Goal: Communication & Community: Connect with others

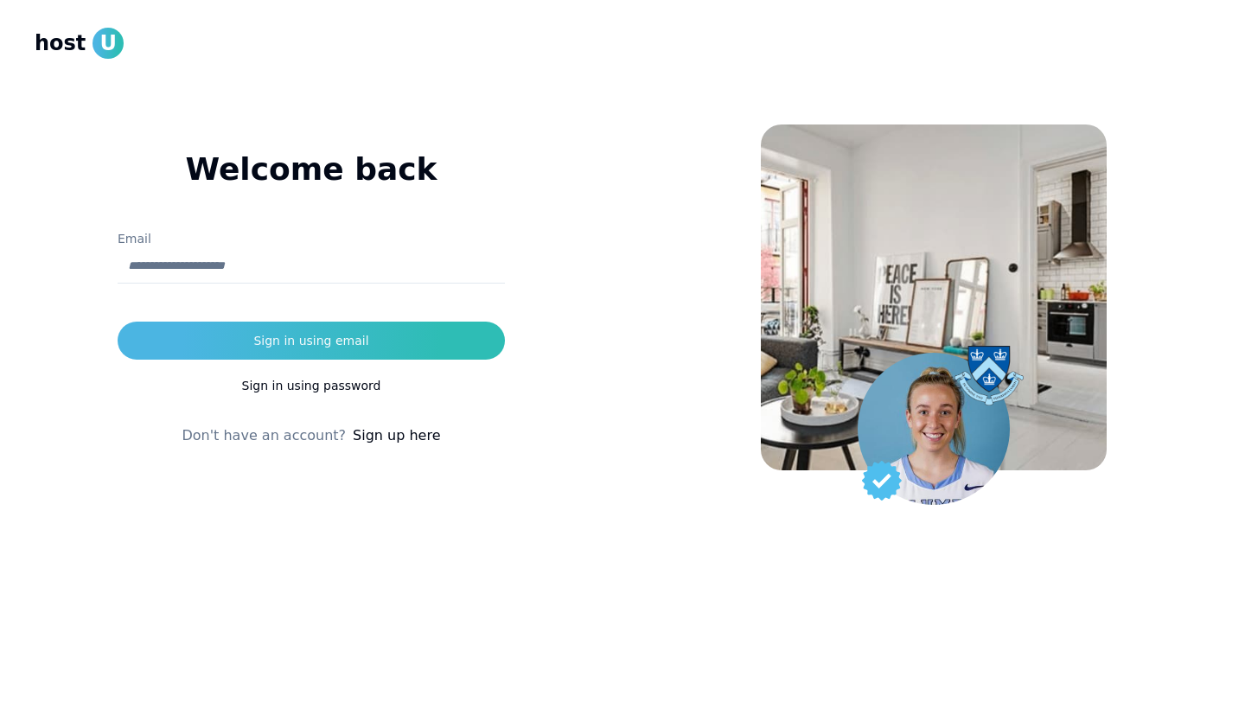
click at [319, 265] on input "Email" at bounding box center [311, 266] width 387 height 35
type input "**********"
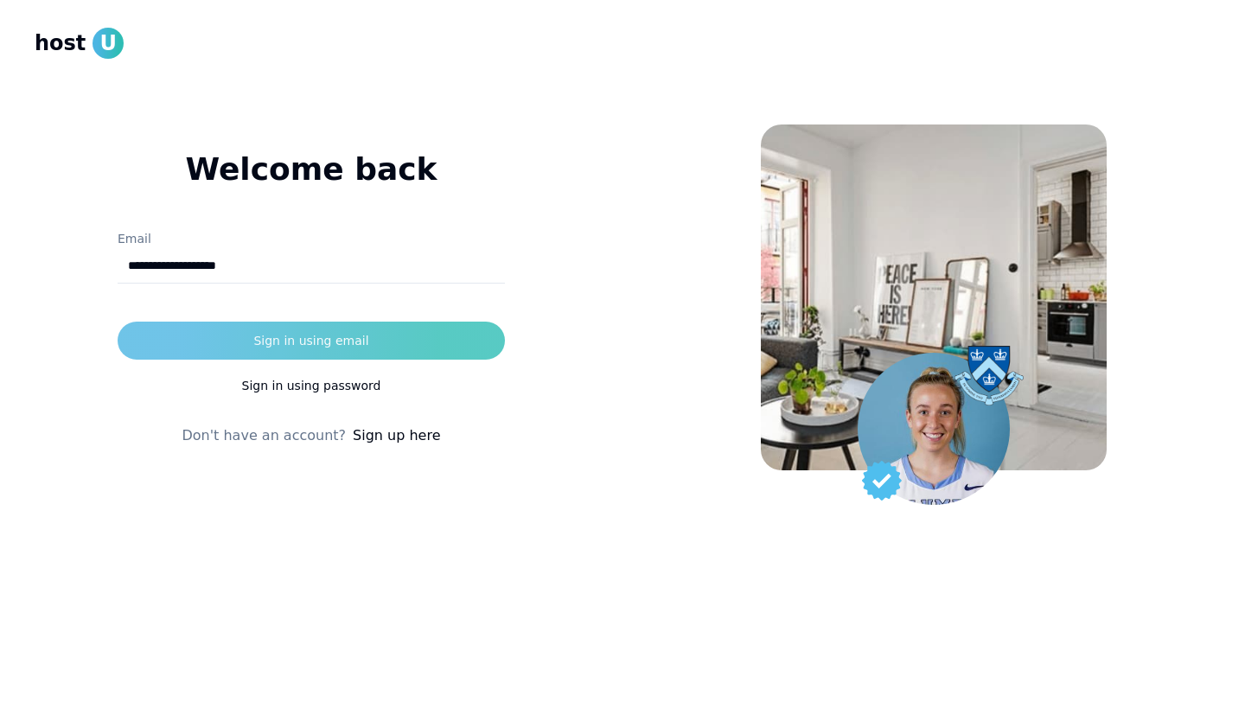
click at [324, 334] on div "Sign in using email" at bounding box center [310, 340] width 115 height 17
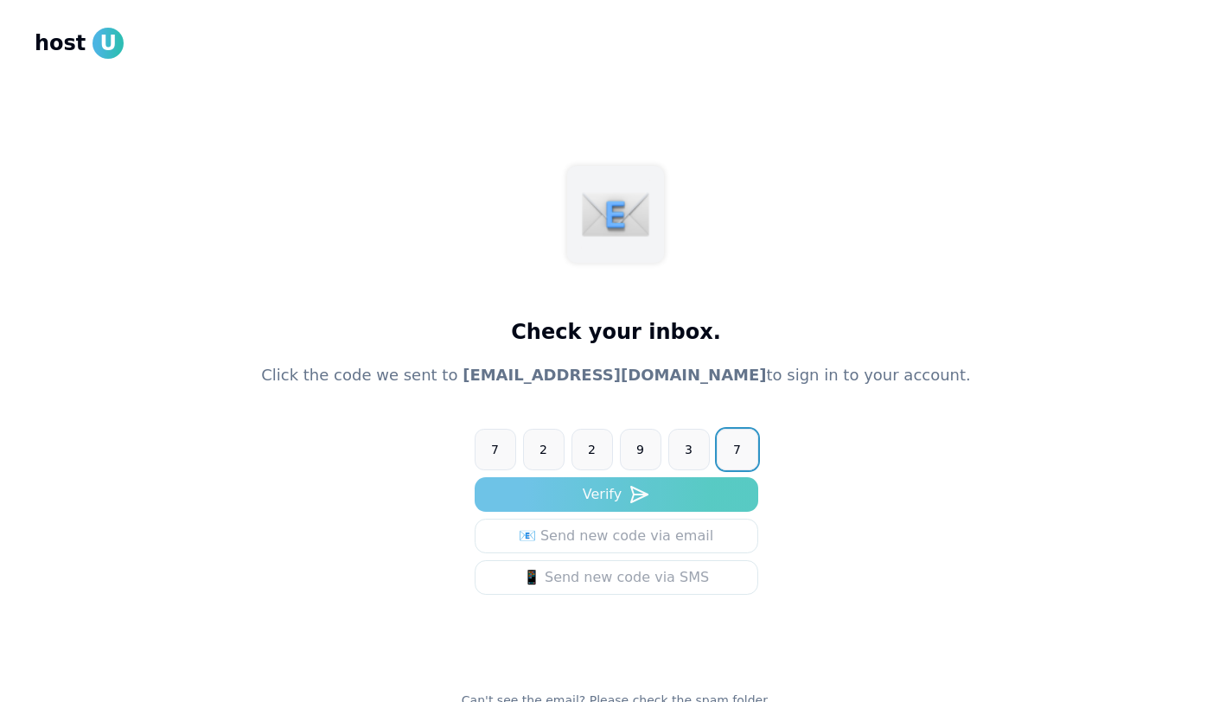
type input "******"
click at [611, 501] on button "Verify" at bounding box center [617, 494] width 284 height 35
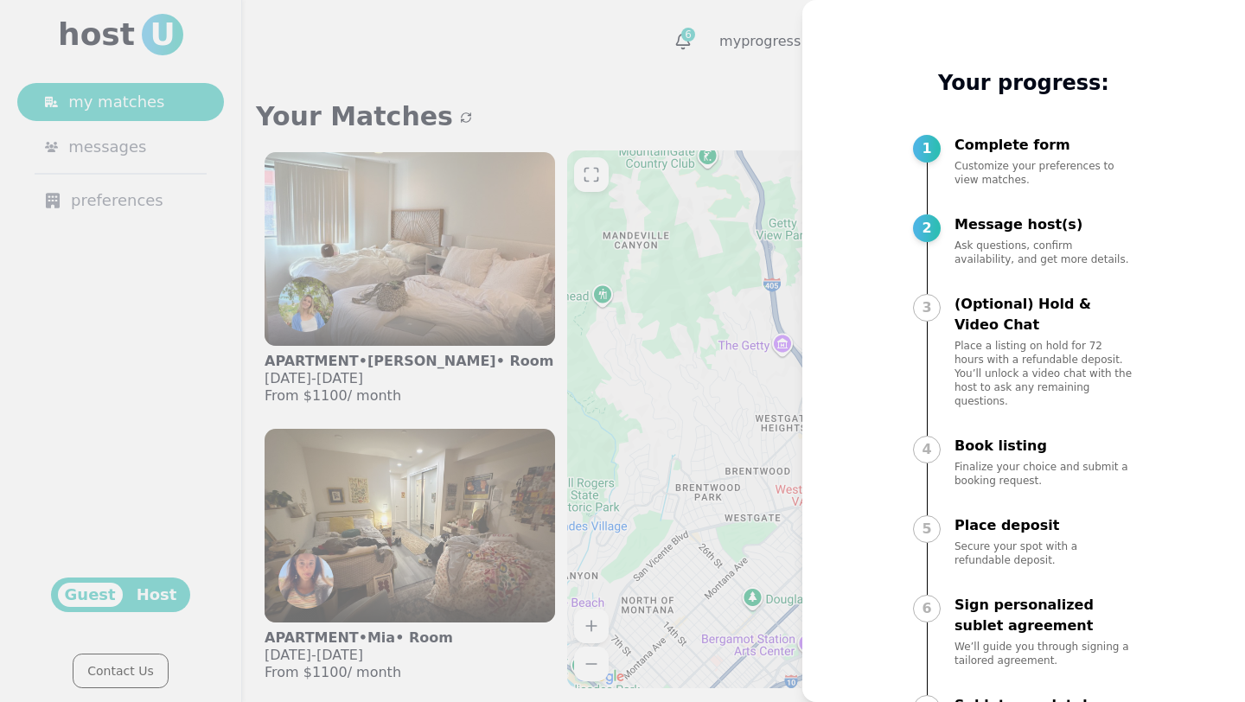
click at [696, 73] on div at bounding box center [622, 351] width 1245 height 702
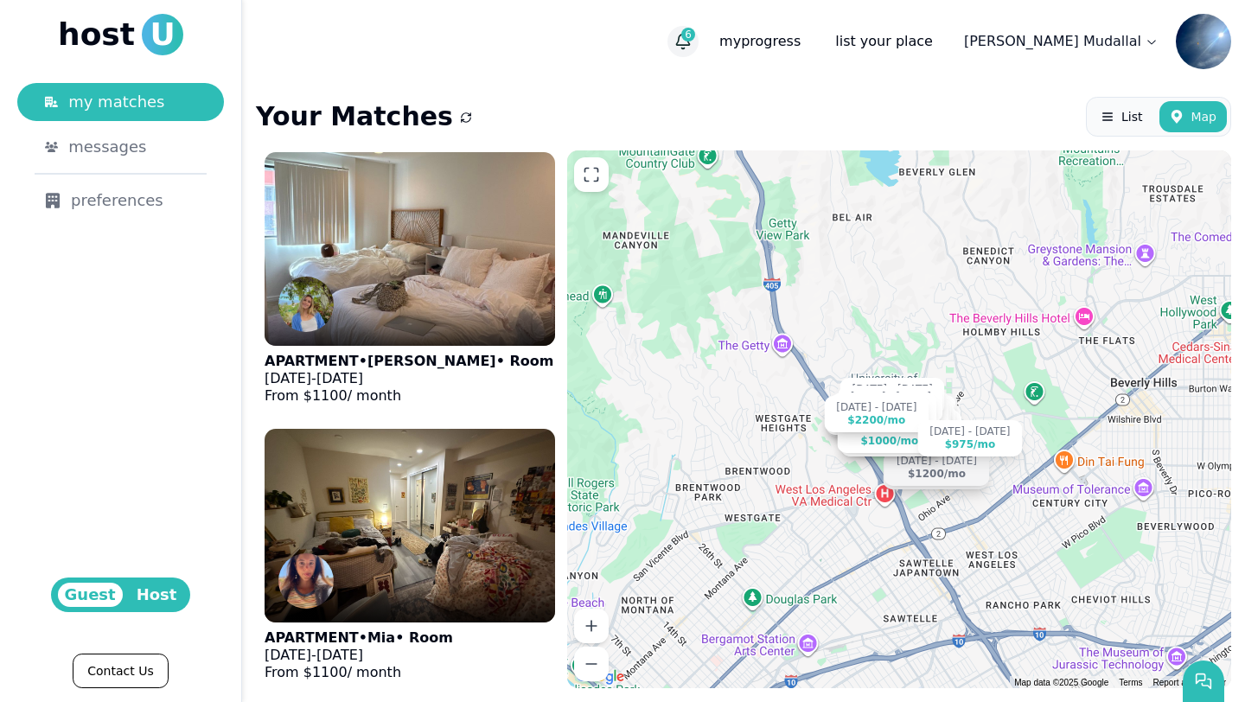
click at [692, 49] on icon "button" at bounding box center [682, 41] width 17 height 17
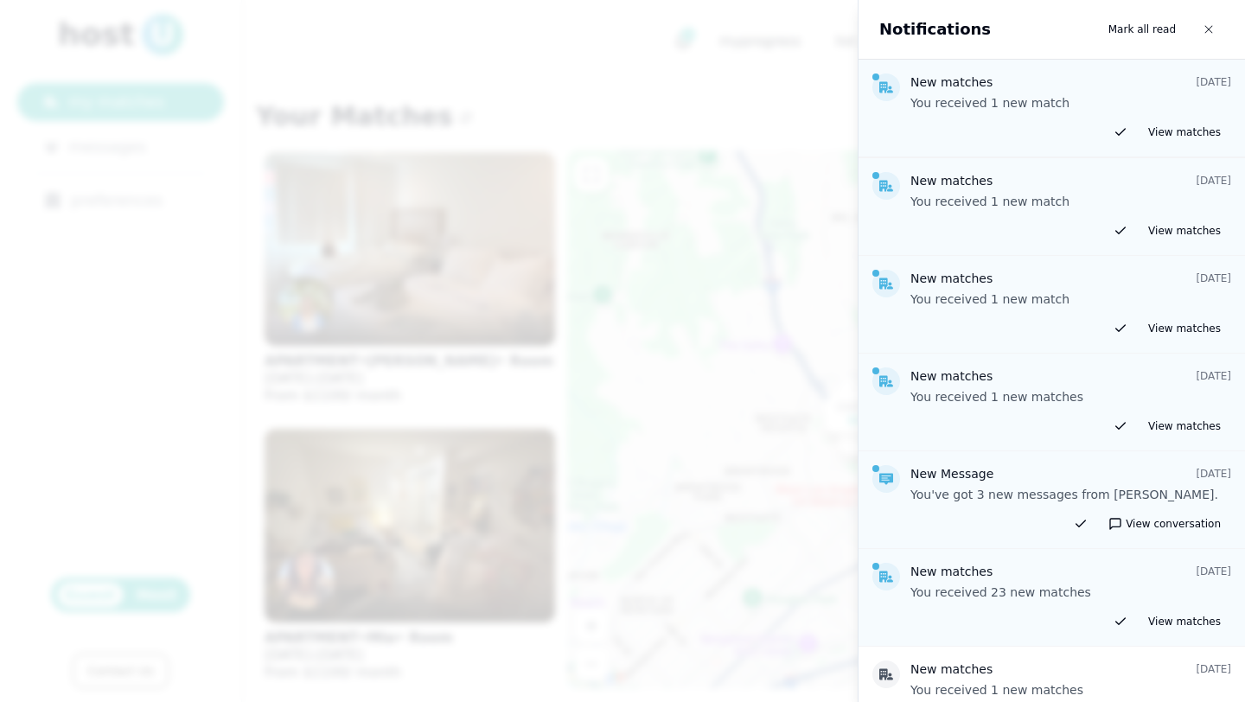
click at [846, 93] on div "New matches [DATE] You received 1 new match" at bounding box center [1071, 92] width 321 height 38
click at [846, 89] on use at bounding box center [886, 87] width 14 height 11
click at [786, 82] on div at bounding box center [622, 351] width 1245 height 702
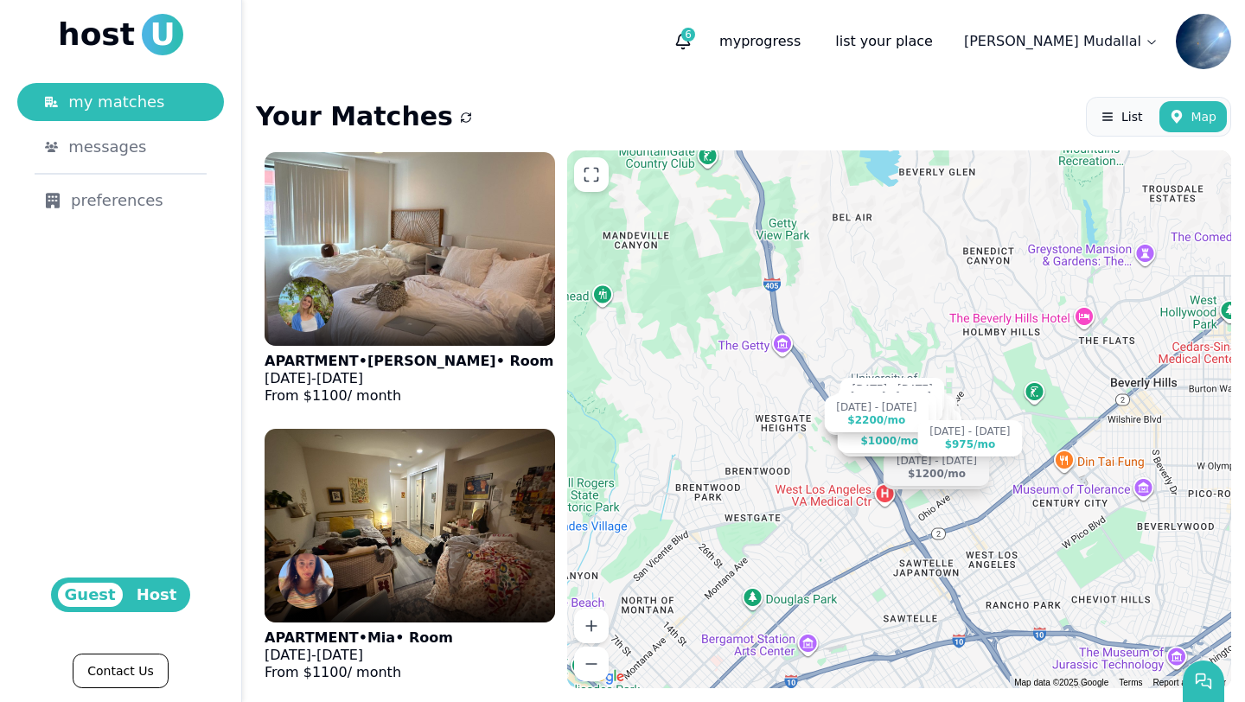
click at [846, 130] on div "List Map" at bounding box center [1158, 117] width 145 height 40
click at [846, 120] on use at bounding box center [1108, 116] width 10 height 7
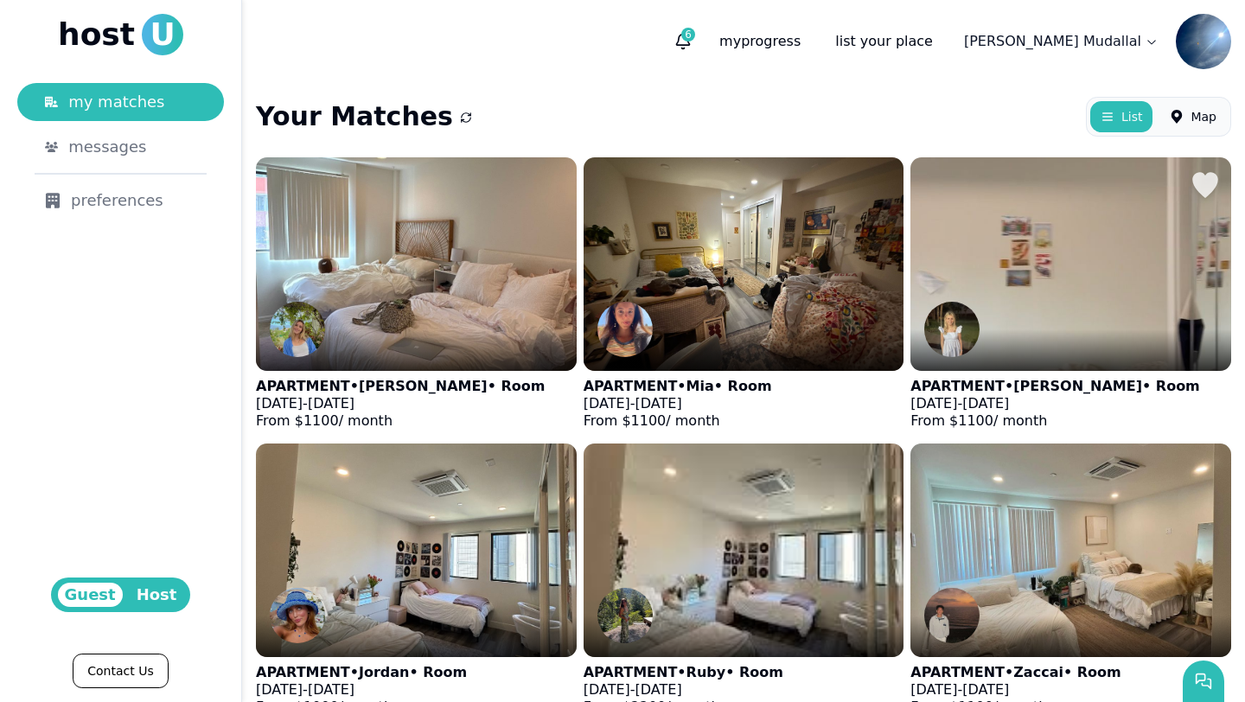
click at [846, 313] on img at bounding box center [1071, 264] width 353 height 235
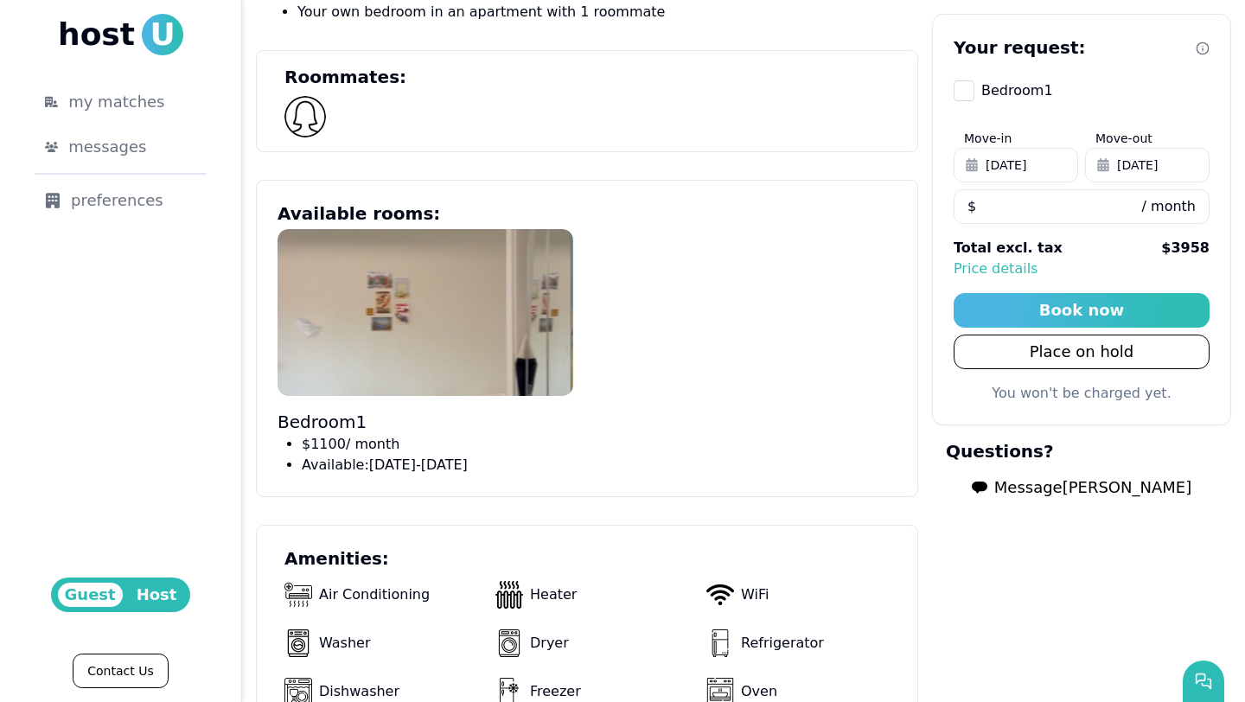
scroll to position [842, 0]
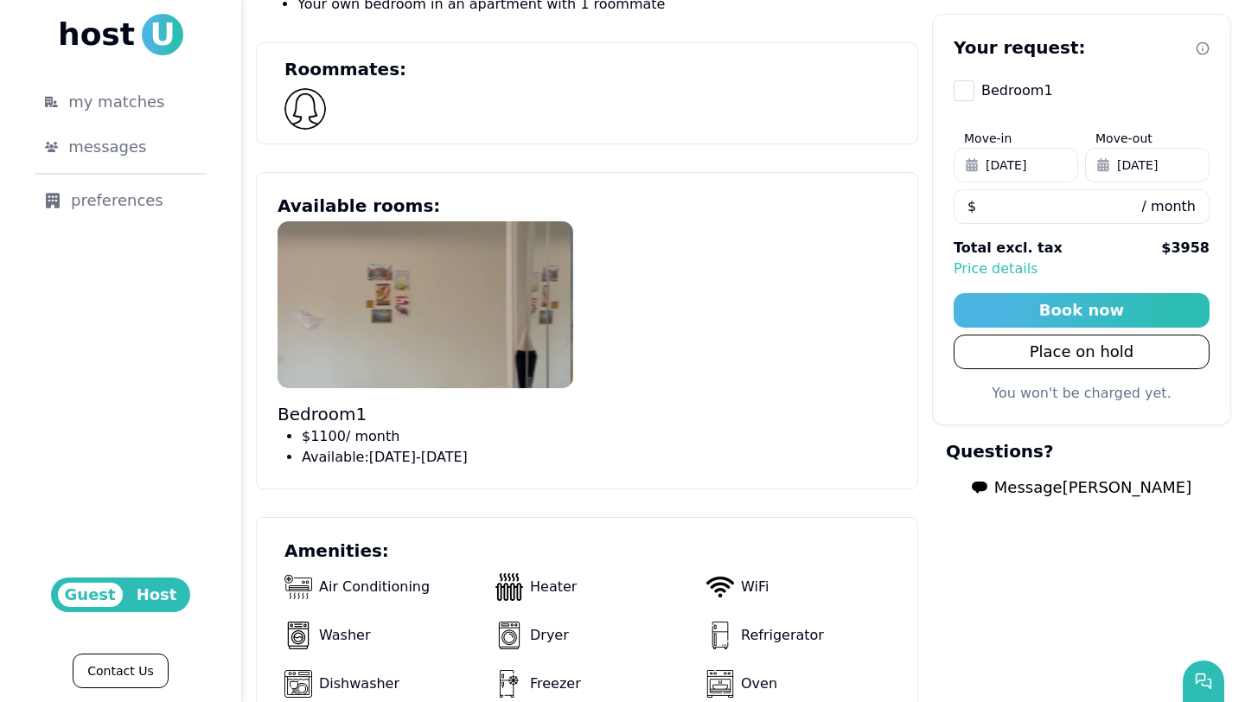
click at [482, 305] on img at bounding box center [426, 304] width 296 height 166
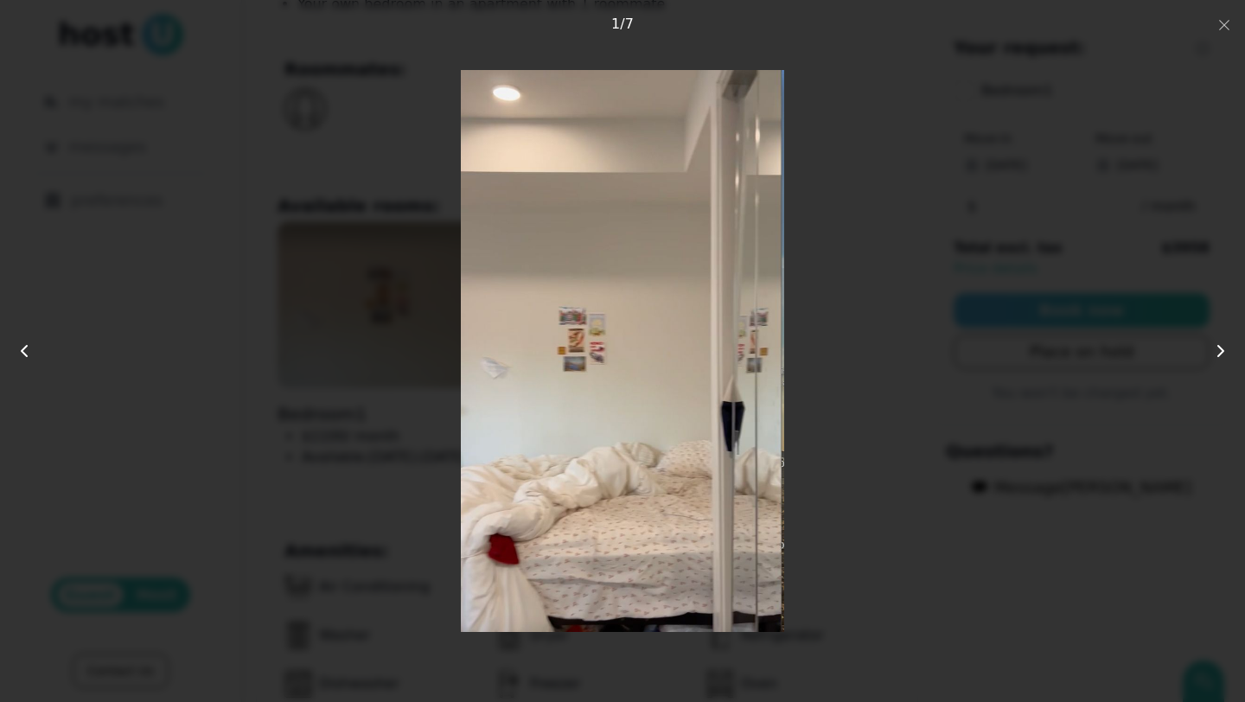
click at [776, 284] on img at bounding box center [622, 351] width 323 height 562
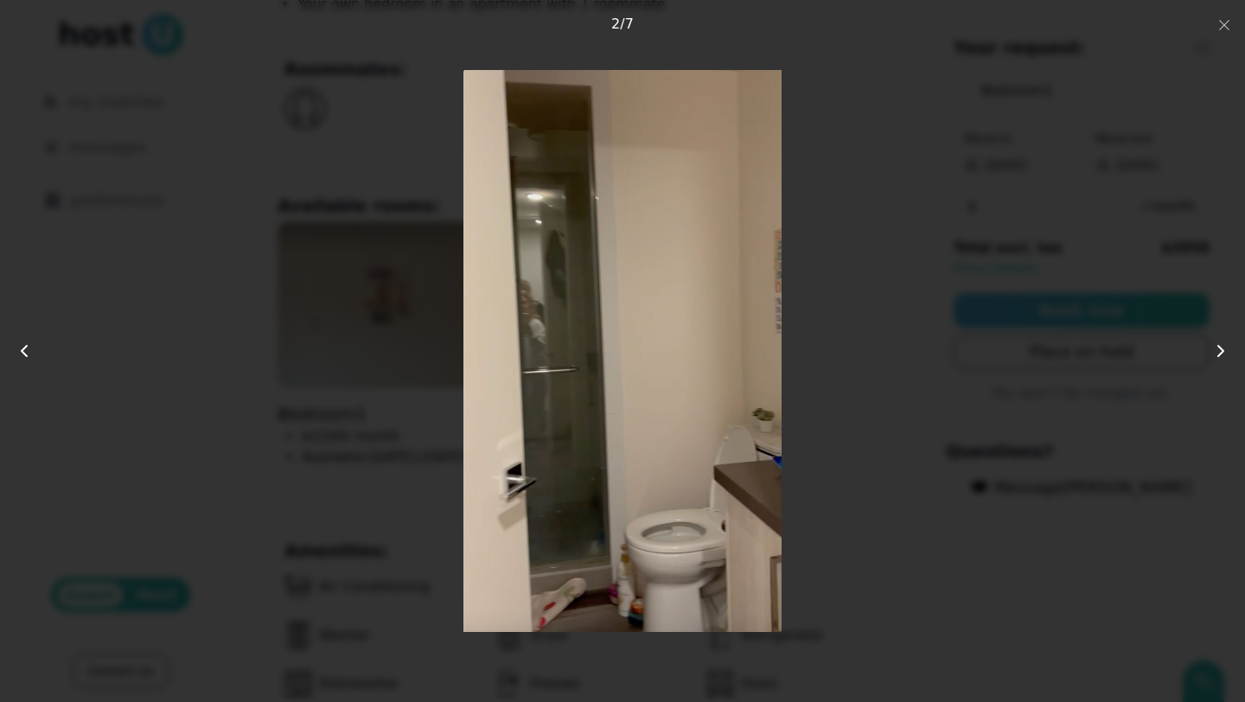
click at [776, 283] on img at bounding box center [622, 351] width 318 height 562
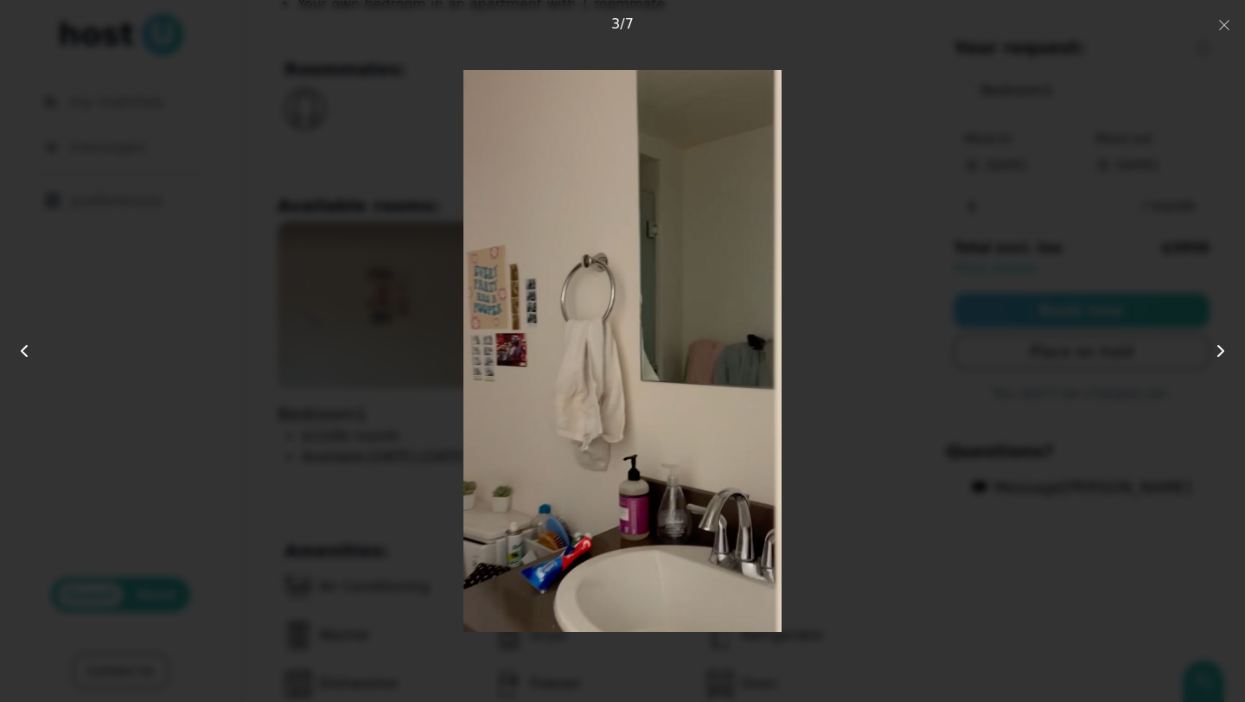
click at [776, 283] on img at bounding box center [622, 351] width 318 height 562
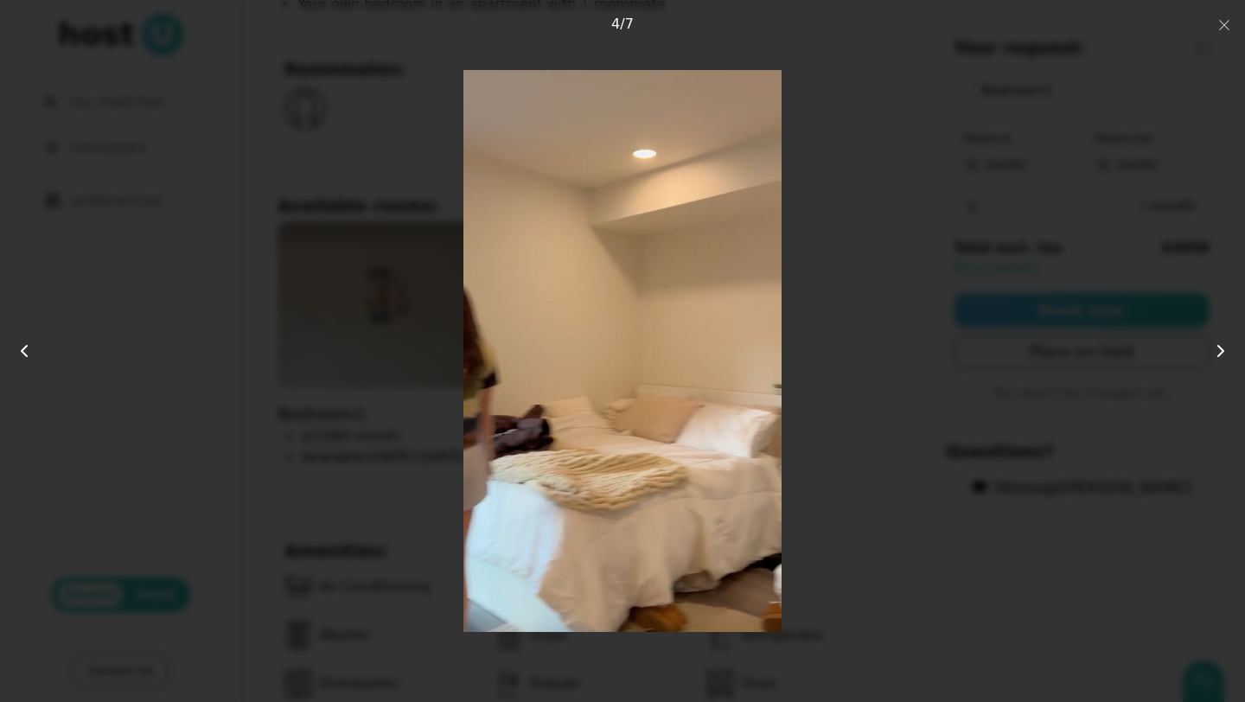
click at [776, 283] on img at bounding box center [621, 351] width 317 height 562
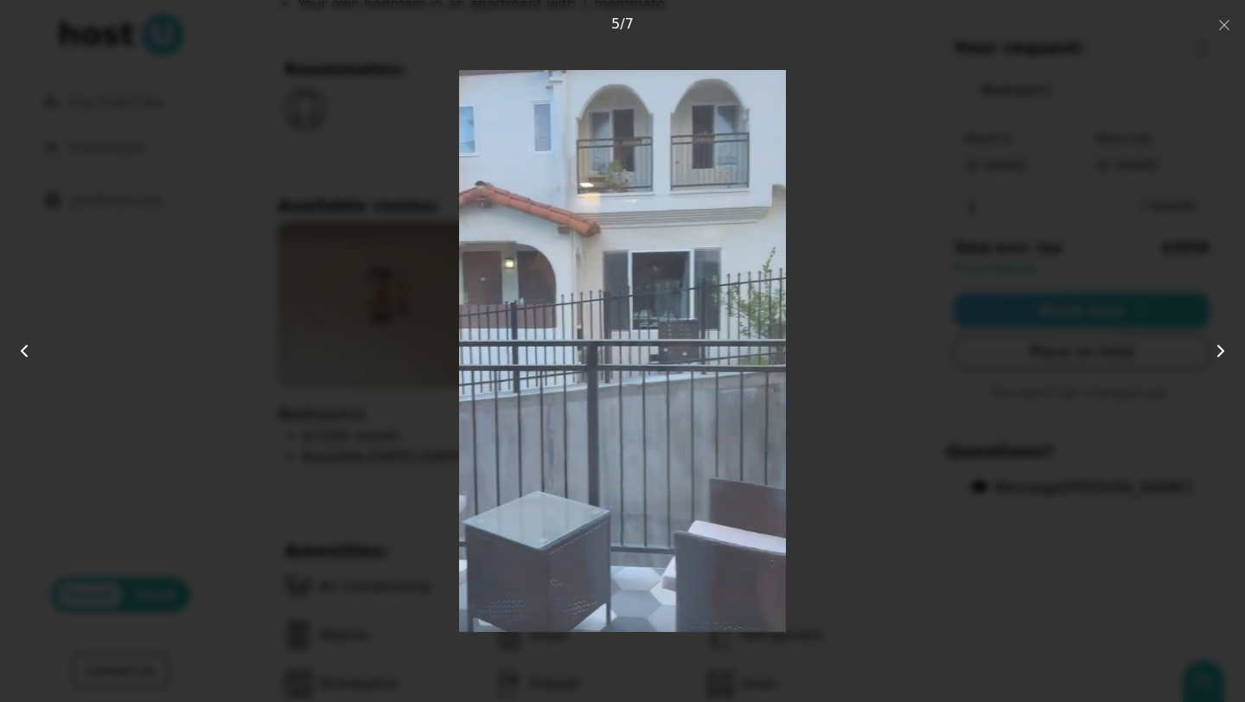
click at [776, 284] on img at bounding box center [622, 351] width 326 height 562
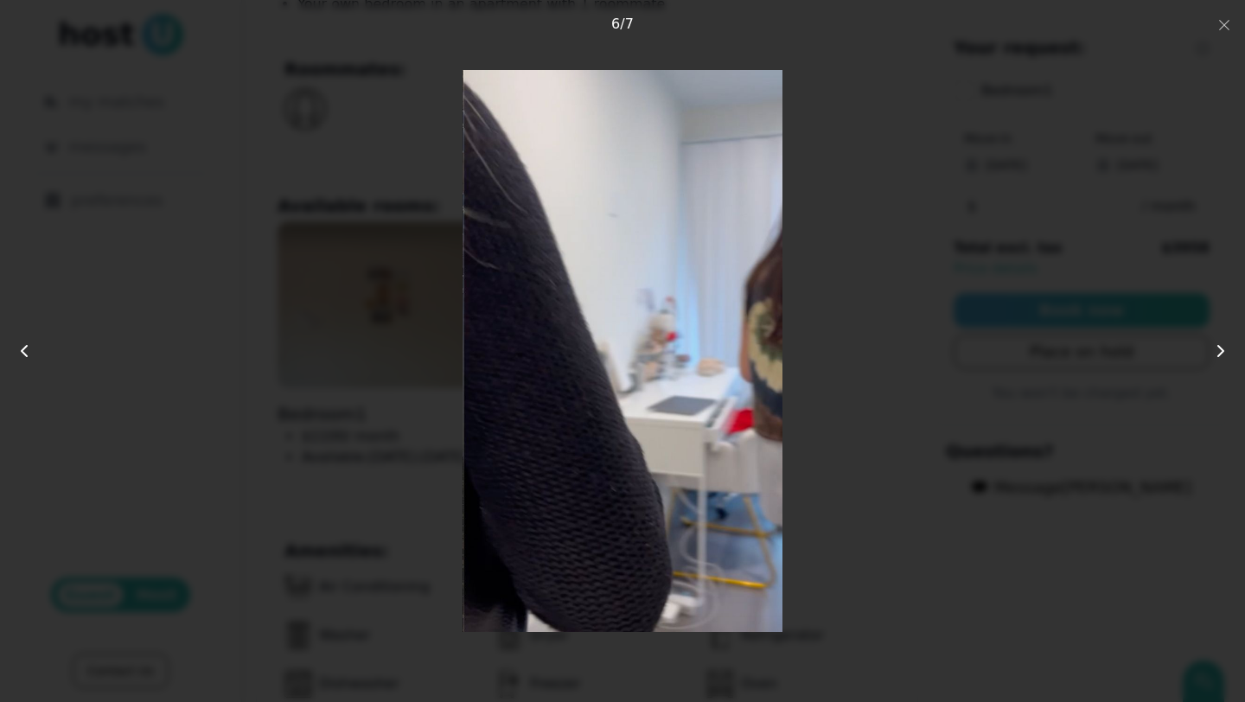
click at [776, 284] on img at bounding box center [623, 351] width 320 height 562
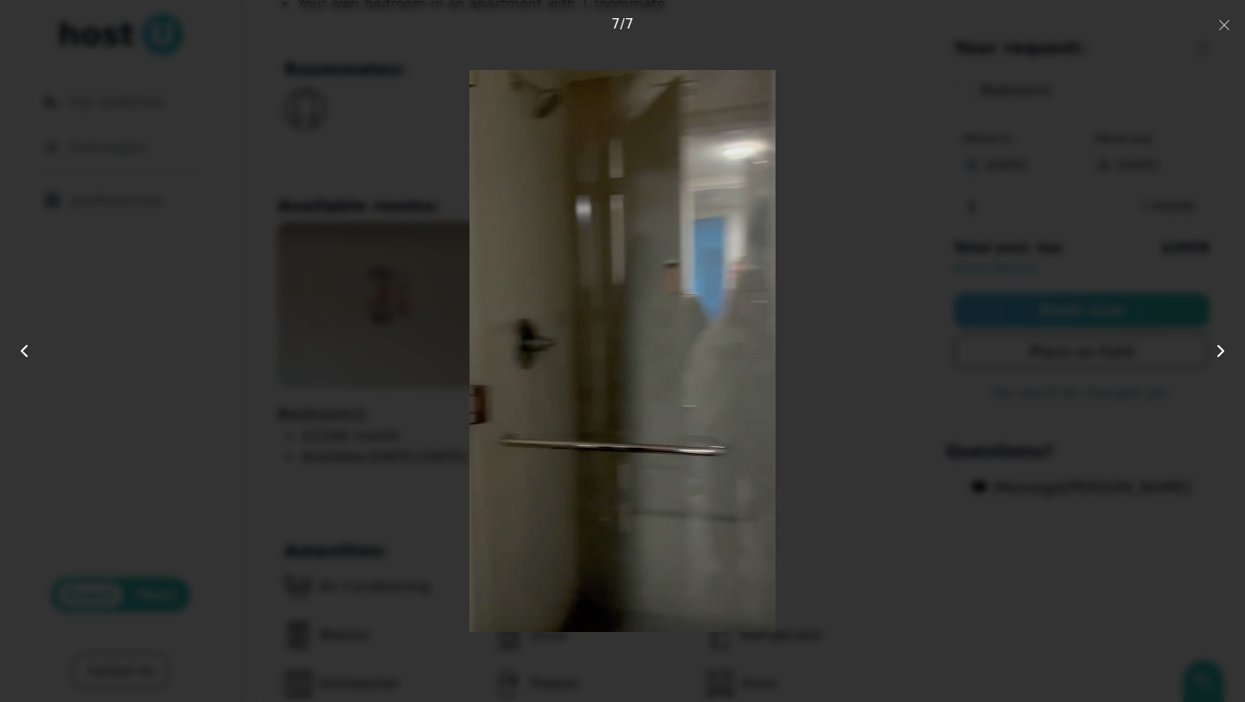
click at [777, 285] on div at bounding box center [623, 351] width 996 height 562
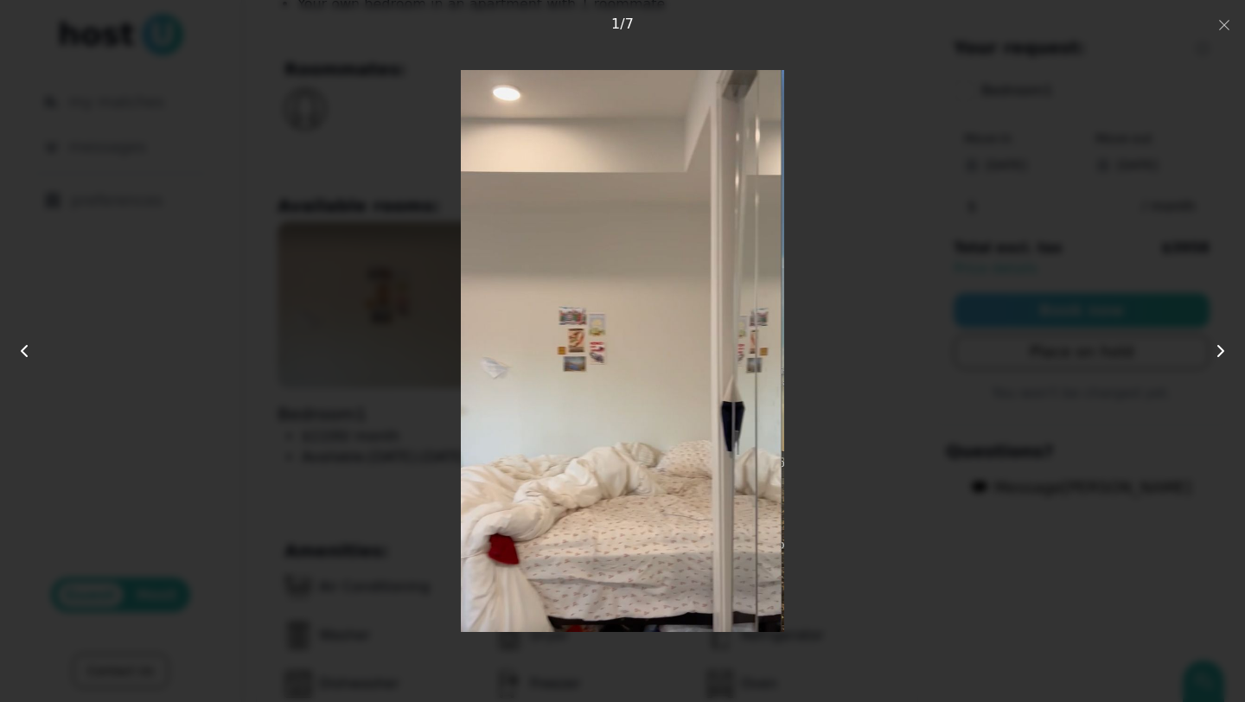
click at [777, 286] on img at bounding box center [622, 351] width 323 height 562
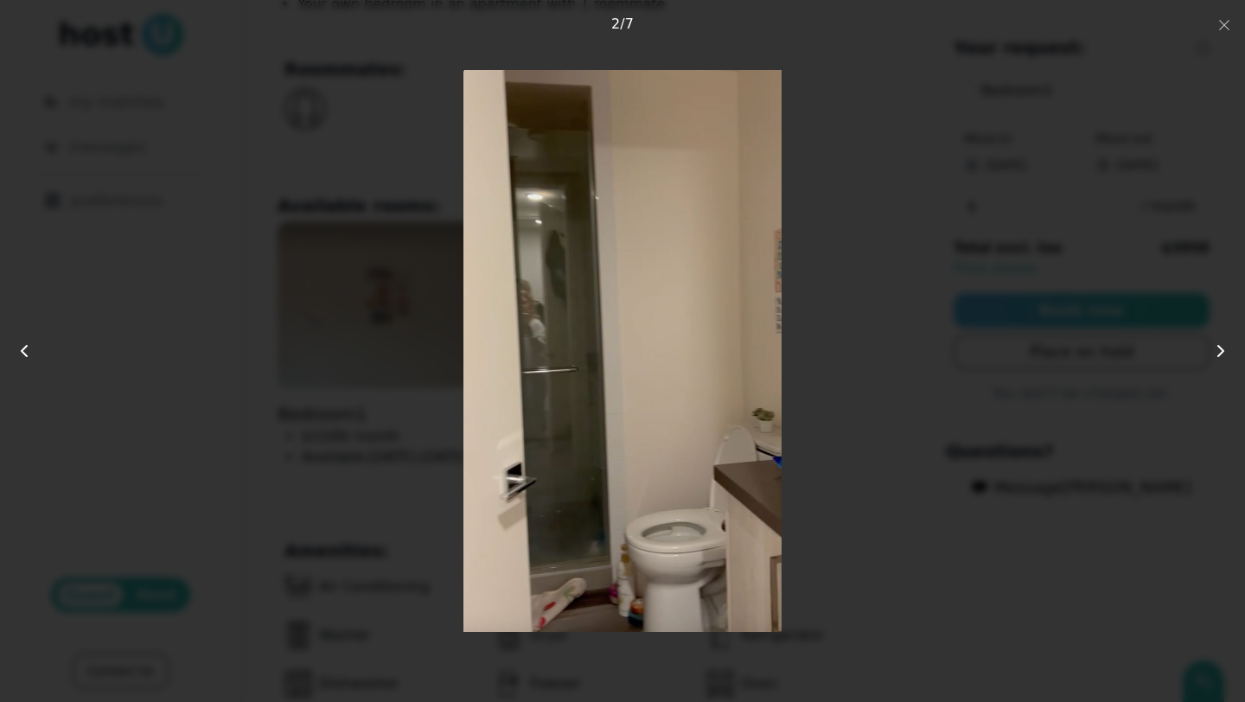
click at [846, 301] on div at bounding box center [623, 351] width 996 height 562
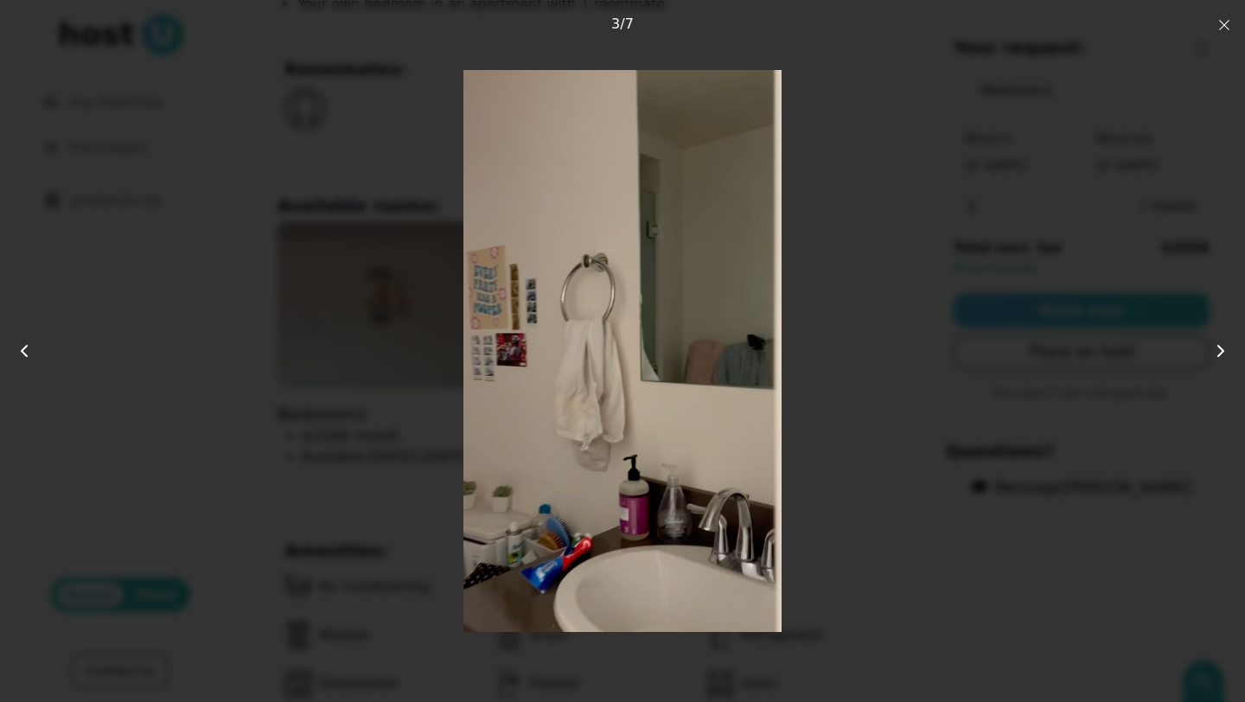
click at [846, 25] on icon "button" at bounding box center [1224, 25] width 14 height 14
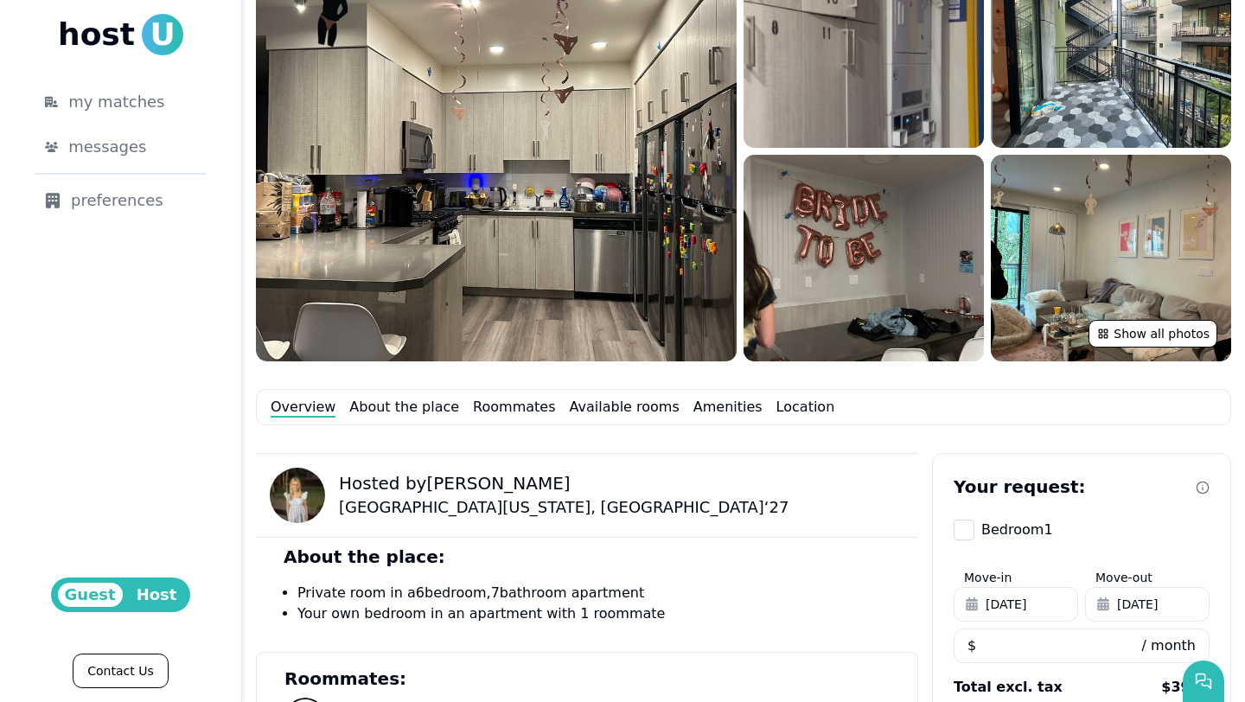
scroll to position [0, 0]
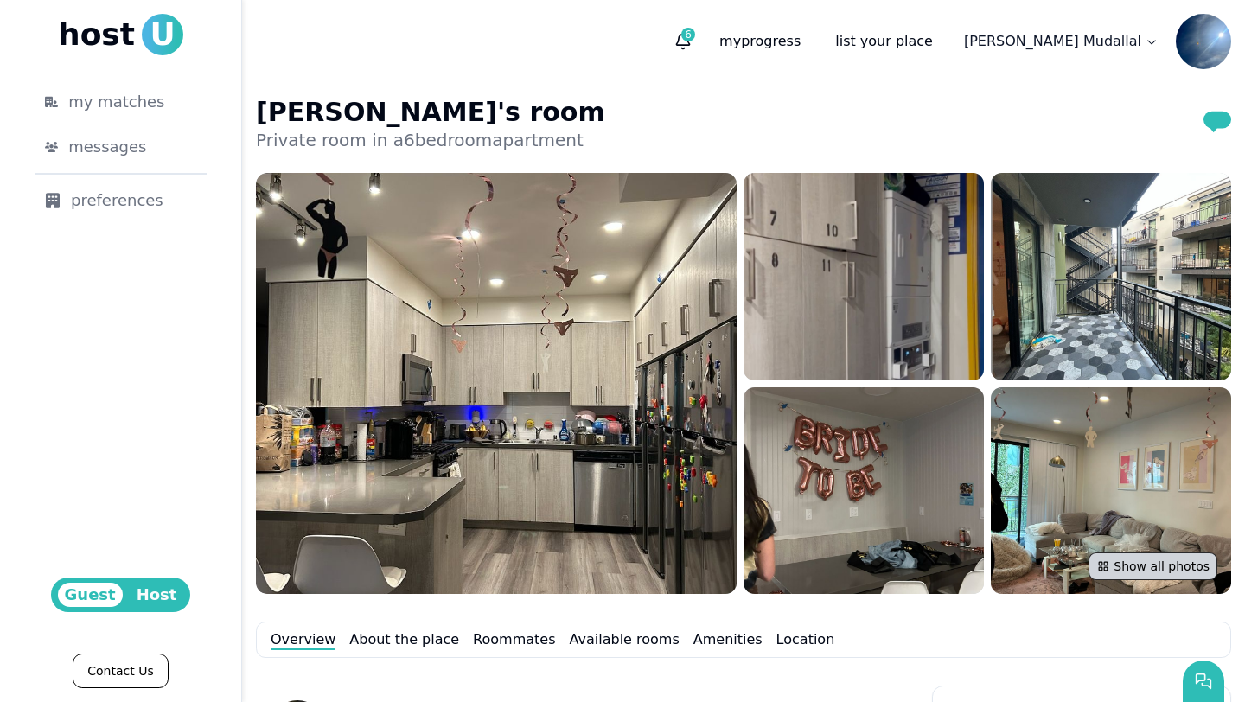
click at [846, 572] on button "Show all photos" at bounding box center [1153, 567] width 129 height 28
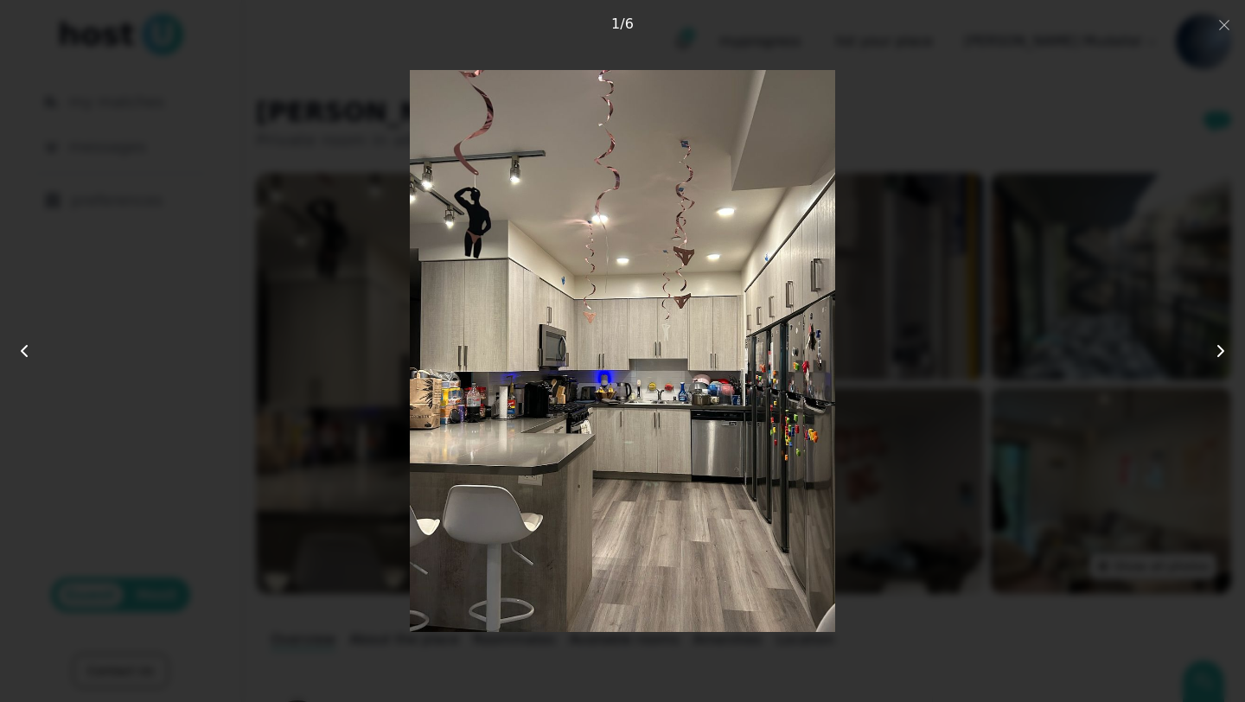
click at [704, 440] on img at bounding box center [622, 351] width 425 height 562
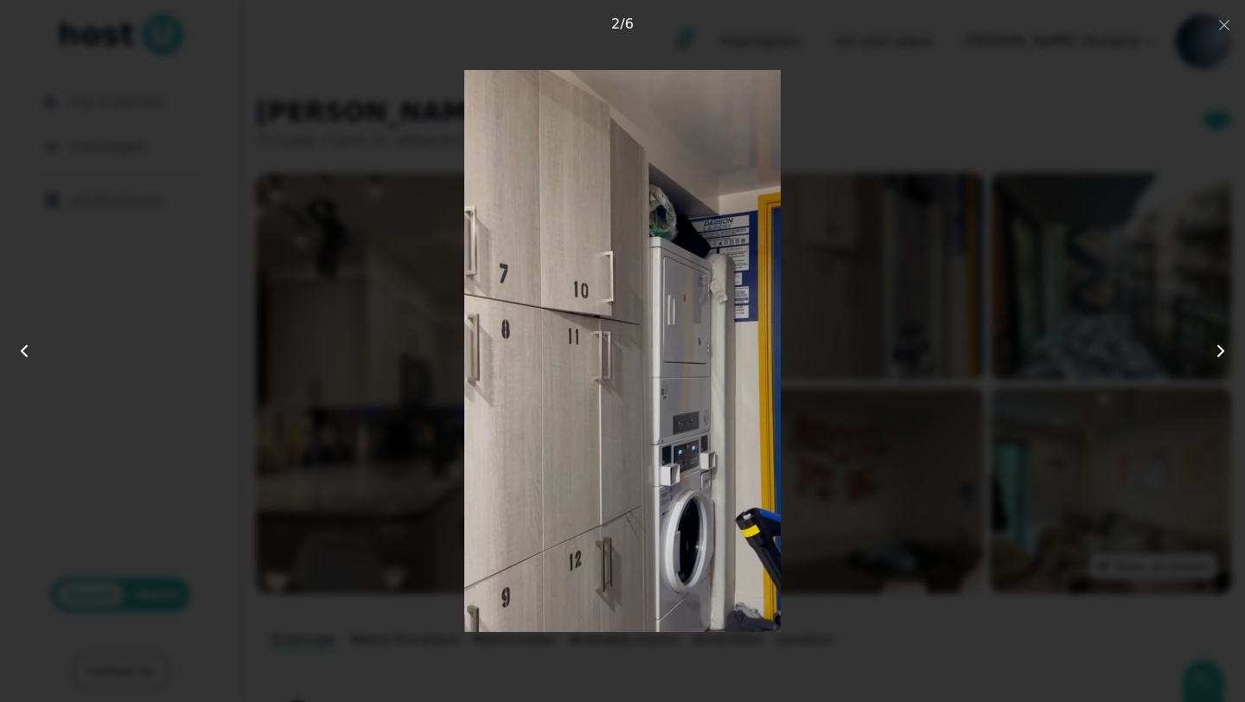
click at [704, 440] on img at bounding box center [622, 351] width 317 height 562
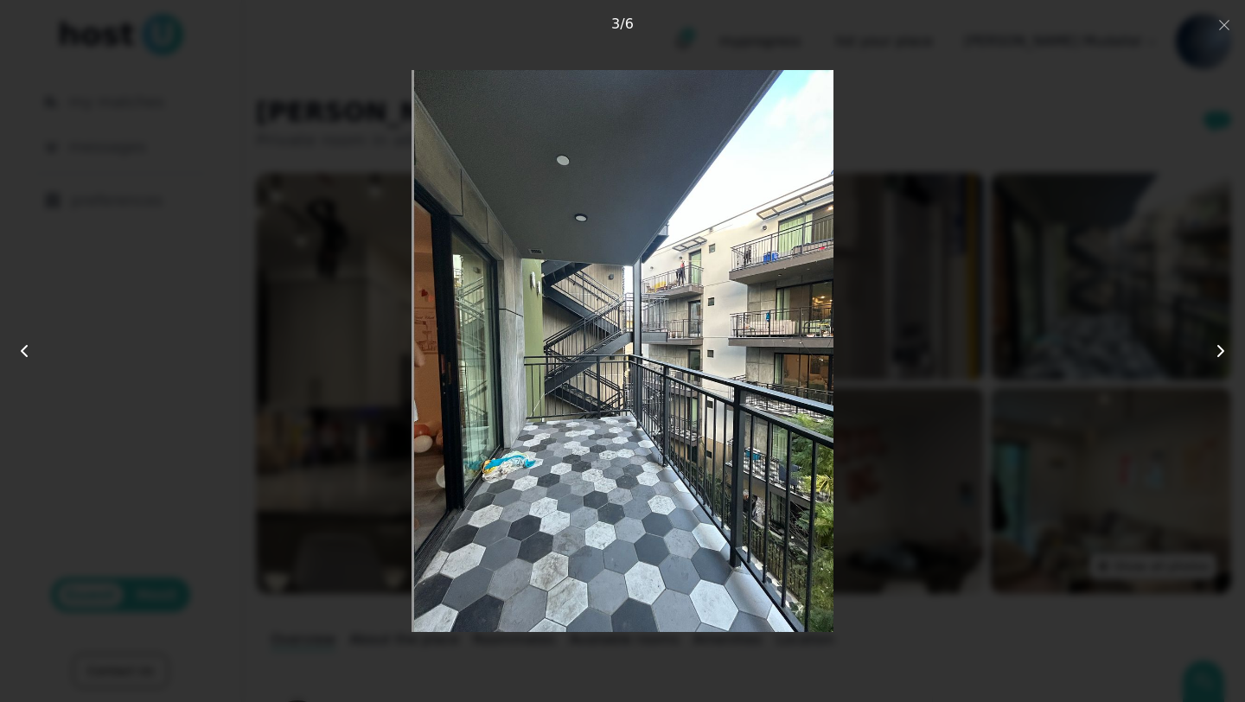
click at [764, 421] on img at bounding box center [623, 351] width 422 height 562
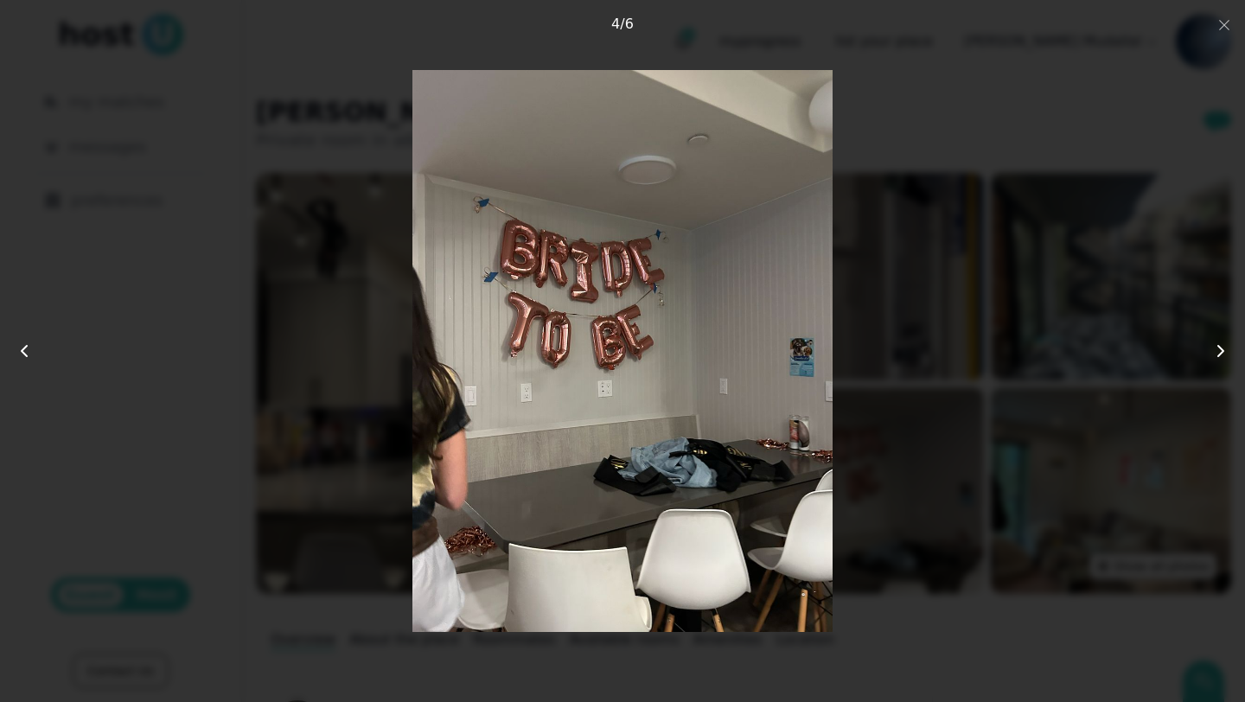
click at [764, 421] on img at bounding box center [622, 351] width 420 height 562
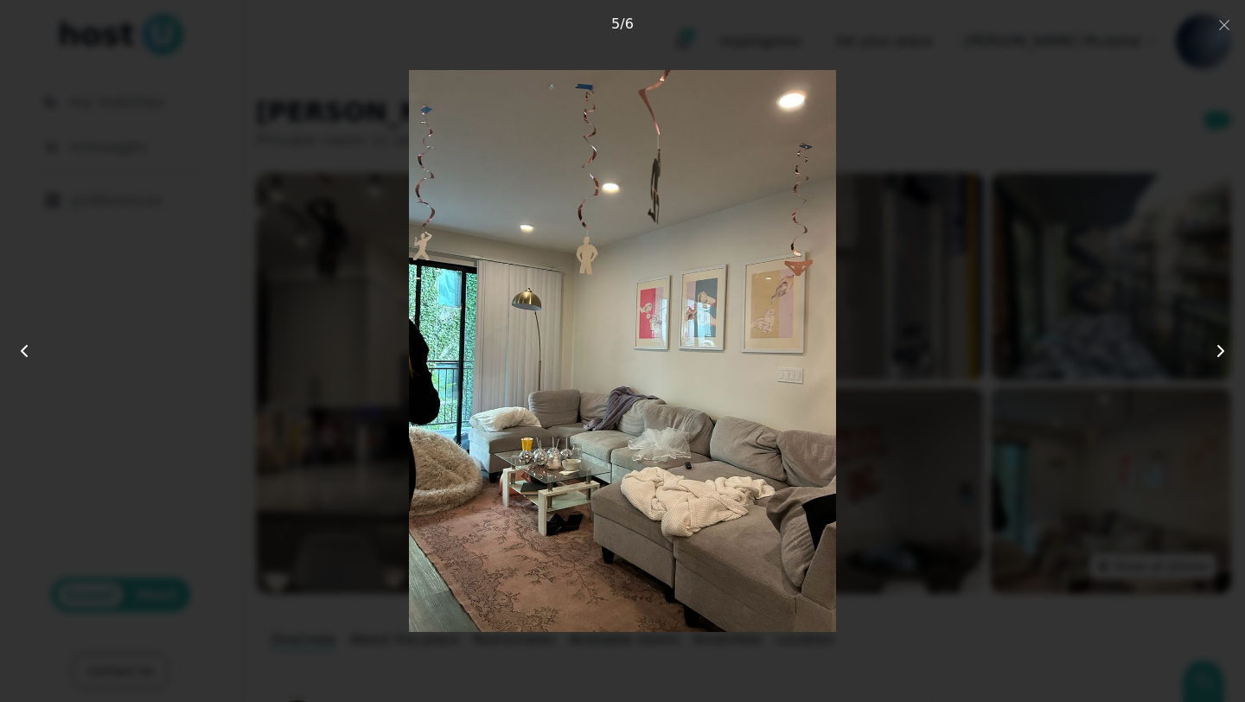
click at [772, 395] on img at bounding box center [622, 351] width 427 height 562
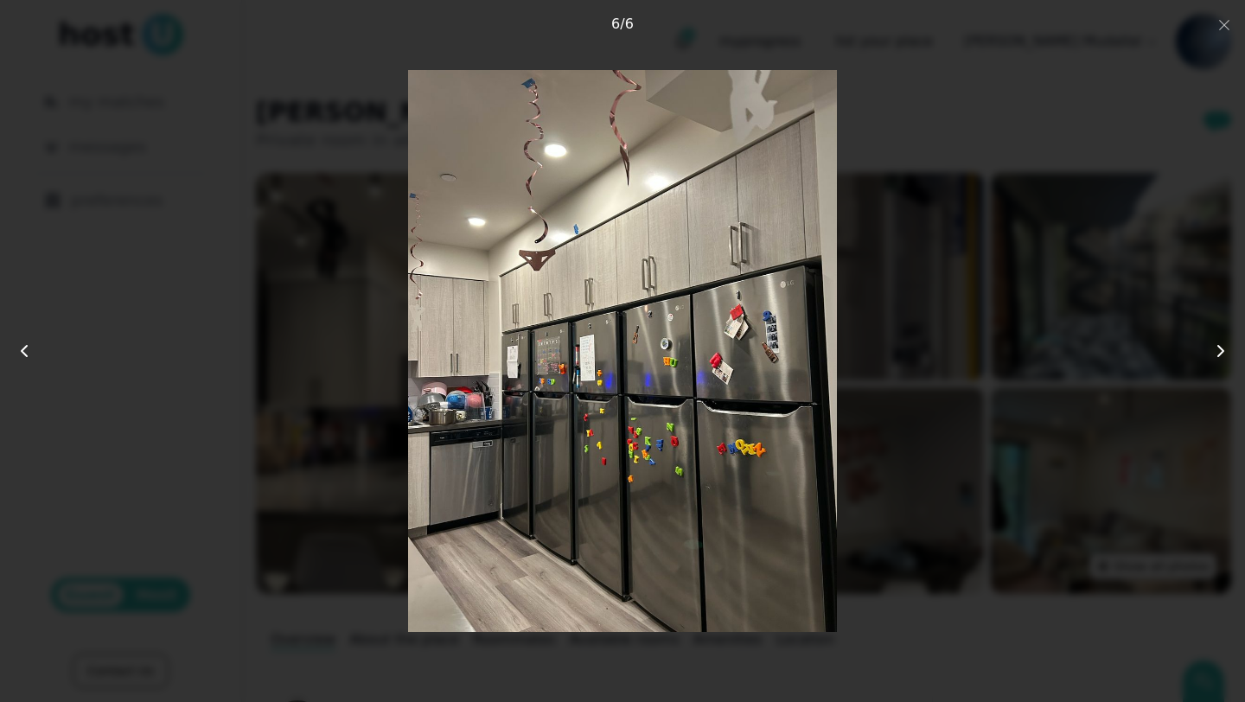
click at [772, 395] on img at bounding box center [622, 351] width 429 height 562
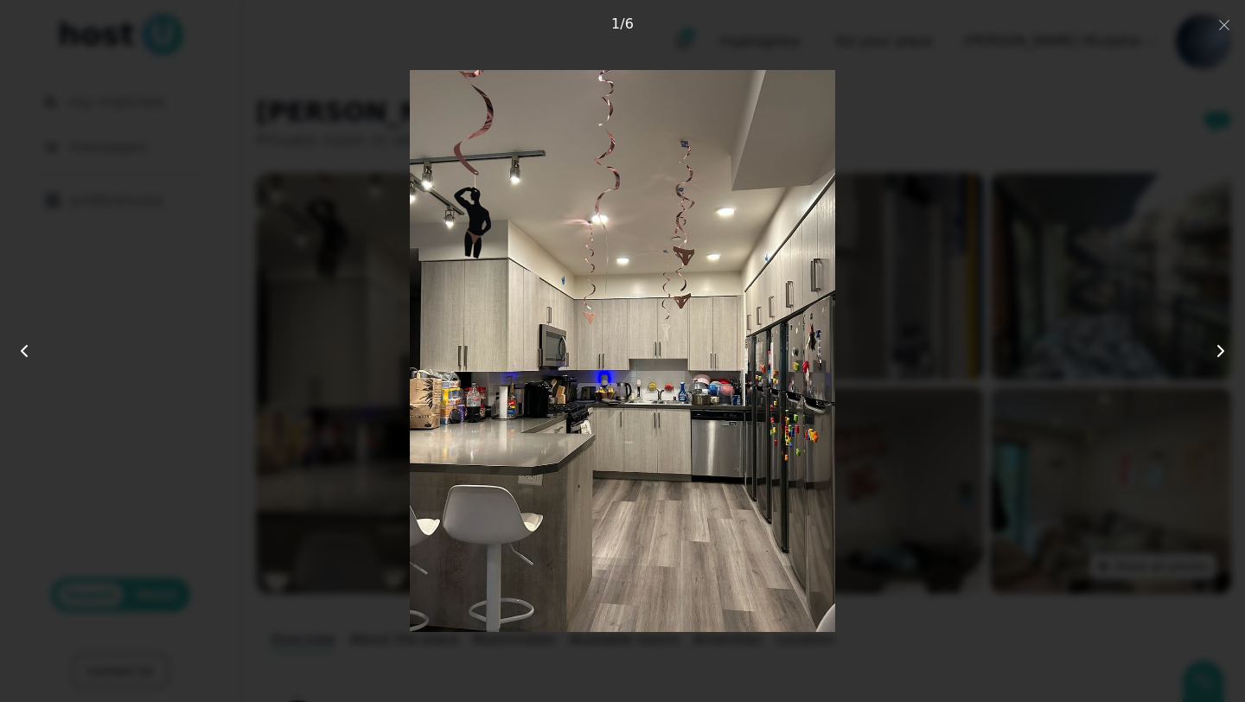
click at [772, 395] on img at bounding box center [622, 351] width 425 height 562
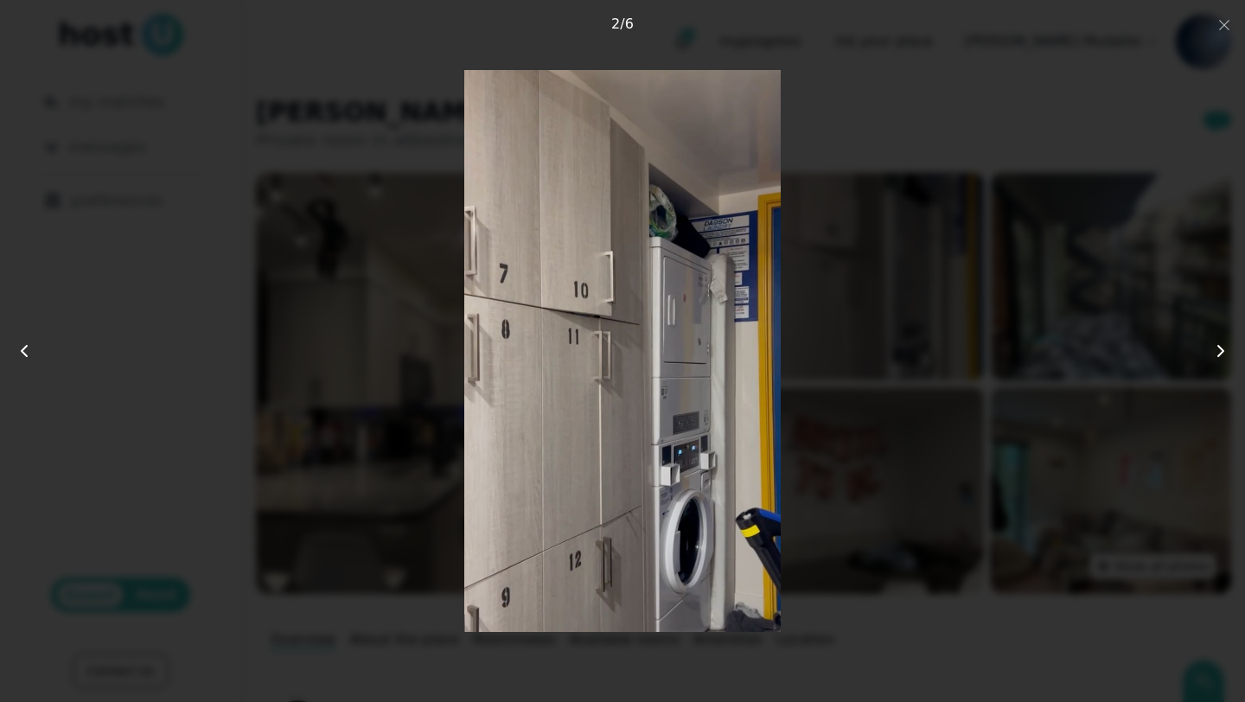
click at [846, 370] on div at bounding box center [623, 351] width 996 height 562
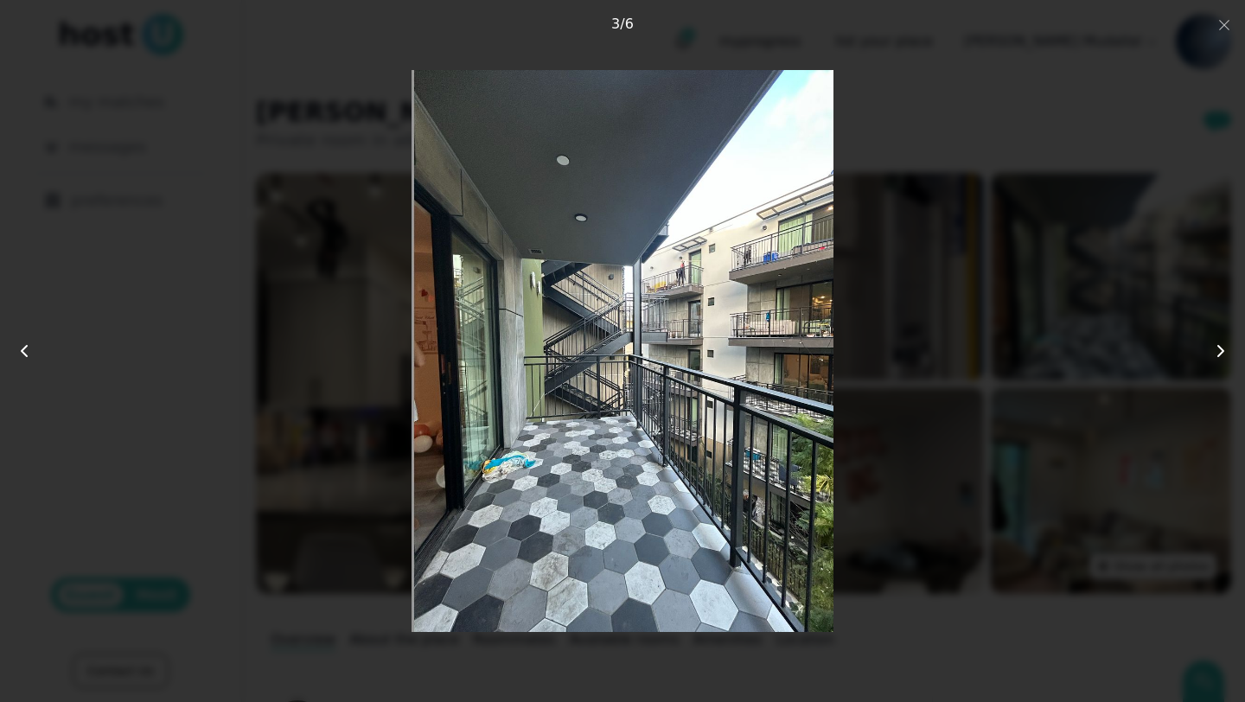
click at [343, 582] on div at bounding box center [623, 351] width 996 height 562
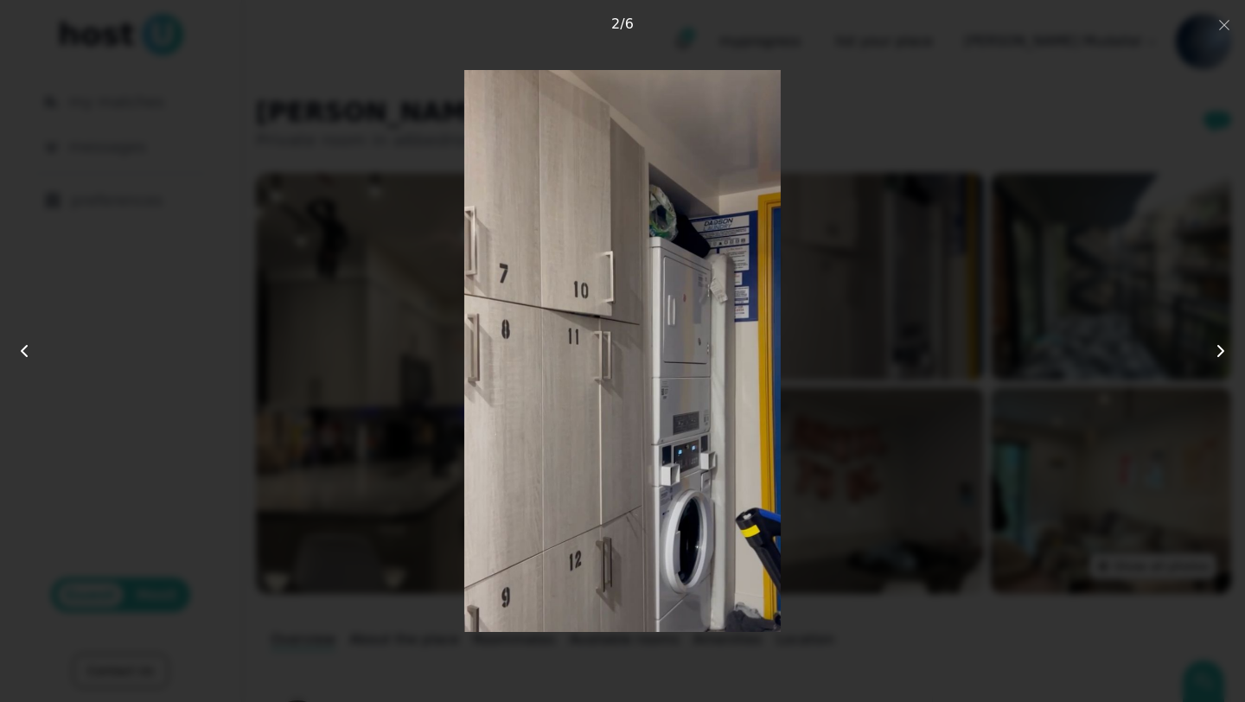
click at [343, 602] on div at bounding box center [623, 351] width 996 height 562
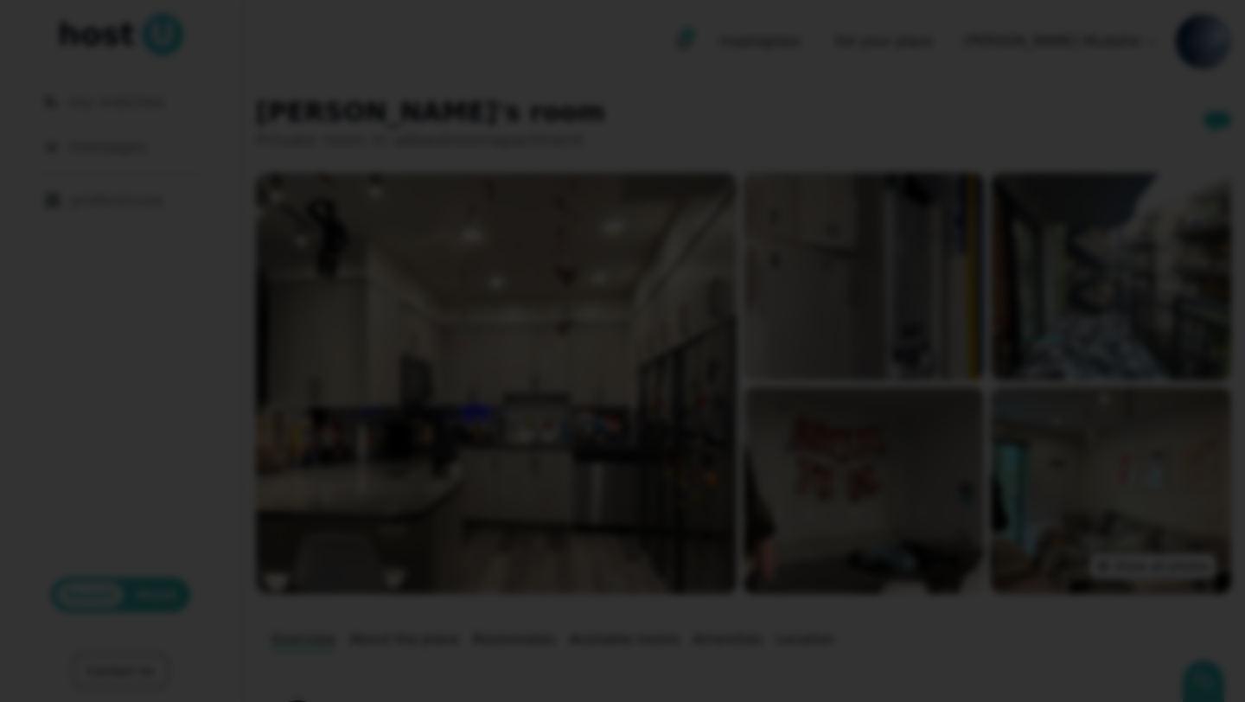
click at [846, 29] on div at bounding box center [622, 351] width 1245 height 702
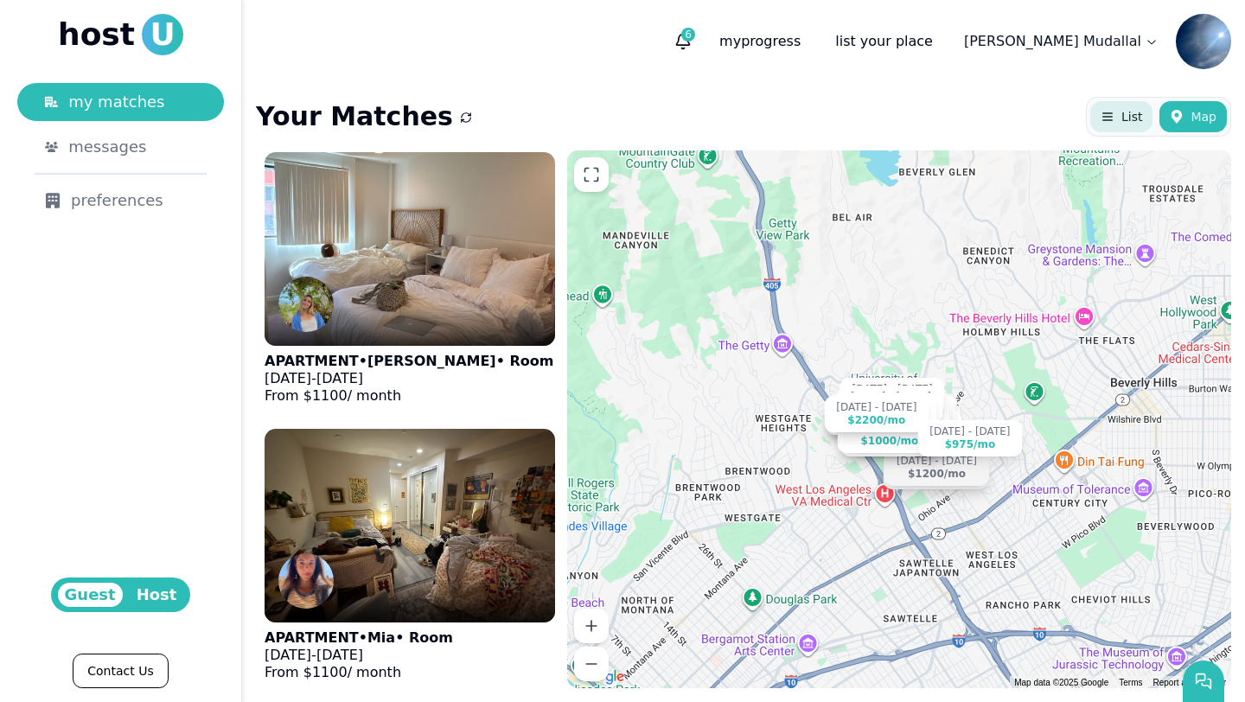
click at [846, 111] on button "List" at bounding box center [1121, 116] width 62 height 31
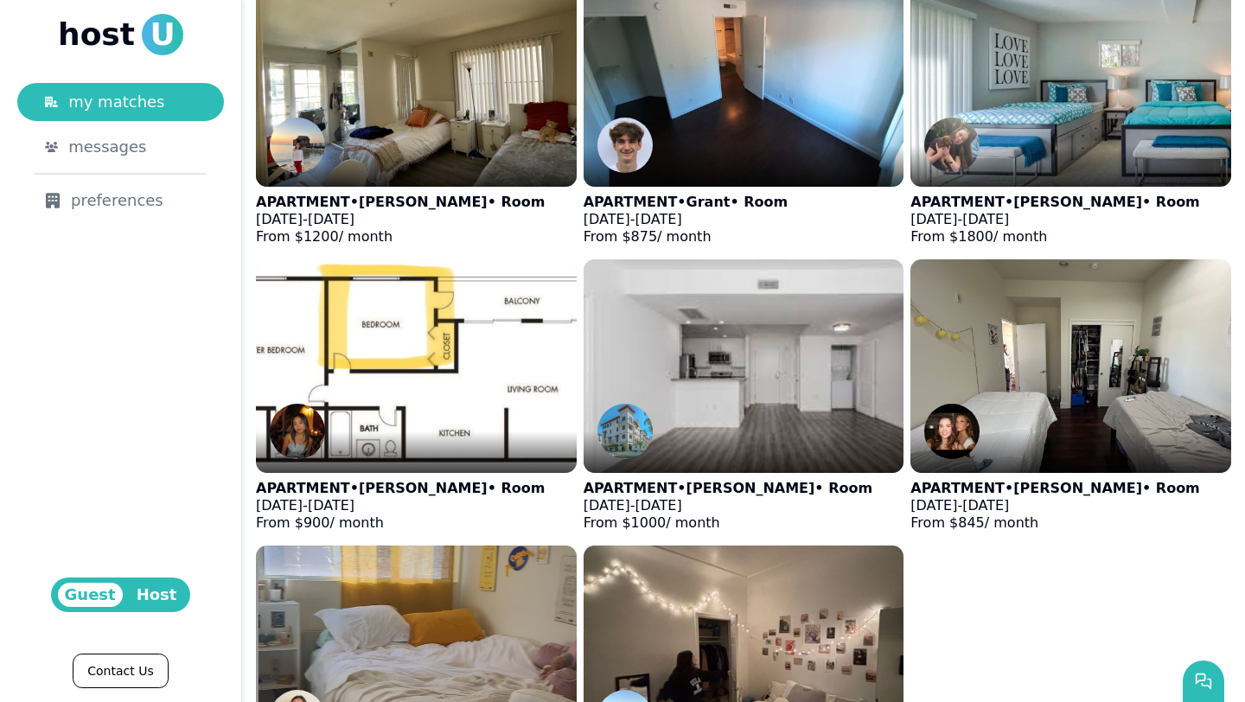
scroll to position [2075, 0]
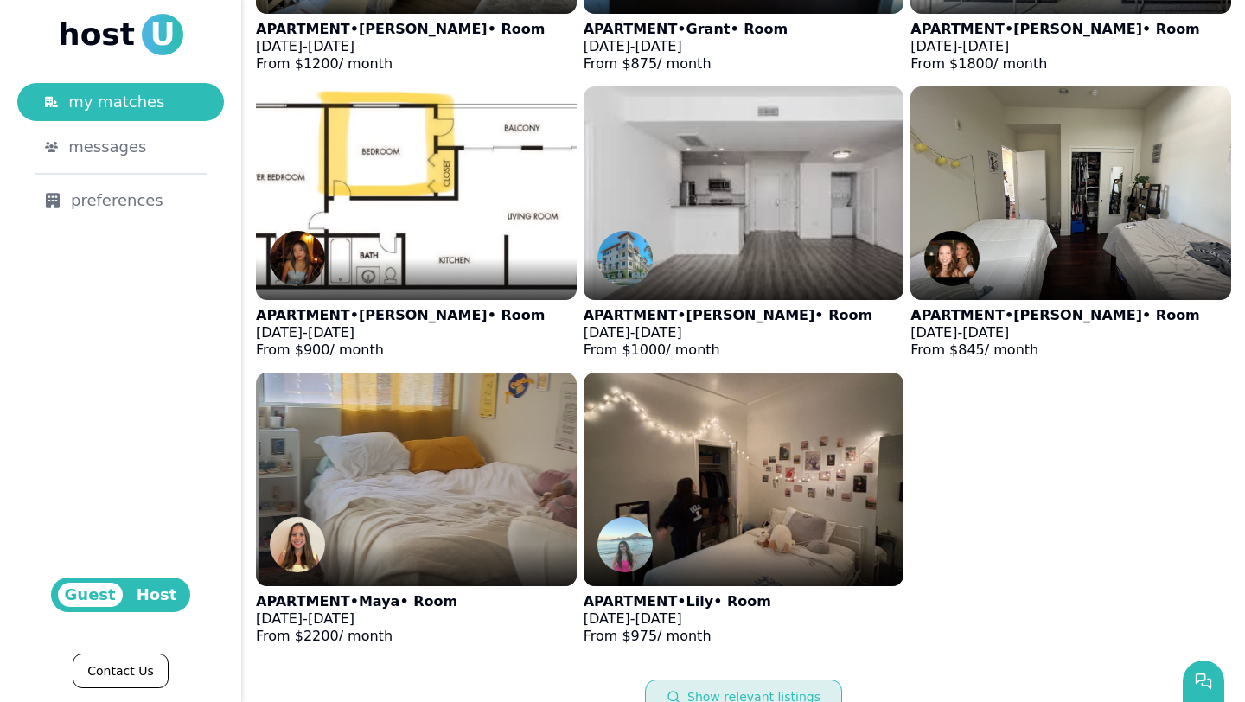
click at [744, 602] on button "Show relevant listings" at bounding box center [743, 697] width 197 height 35
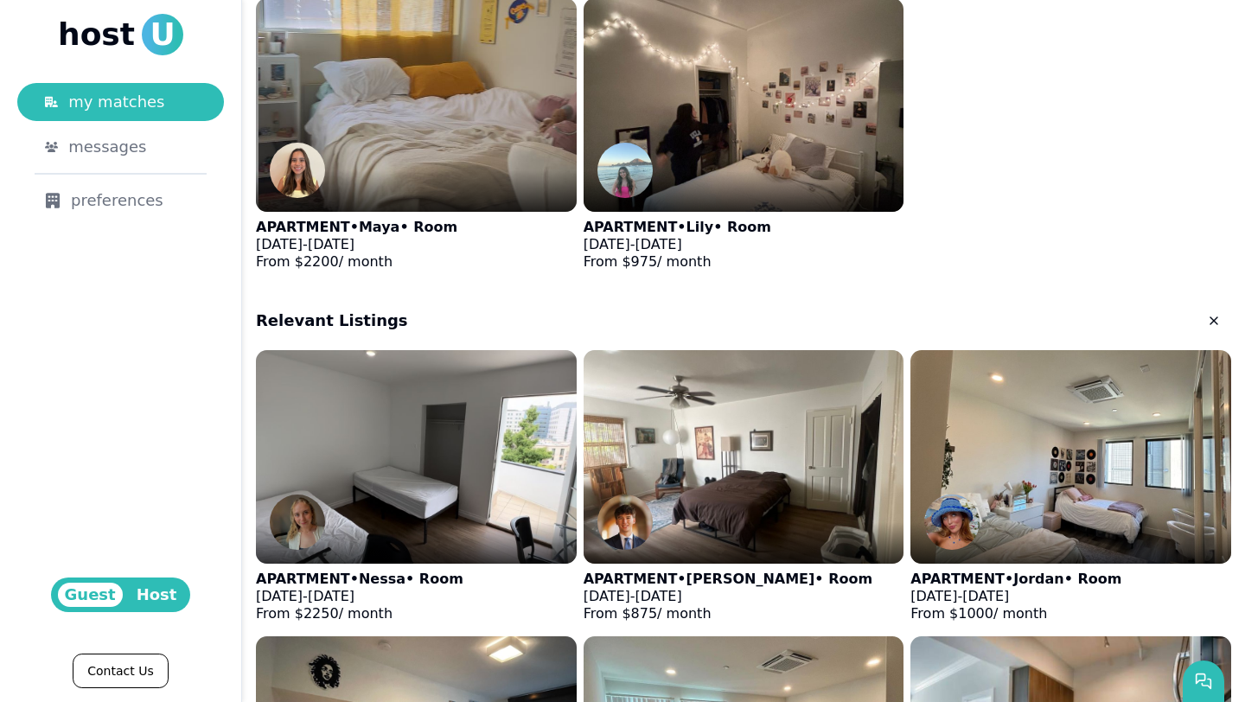
scroll to position [2438, 0]
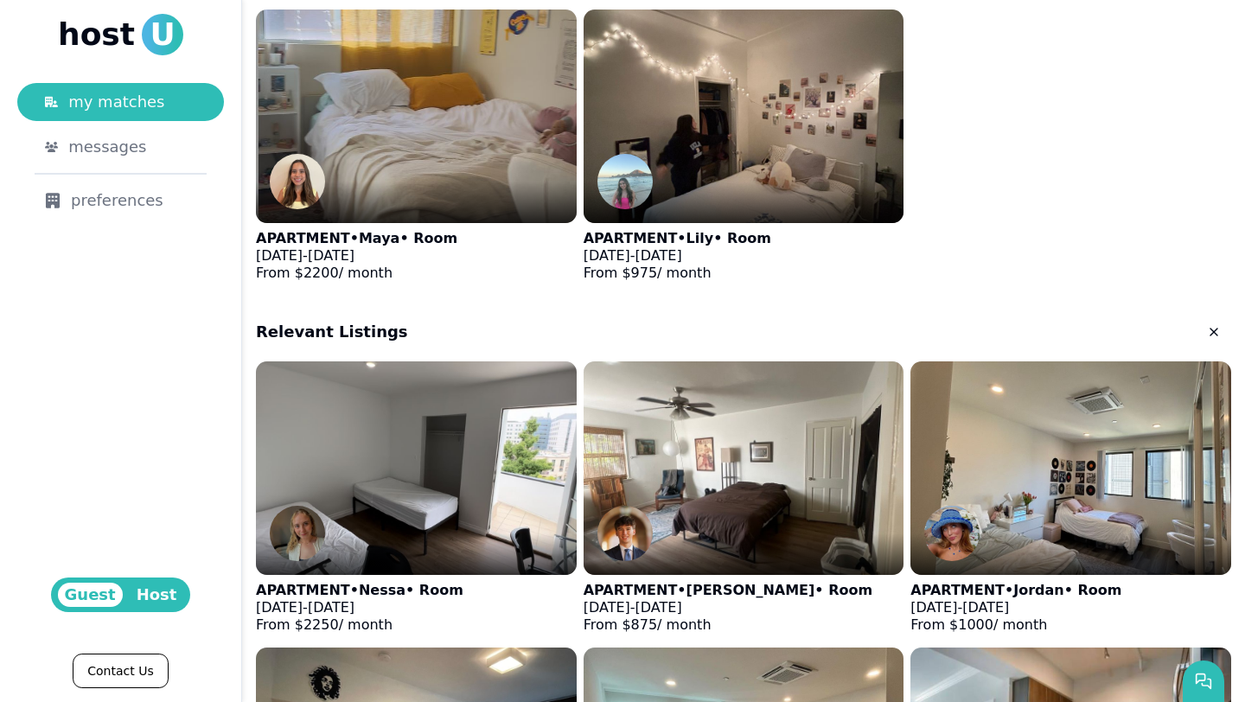
click at [354, 320] on h2 "Relevant Listings" at bounding box center [332, 332] width 152 height 24
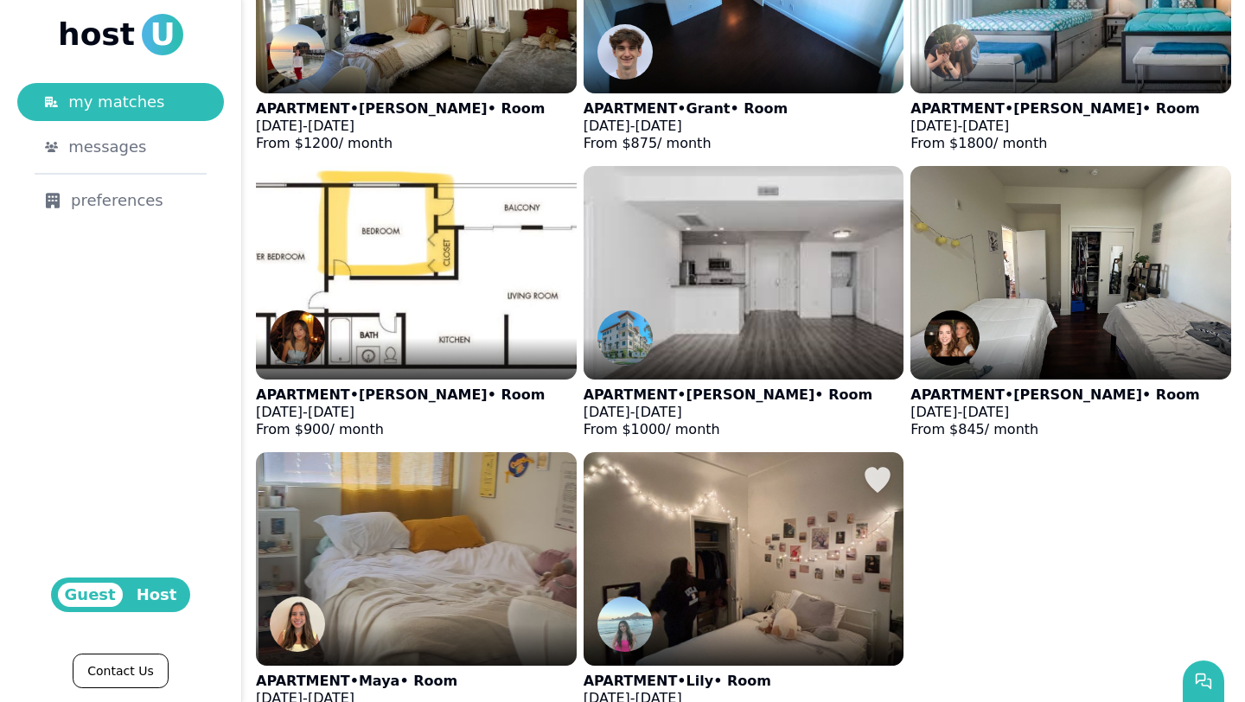
scroll to position [1990, 0]
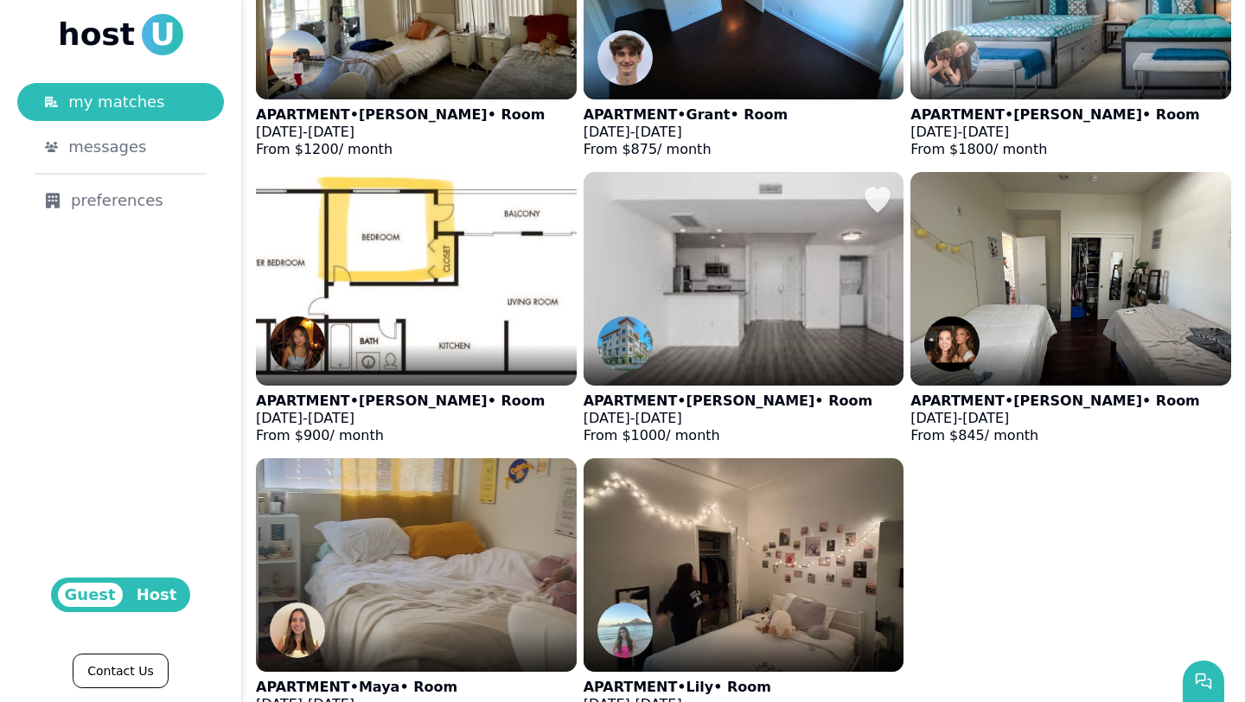
click at [752, 246] on img at bounding box center [743, 278] width 353 height 235
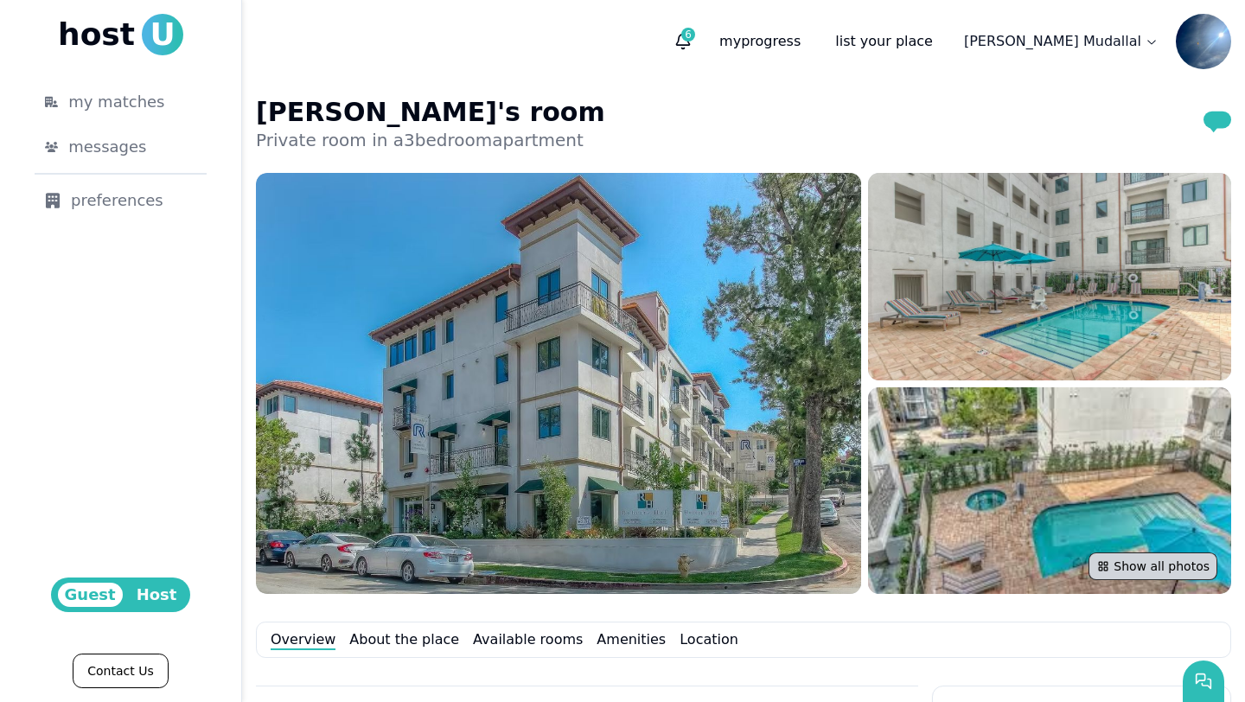
click at [846, 563] on button "Show all photos" at bounding box center [1153, 567] width 129 height 28
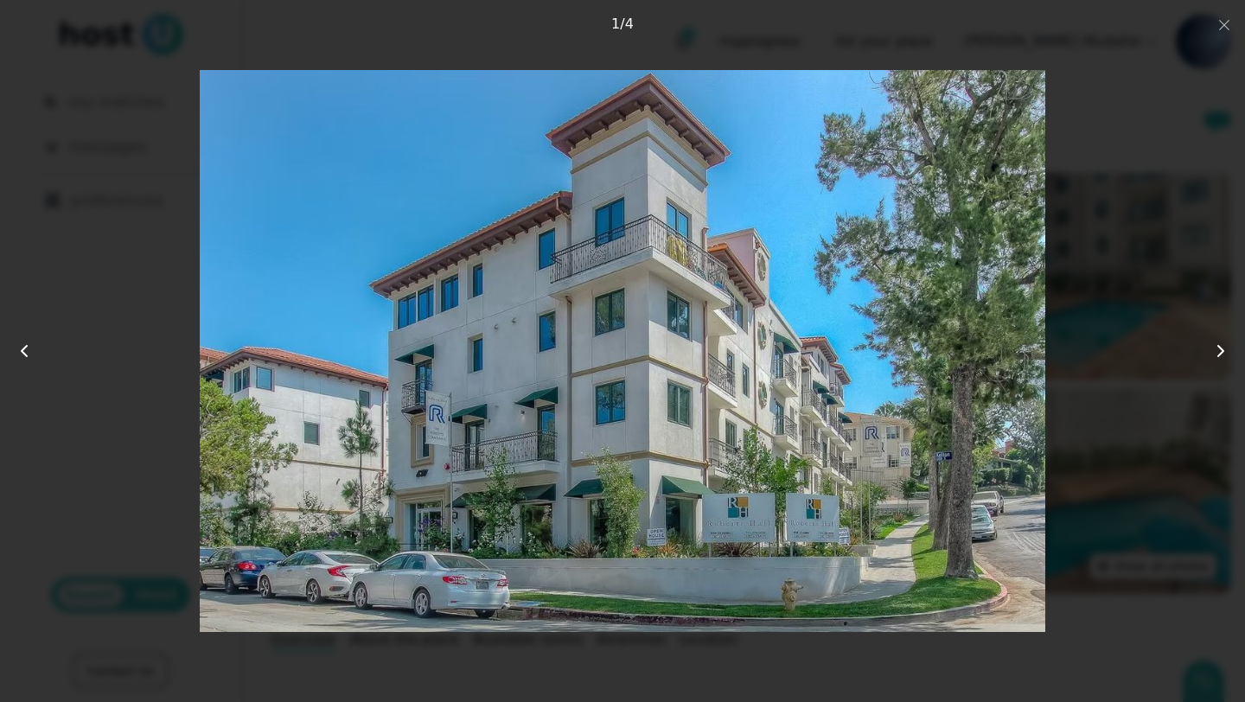
click at [846, 342] on img at bounding box center [623, 351] width 846 height 562
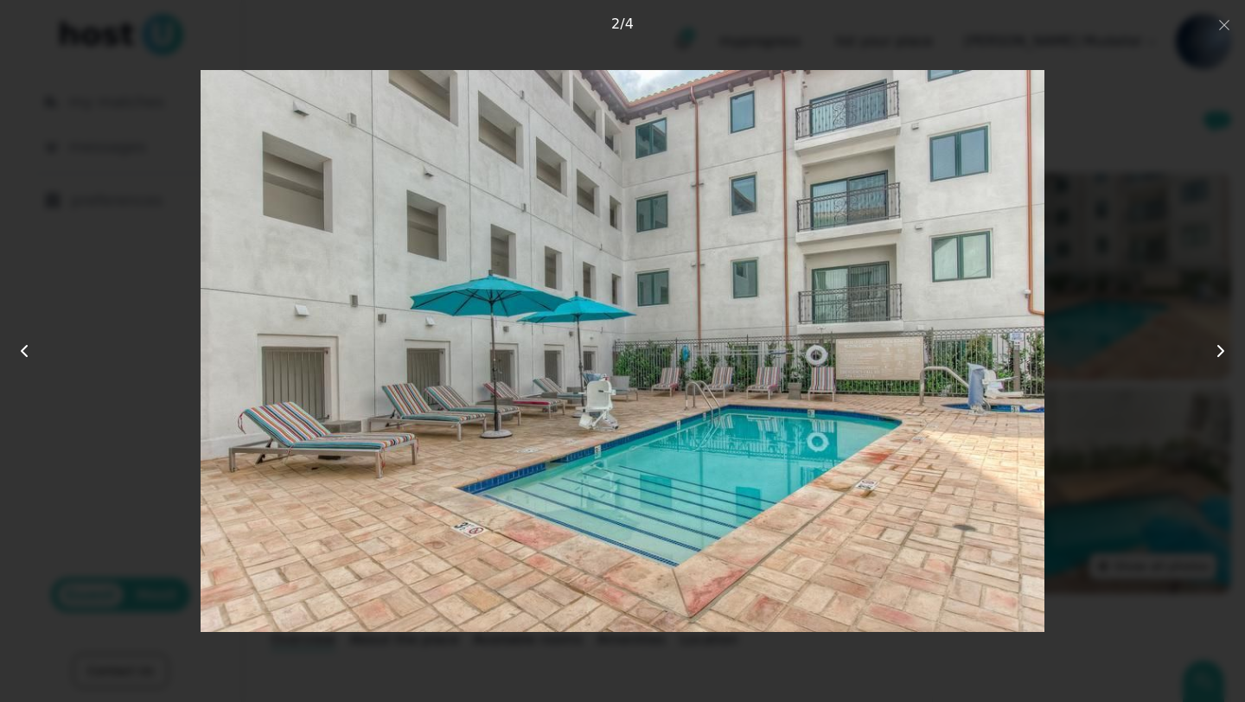
click at [846, 342] on img at bounding box center [623, 351] width 845 height 562
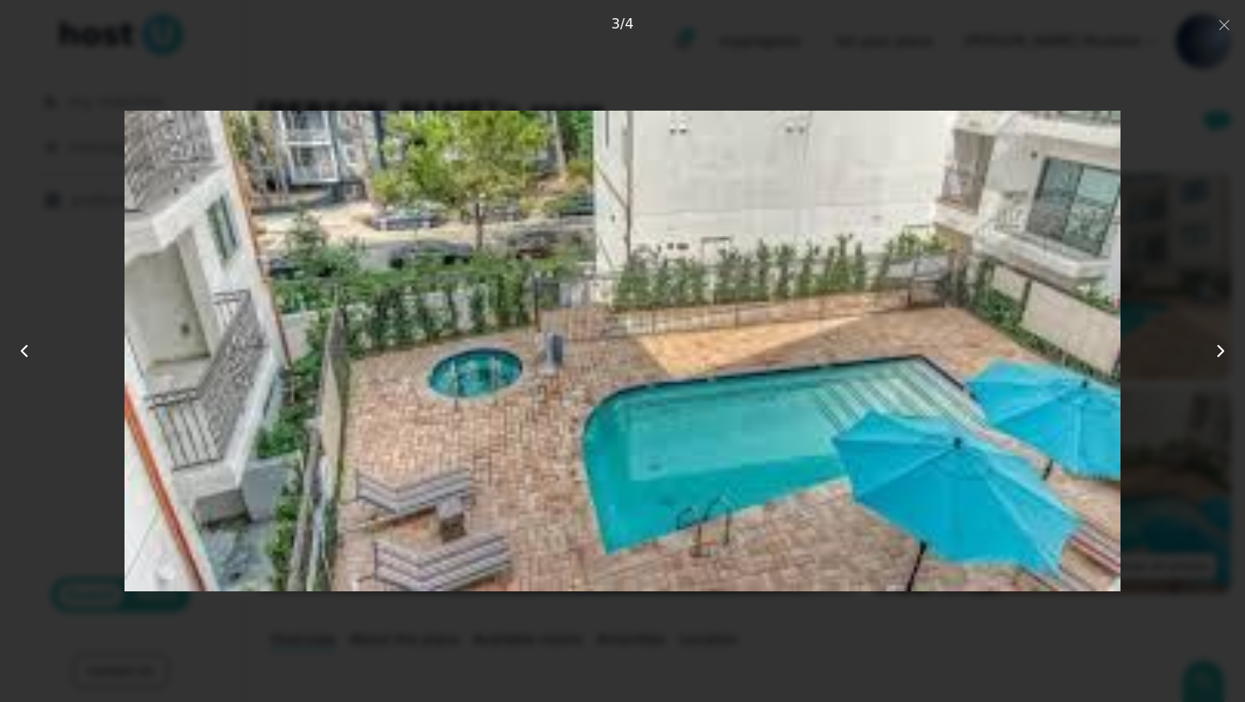
click at [846, 346] on img at bounding box center [623, 351] width 996 height 562
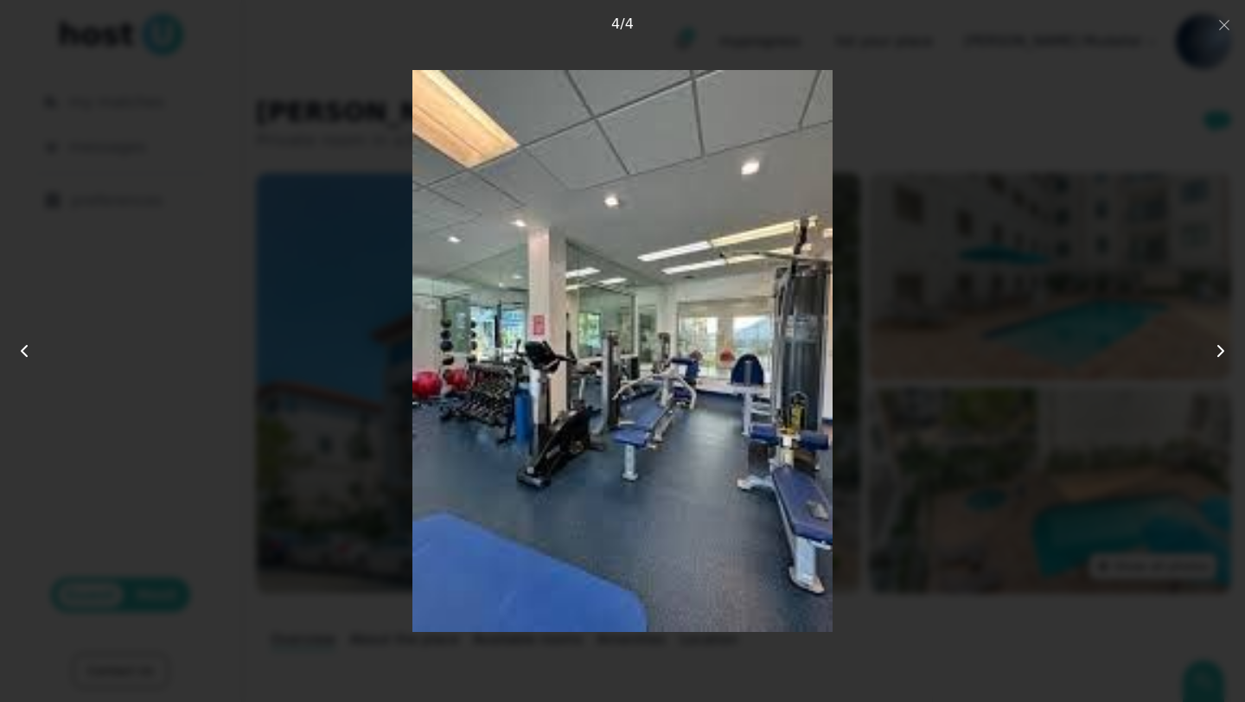
click at [846, 201] on div "4 photos Close 4 / 4" at bounding box center [622, 350] width 1134 height 591
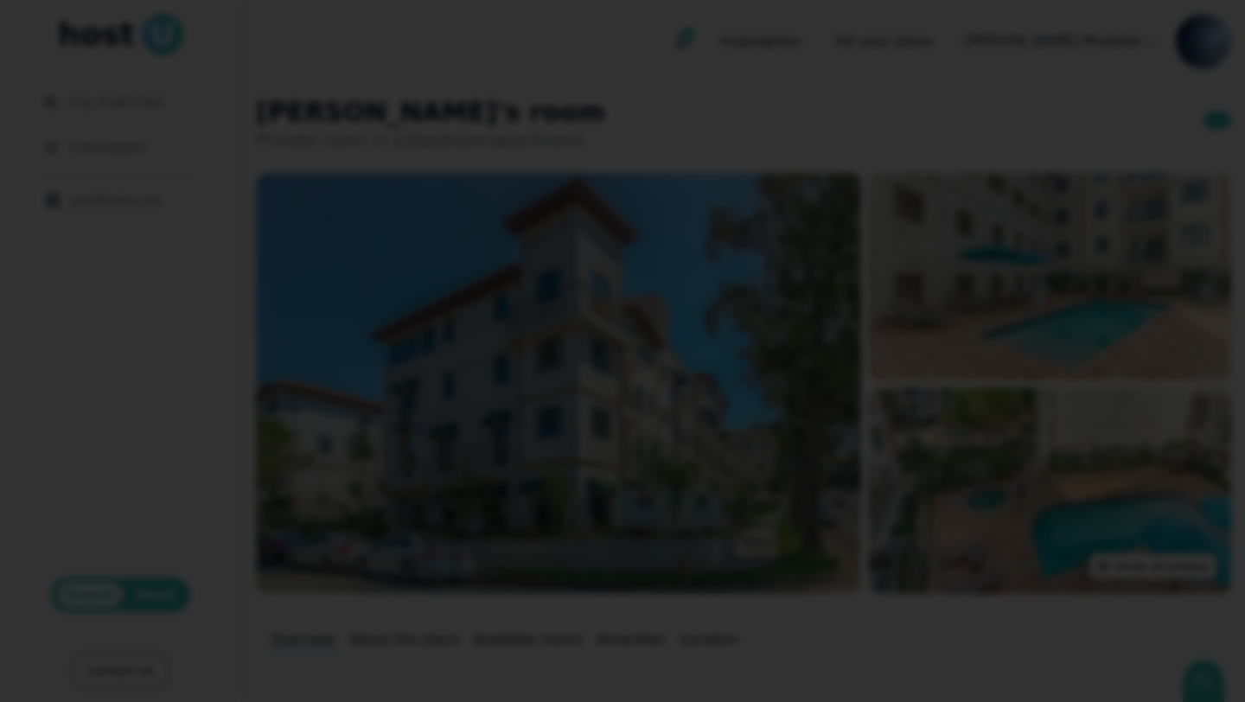
click at [846, 28] on div at bounding box center [622, 351] width 1245 height 702
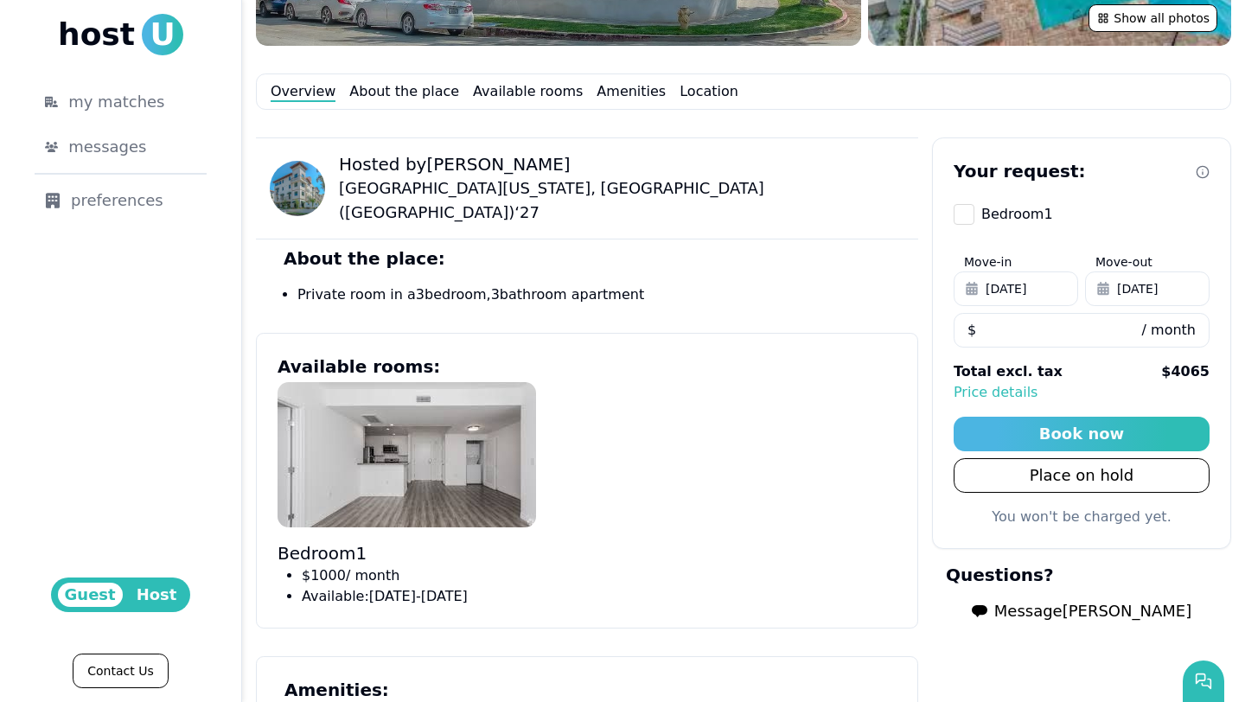
scroll to position [617, 0]
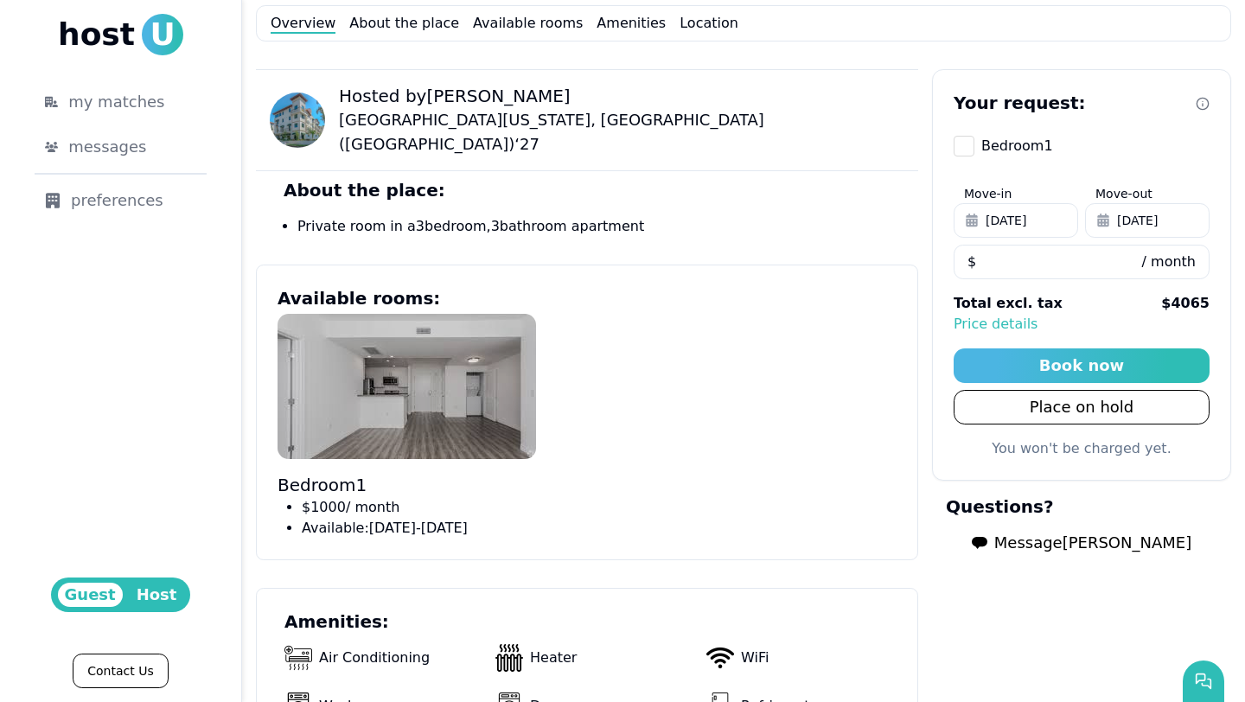
click at [449, 410] on img at bounding box center [407, 386] width 259 height 145
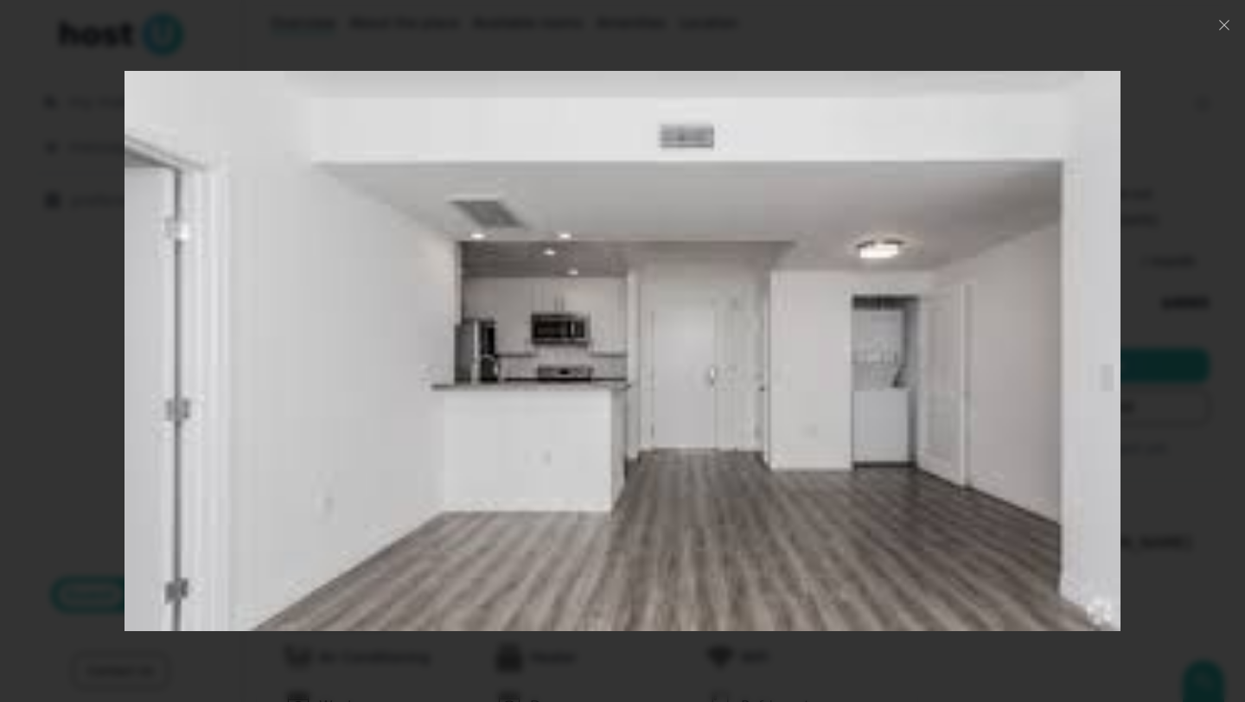
click at [846, 444] on img at bounding box center [623, 351] width 996 height 562
click at [846, 372] on img at bounding box center [623, 351] width 996 height 562
click at [846, 375] on div "1 photos Close" at bounding box center [622, 350] width 1134 height 591
click at [846, 26] on icon "button" at bounding box center [1224, 25] width 14 height 14
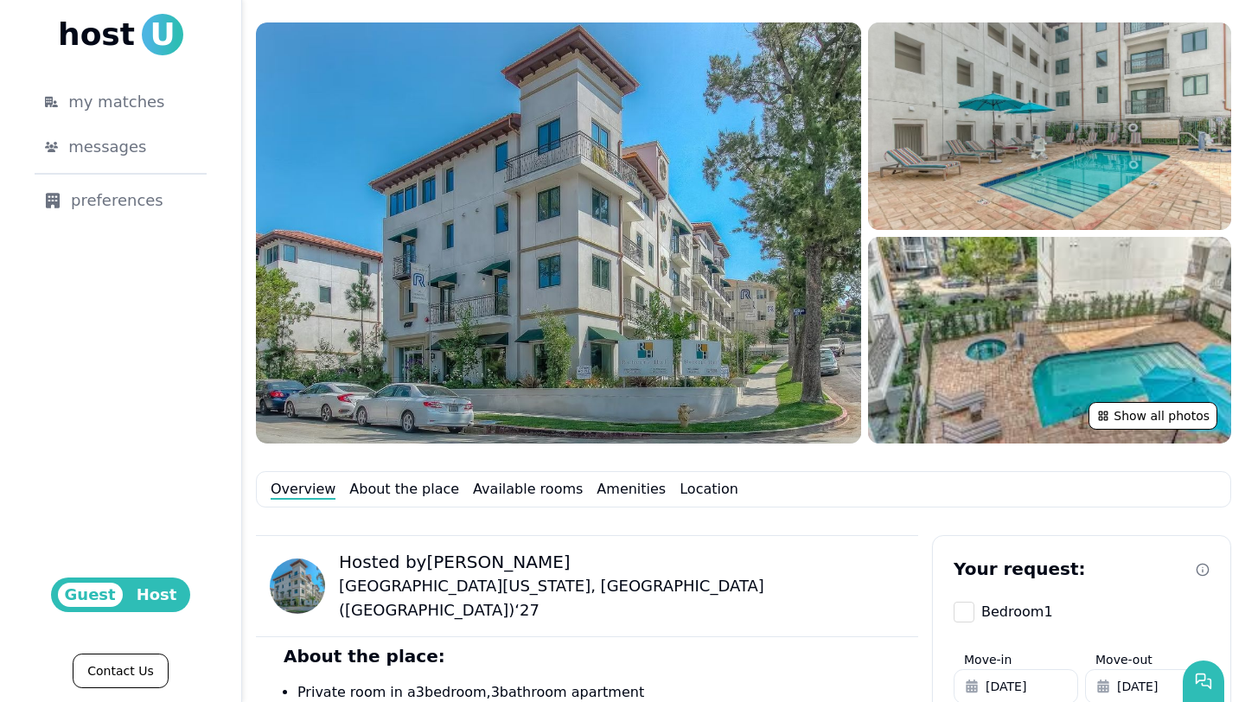
scroll to position [125, 0]
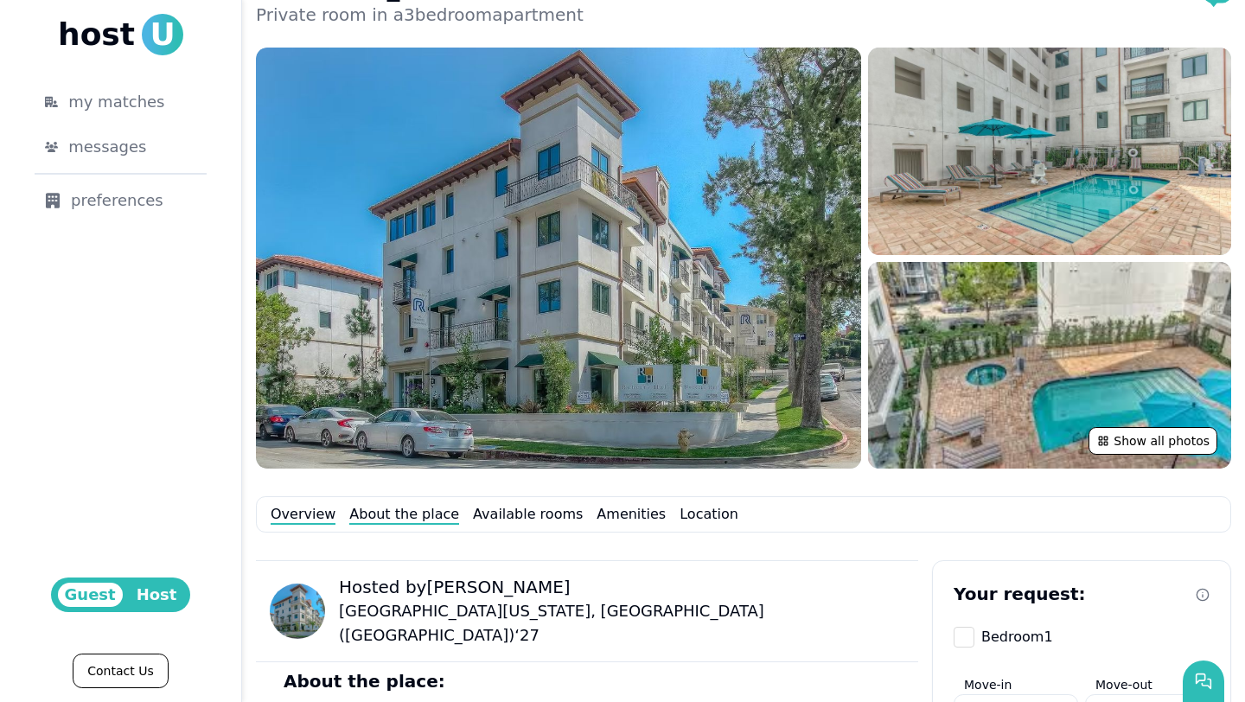
click at [376, 521] on link "About the place" at bounding box center [404, 514] width 110 height 21
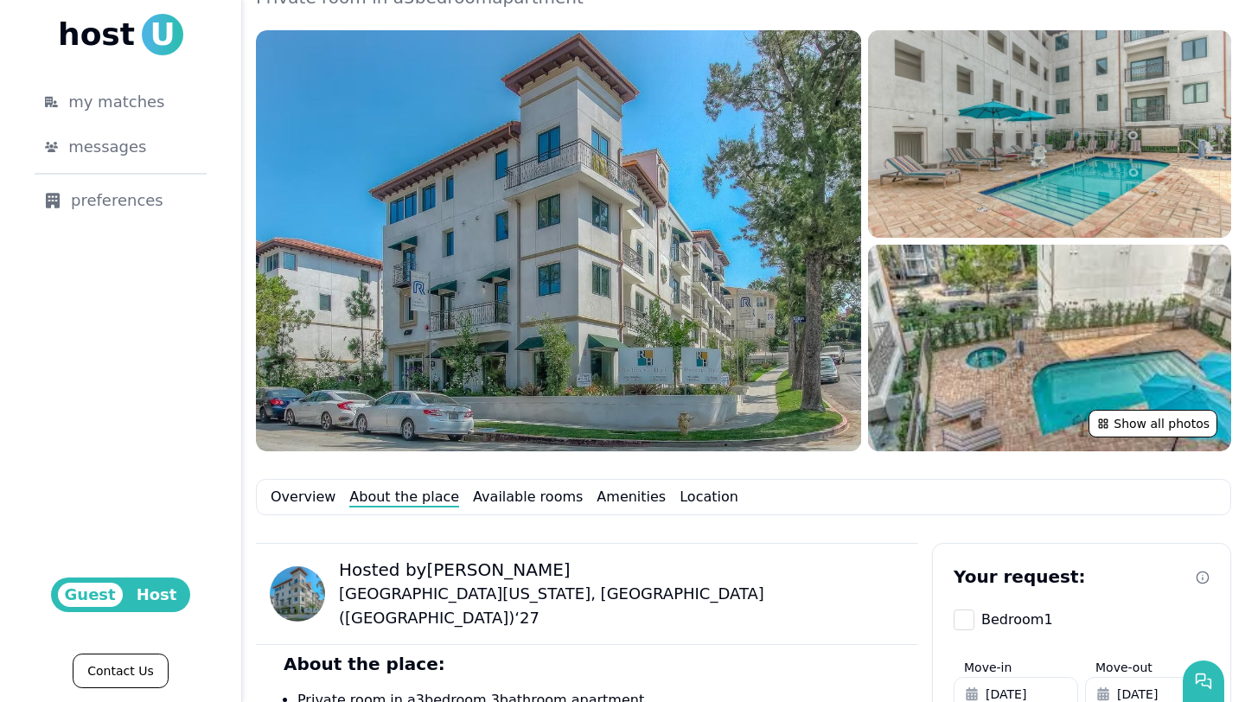
scroll to position [79, 0]
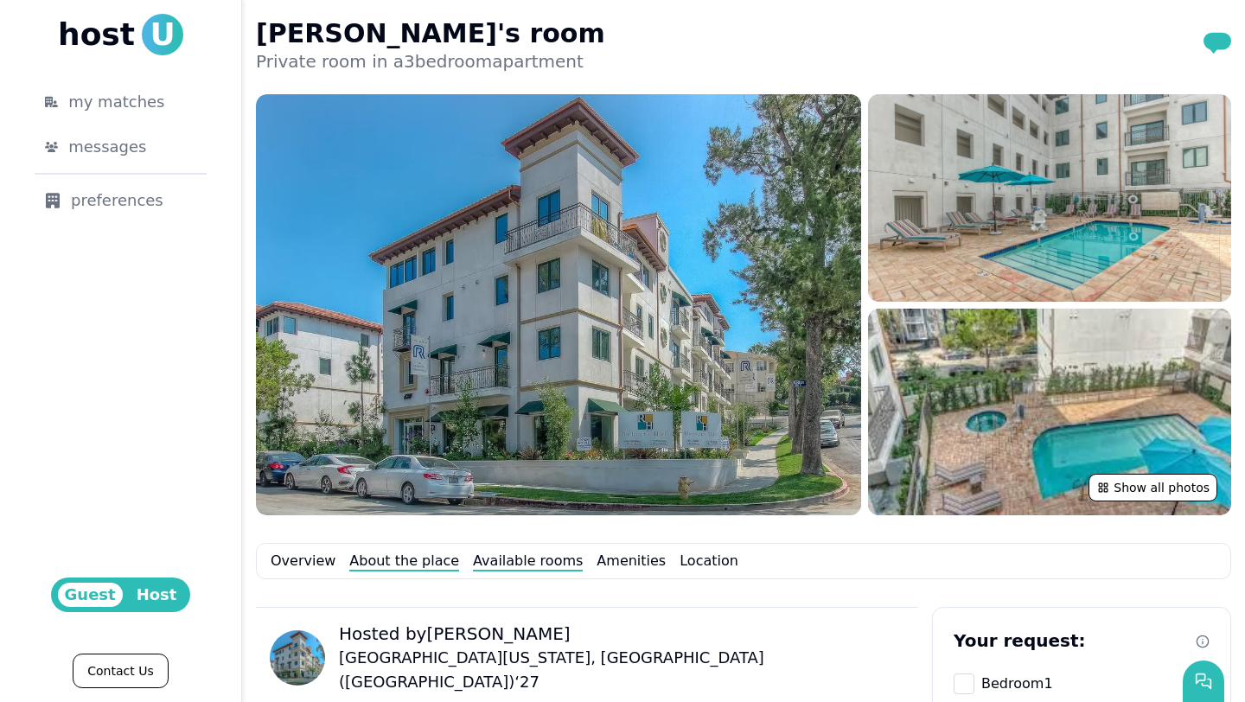
click at [513, 556] on link "Available rooms" at bounding box center [528, 561] width 110 height 21
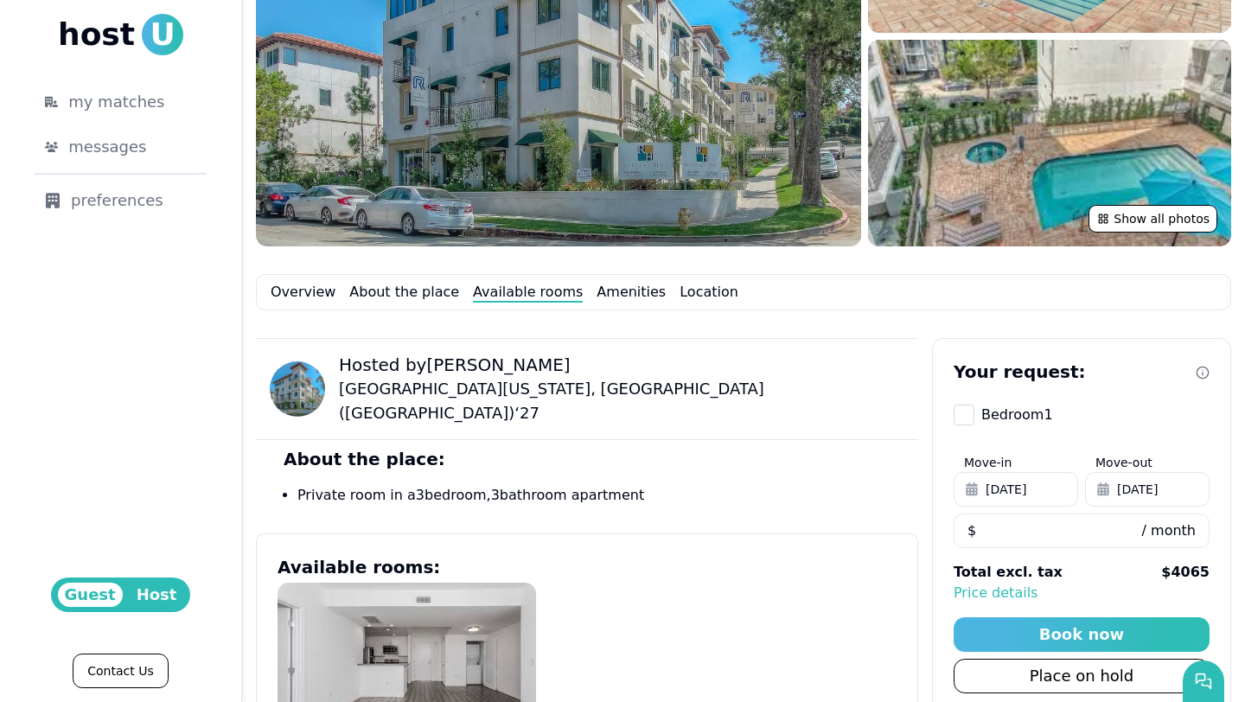
scroll to position [169, 0]
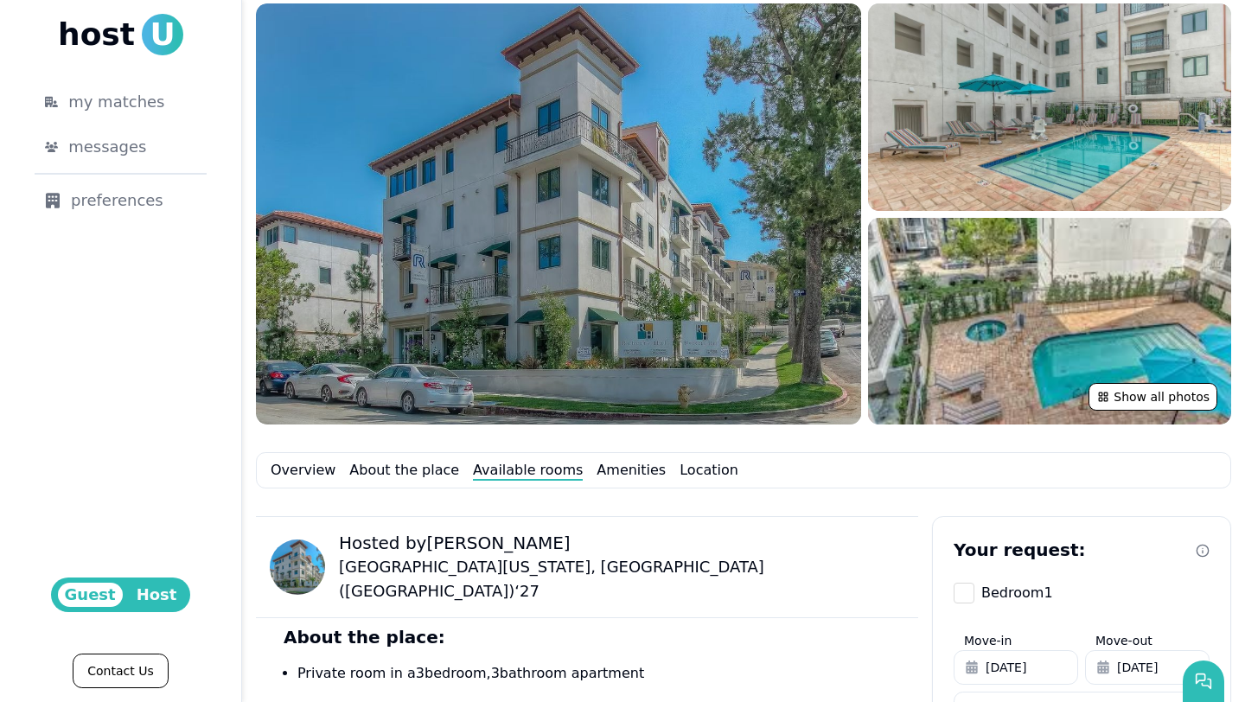
click at [704, 315] on img at bounding box center [558, 213] width 605 height 421
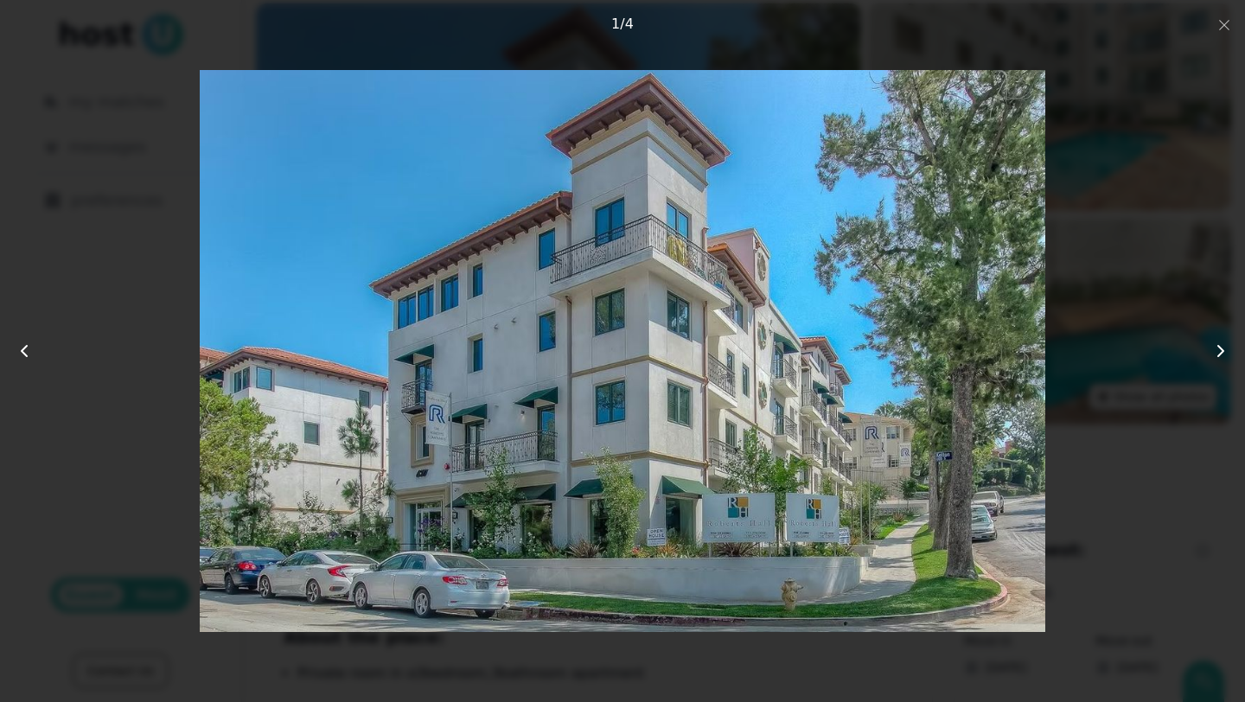
click at [147, 381] on div at bounding box center [623, 351] width 996 height 562
click at [140, 276] on div at bounding box center [623, 351] width 996 height 562
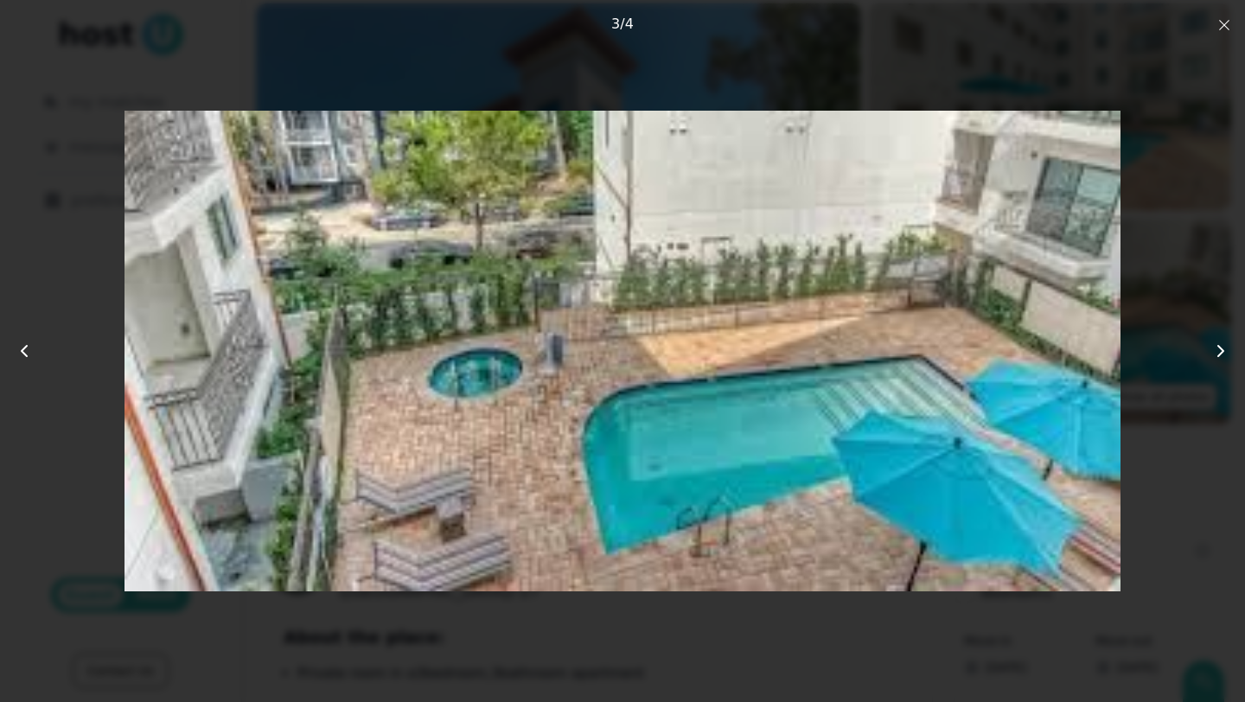
click at [846, 32] on button "Close" at bounding box center [1224, 24] width 14 height 21
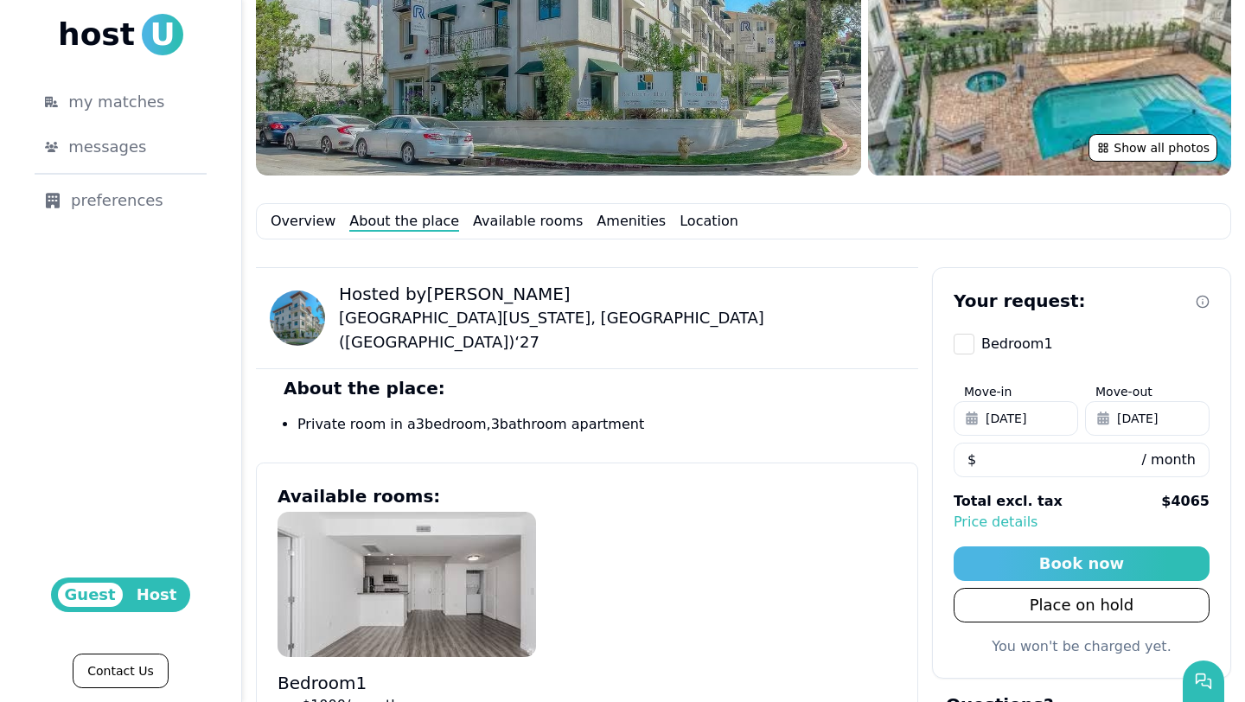
scroll to position [376, 0]
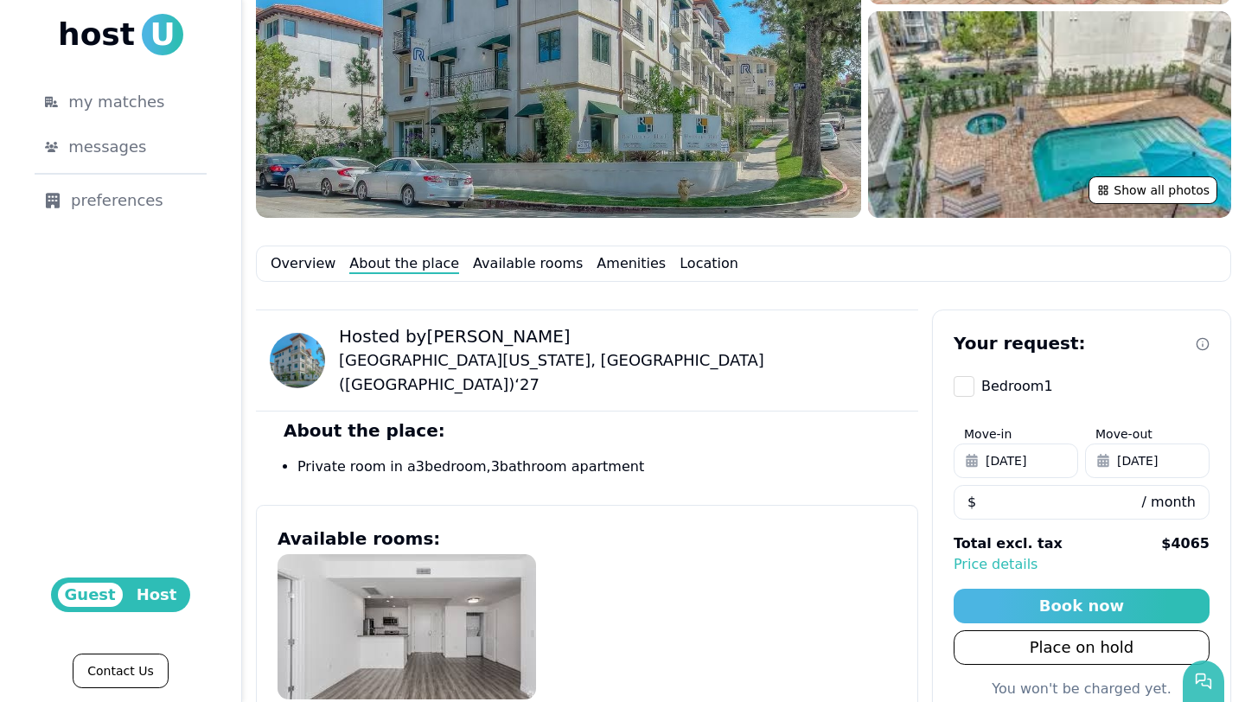
click at [846, 602] on button "button" at bounding box center [1204, 682] width 42 height 42
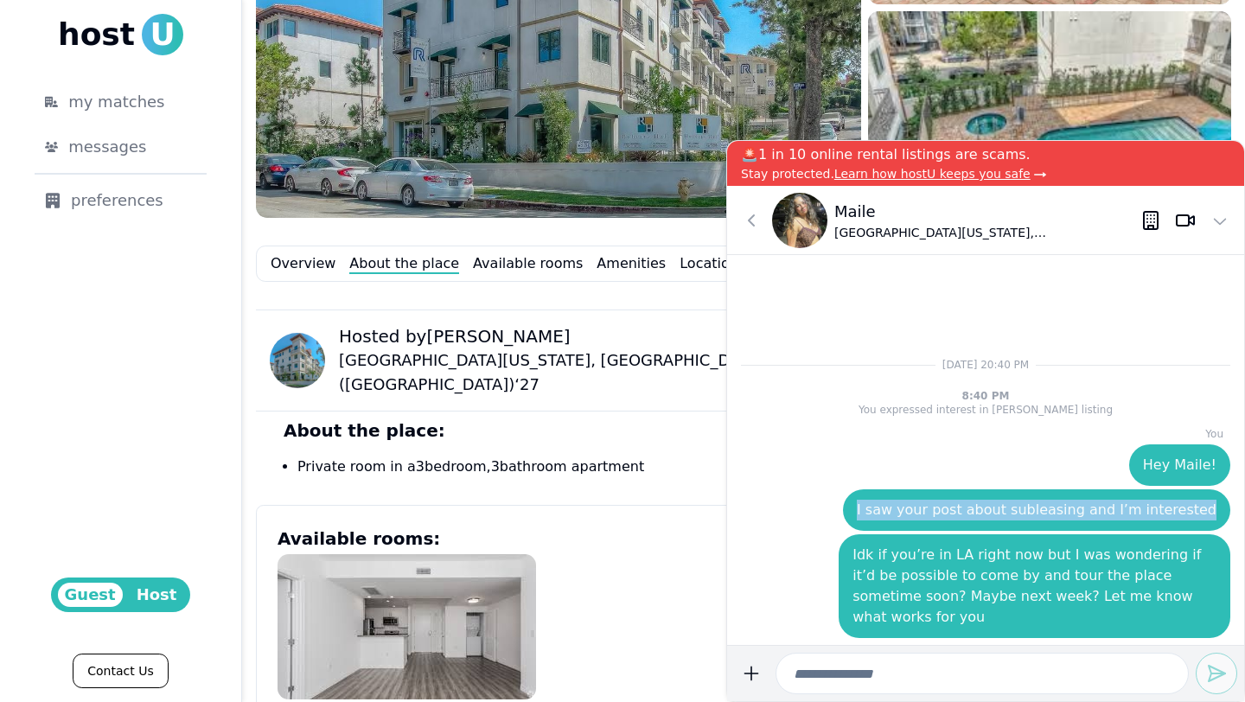
drag, startPoint x: 897, startPoint y: 533, endPoint x: 1232, endPoint y: 534, distance: 335.5
click at [846, 531] on div "I saw your post about subleasing and I’m interested" at bounding box center [1036, 510] width 387 height 42
copy p "I saw your post about subleasing and I’m interested"
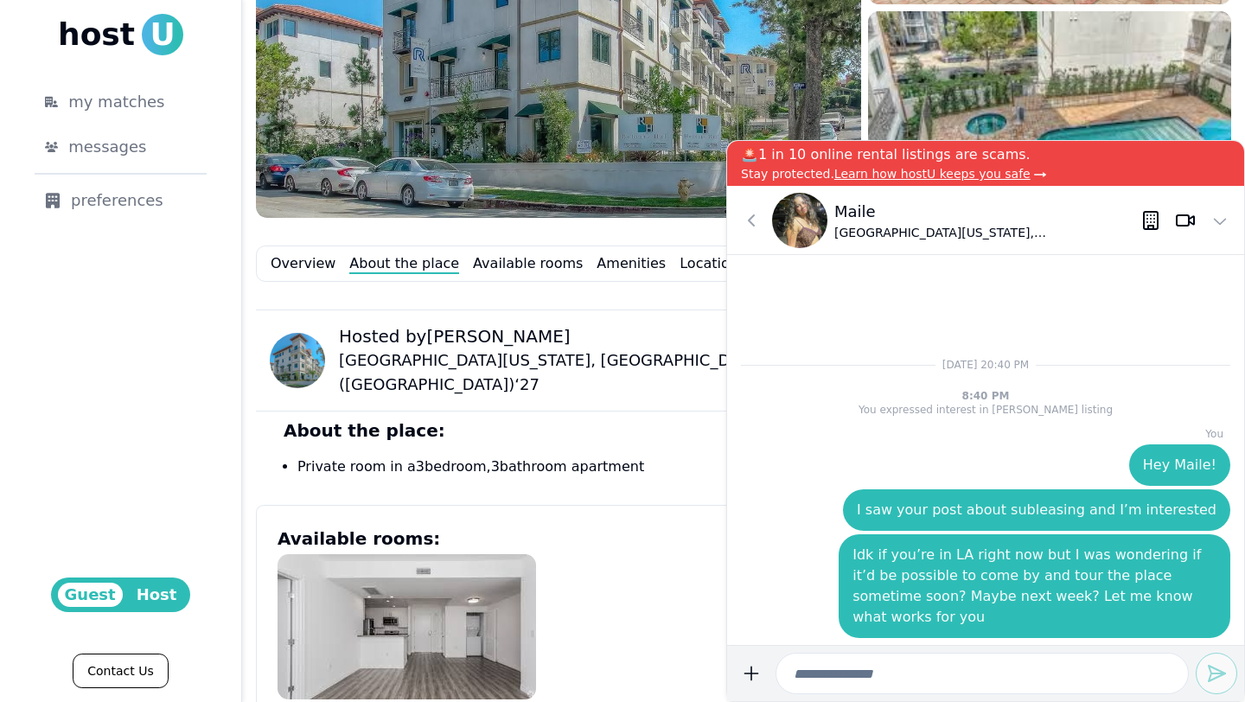
click at [667, 364] on p "[GEOGRAPHIC_DATA][US_STATE], [GEOGRAPHIC_DATA] ([GEOGRAPHIC_DATA]) ‘ 27" at bounding box center [622, 372] width 566 height 48
click at [846, 221] on button at bounding box center [1220, 220] width 35 height 35
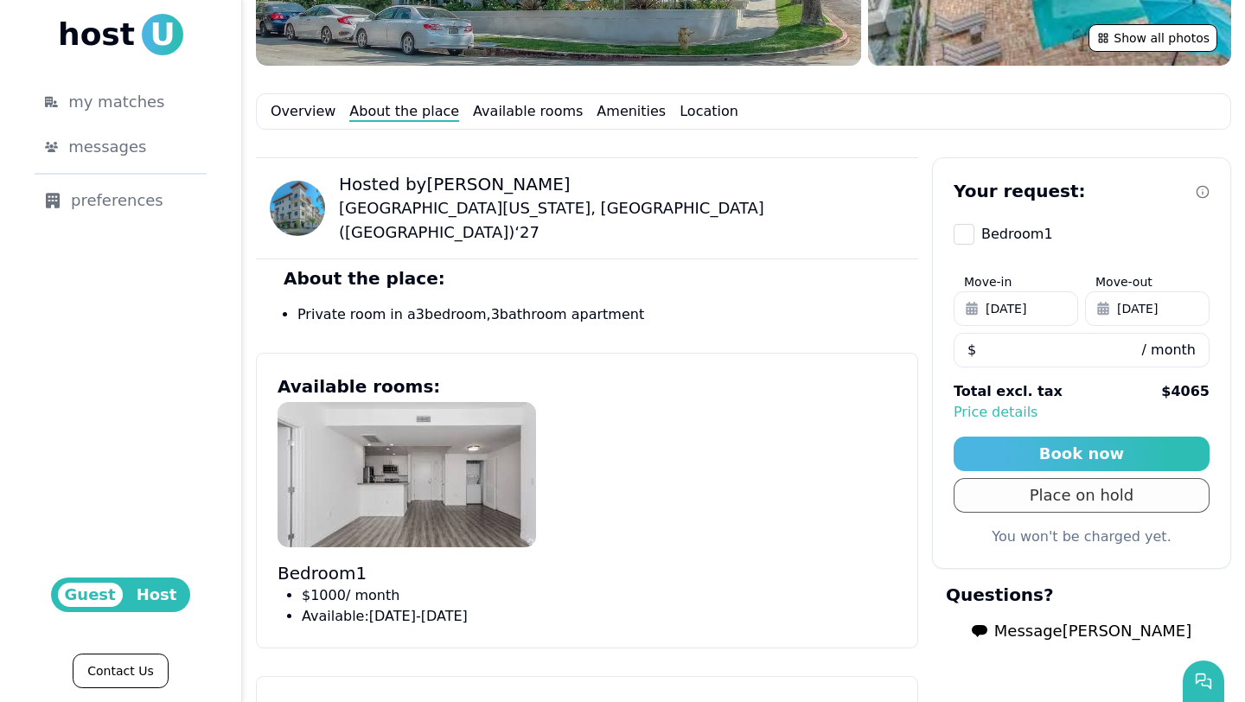
scroll to position [568, 0]
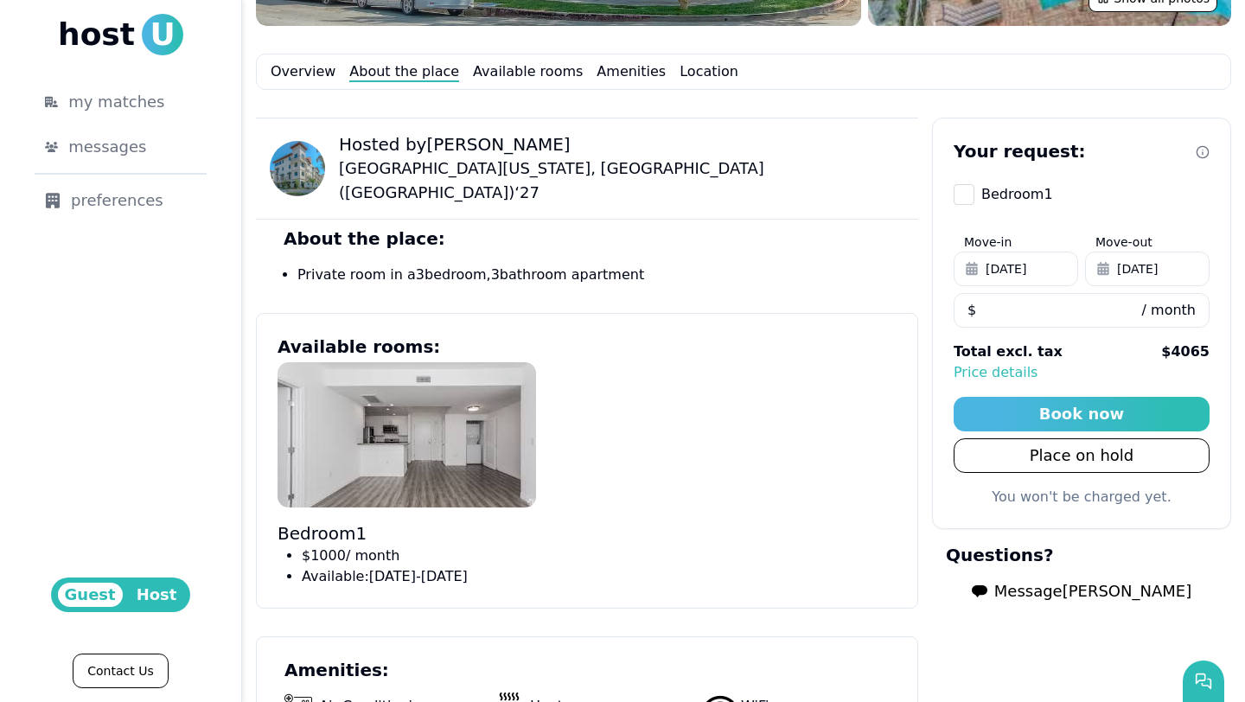
click at [846, 579] on span "Message [PERSON_NAME]" at bounding box center [1092, 591] width 197 height 24
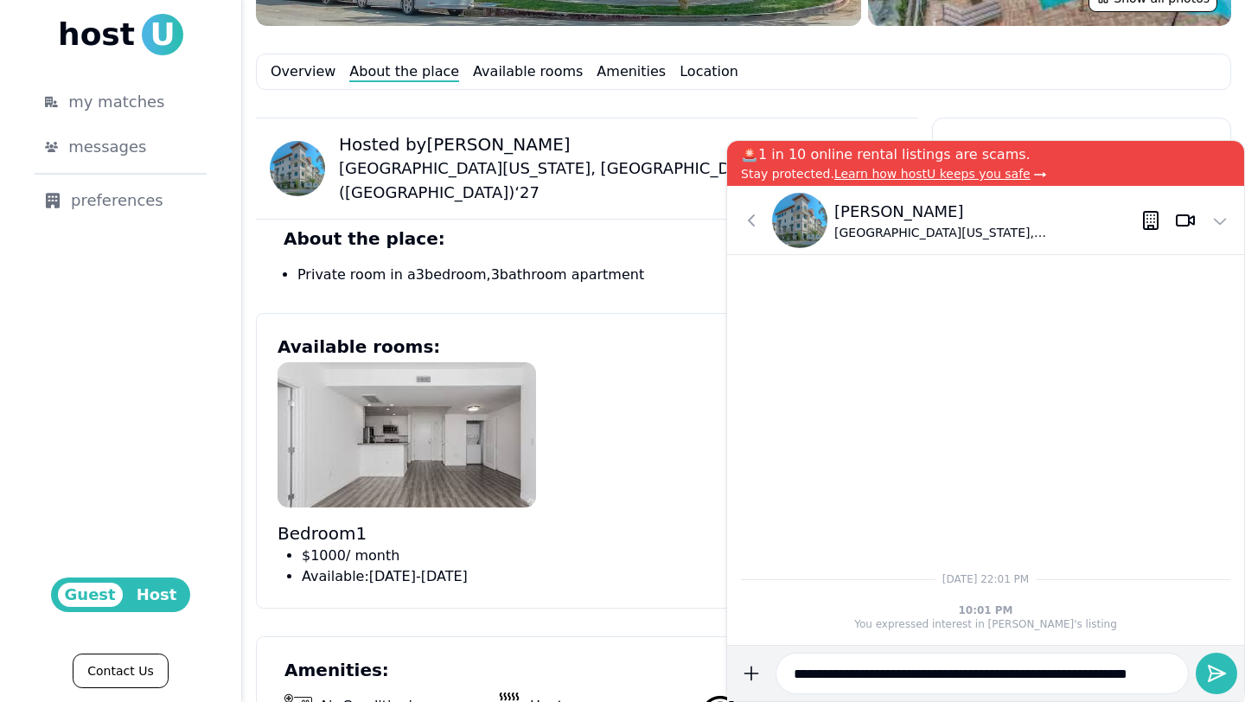
scroll to position [0, 14]
type input "**********"
click at [846, 602] on use "submit" at bounding box center [1217, 674] width 16 height 16
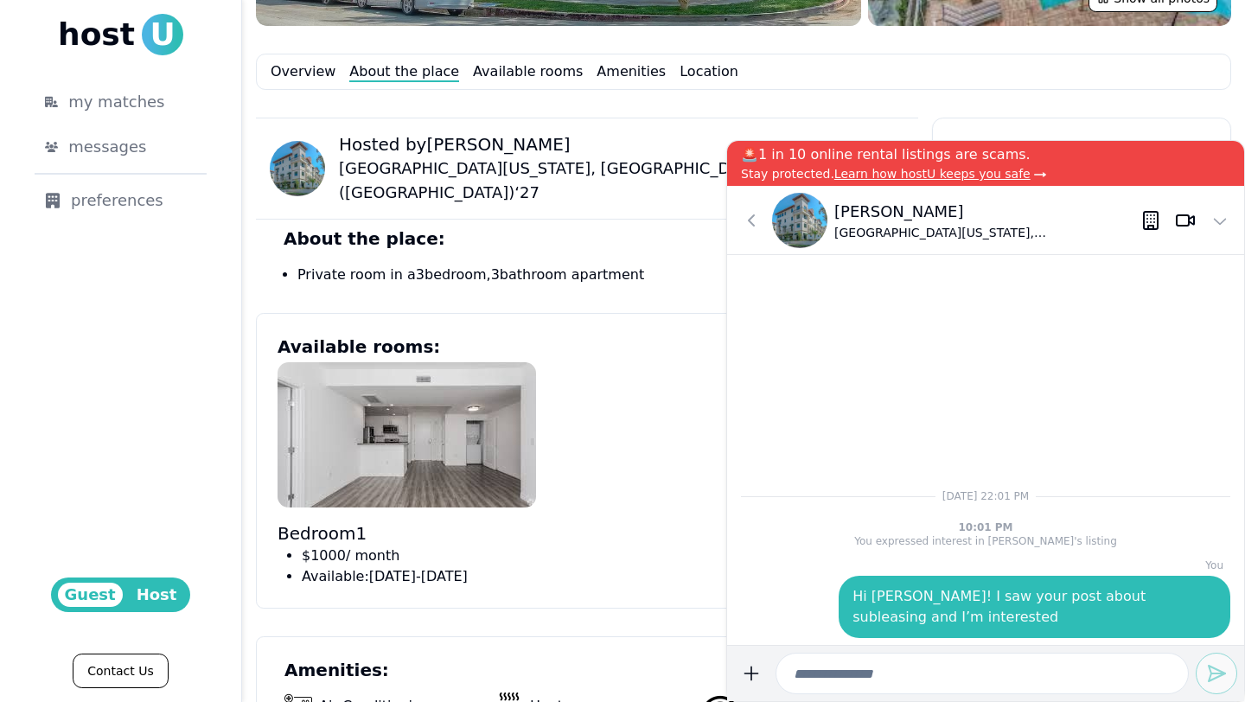
click at [615, 494] on div "Bedroom 1 $ 1000 / month Available: [DATE] - [DATE]" at bounding box center [587, 474] width 619 height 225
click at [744, 227] on icon at bounding box center [751, 220] width 21 height 21
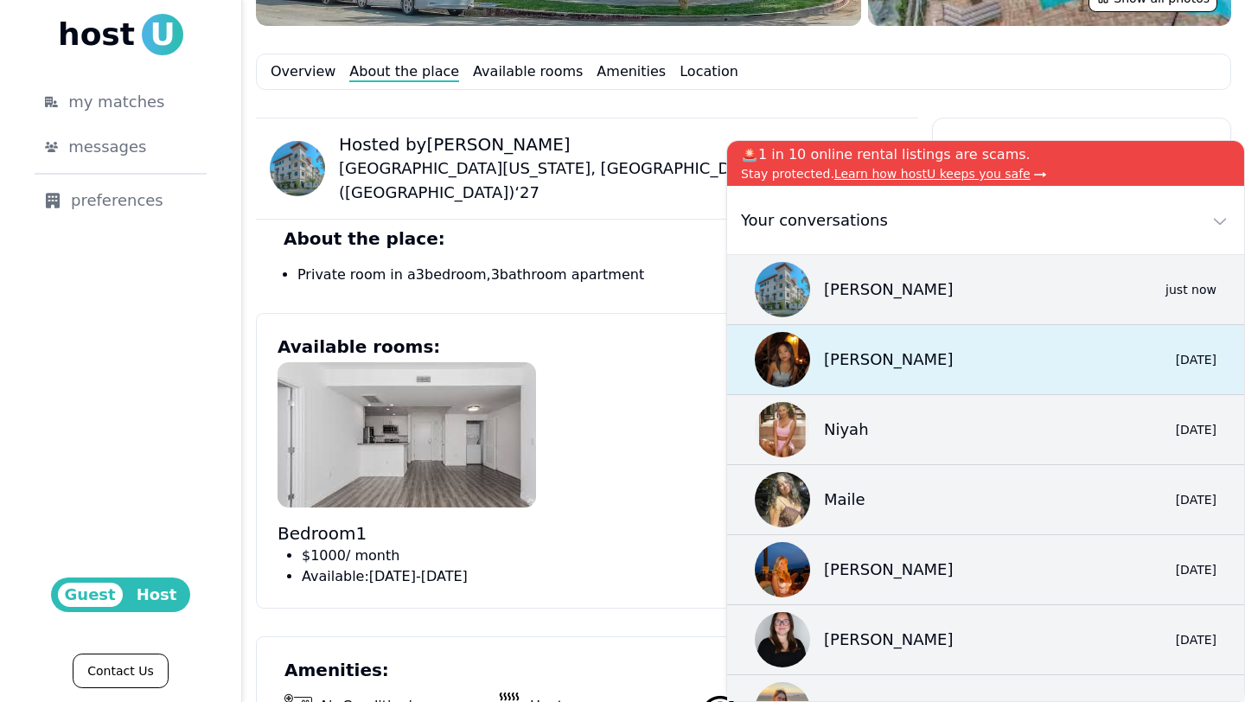
click at [834, 361] on p "[PERSON_NAME]" at bounding box center [889, 360] width 130 height 24
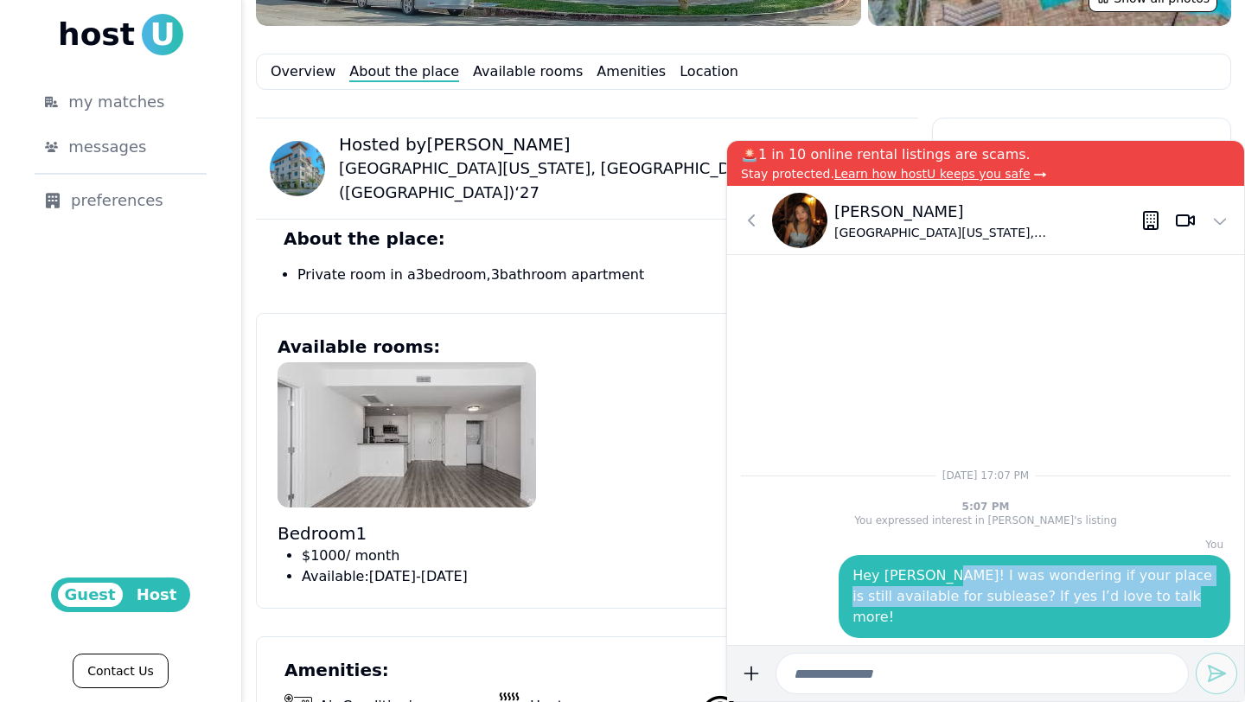
drag, startPoint x: 931, startPoint y: 597, endPoint x: 1113, endPoint y: 627, distance: 184.1
click at [846, 602] on p "Hey [PERSON_NAME]! I was wondering if your place is still available for subleas…" at bounding box center [1035, 597] width 364 height 62
copy p "I was wondering if your place is still available for sublease? If yes I’d love …"
click at [750, 218] on use at bounding box center [751, 220] width 5 height 10
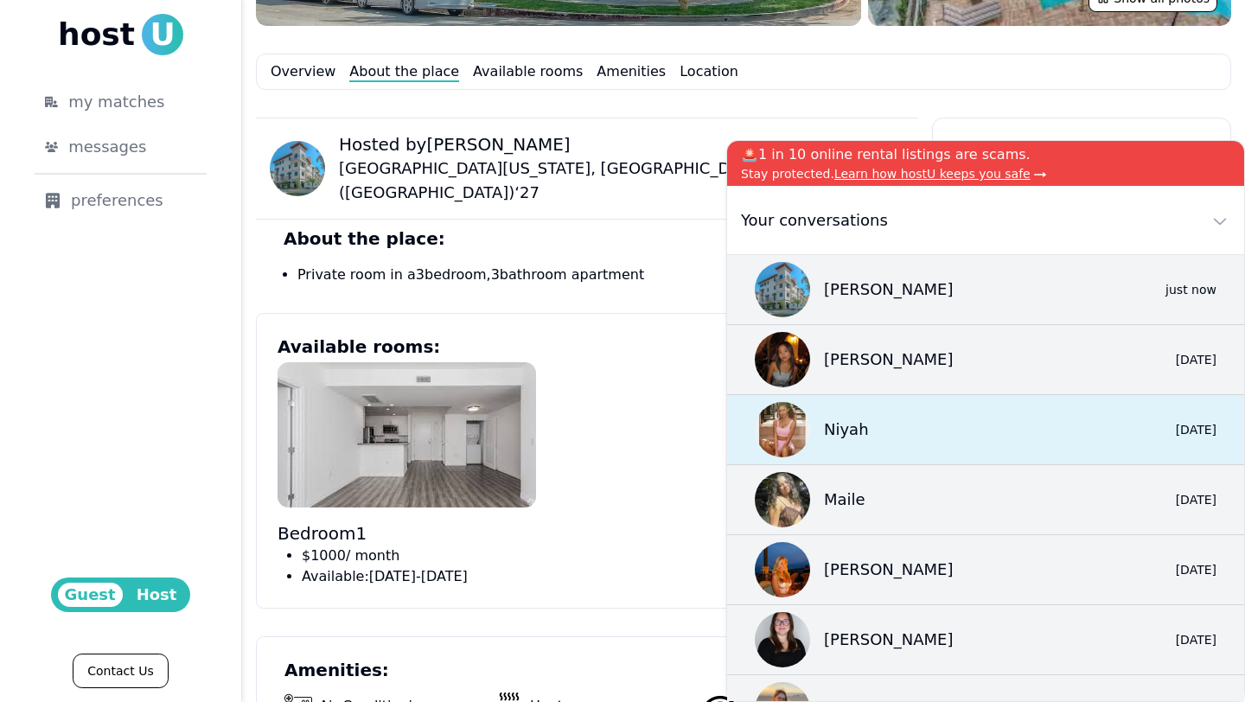
click at [846, 418] on p "Niyah" at bounding box center [846, 430] width 45 height 24
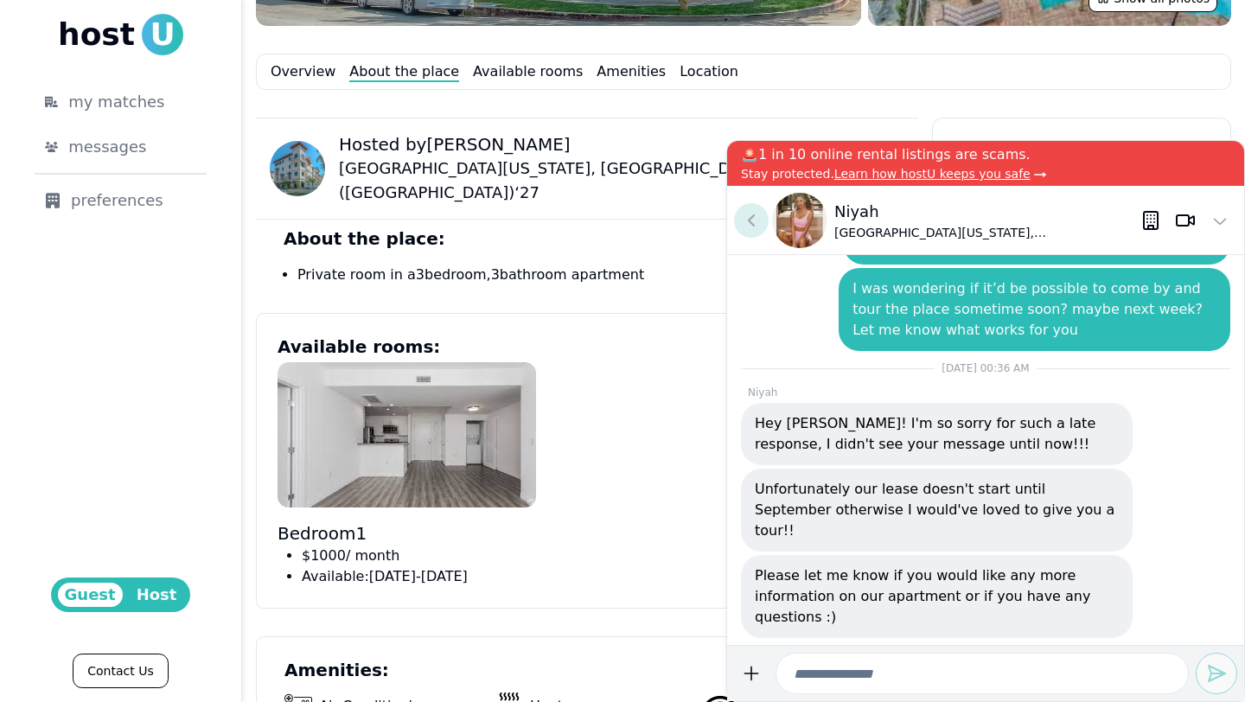
click at [751, 222] on use at bounding box center [751, 220] width 5 height 10
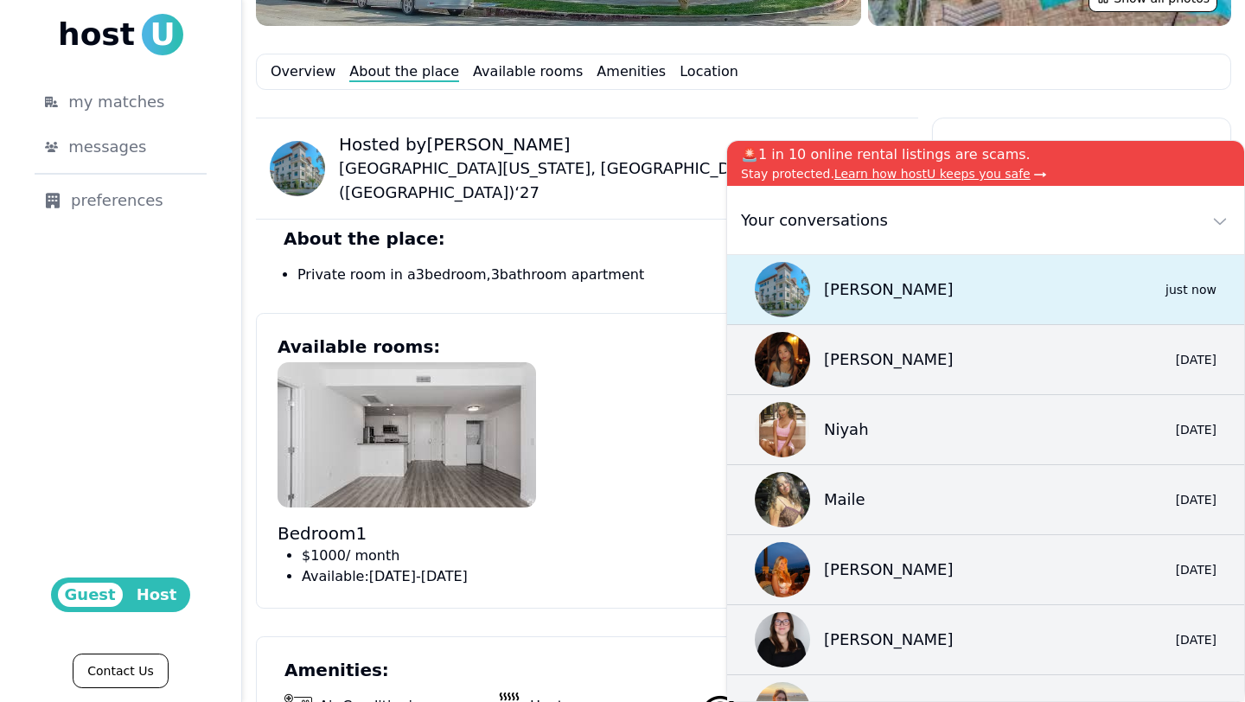
click at [815, 277] on div "[PERSON_NAME]" at bounding box center [854, 289] width 199 height 55
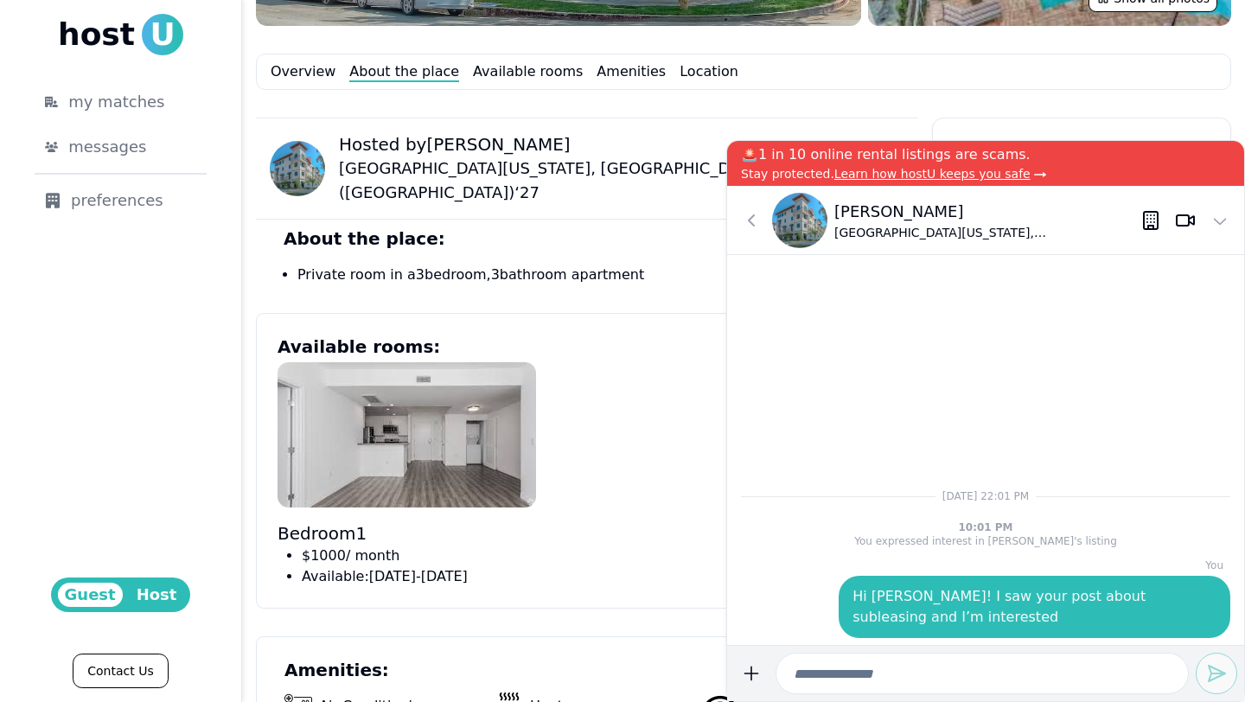
click at [846, 602] on input at bounding box center [982, 674] width 413 height 42
type input "**********"
click at [846, 602] on use "submit" at bounding box center [1217, 674] width 16 height 16
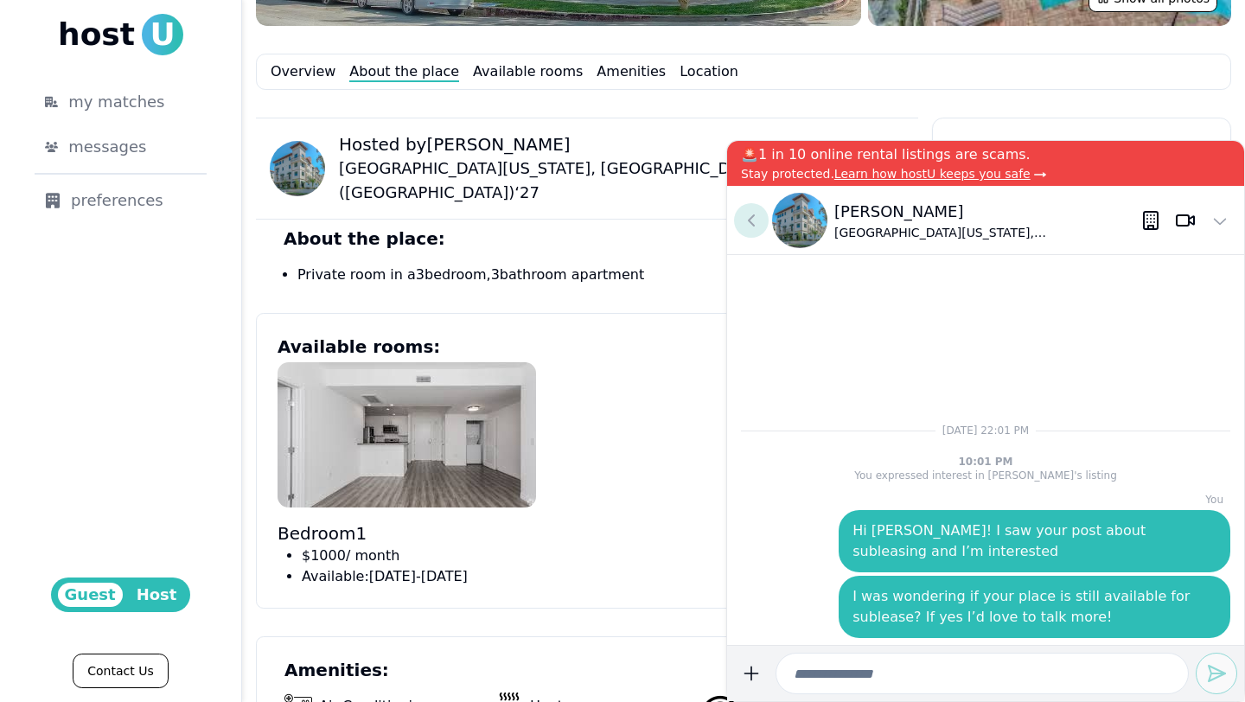
click at [753, 213] on icon at bounding box center [751, 220] width 21 height 21
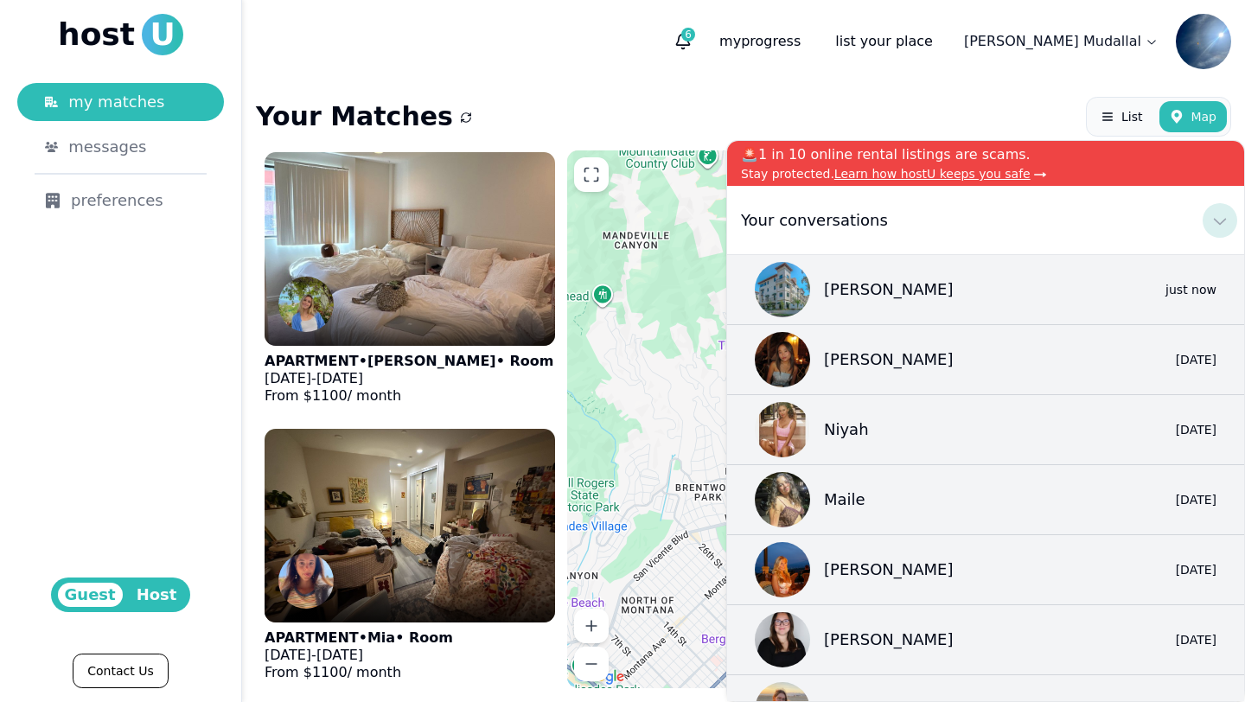
click at [846, 219] on icon at bounding box center [1220, 220] width 21 height 21
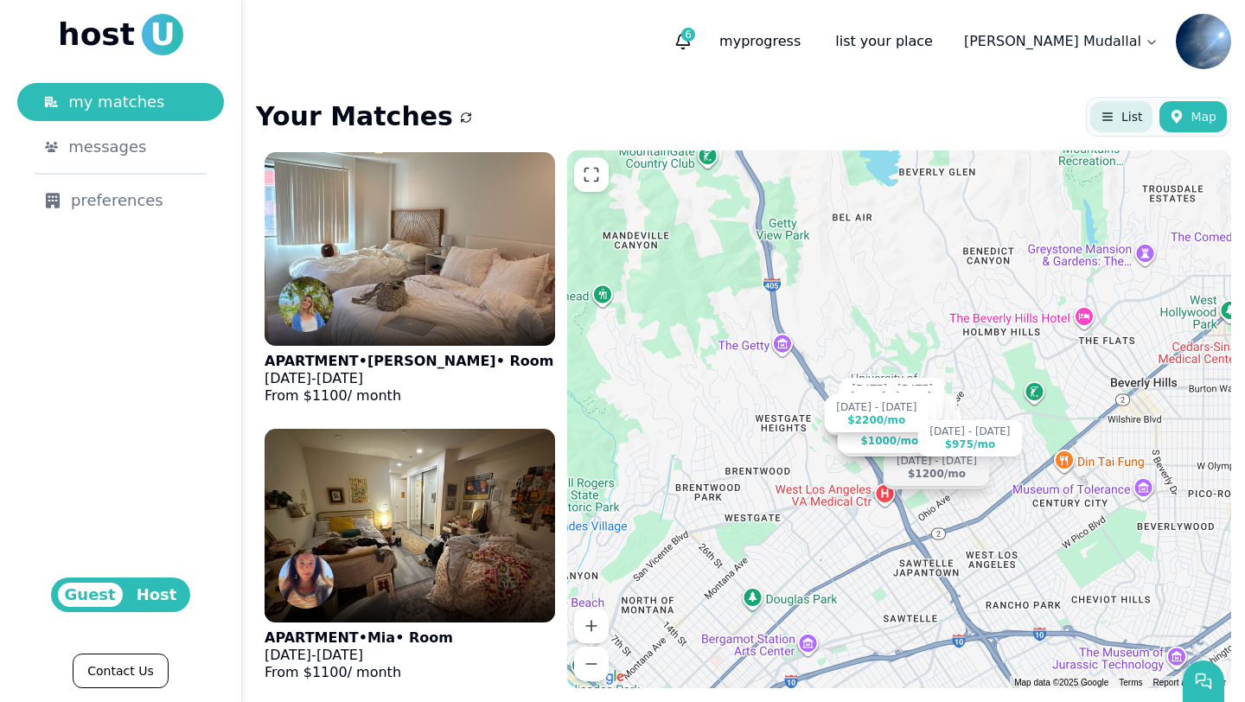
click at [846, 130] on button "List" at bounding box center [1121, 116] width 62 height 31
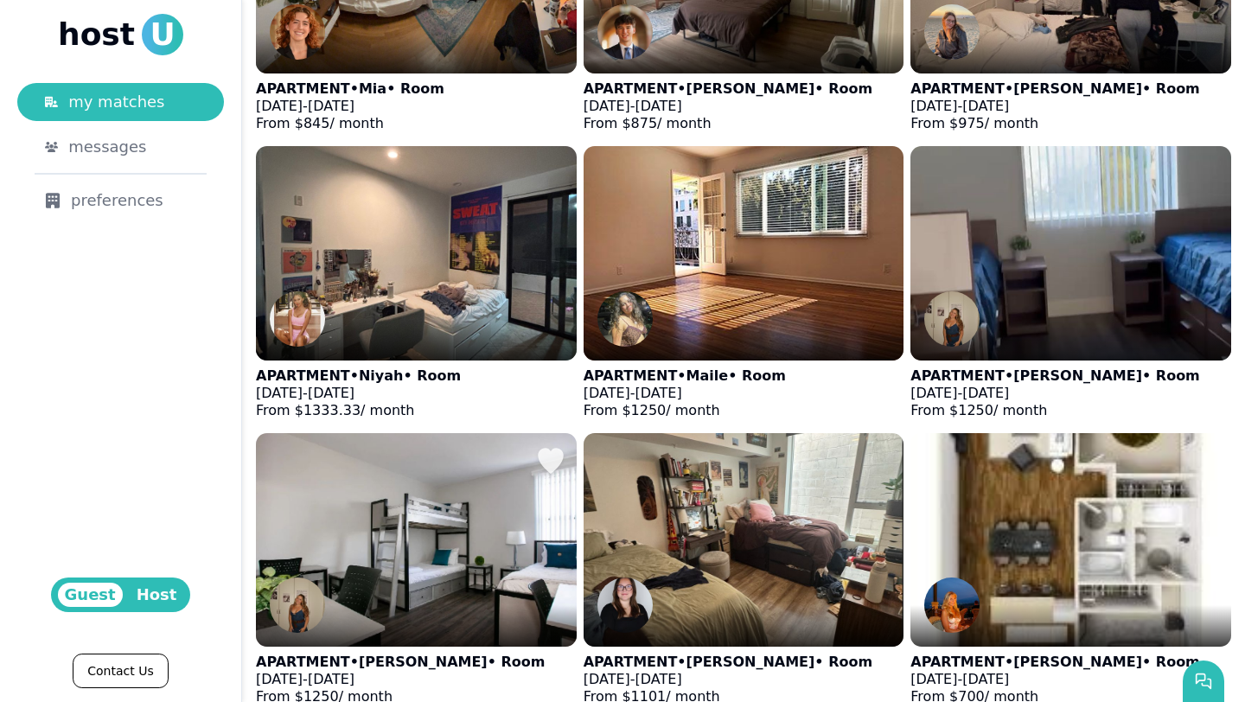
scroll to position [1156, 0]
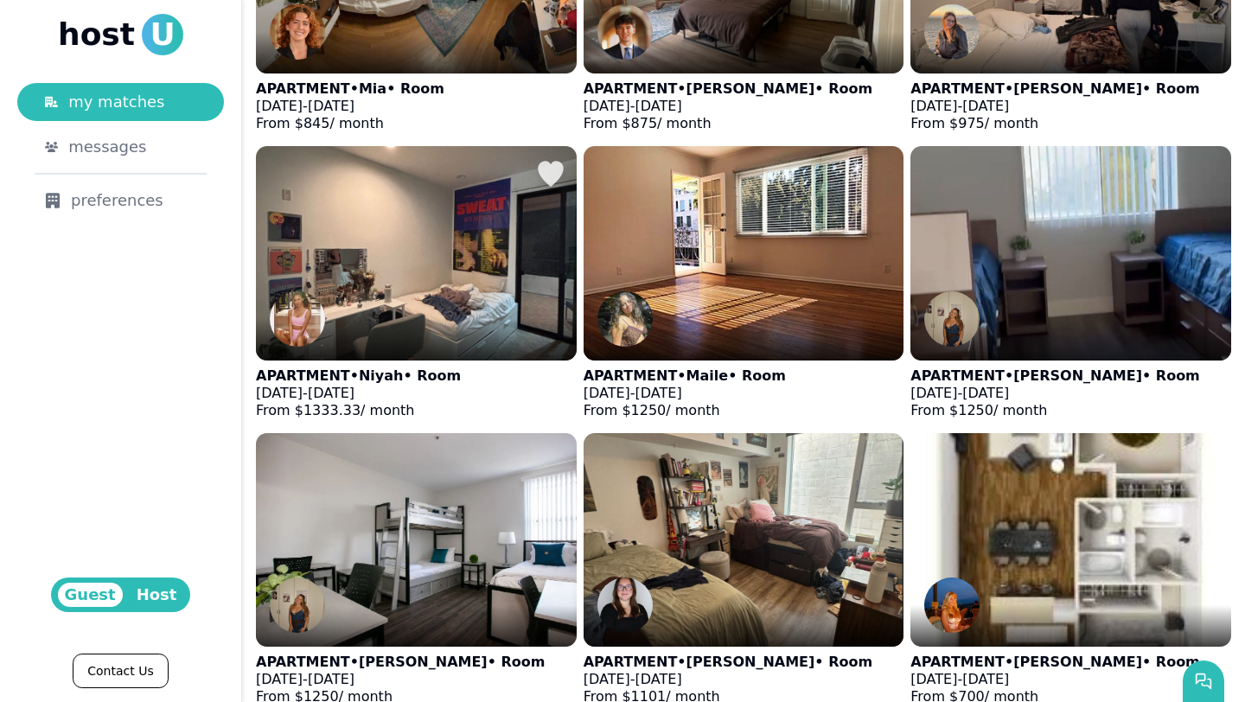
click at [434, 319] on div at bounding box center [416, 340] width 321 height 42
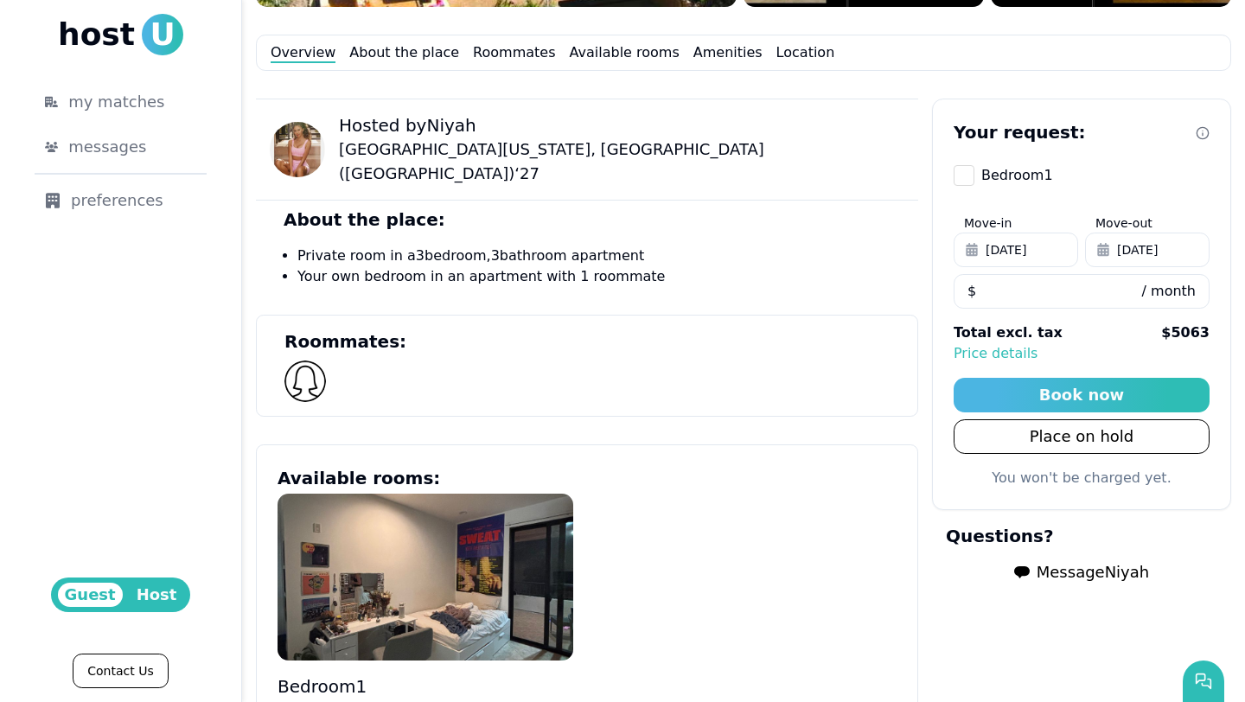
scroll to position [923, 0]
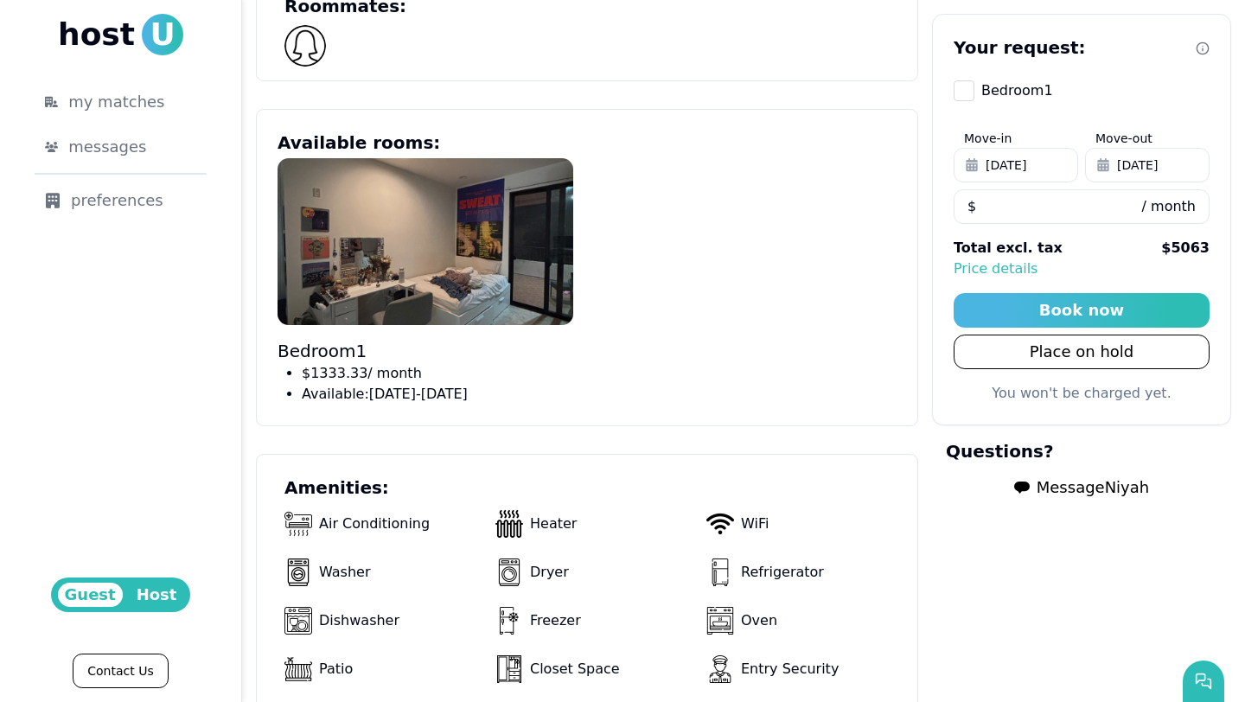
click at [431, 223] on img at bounding box center [426, 241] width 296 height 166
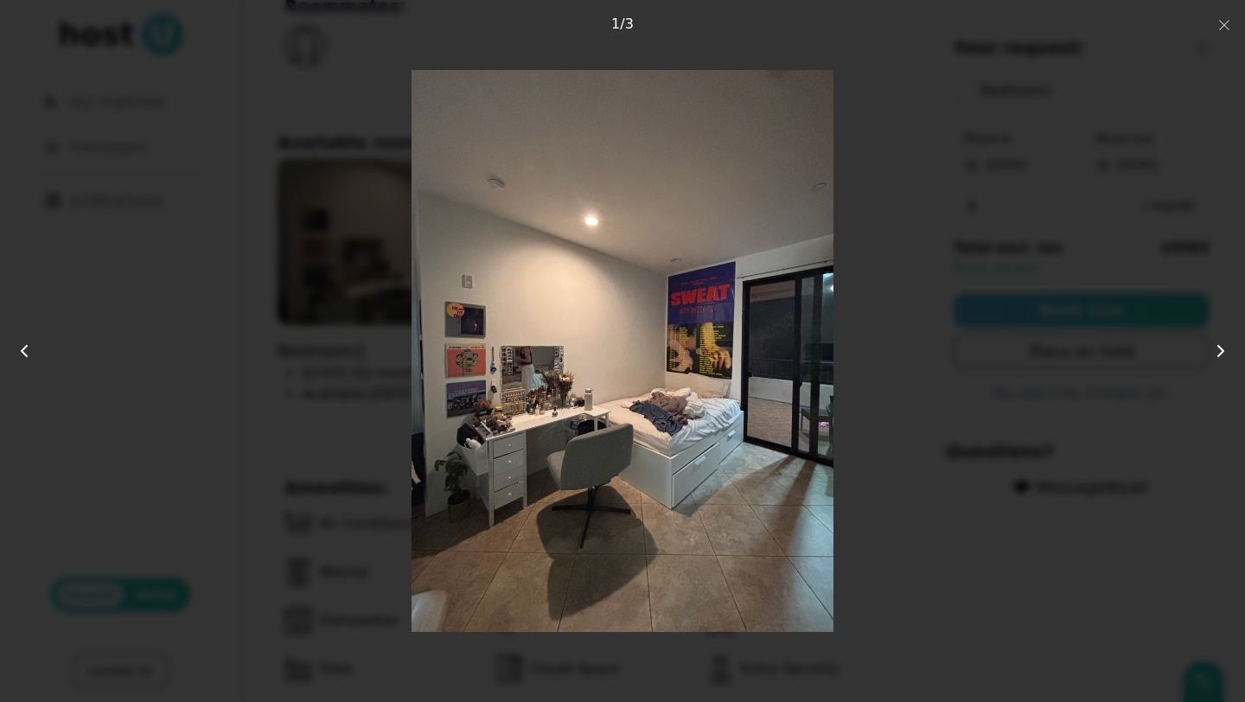
click at [808, 324] on img at bounding box center [622, 351] width 421 height 562
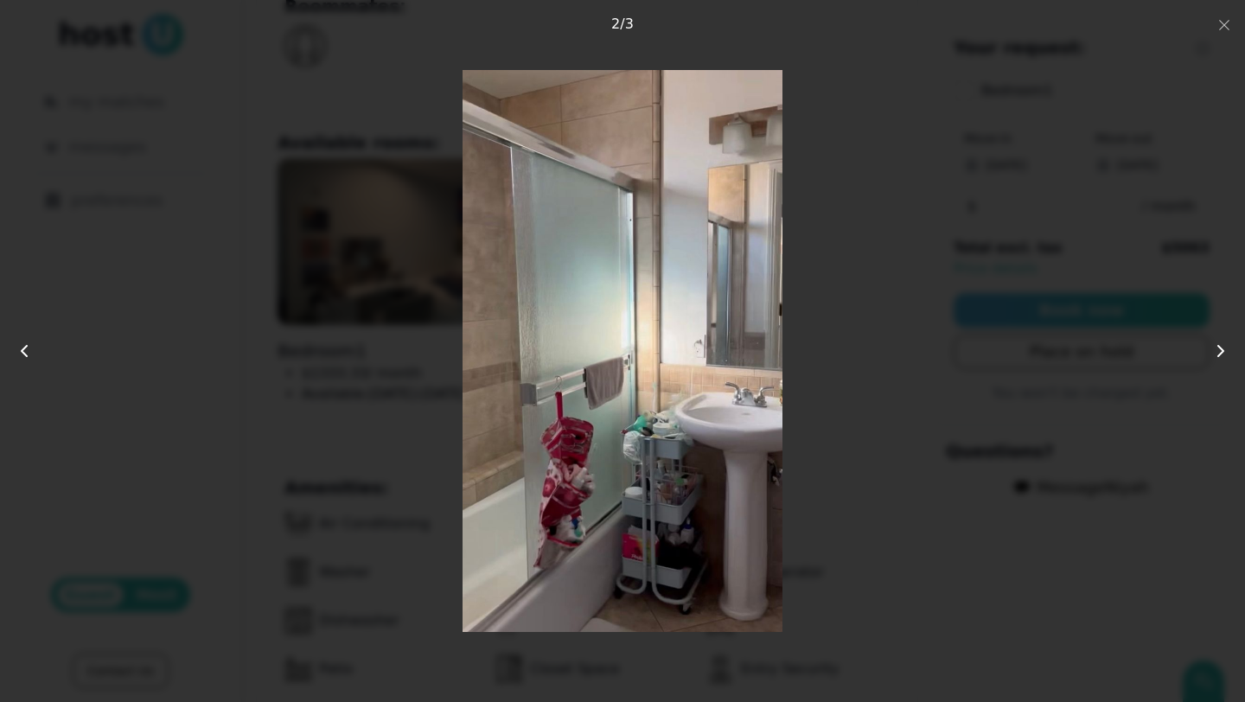
click at [808, 324] on div at bounding box center [623, 351] width 996 height 562
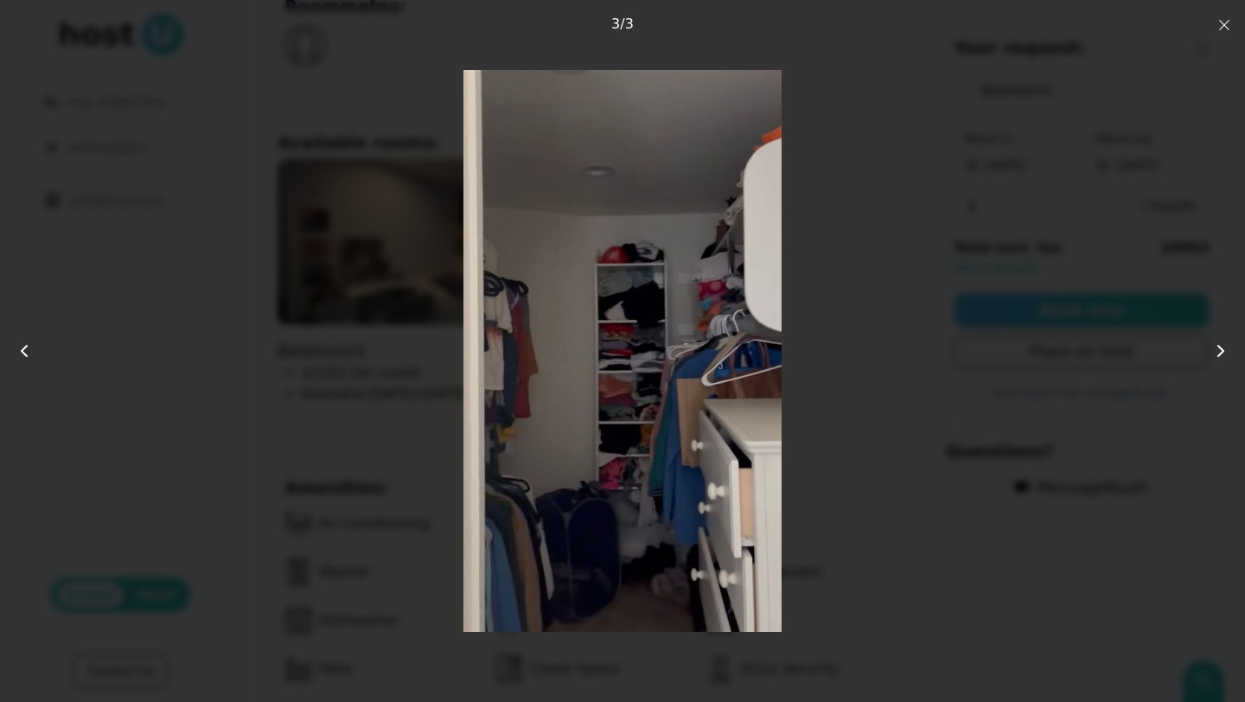
click at [846, 22] on icon "button" at bounding box center [1224, 25] width 14 height 14
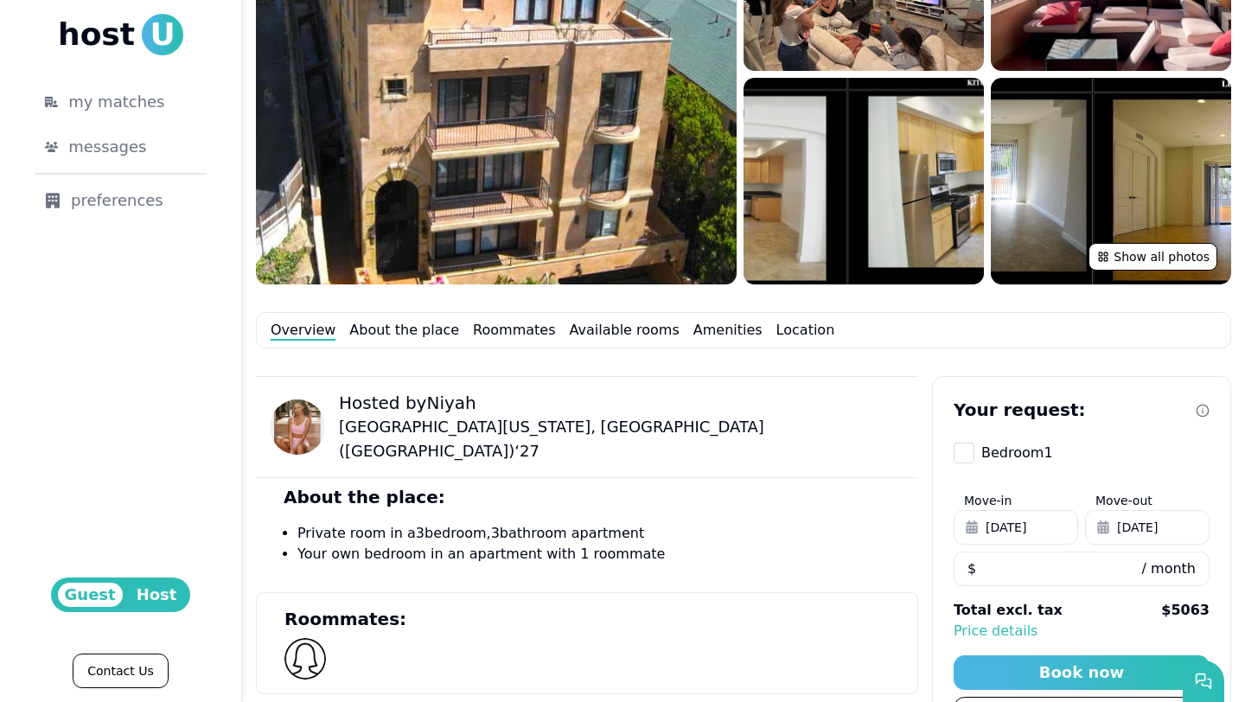
scroll to position [112, 0]
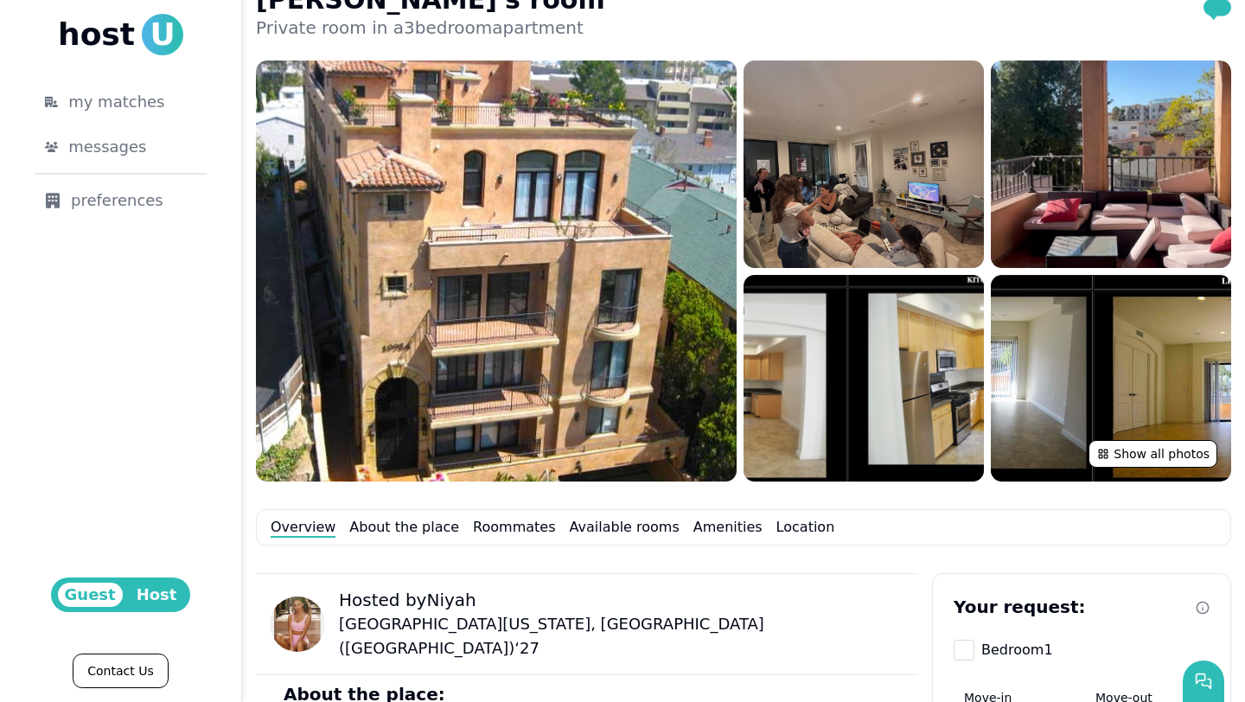
click at [825, 225] on img at bounding box center [864, 165] width 240 height 208
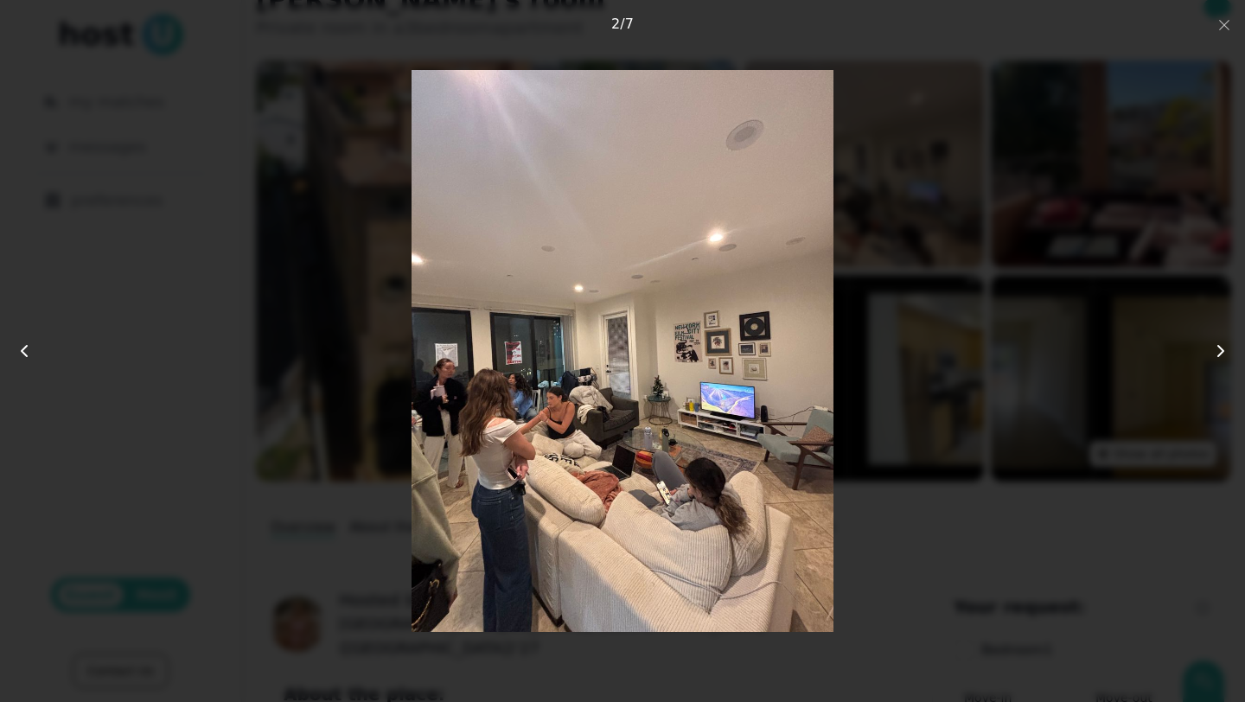
click at [754, 291] on img at bounding box center [622, 351] width 421 height 562
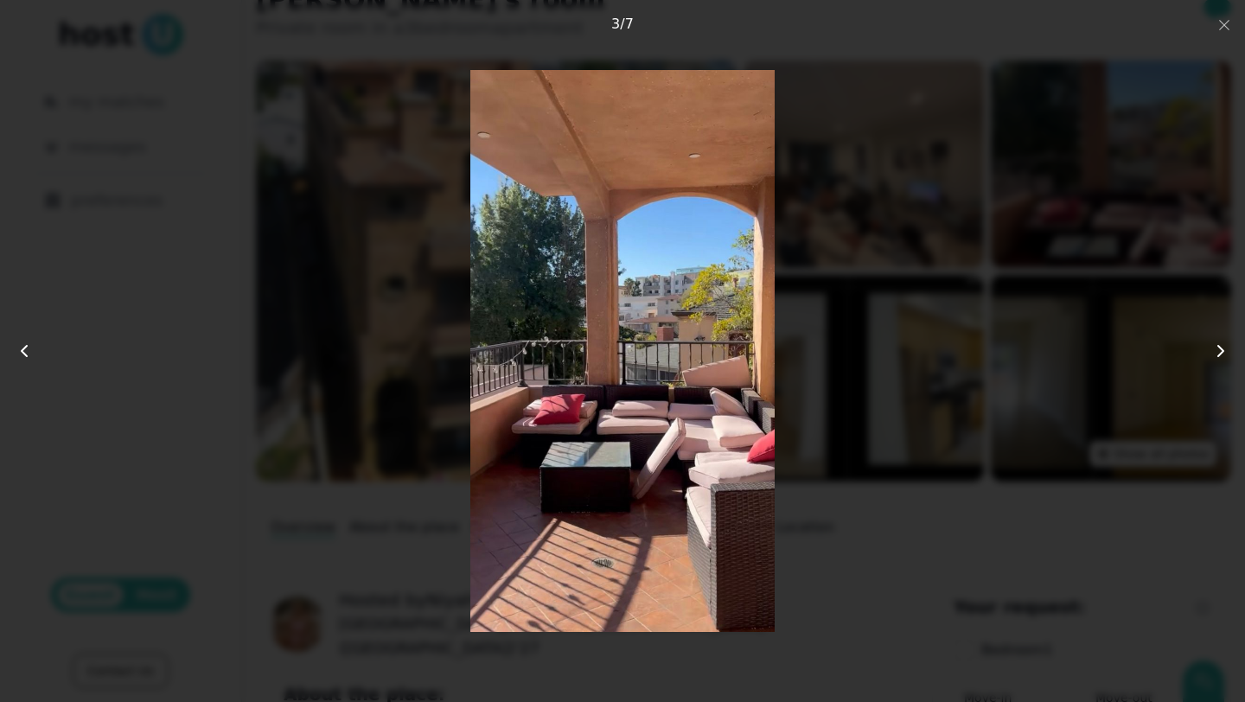
click at [755, 291] on img at bounding box center [622, 351] width 304 height 562
click at [755, 291] on img at bounding box center [623, 351] width 996 height 562
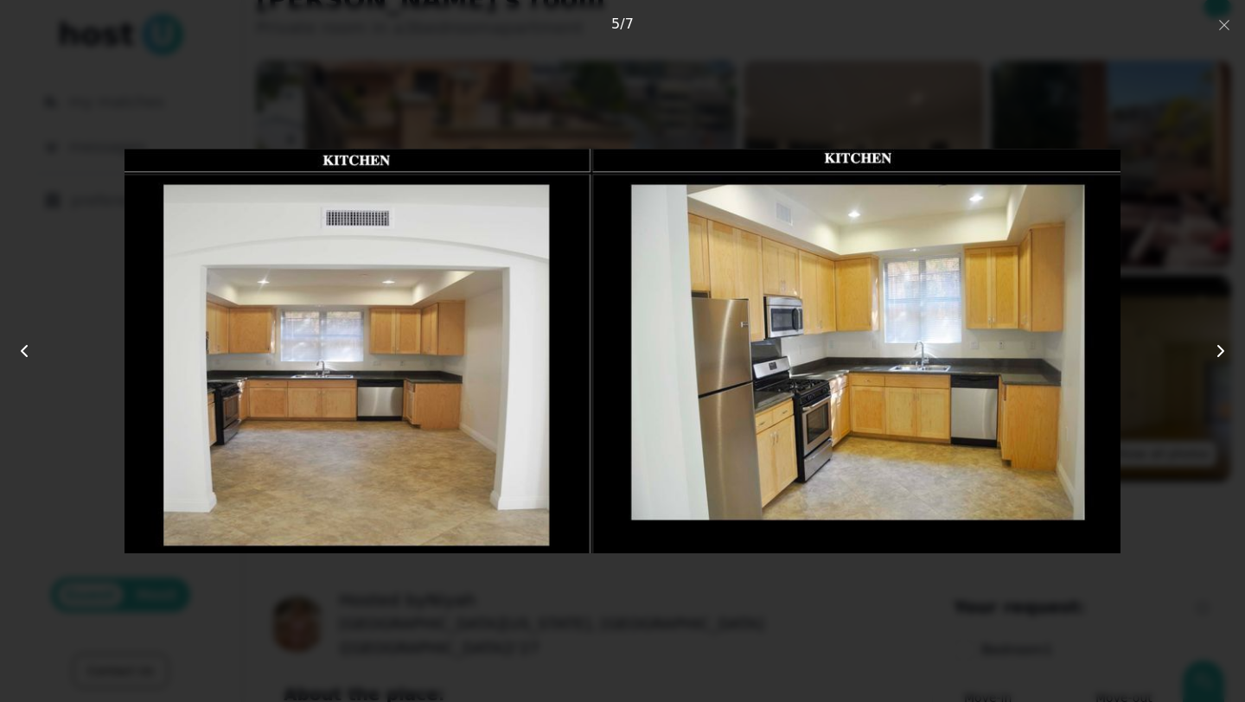
click at [838, 279] on img at bounding box center [623, 351] width 996 height 562
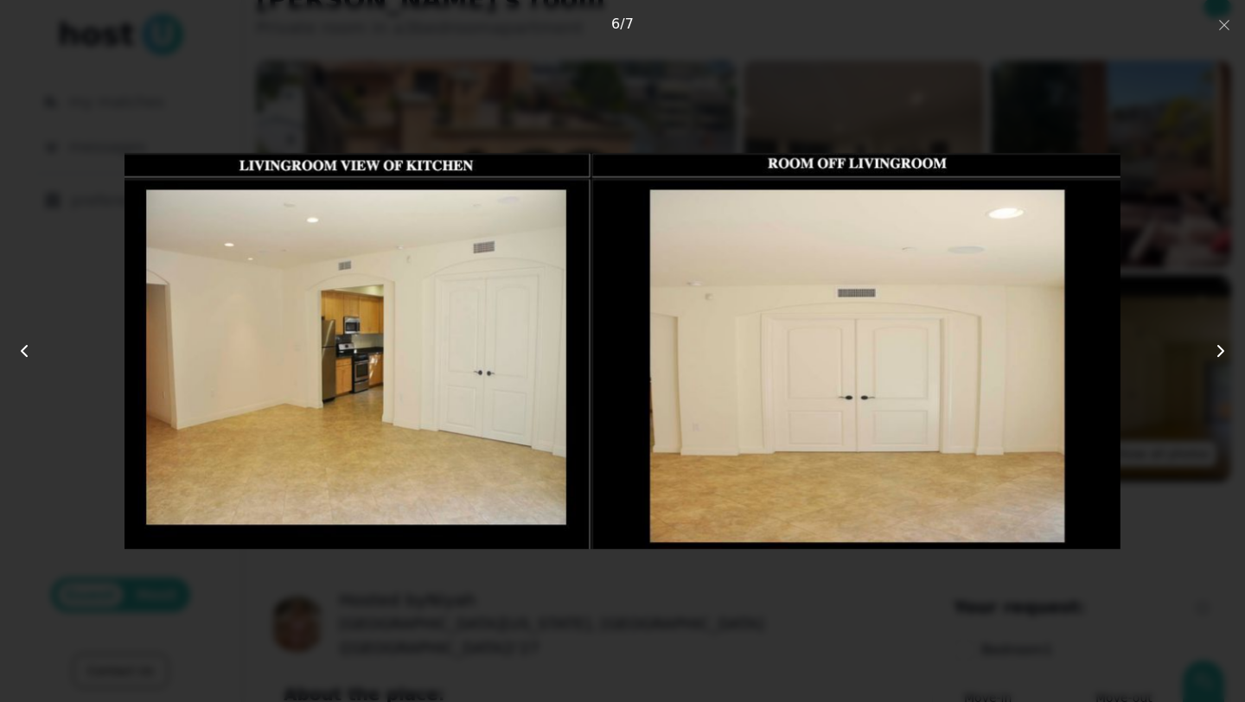
click at [838, 279] on img at bounding box center [623, 351] width 996 height 562
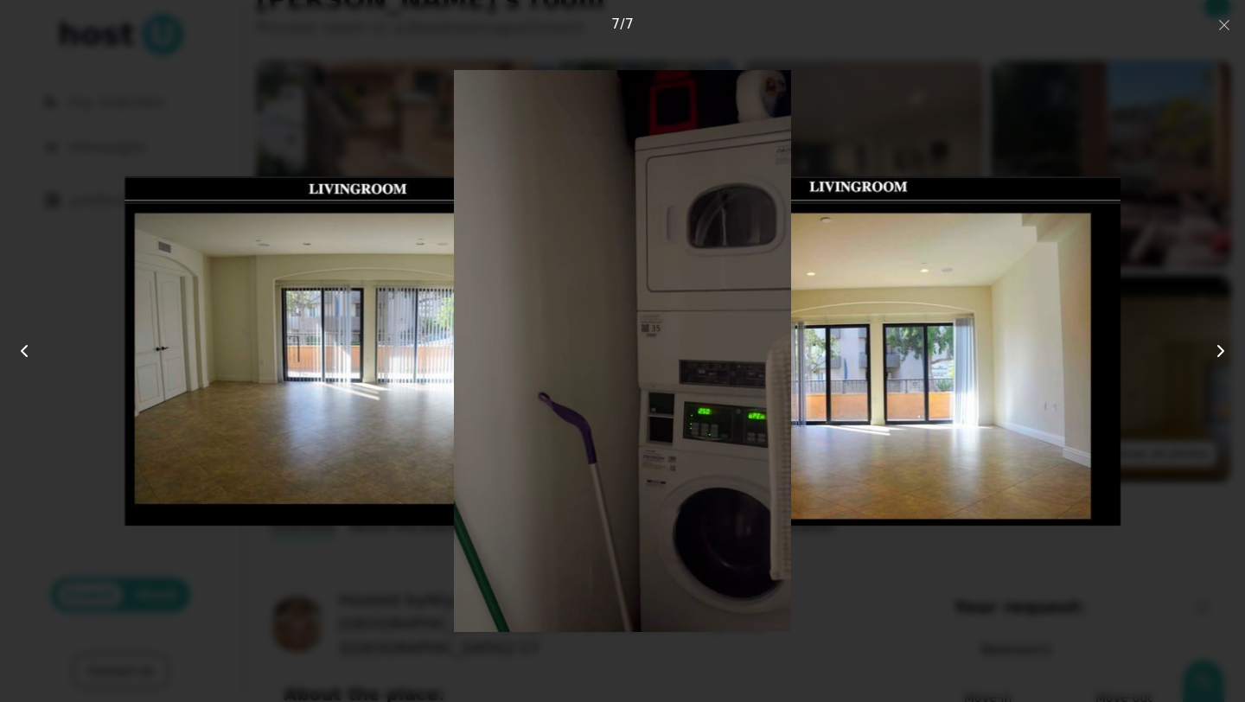
click at [838, 279] on div at bounding box center [623, 351] width 996 height 562
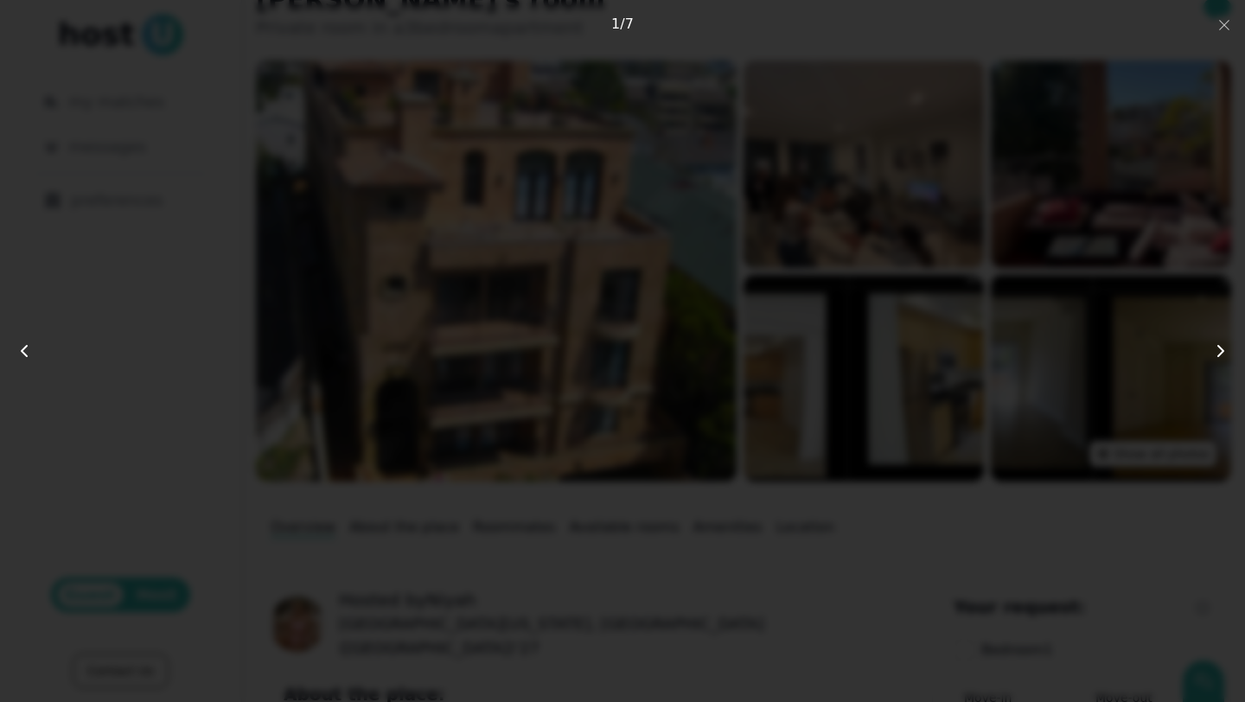
click at [838, 279] on img at bounding box center [622, 351] width 519 height 562
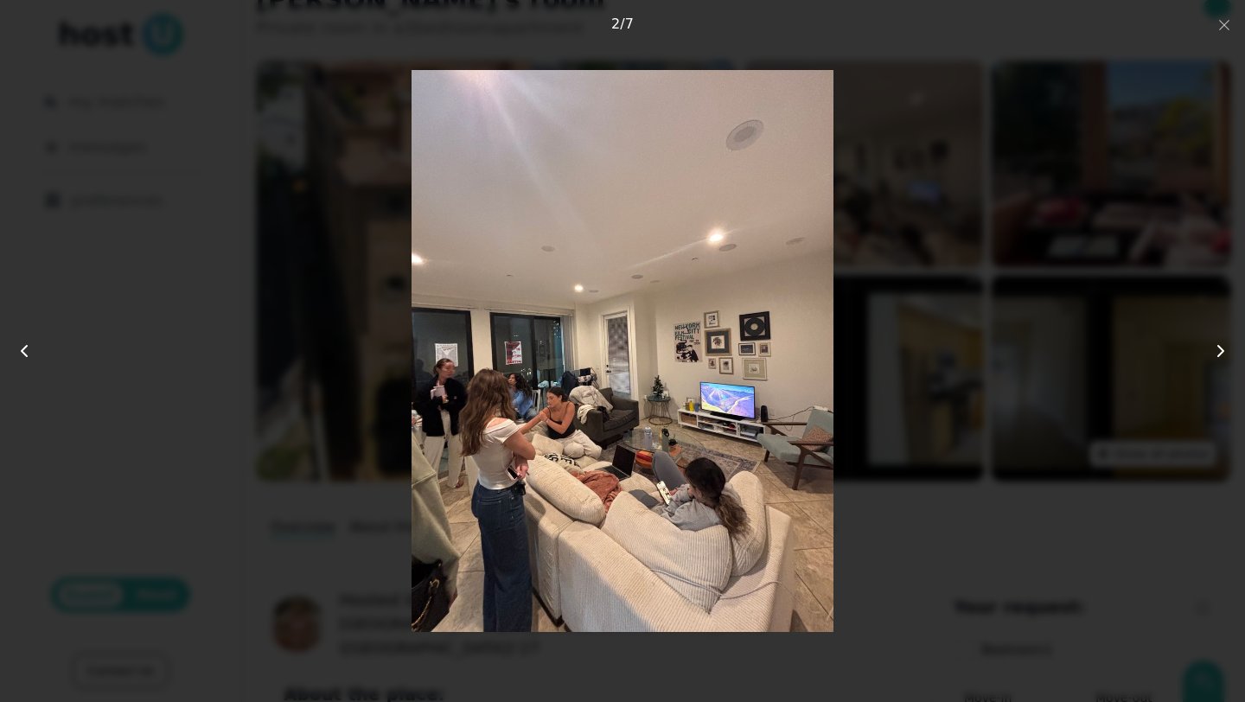
click at [838, 279] on div at bounding box center [623, 351] width 996 height 562
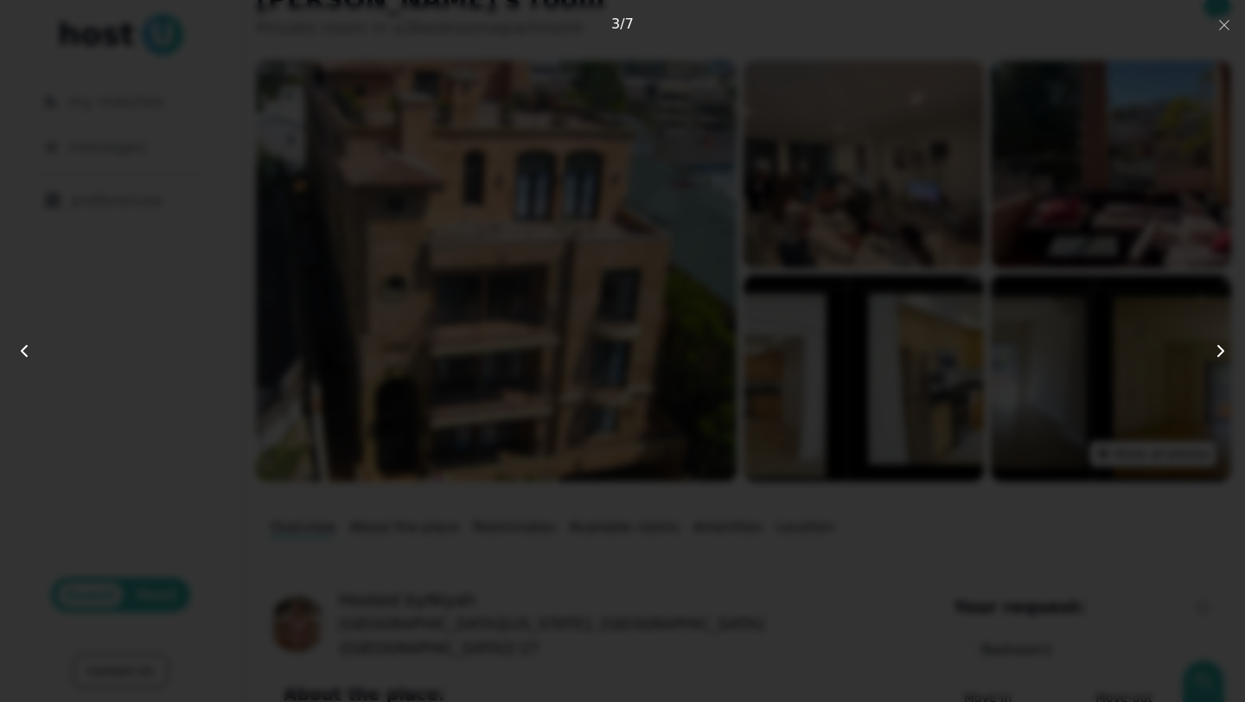
click at [838, 280] on div at bounding box center [623, 351] width 996 height 562
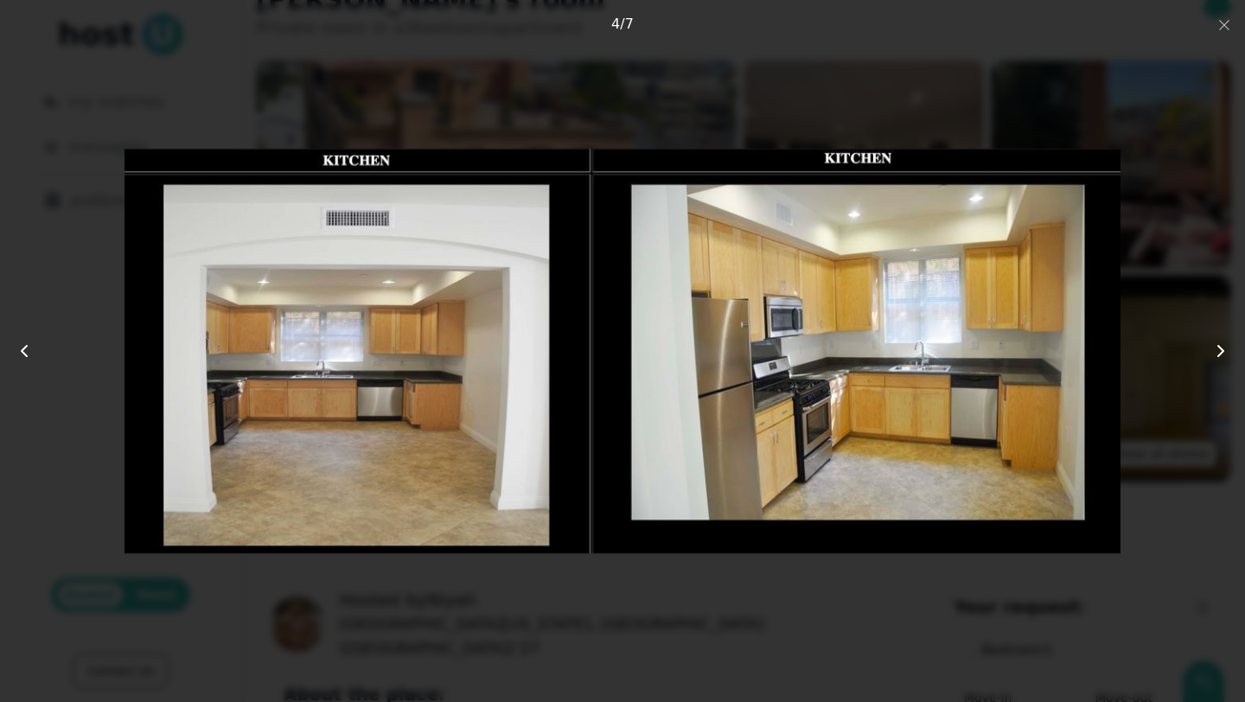
click at [838, 280] on img at bounding box center [623, 351] width 996 height 562
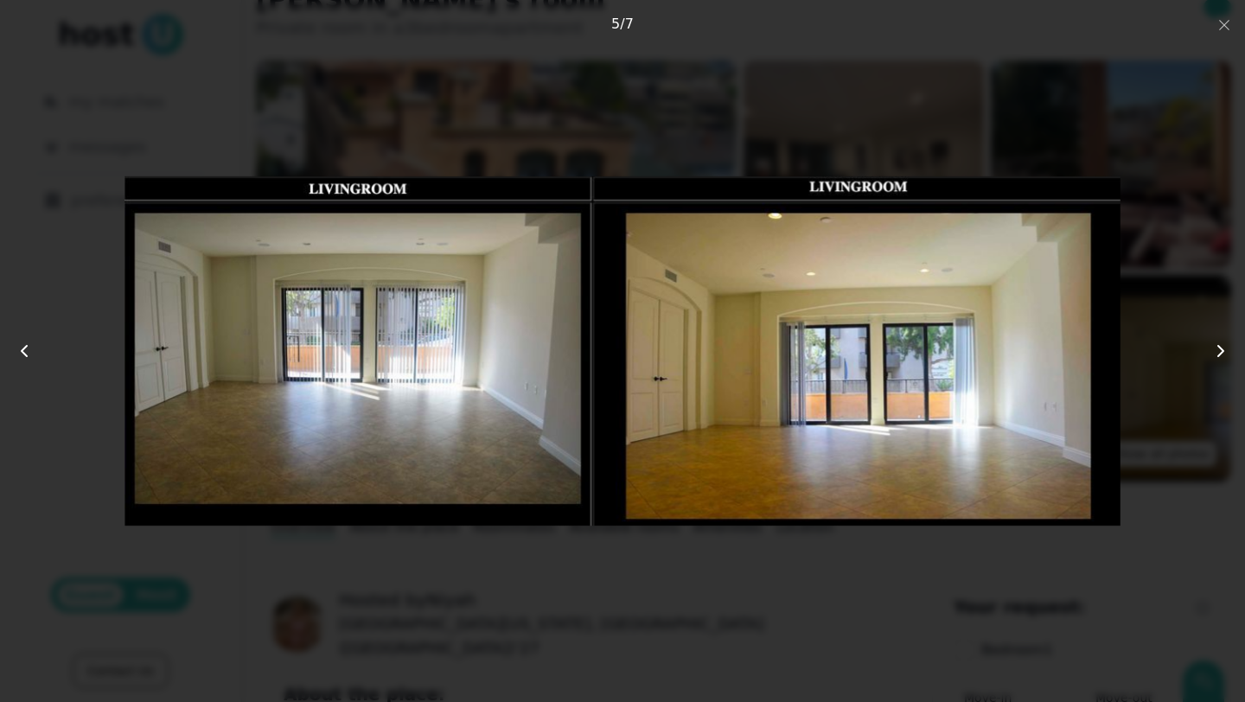
click at [838, 280] on img at bounding box center [623, 351] width 996 height 562
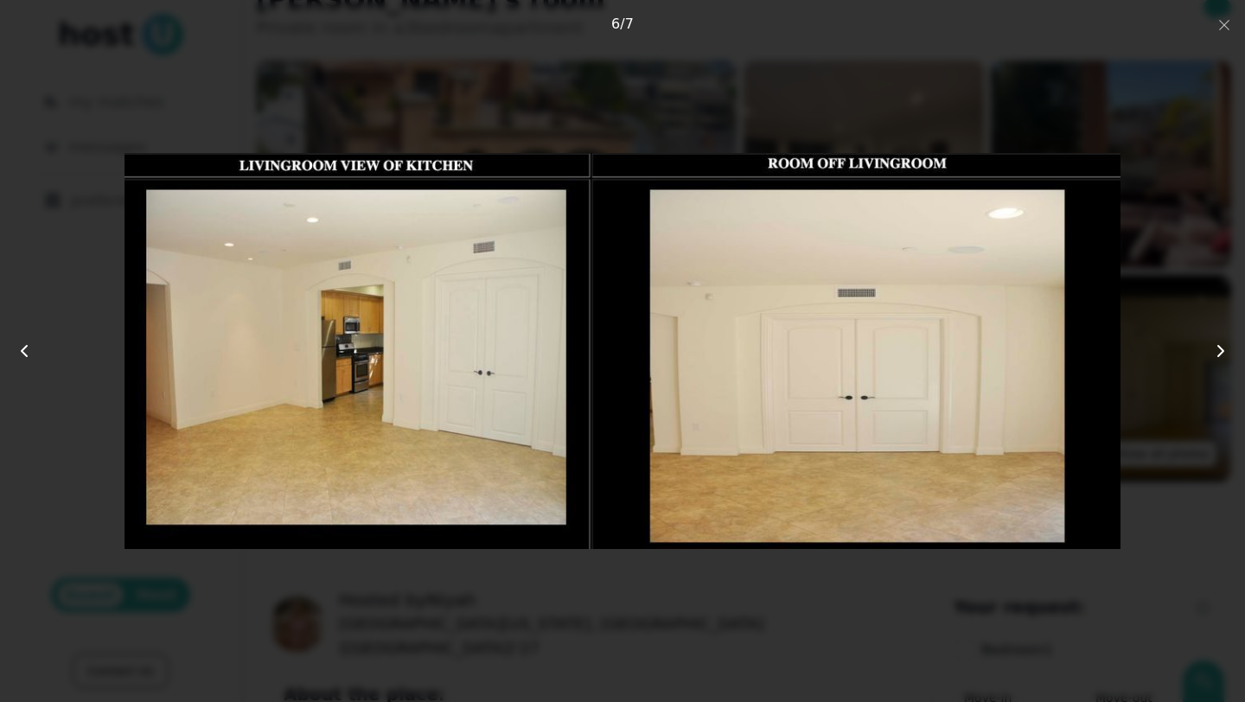
click at [846, 27] on div at bounding box center [622, 351] width 1245 height 702
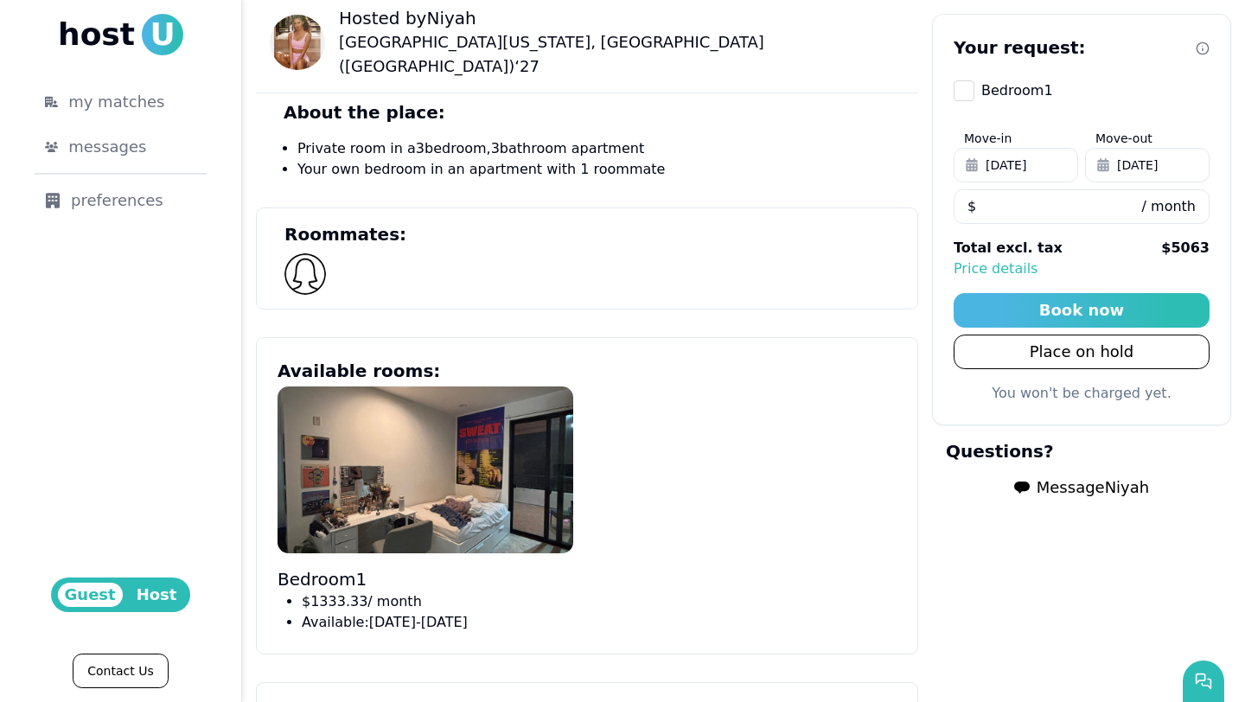
scroll to position [693, 0]
click at [846, 483] on span "Message [PERSON_NAME]" at bounding box center [1093, 488] width 112 height 24
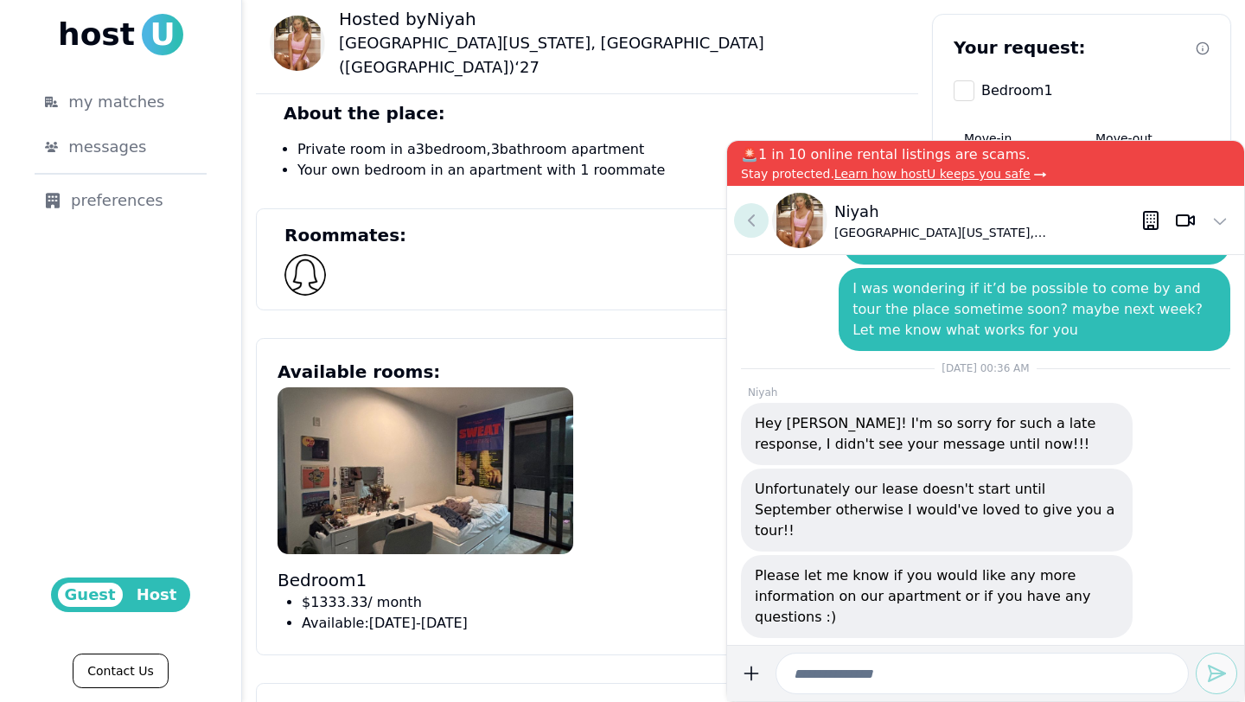
click at [745, 220] on icon at bounding box center [751, 220] width 21 height 21
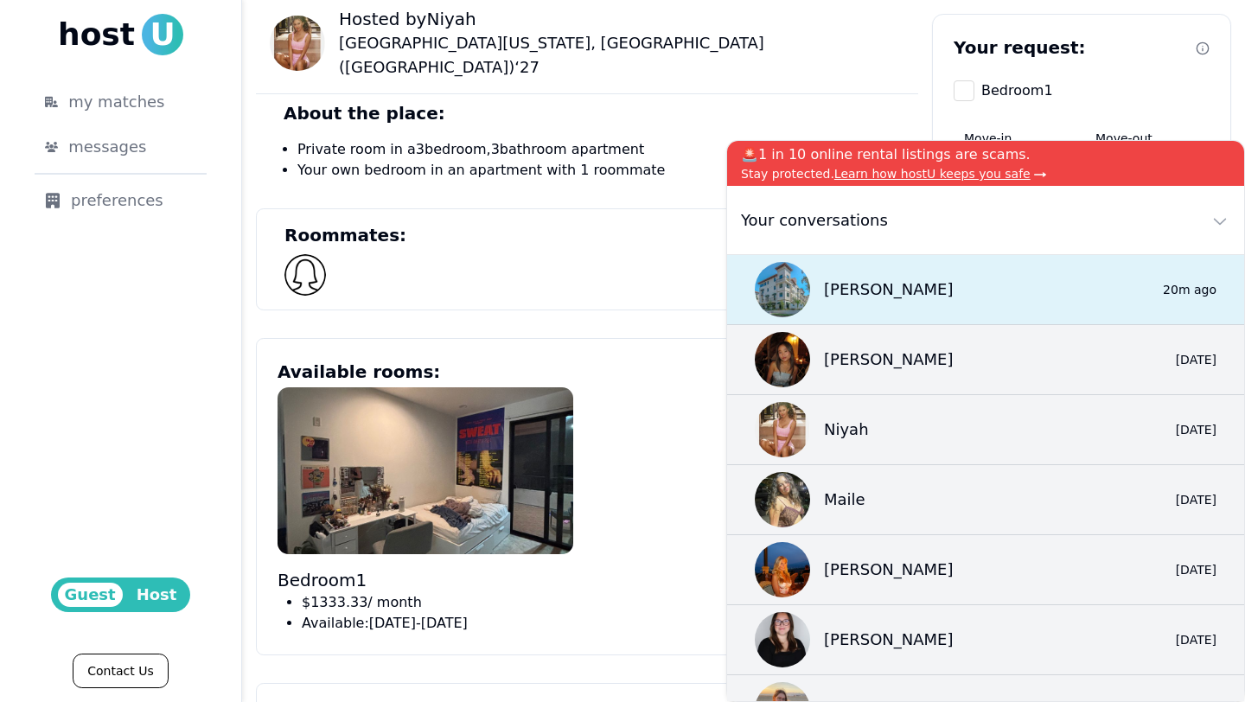
click at [846, 282] on div "[PERSON_NAME] 0 20m ago" at bounding box center [985, 290] width 517 height 70
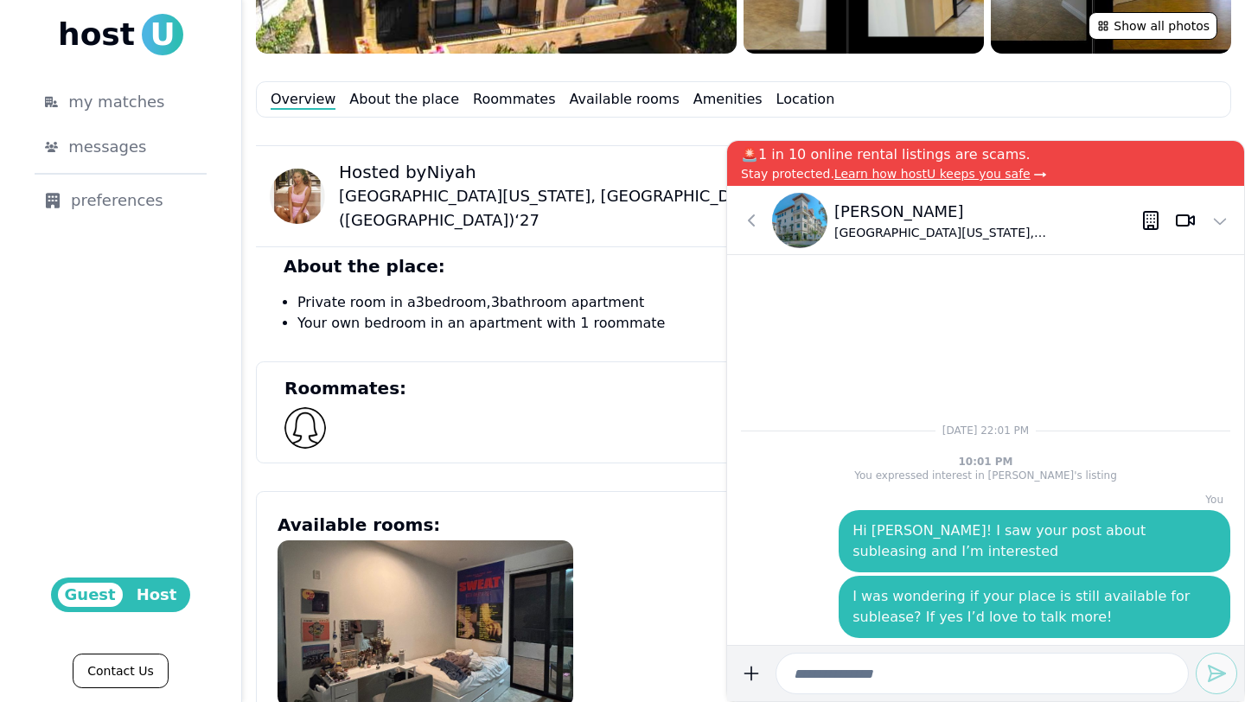
scroll to position [483, 0]
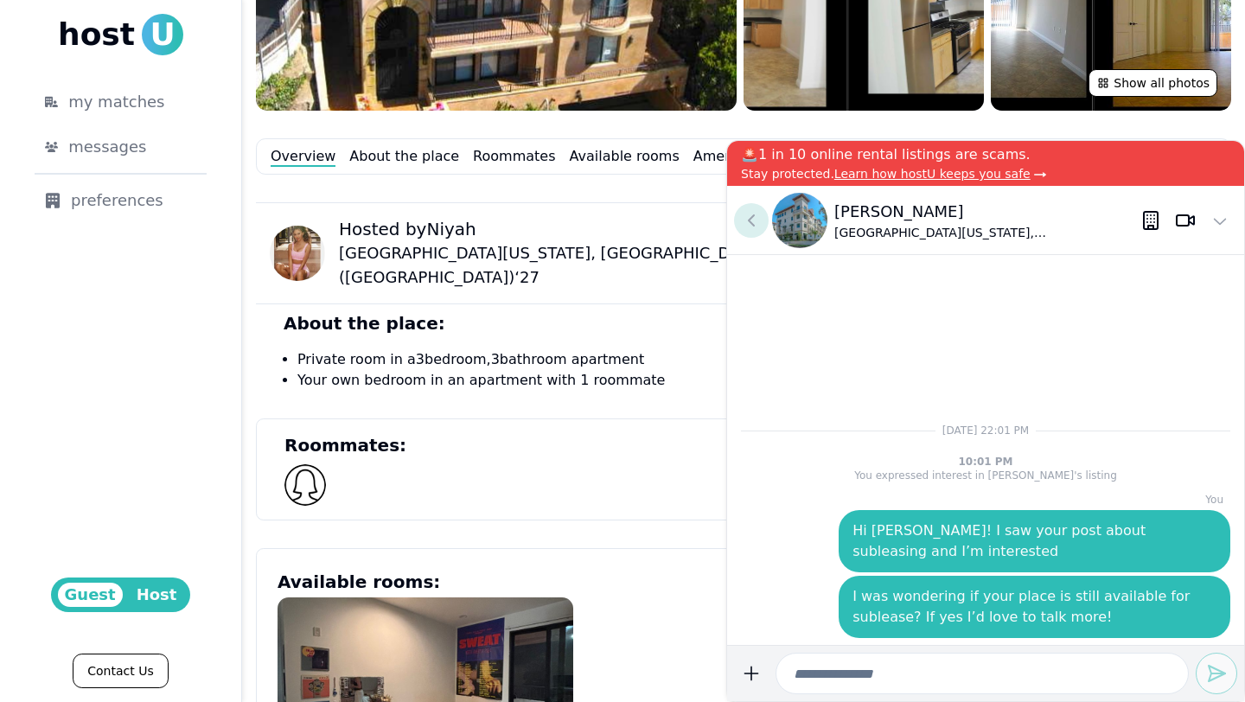
click at [757, 220] on icon at bounding box center [751, 220] width 21 height 21
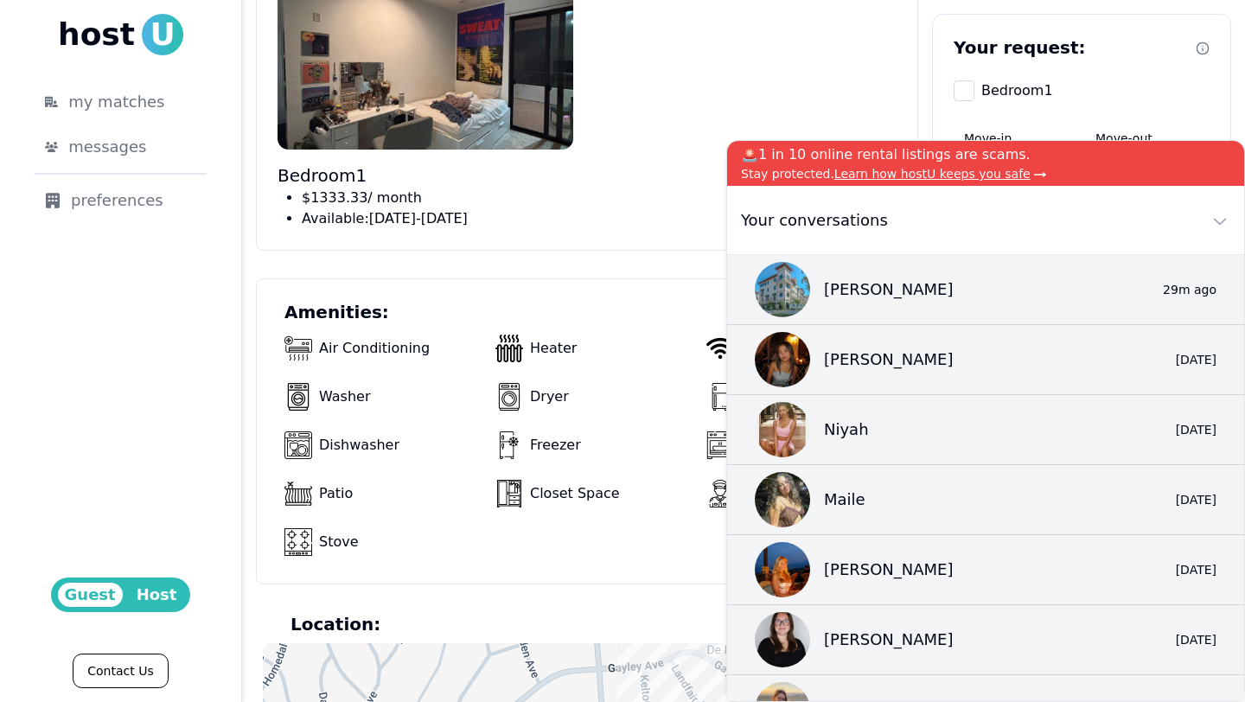
scroll to position [1106, 0]
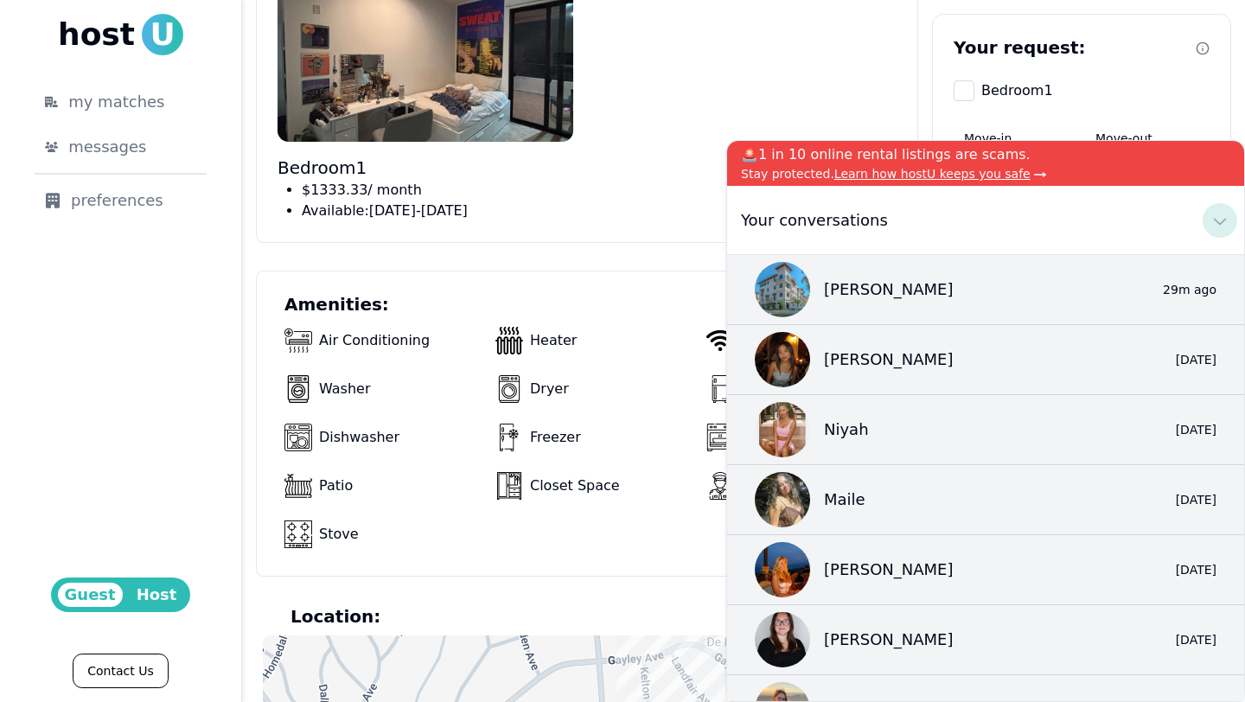
click at [846, 220] on icon at bounding box center [1220, 220] width 21 height 21
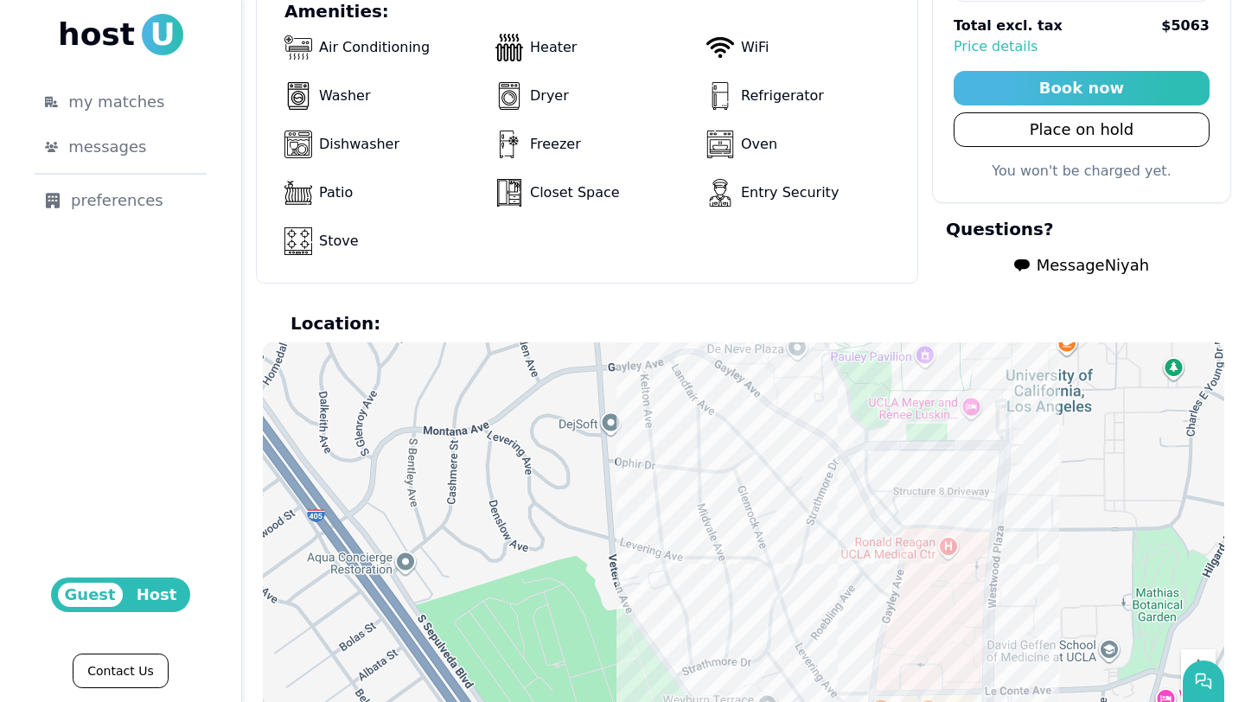
scroll to position [1488, 0]
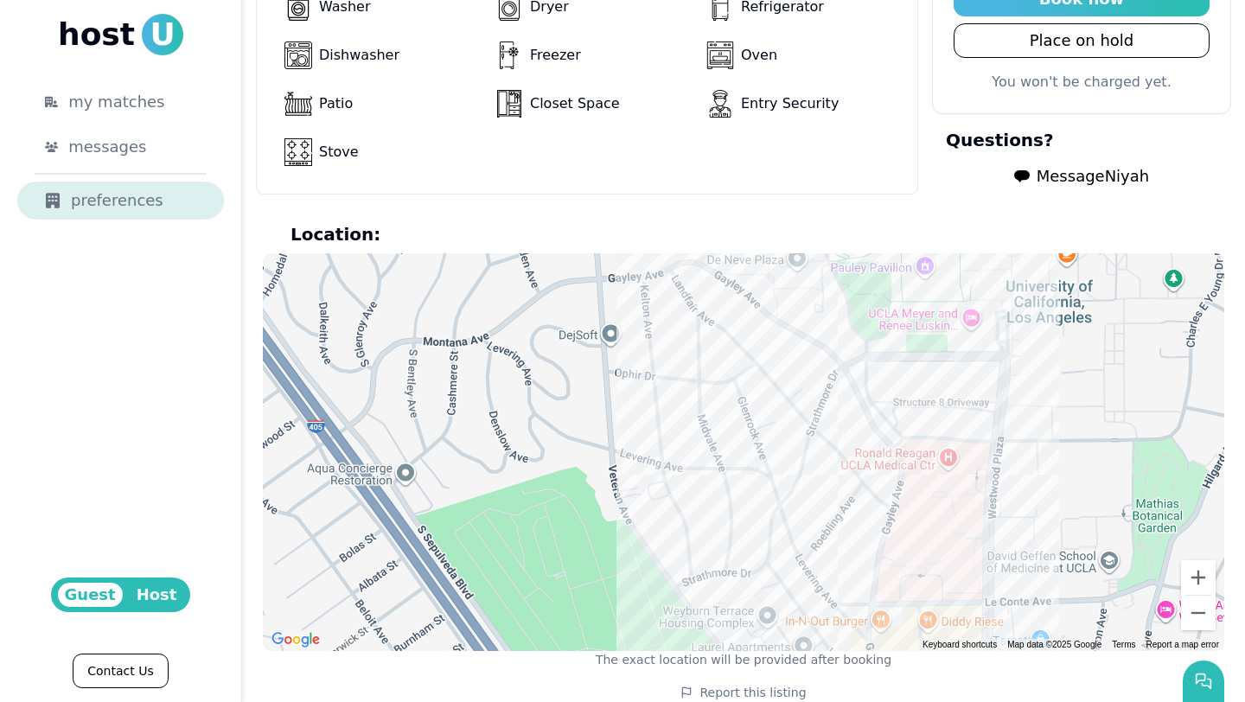
click at [131, 209] on div "preferences" at bounding box center [120, 201] width 151 height 24
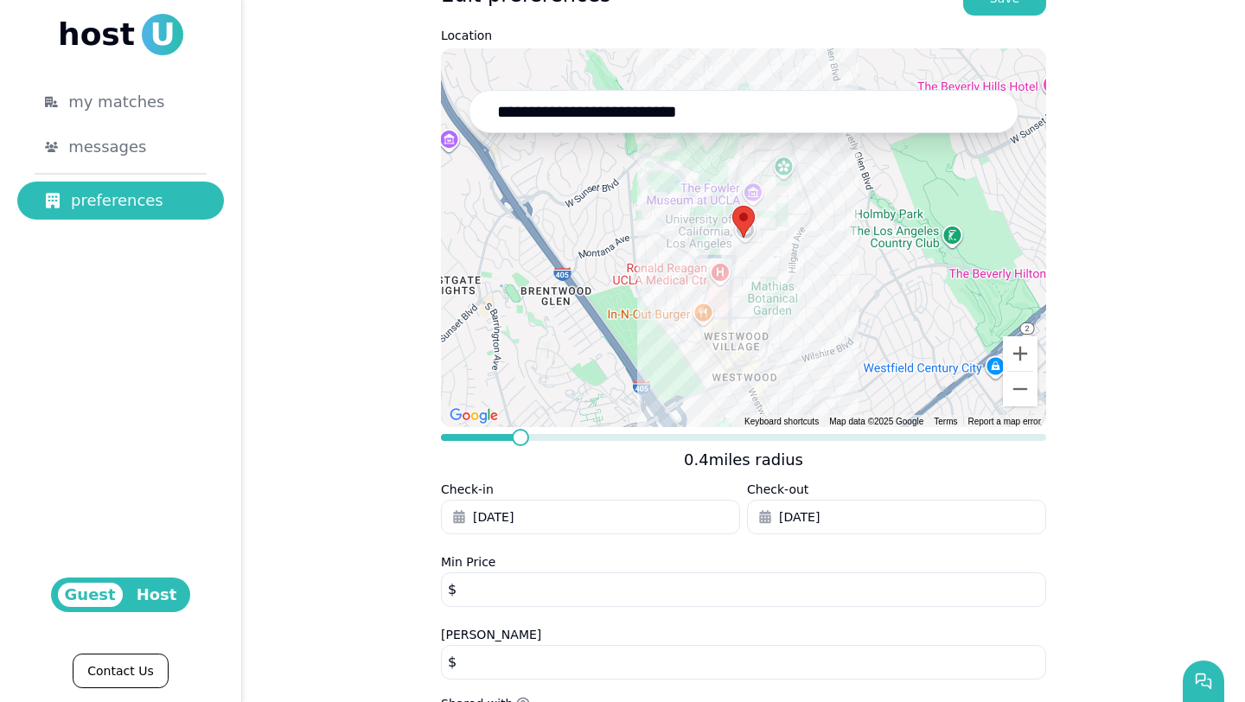
scroll to position [238, 0]
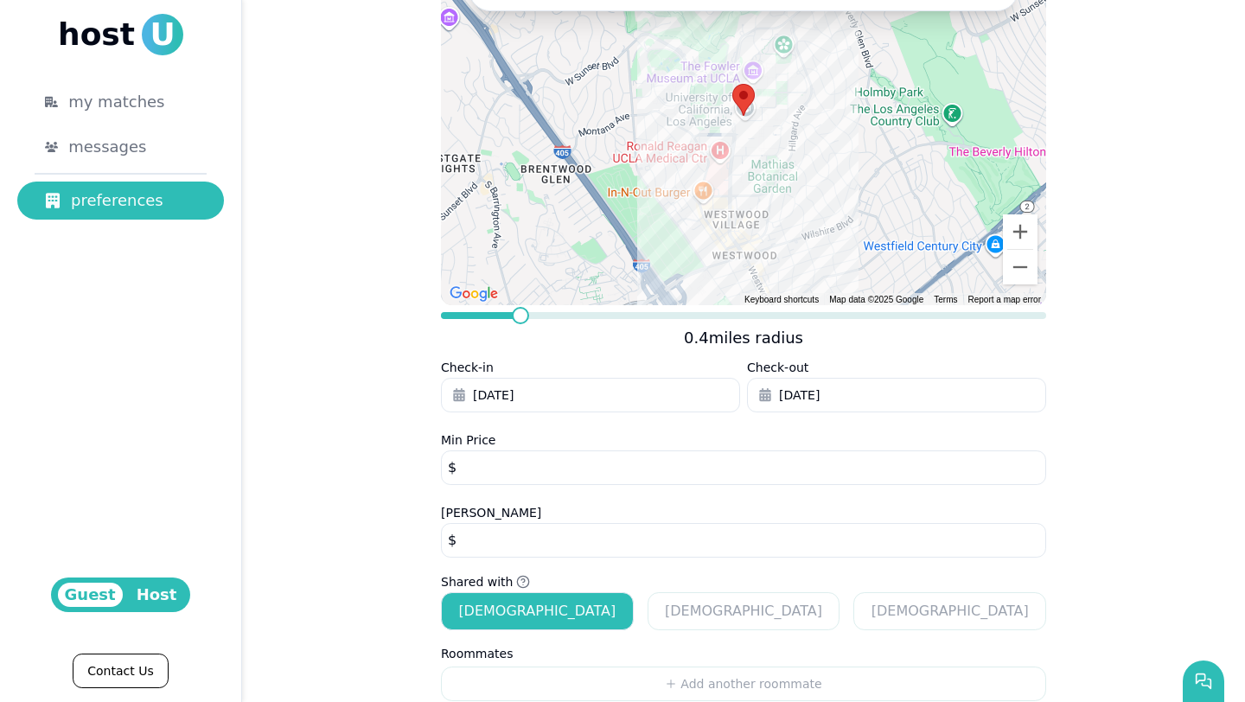
click at [453, 390] on use "button" at bounding box center [458, 394] width 11 height 13
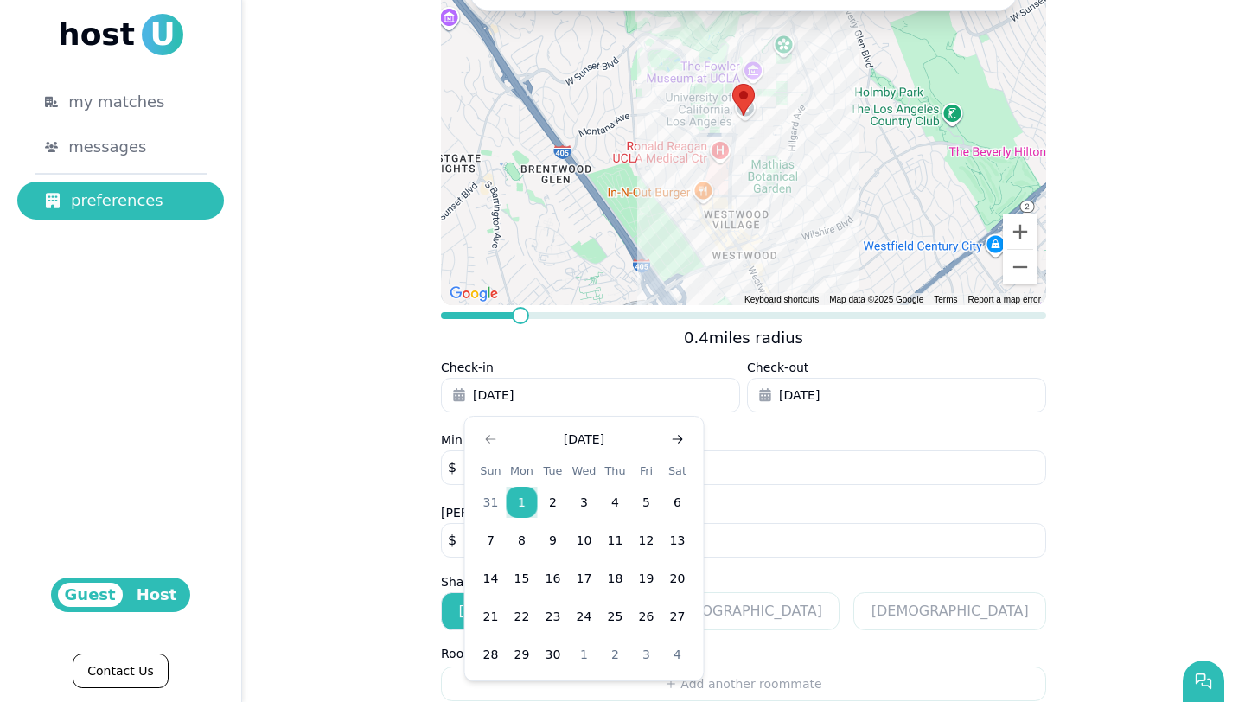
click at [683, 437] on icon "Go to next month" at bounding box center [678, 439] width 14 height 14
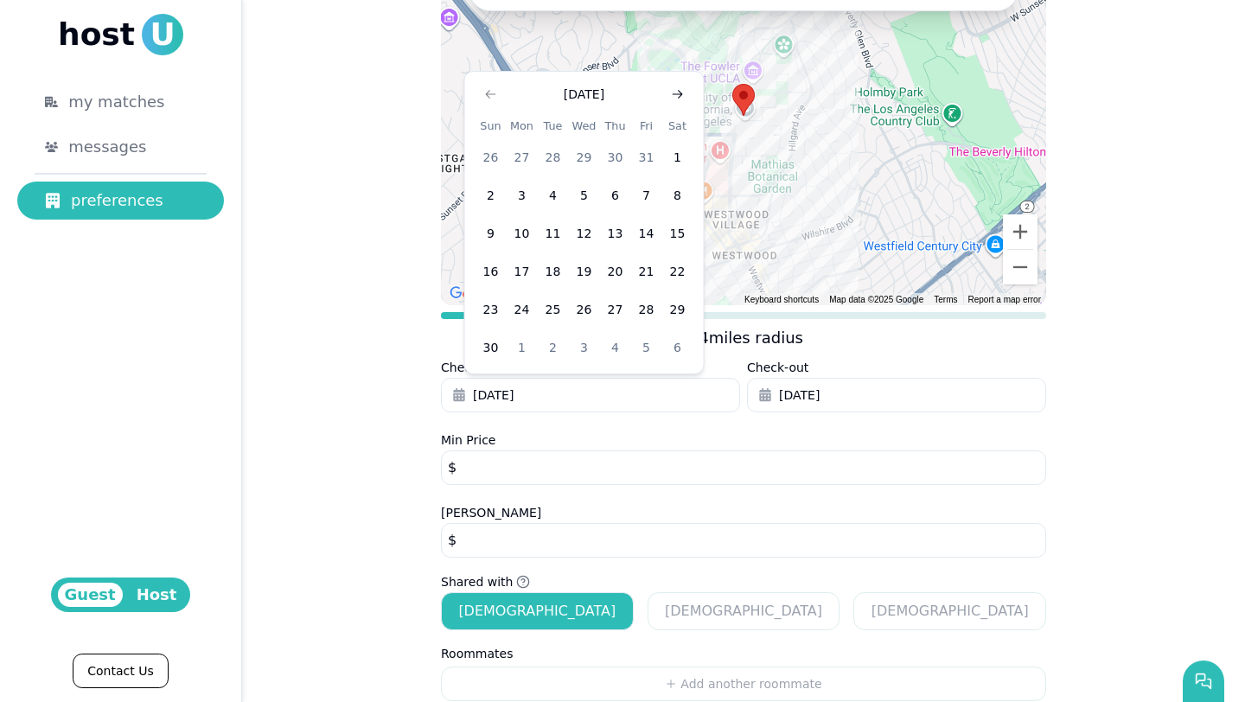
click at [683, 437] on div "Min Price **** $" at bounding box center [743, 466] width 605 height 73
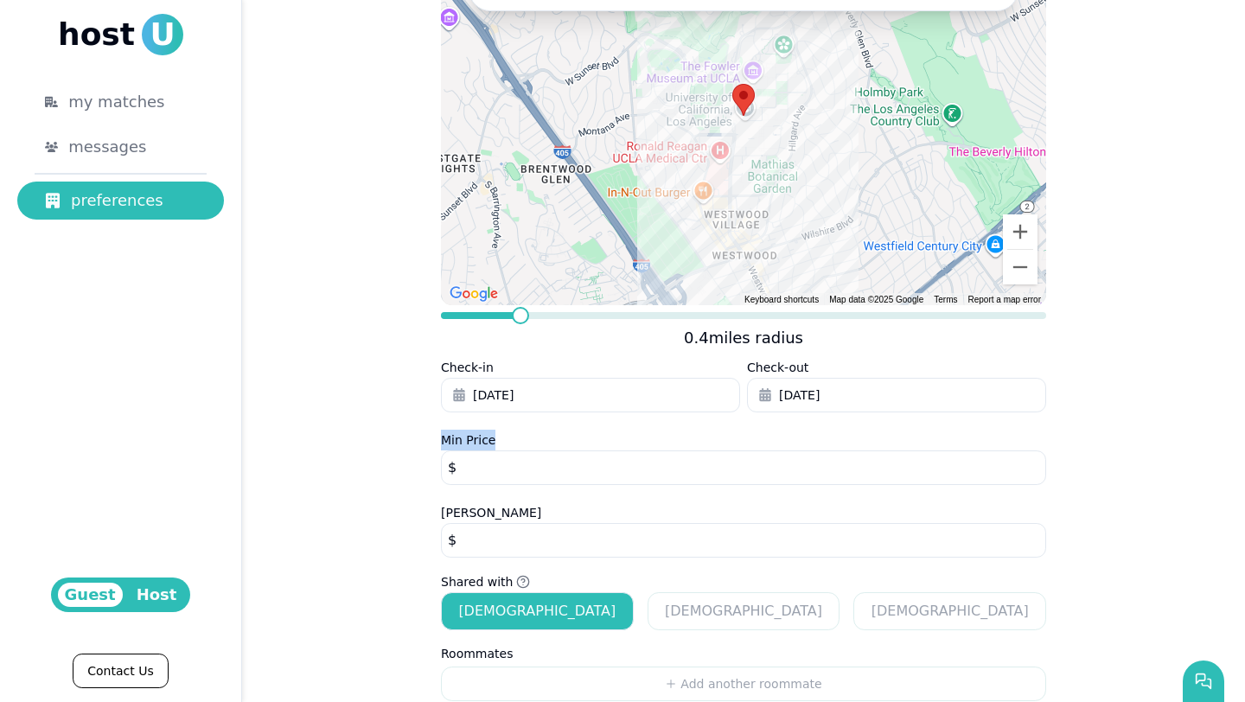
click at [534, 390] on button "[DATE]" at bounding box center [590, 395] width 299 height 35
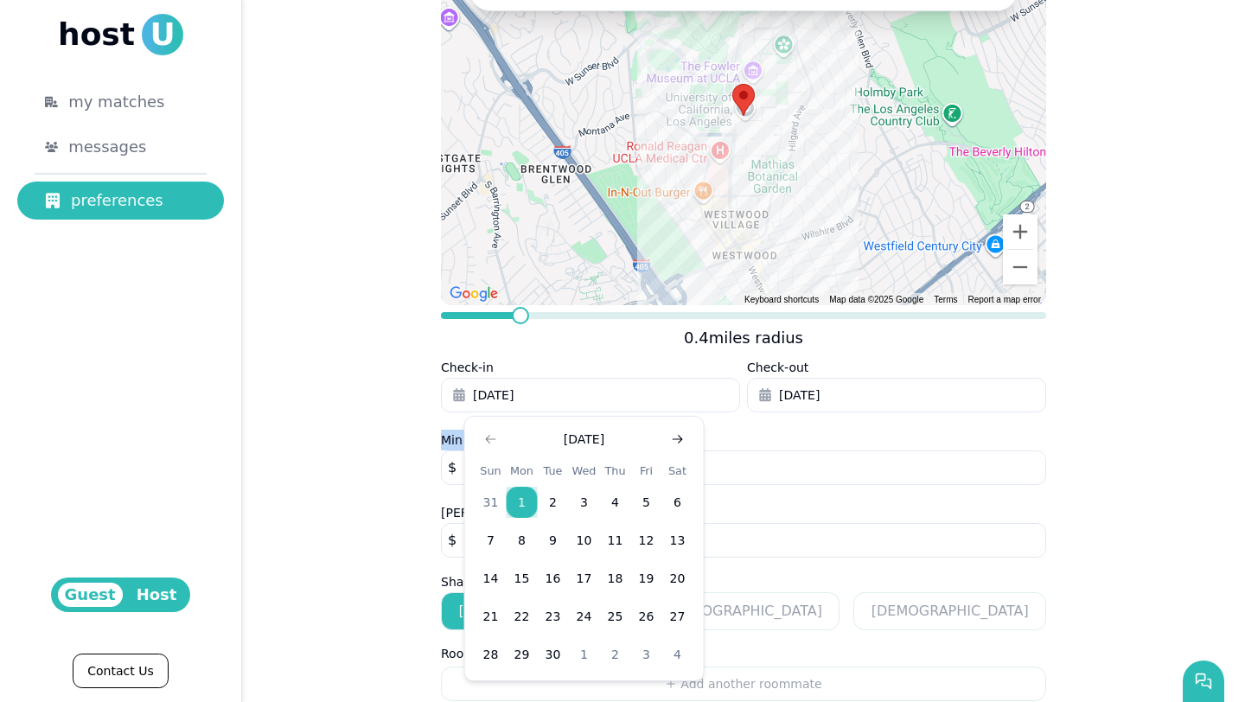
click at [681, 439] on use "Go to next month" at bounding box center [678, 439] width 10 height 9
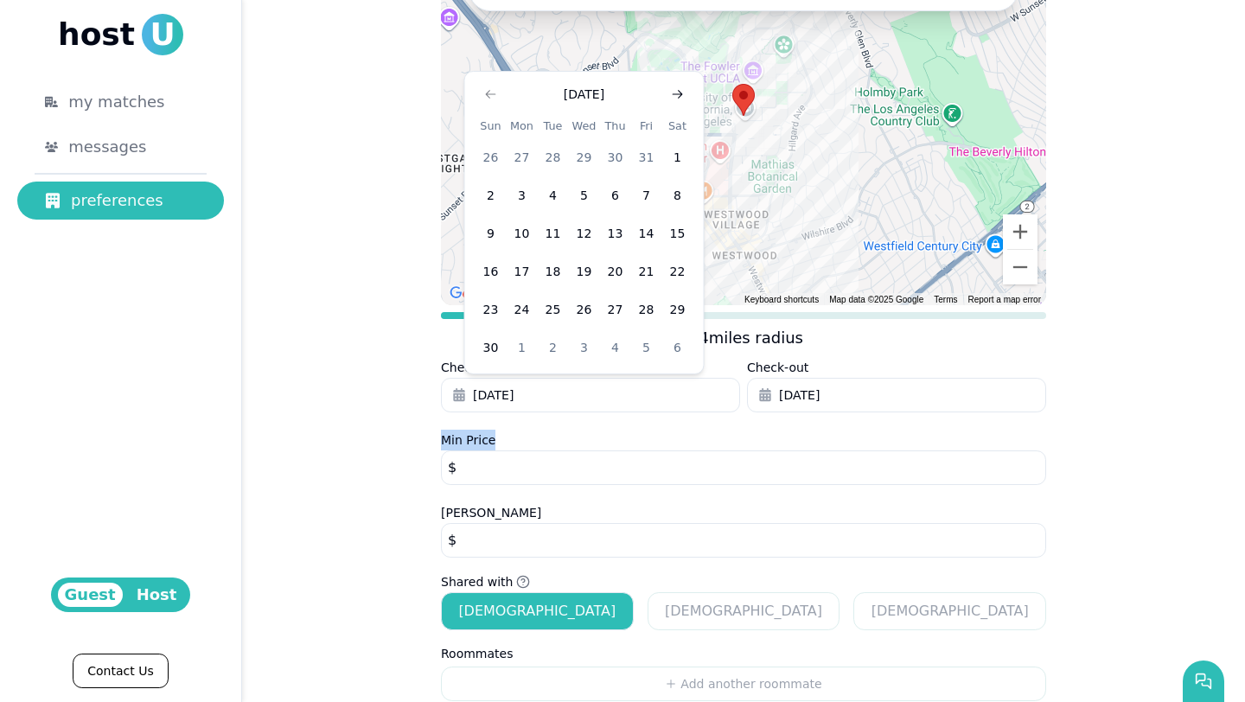
click at [675, 93] on icon "Go to next month" at bounding box center [678, 94] width 14 height 14
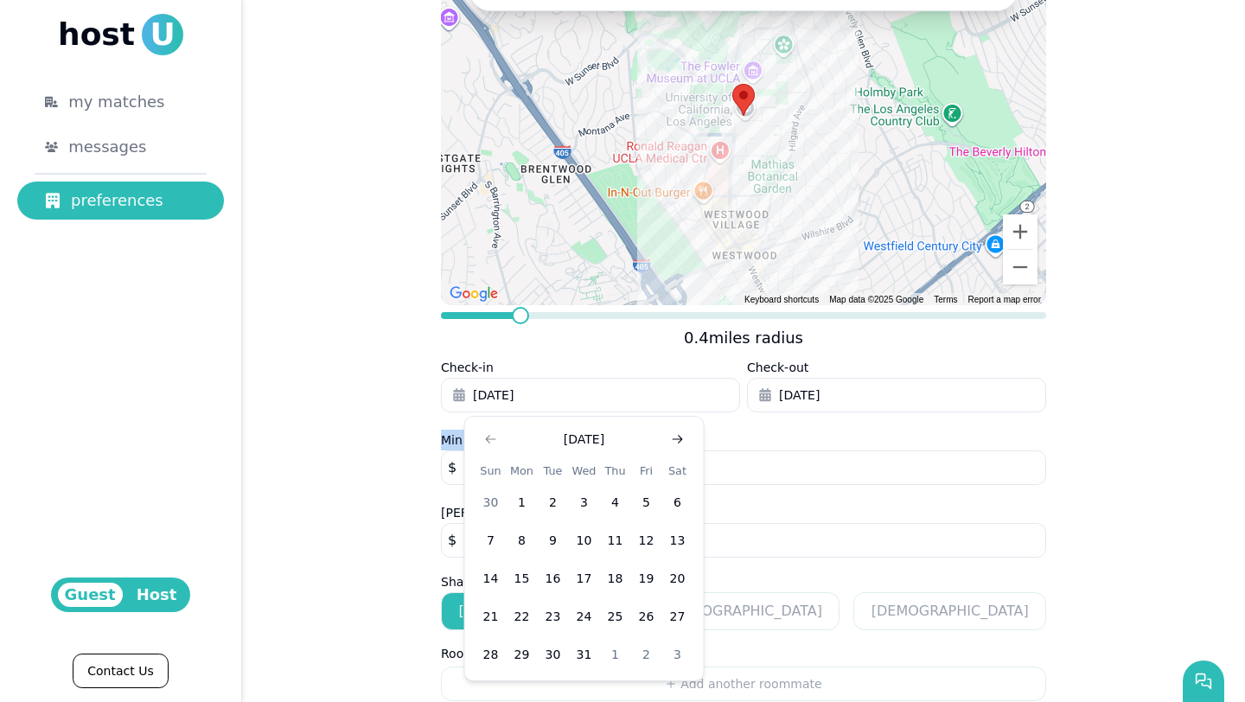
click at [671, 438] on icon "Go to next month" at bounding box center [678, 439] width 14 height 14
click at [605, 495] on button "1" at bounding box center [615, 502] width 31 height 31
click at [762, 398] on icon "button" at bounding box center [765, 395] width 14 height 14
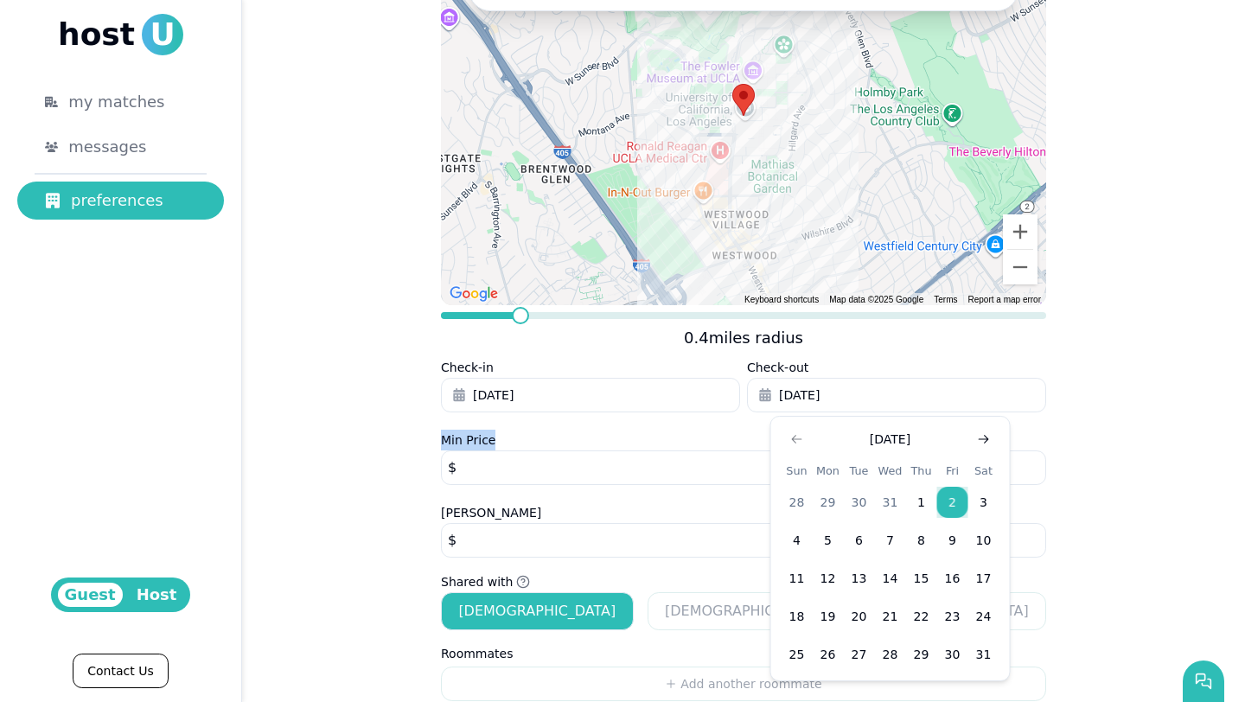
click at [846, 438] on icon "Go to next month" at bounding box center [984, 439] width 14 height 14
click at [846, 602] on button "30" at bounding box center [921, 654] width 31 height 31
click at [316, 539] on div "**********" at bounding box center [743, 294] width 1003 height 898
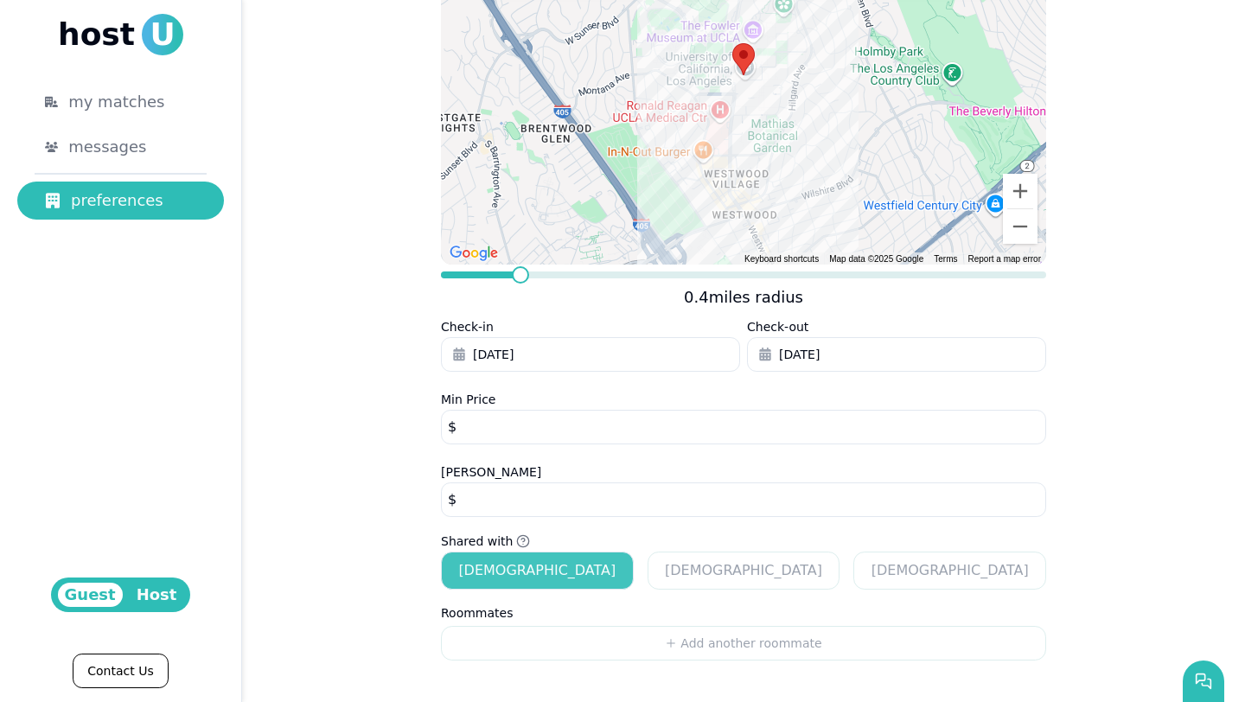
scroll to position [0, 0]
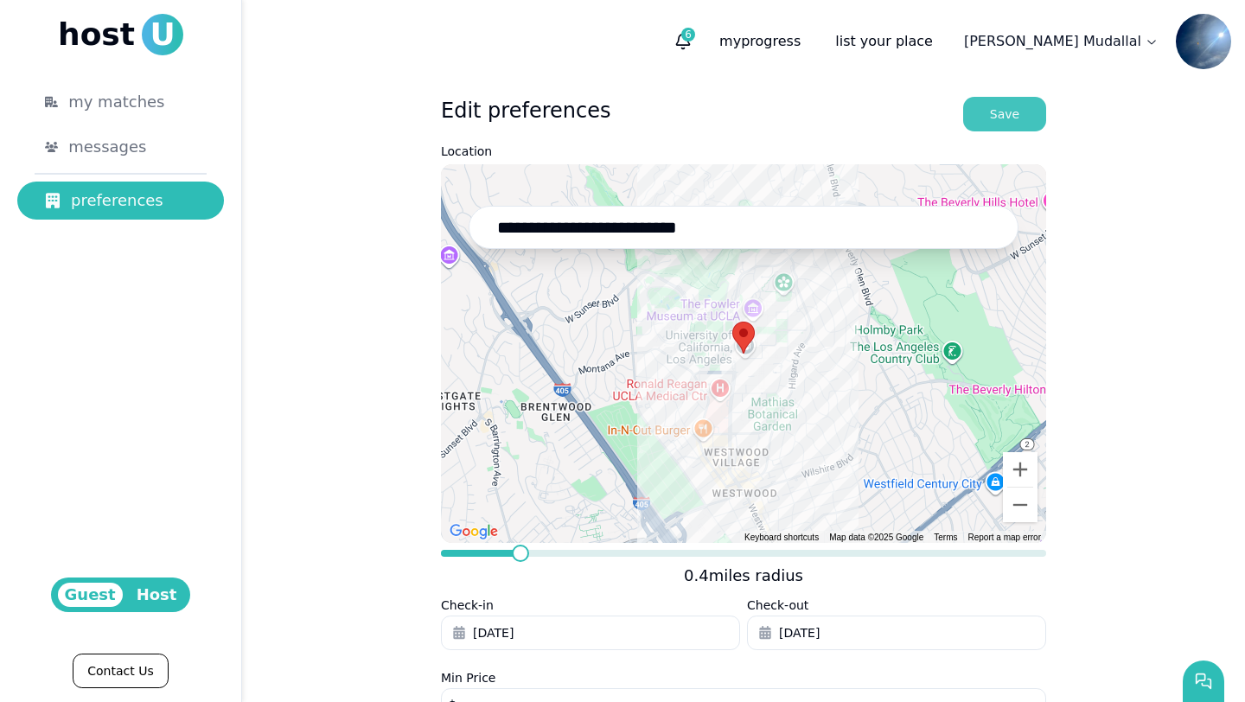
click at [846, 116] on div "Save" at bounding box center [1004, 113] width 29 height 17
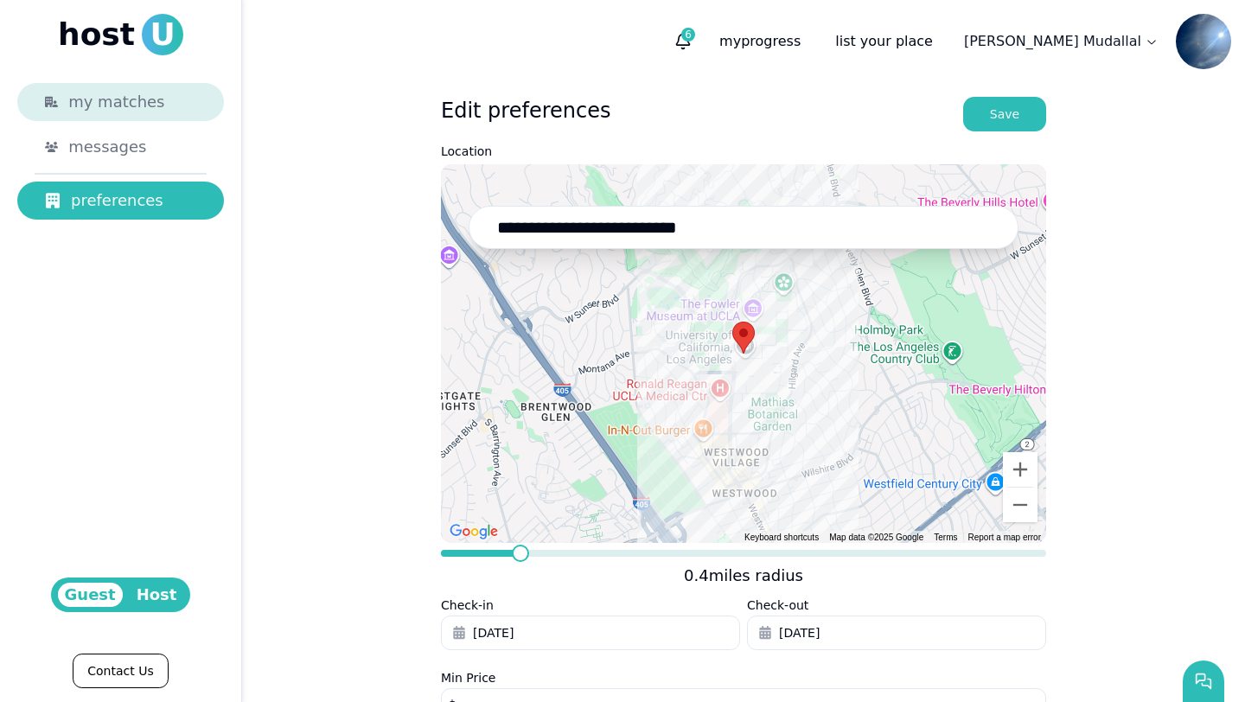
click at [105, 96] on span "my matches" at bounding box center [116, 102] width 96 height 24
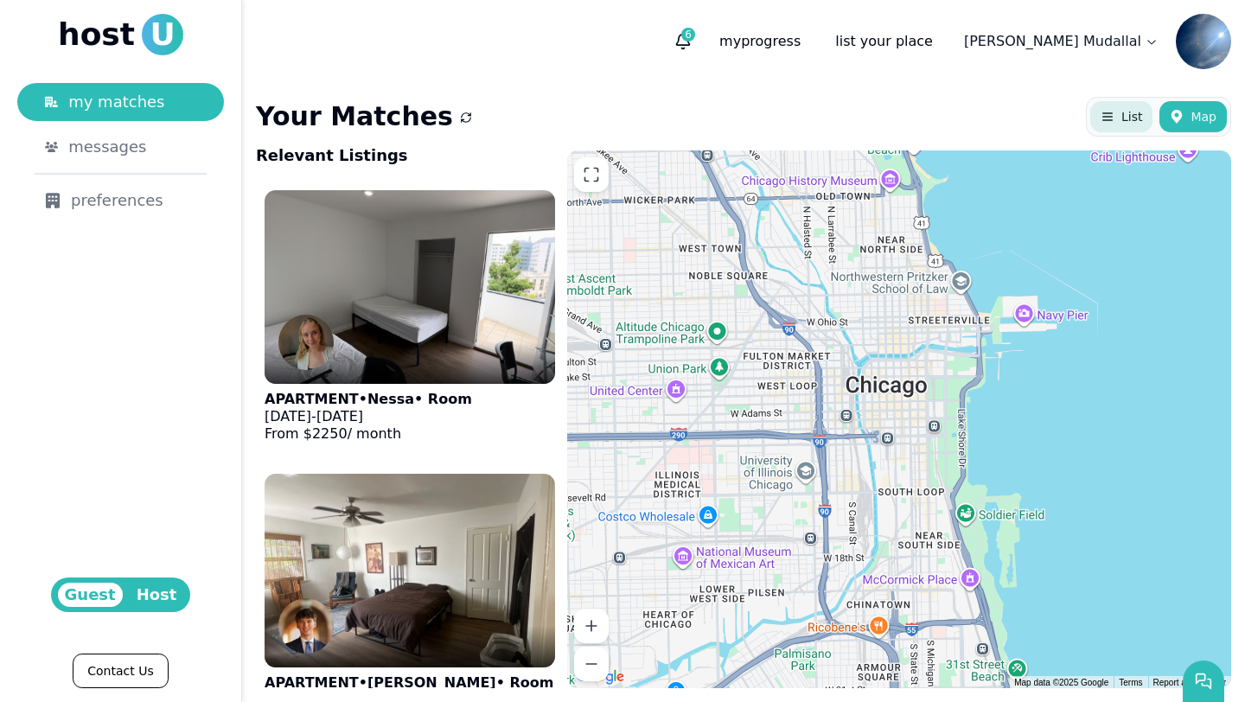
click at [846, 112] on span "List" at bounding box center [1132, 116] width 21 height 17
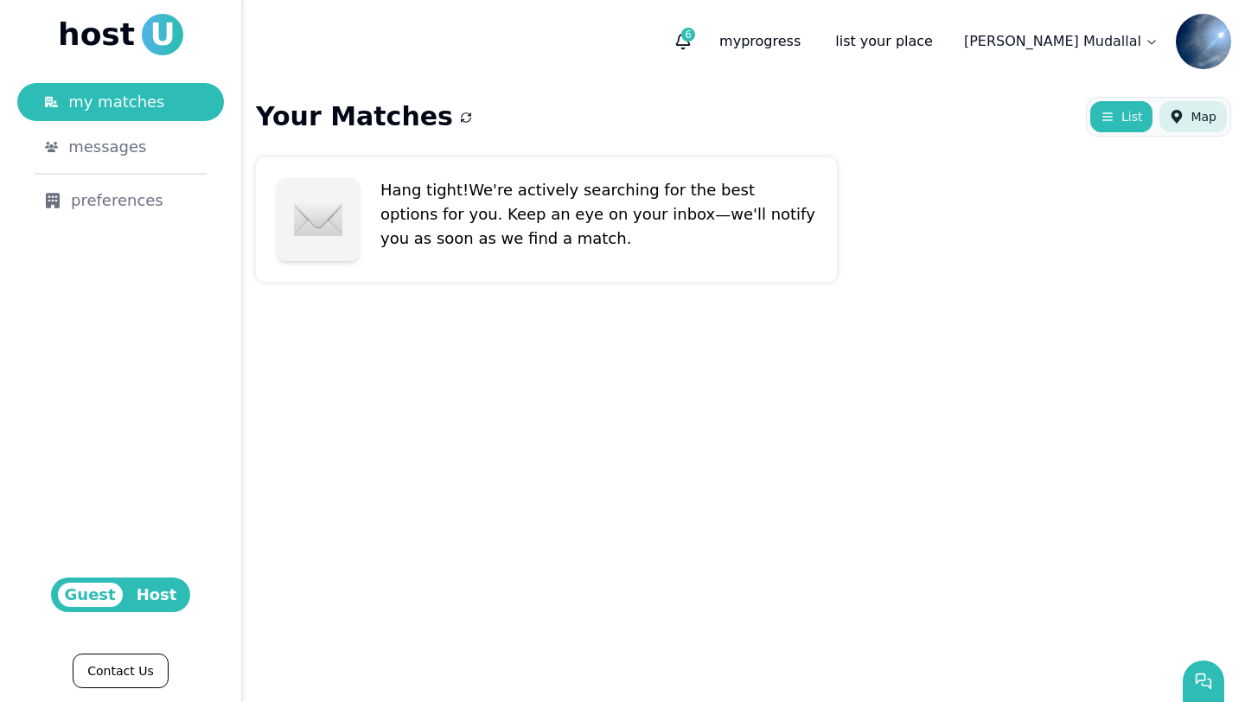
click at [846, 125] on button "Map" at bounding box center [1193, 116] width 67 height 31
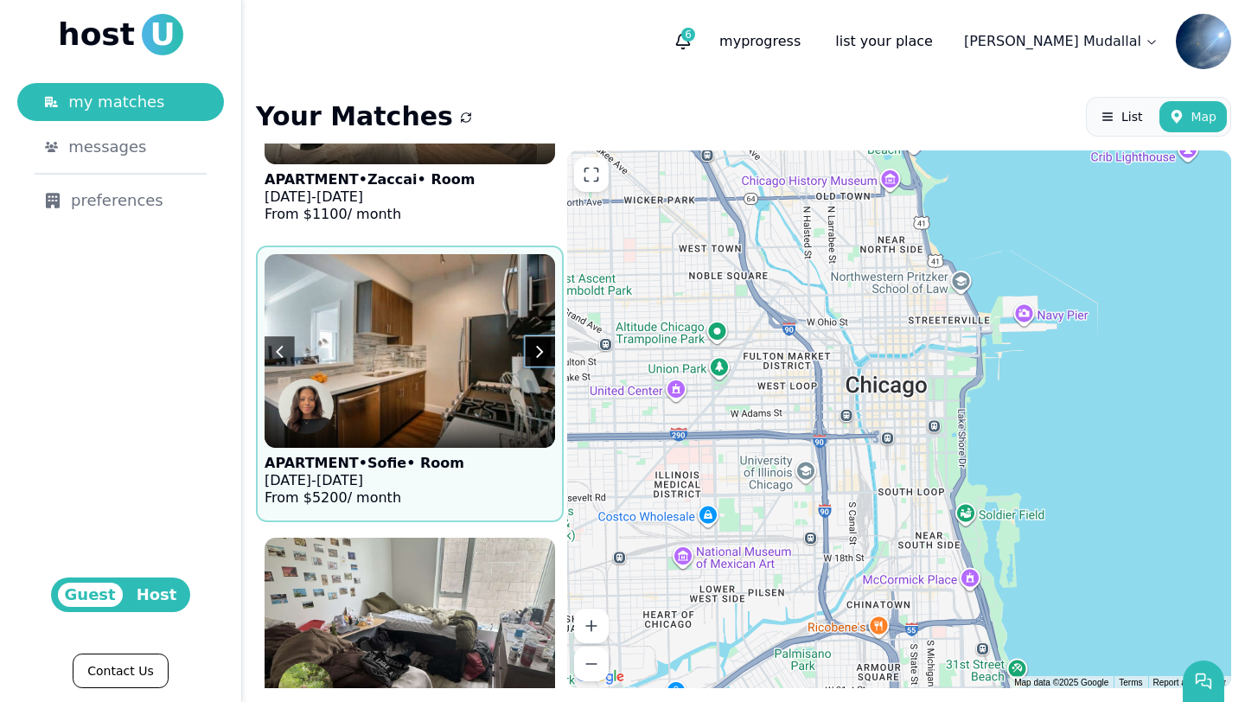
scroll to position [1385, 0]
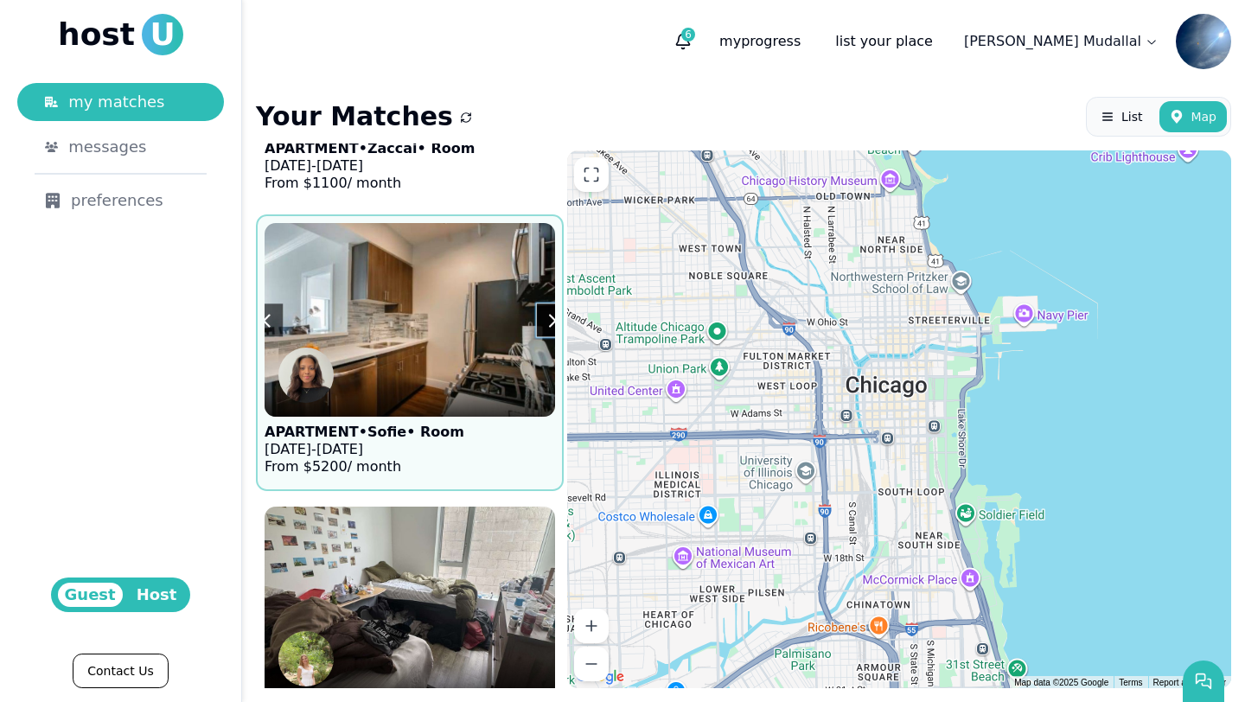
click at [533, 272] on img at bounding box center [410, 320] width 320 height 213
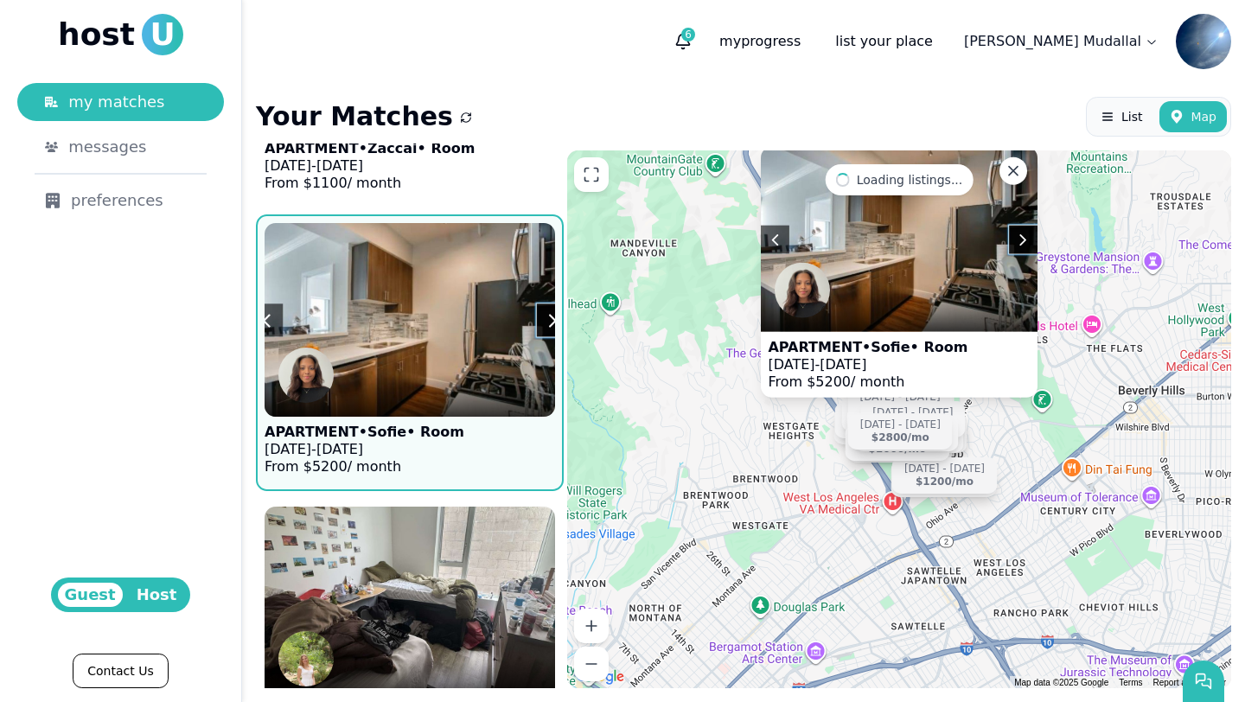
click at [534, 272] on img at bounding box center [410, 320] width 320 height 213
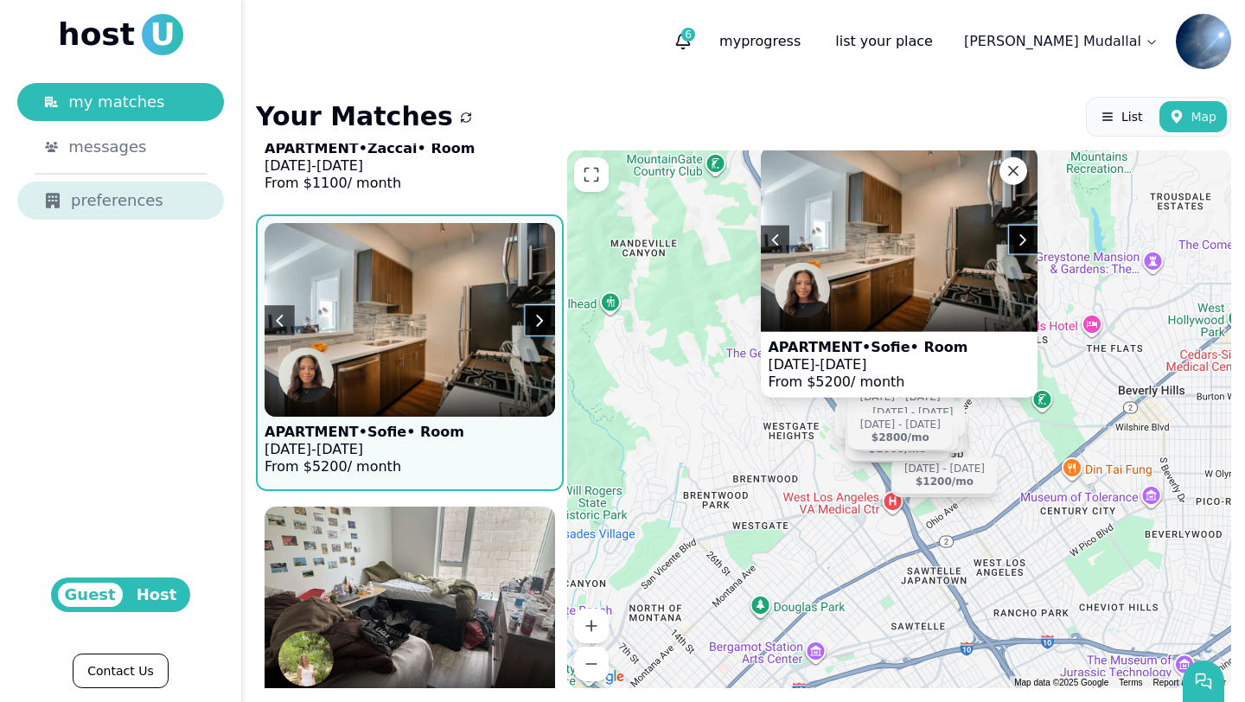
click at [93, 187] on link "preferences" at bounding box center [120, 201] width 207 height 38
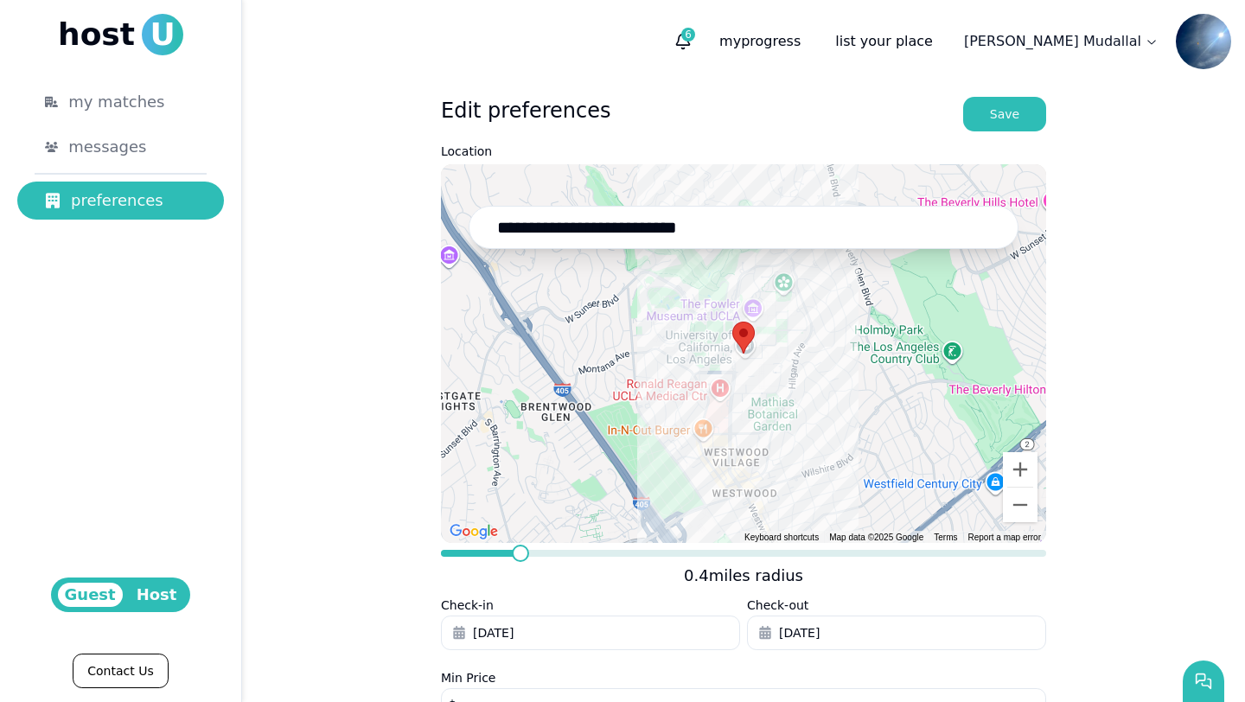
click at [517, 602] on button "[DATE]" at bounding box center [590, 633] width 299 height 35
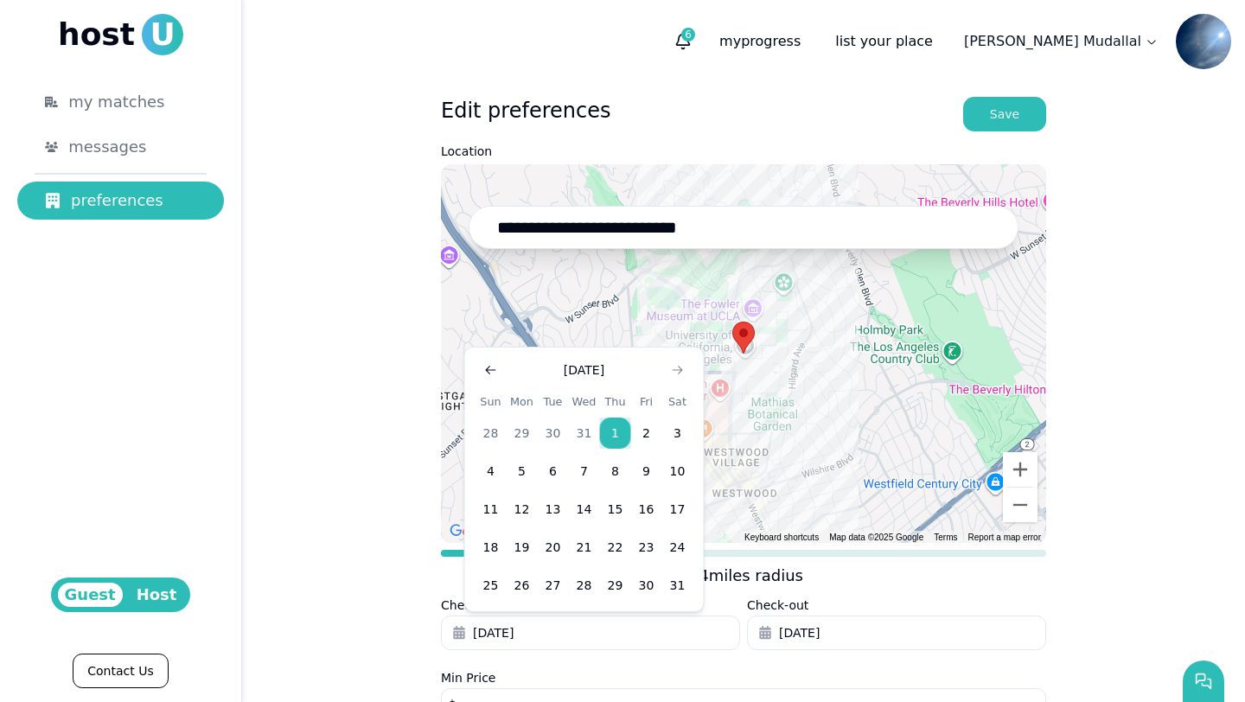
click at [492, 364] on icon "Go to previous month" at bounding box center [491, 370] width 14 height 14
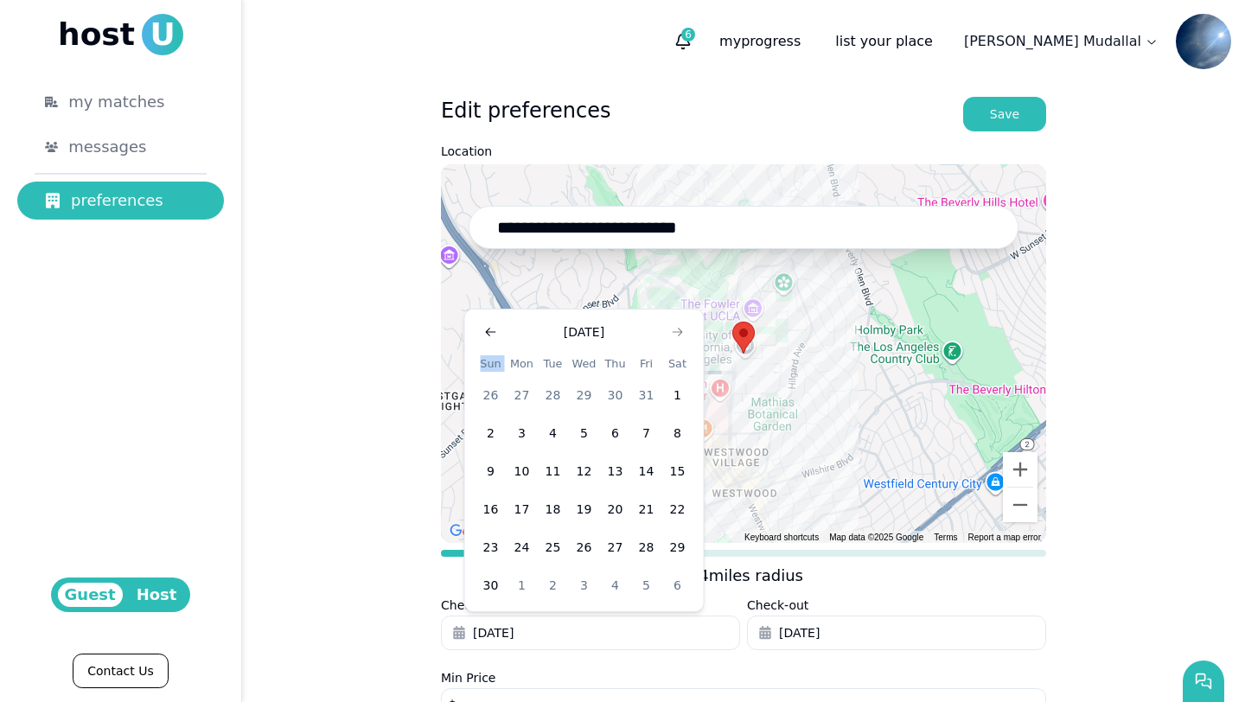
click at [492, 364] on th "Sun" at bounding box center [491, 364] width 31 height 18
click at [492, 344] on div "[DATE] Sun Mon Tue Wed Thu Fri Sat 26 27 28 29 30 31 1 2 3 4 5 6 7 8 9 10 11 12…" at bounding box center [585, 460] width 218 height 281
click at [492, 332] on use "Go to previous month" at bounding box center [491, 332] width 10 height 9
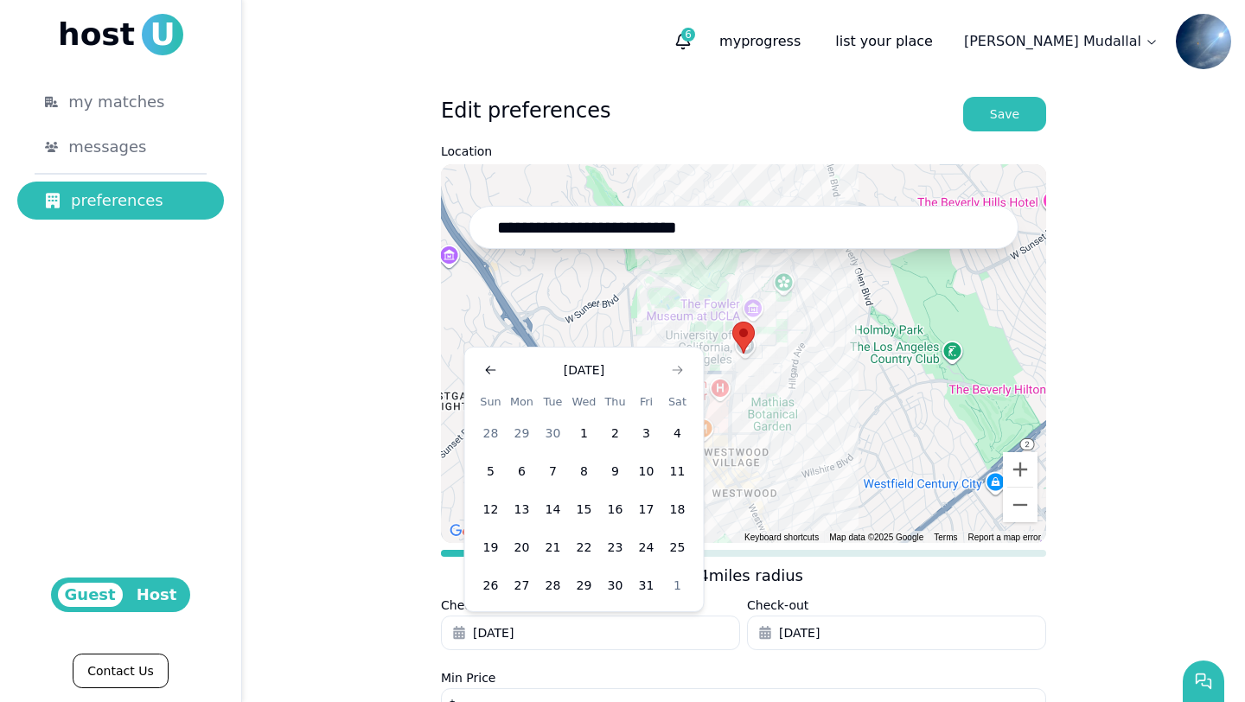
click at [489, 367] on use "Go to previous month" at bounding box center [491, 370] width 10 height 9
click at [514, 433] on button "1" at bounding box center [522, 433] width 31 height 31
click at [760, 602] on use "button" at bounding box center [764, 632] width 11 height 13
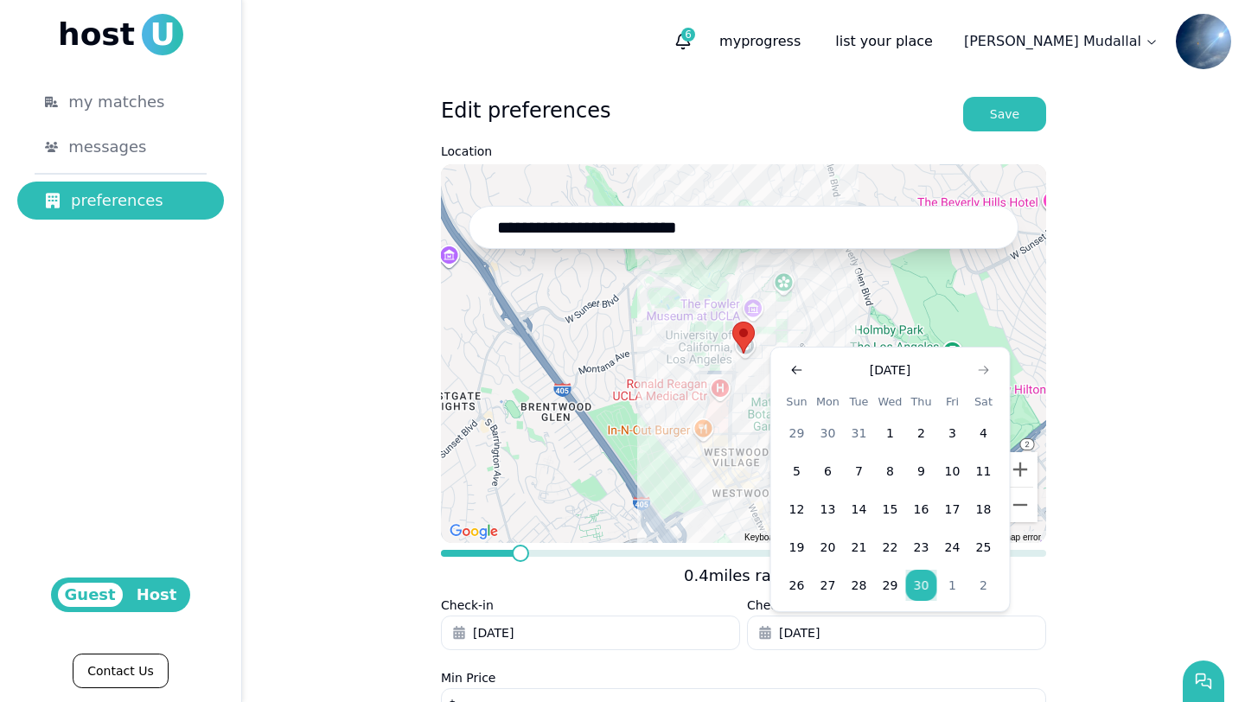
click at [794, 365] on icon "Go to previous month" at bounding box center [797, 370] width 14 height 14
click at [795, 366] on icon "Go to previous month" at bounding box center [797, 370] width 14 height 14
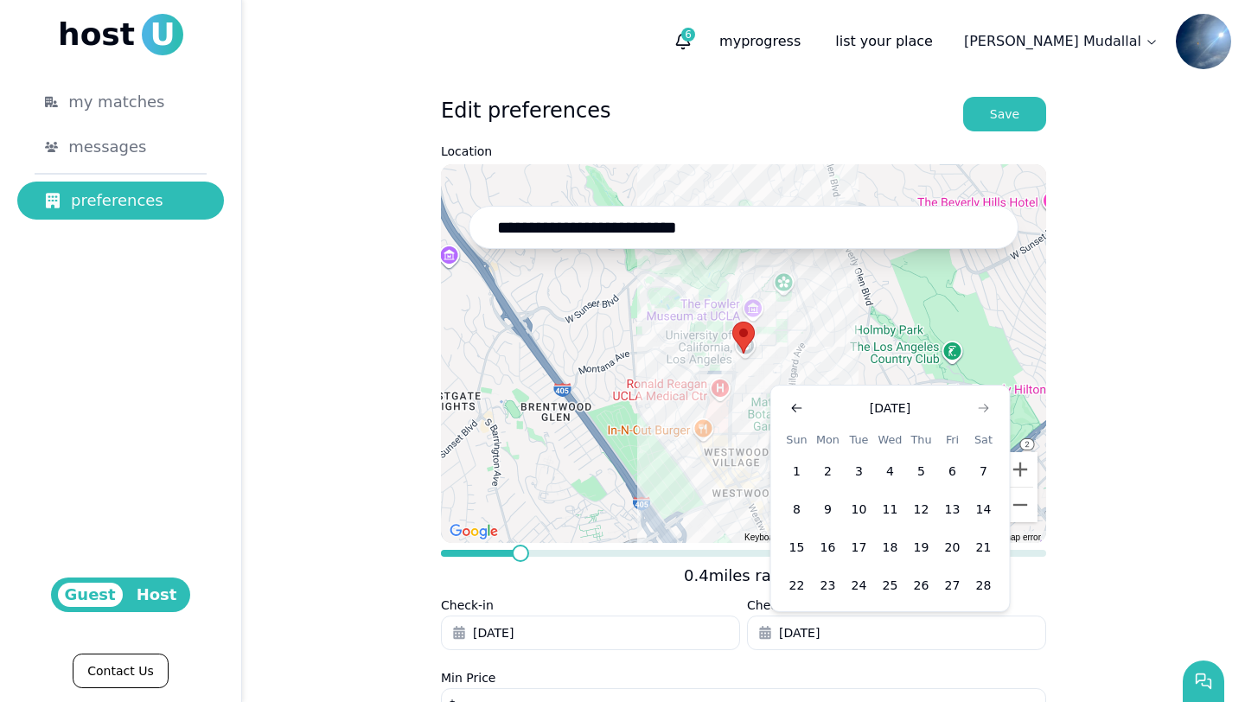
click at [791, 406] on icon "Go to previous month" at bounding box center [797, 408] width 14 height 14
click at [796, 377] on button "Go to previous month" at bounding box center [797, 370] width 24 height 24
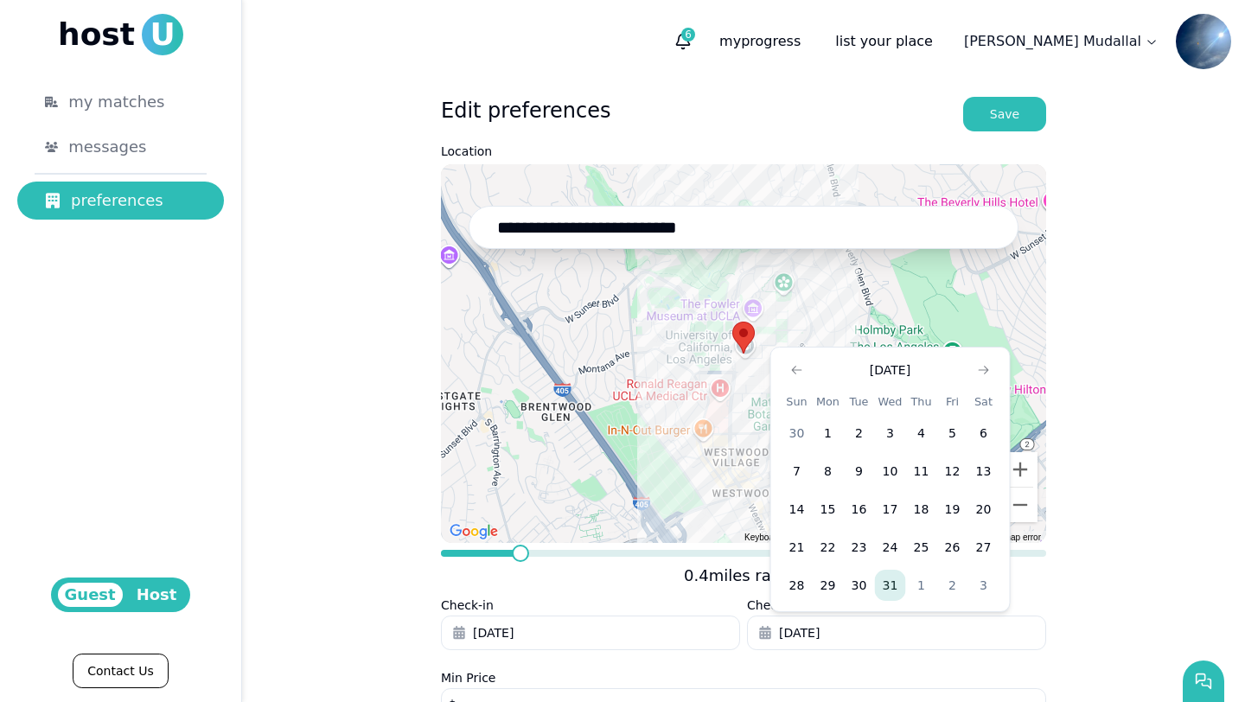
click at [846, 588] on button "31" at bounding box center [890, 585] width 31 height 31
click at [846, 441] on div "**********" at bounding box center [743, 532] width 1003 height 898
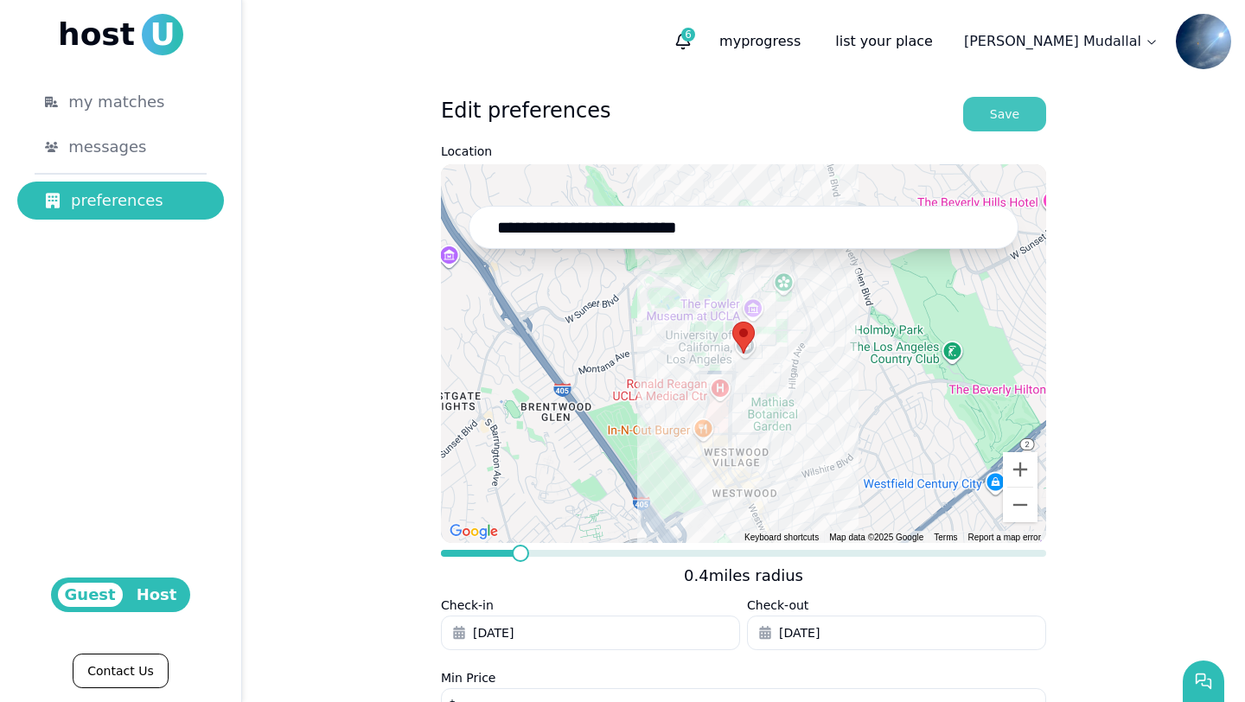
click at [846, 117] on div "Save" at bounding box center [1004, 113] width 29 height 17
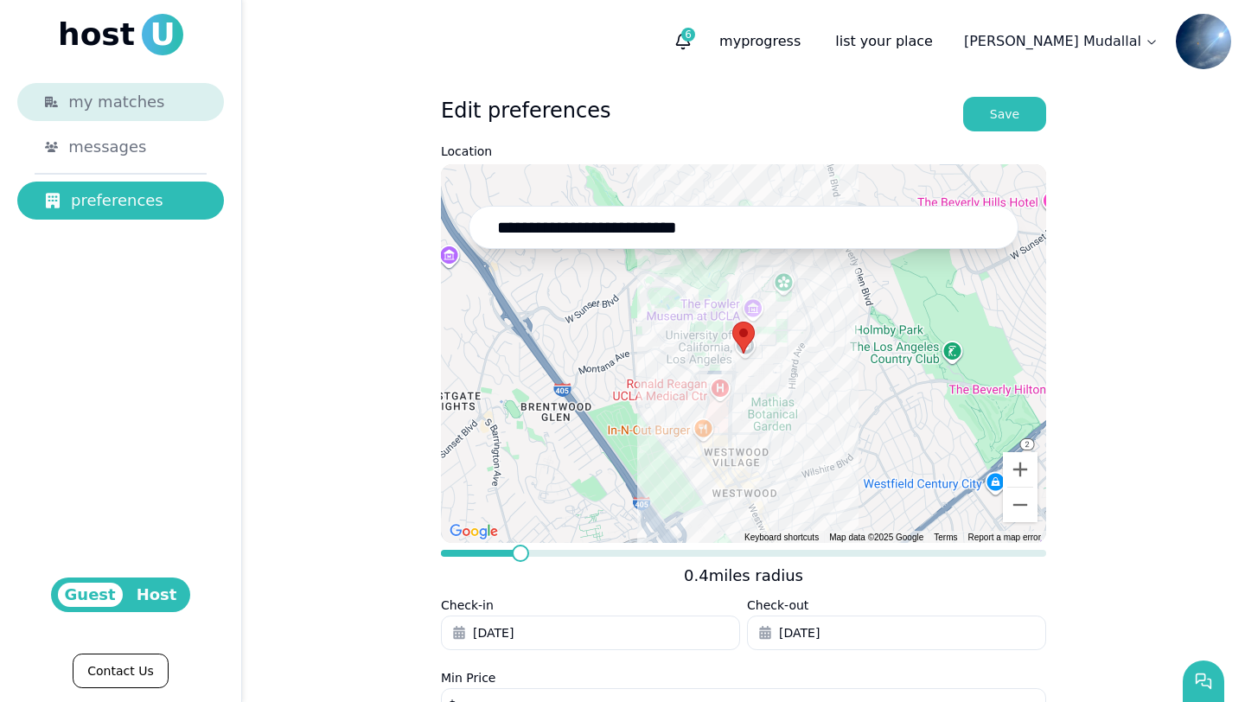
click at [150, 107] on span "my matches" at bounding box center [116, 102] width 96 height 24
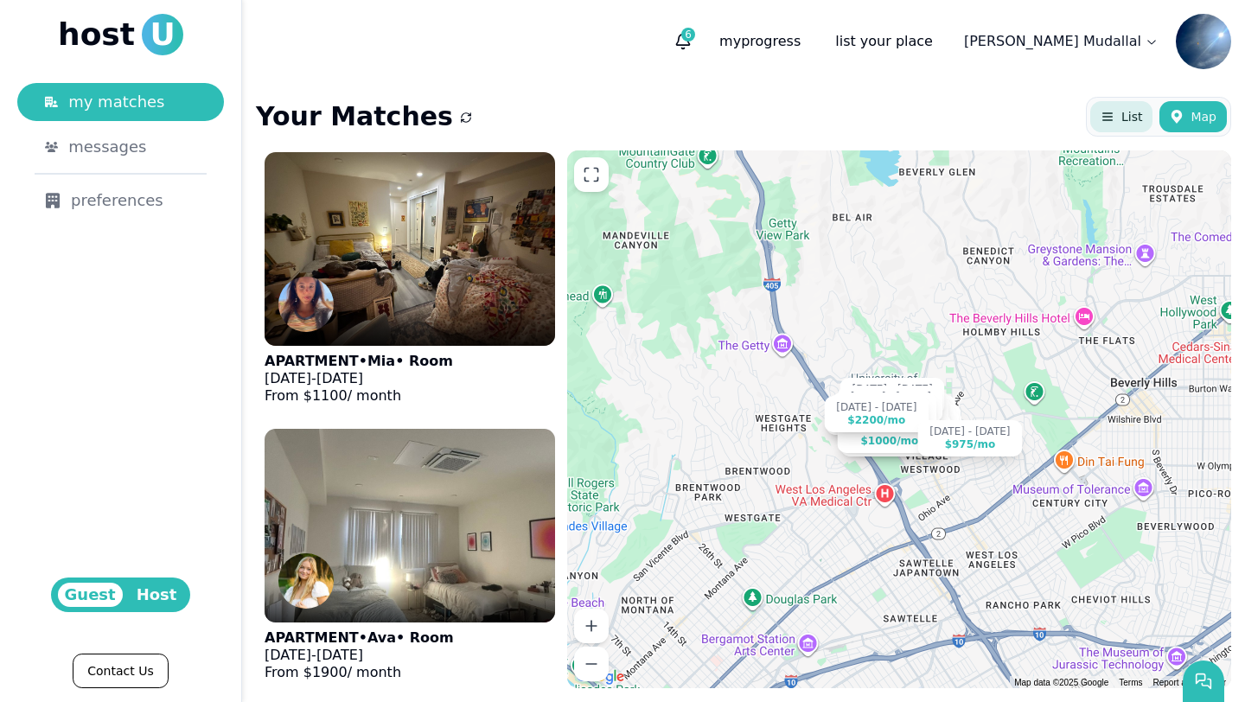
click at [846, 124] on button "List" at bounding box center [1121, 116] width 62 height 31
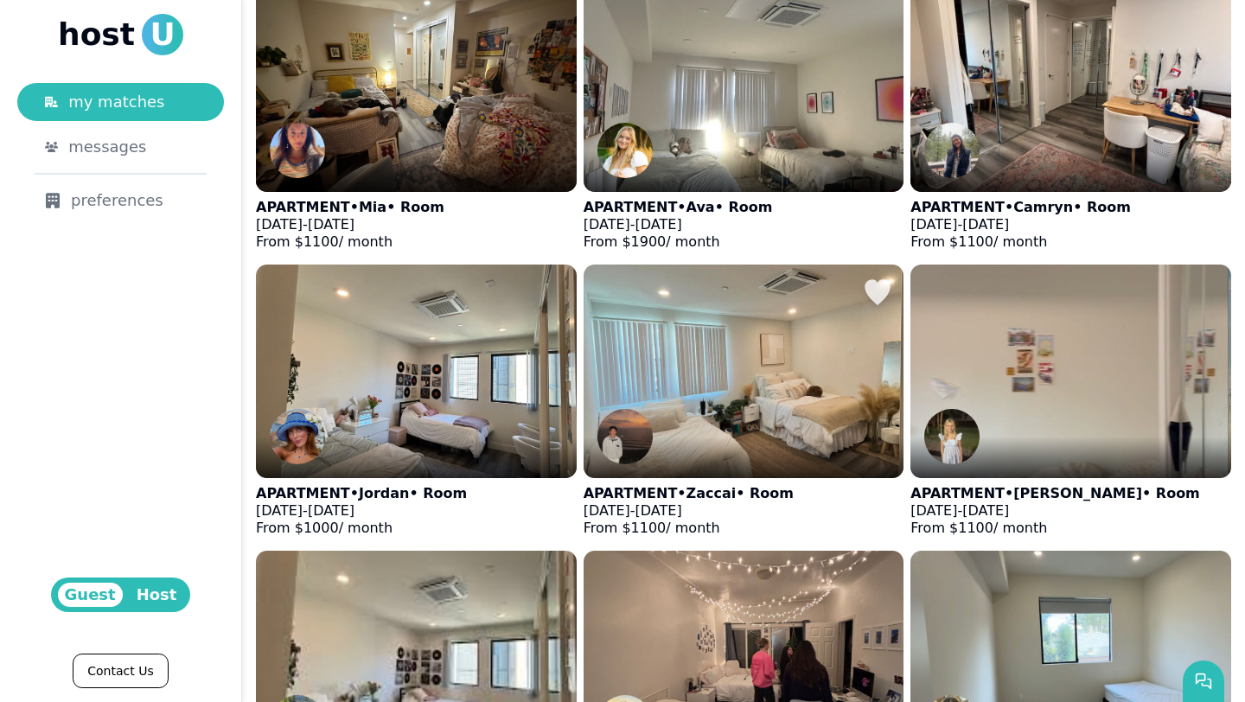
scroll to position [298, 0]
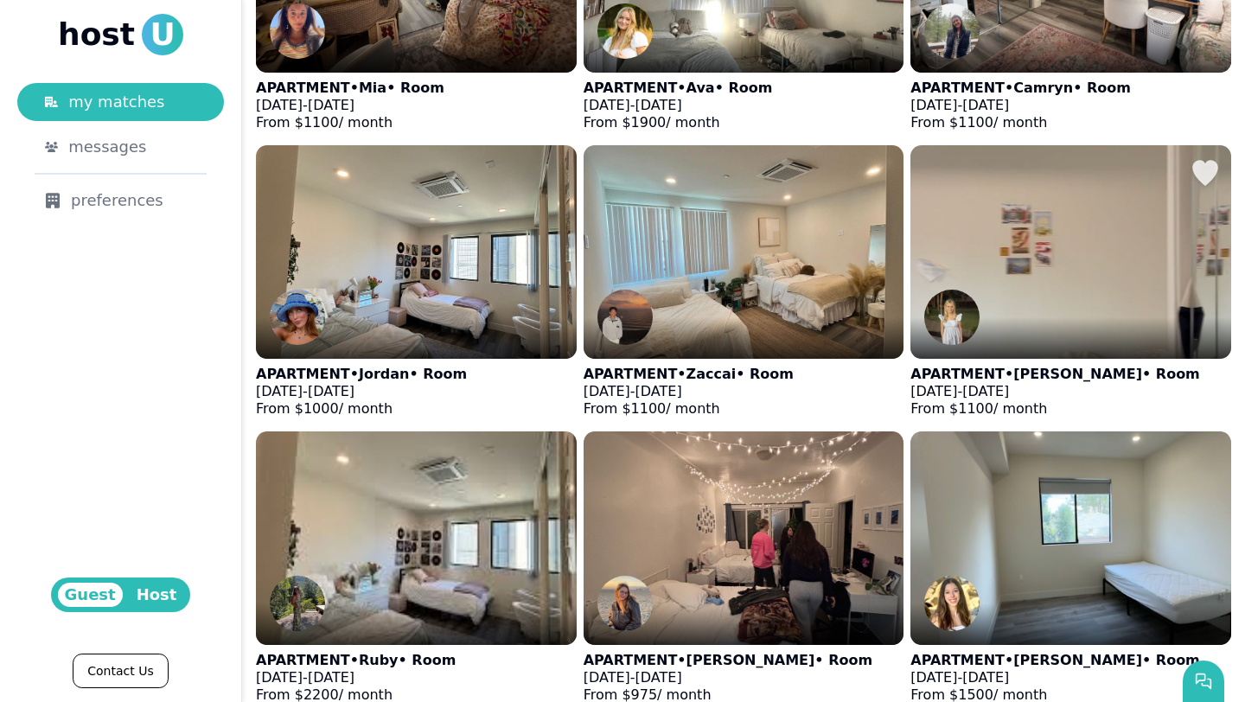
click at [846, 225] on img at bounding box center [1071, 252] width 353 height 235
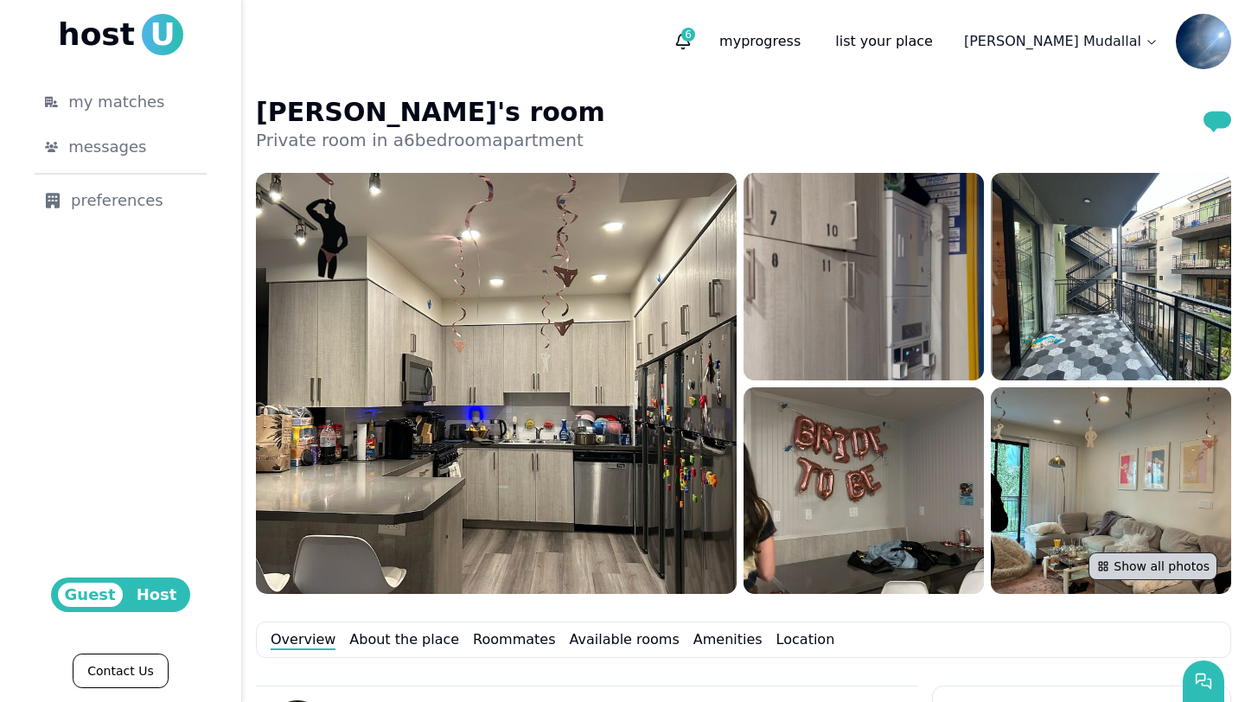
click at [846, 565] on button "Show all photos" at bounding box center [1153, 567] width 129 height 28
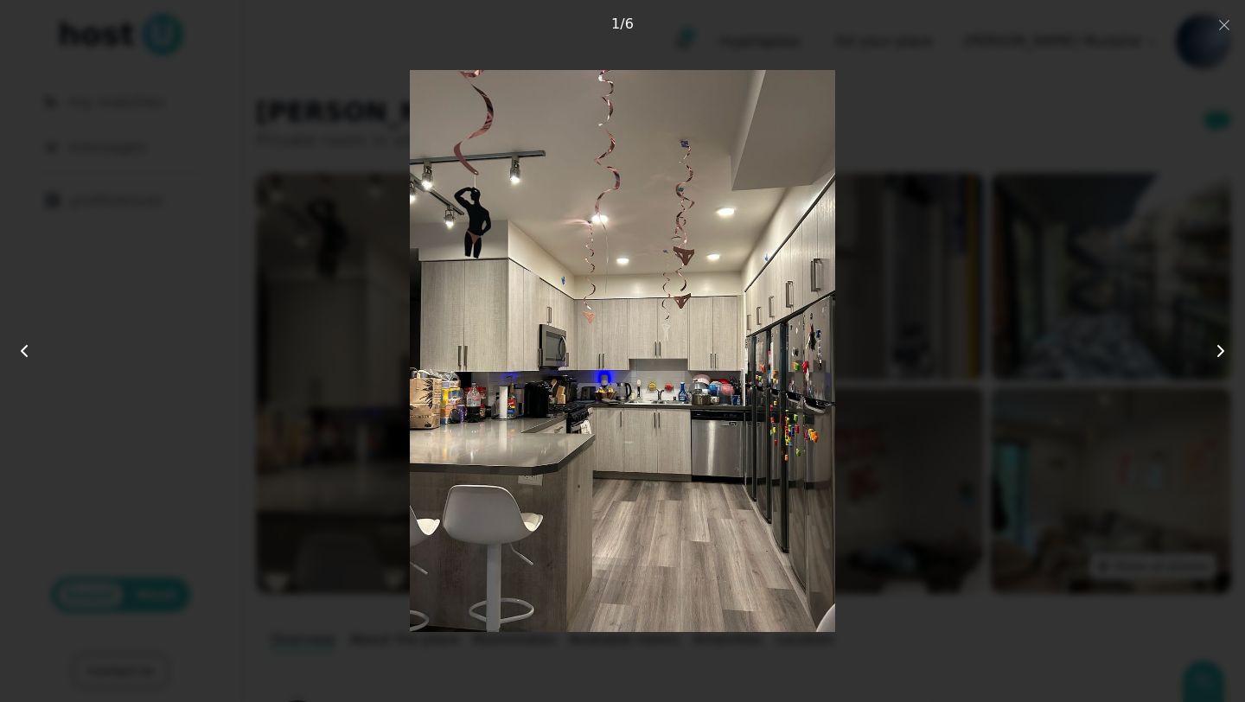
click at [769, 504] on img at bounding box center [622, 351] width 425 height 562
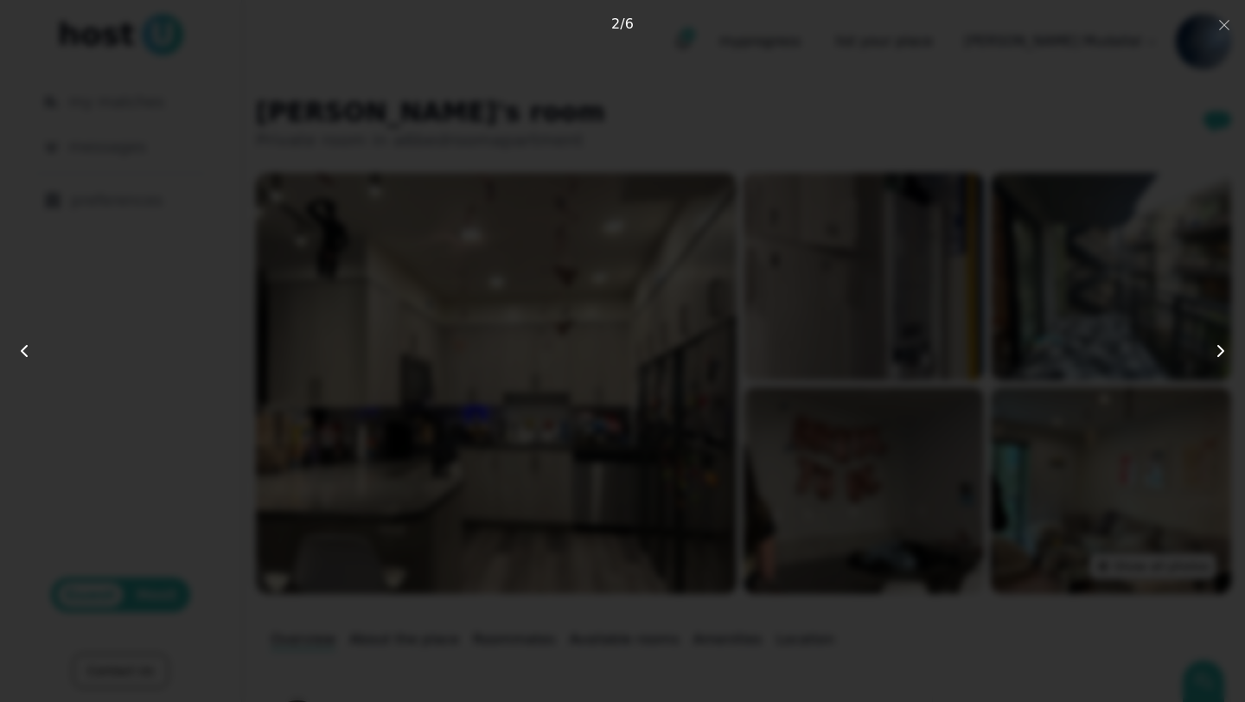
click at [769, 504] on img at bounding box center [622, 351] width 317 height 562
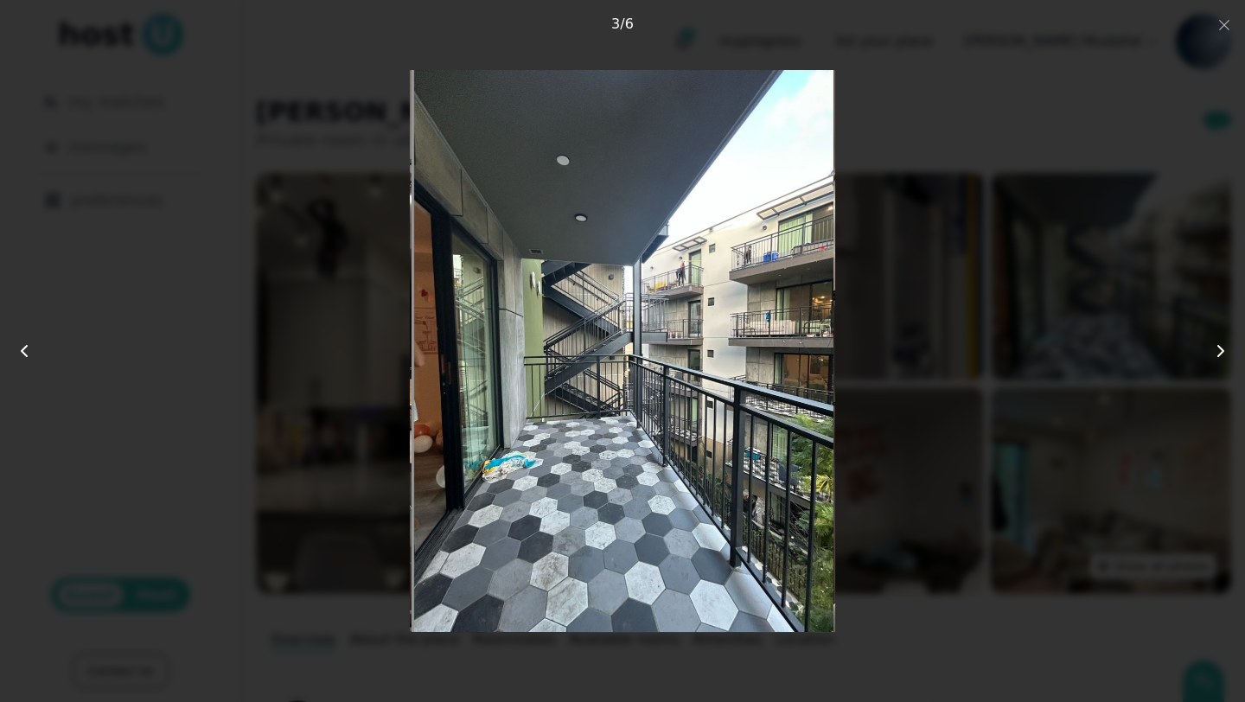
click at [769, 504] on img at bounding box center [623, 351] width 422 height 562
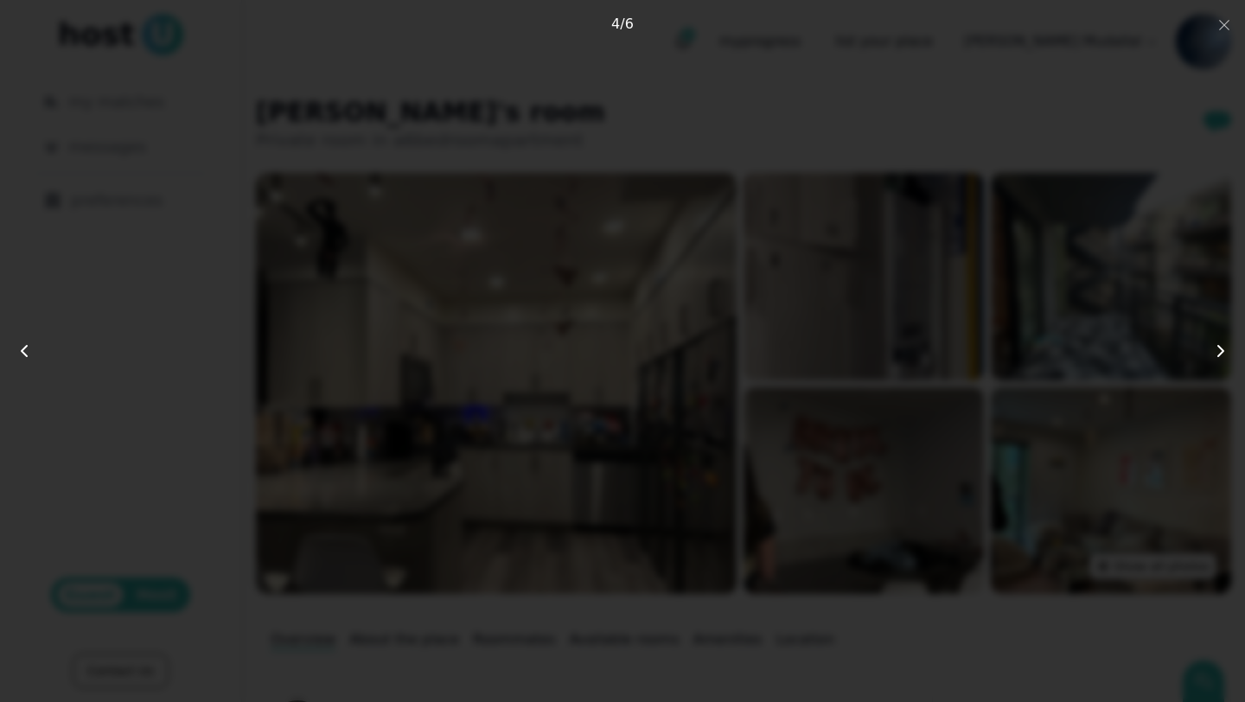
click at [769, 504] on img at bounding box center [622, 351] width 420 height 562
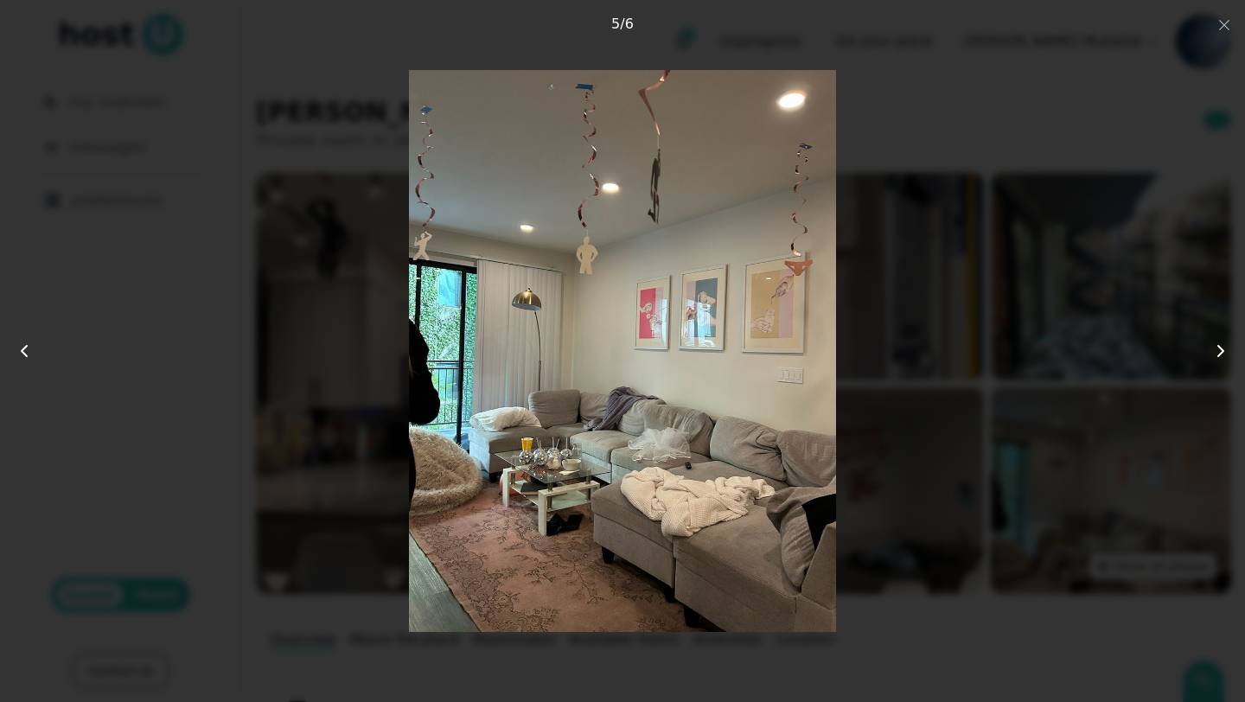
click at [770, 506] on img at bounding box center [622, 351] width 427 height 562
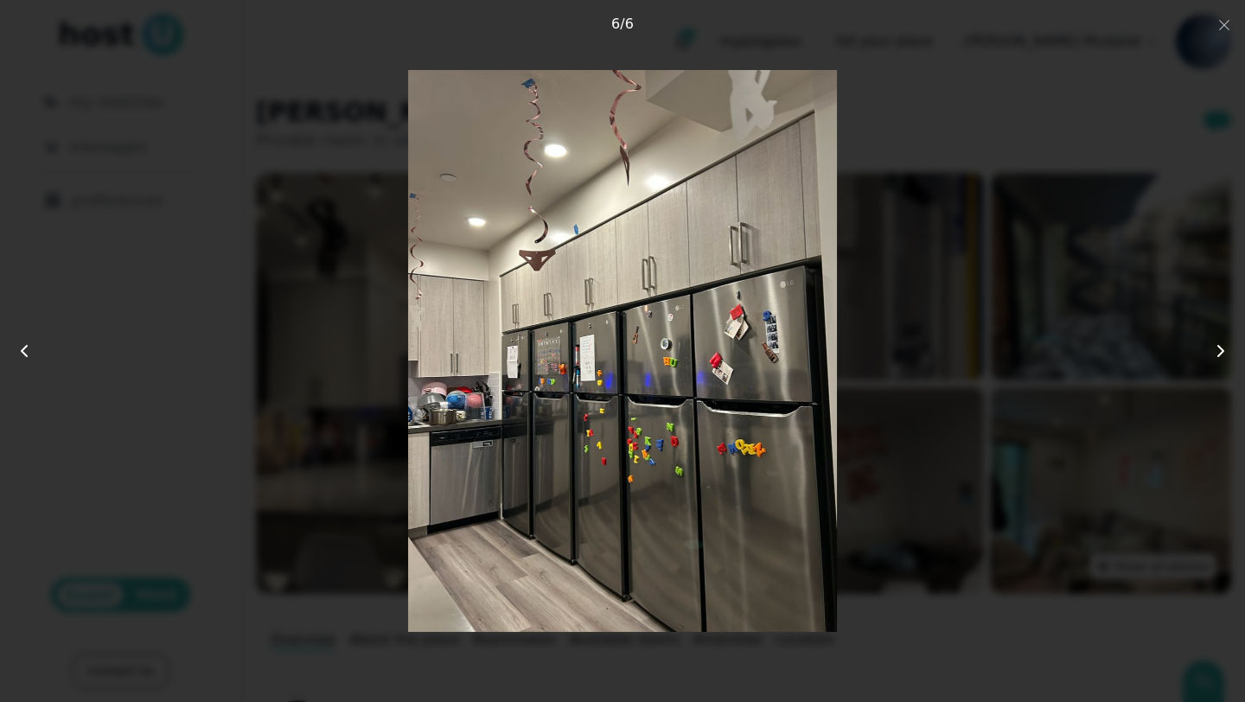
click at [846, 602] on div at bounding box center [623, 351] width 996 height 562
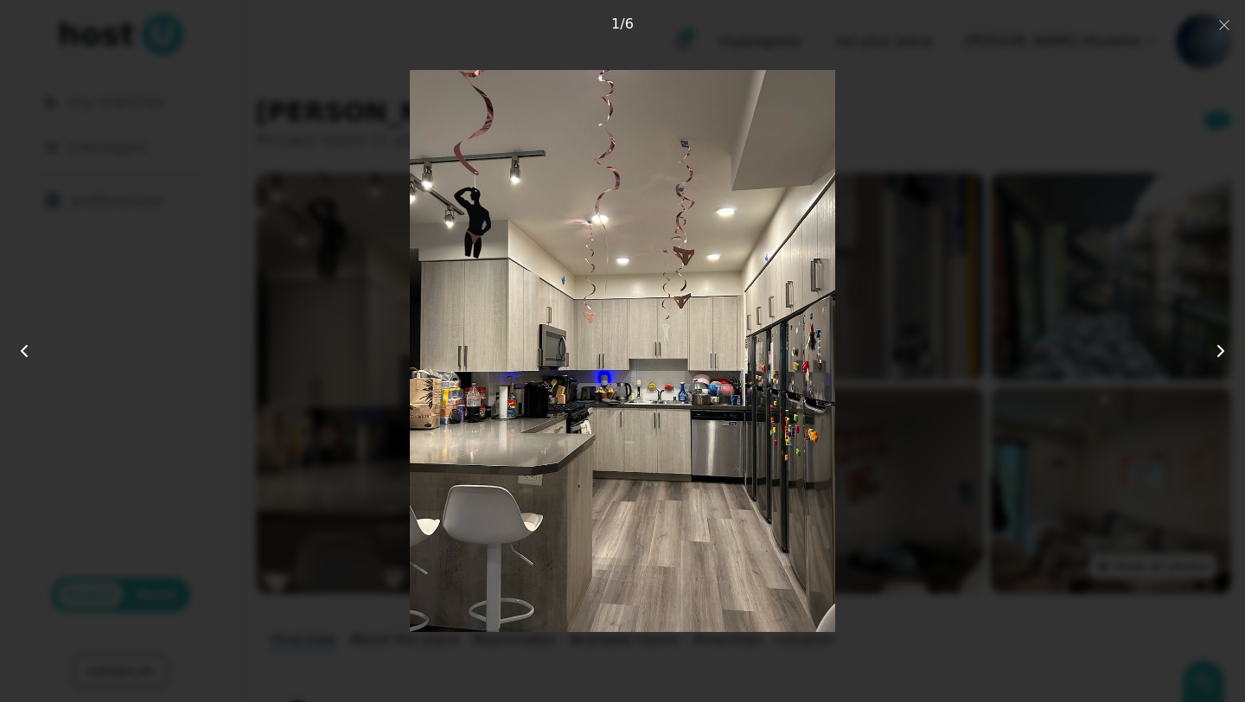
click at [846, 602] on div at bounding box center [623, 351] width 996 height 562
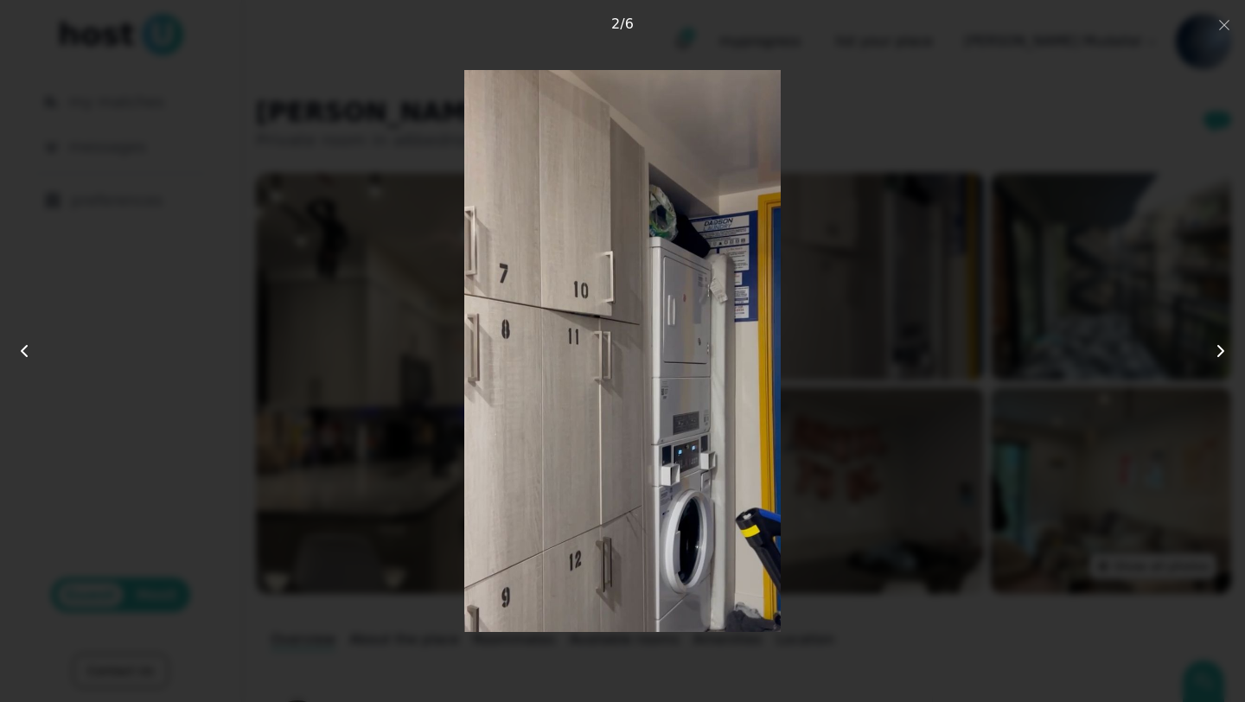
click at [846, 37] on div at bounding box center [622, 351] width 1245 height 702
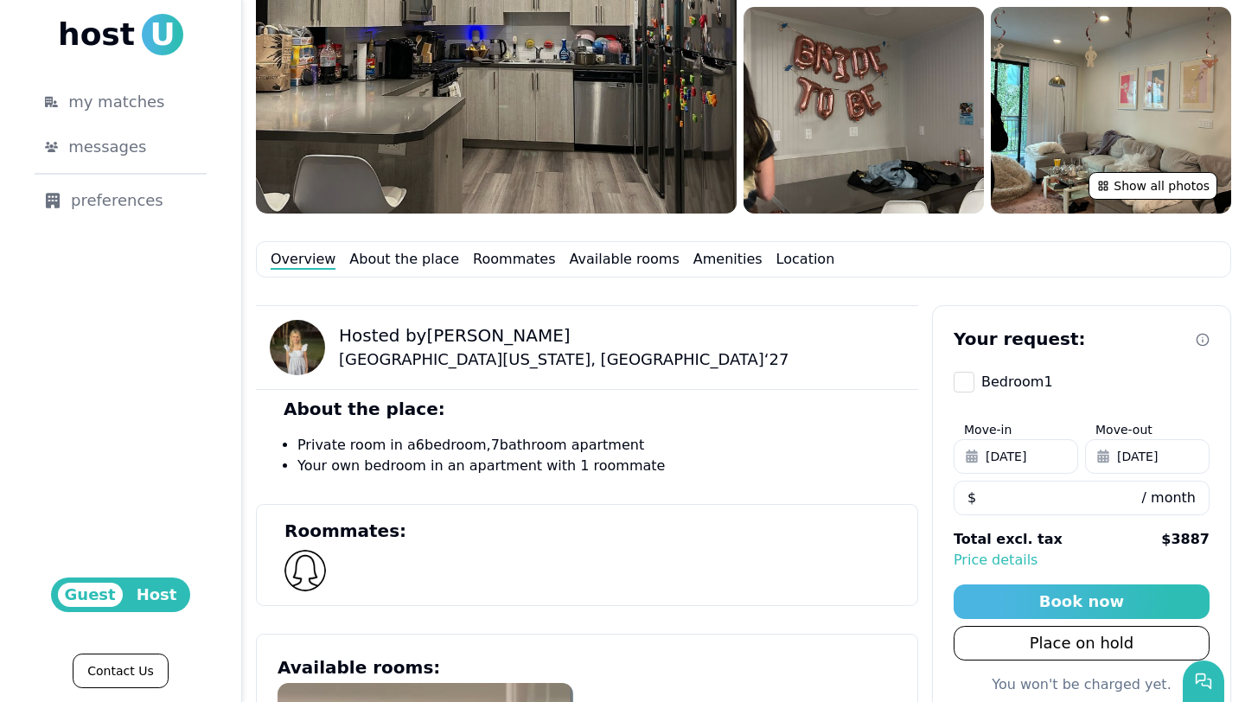
scroll to position [693, 0]
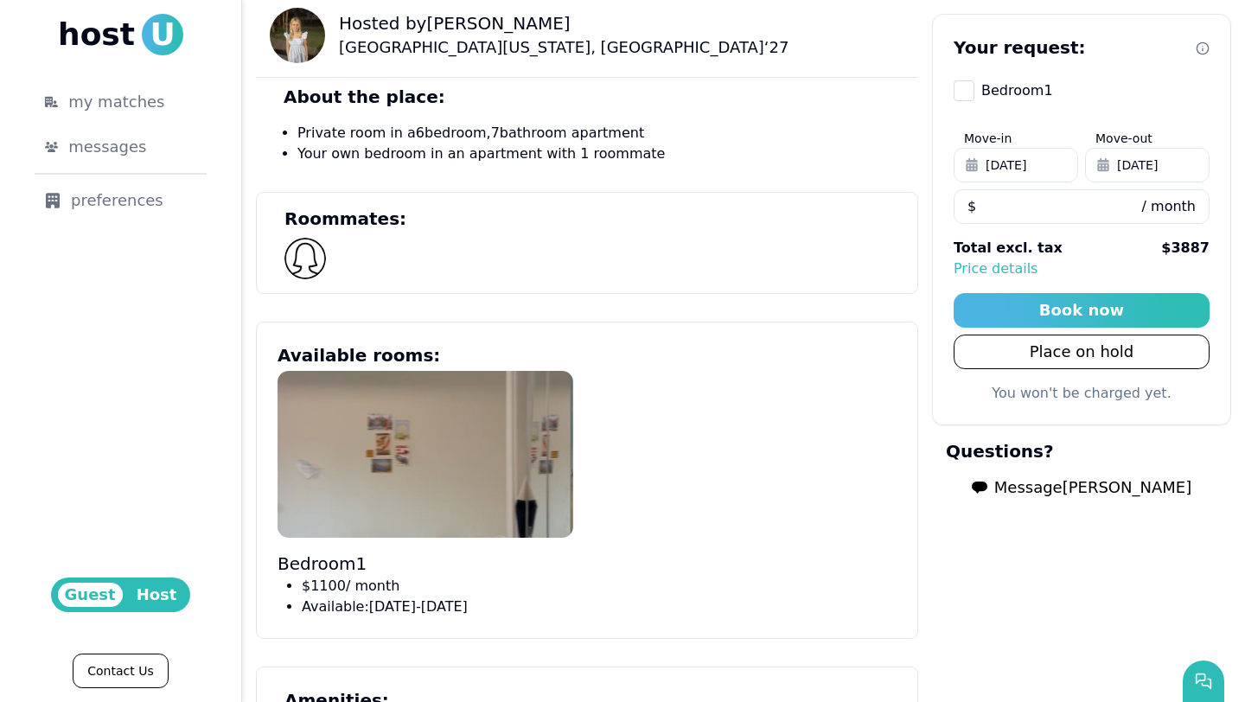
click at [387, 476] on img at bounding box center [426, 454] width 296 height 166
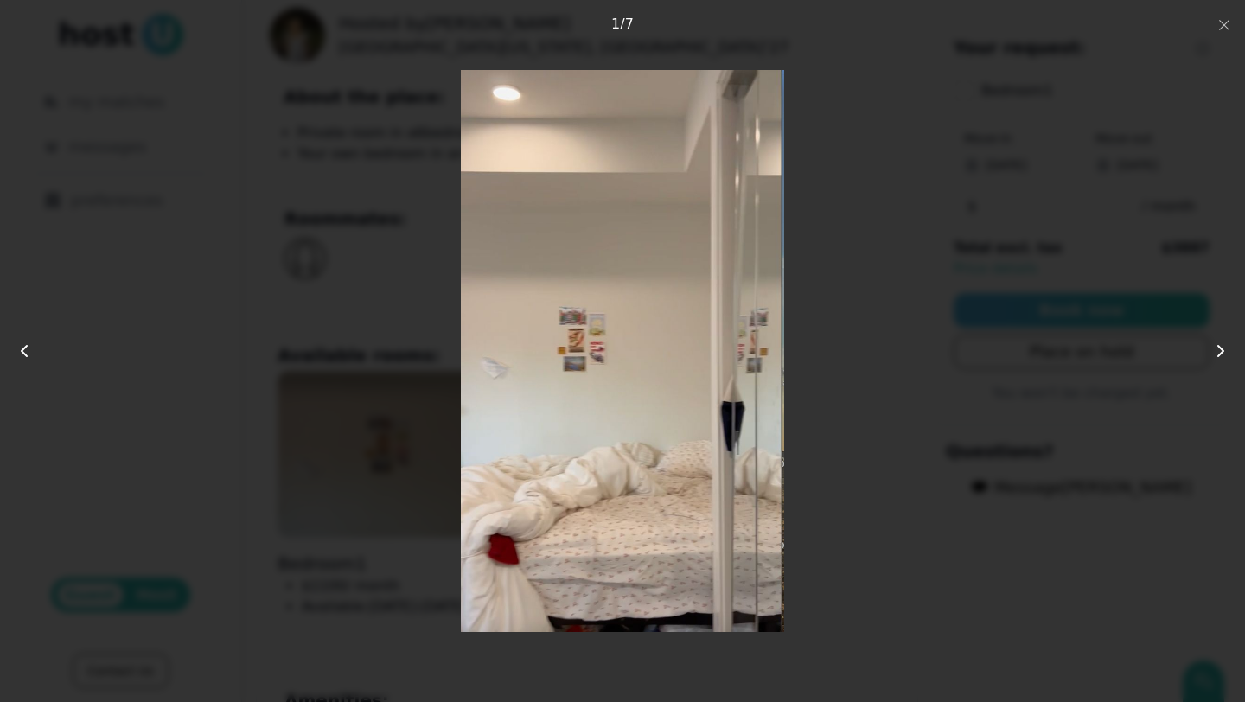
click at [702, 371] on img at bounding box center [622, 351] width 323 height 562
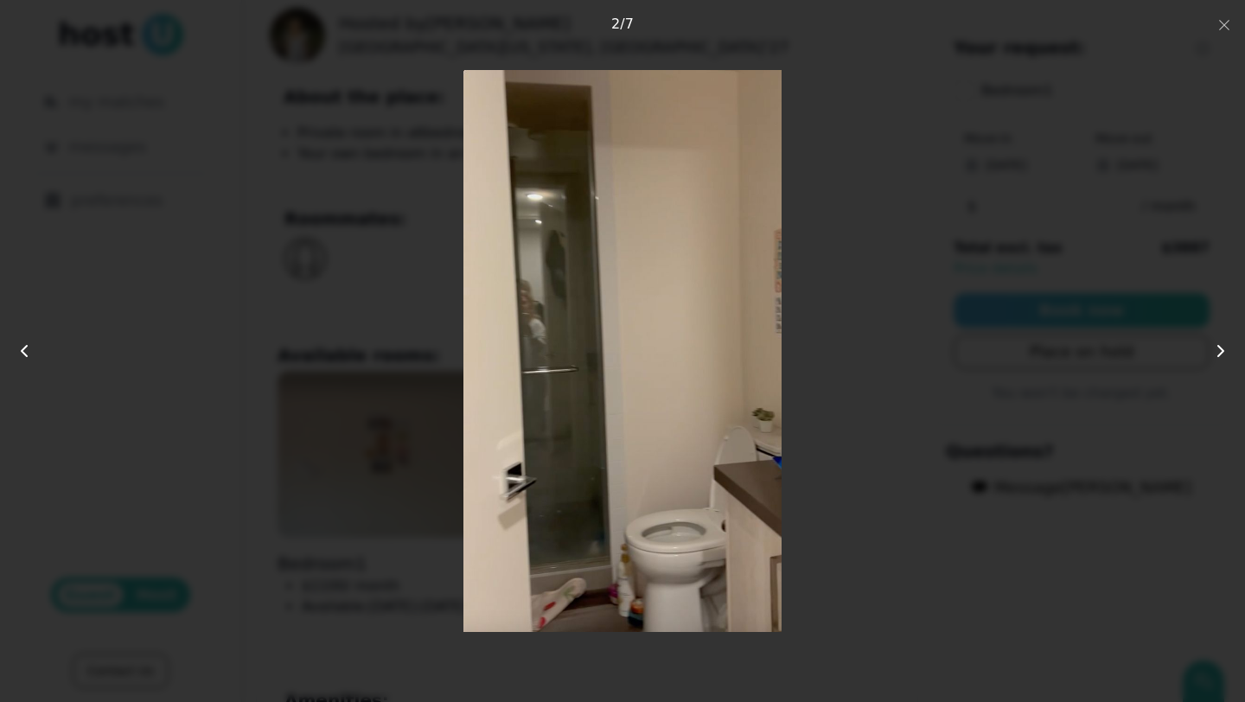
click at [770, 336] on img at bounding box center [622, 351] width 318 height 562
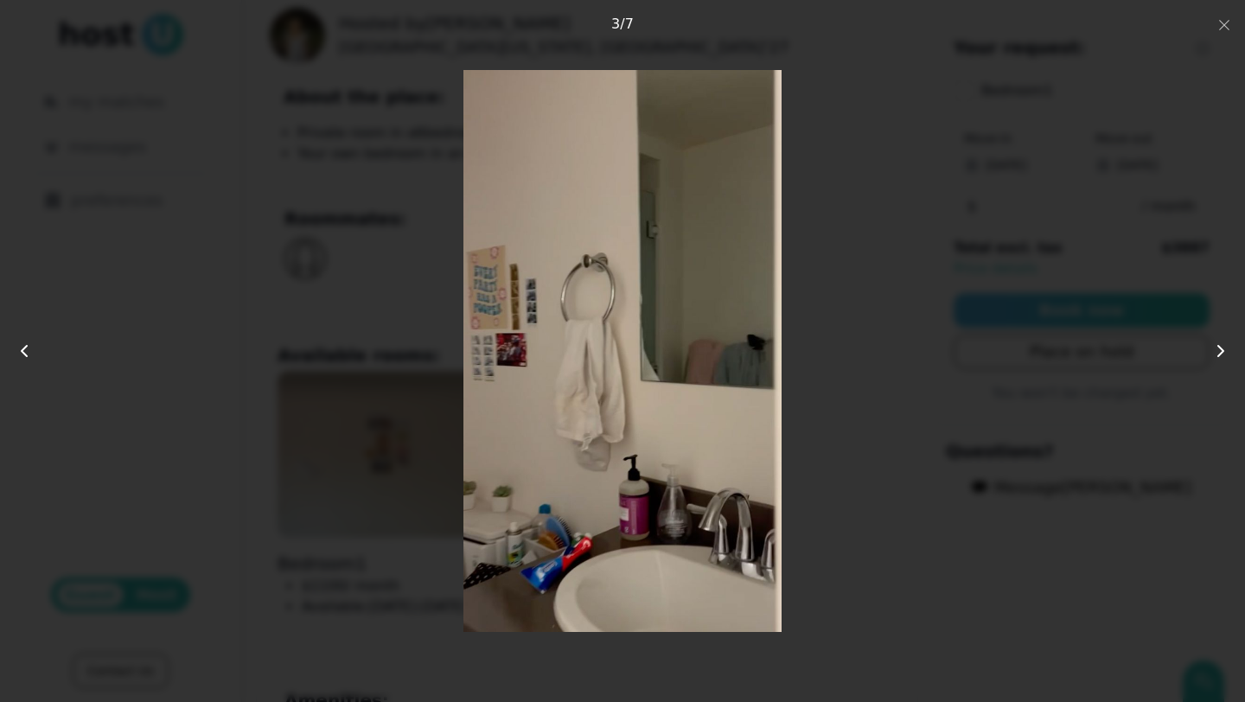
click at [770, 337] on img at bounding box center [622, 351] width 318 height 562
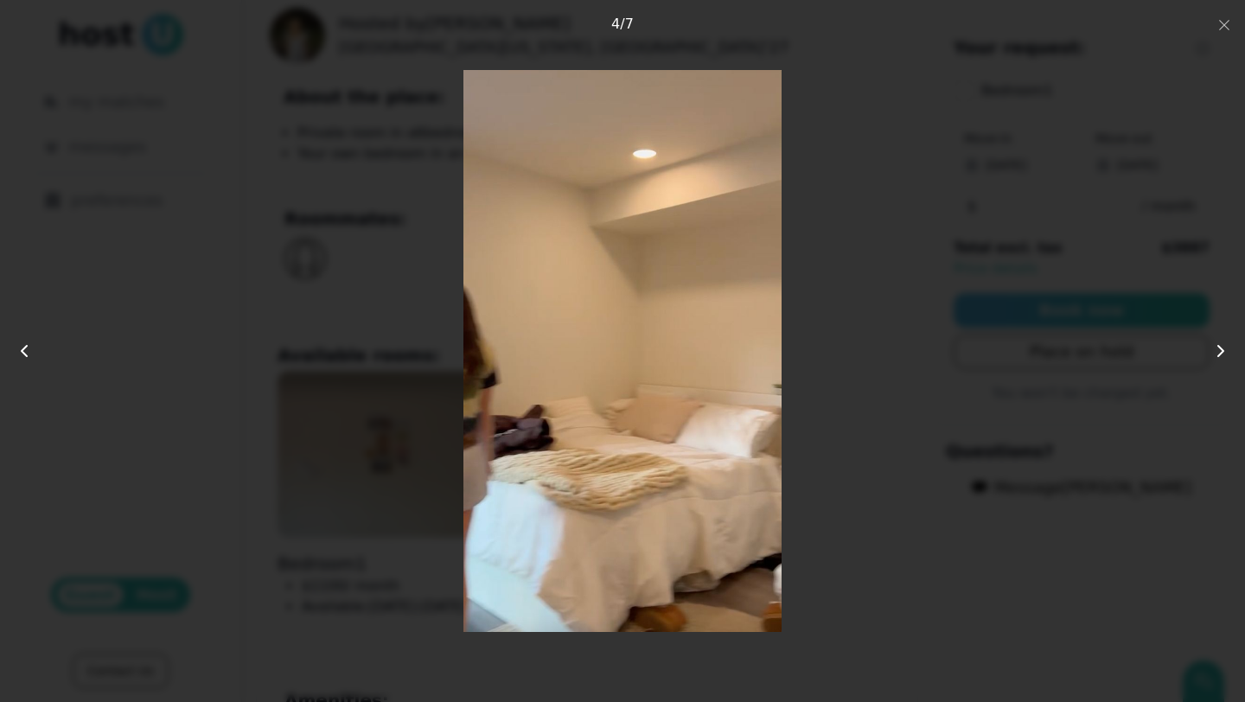
click at [770, 337] on img at bounding box center [621, 351] width 317 height 562
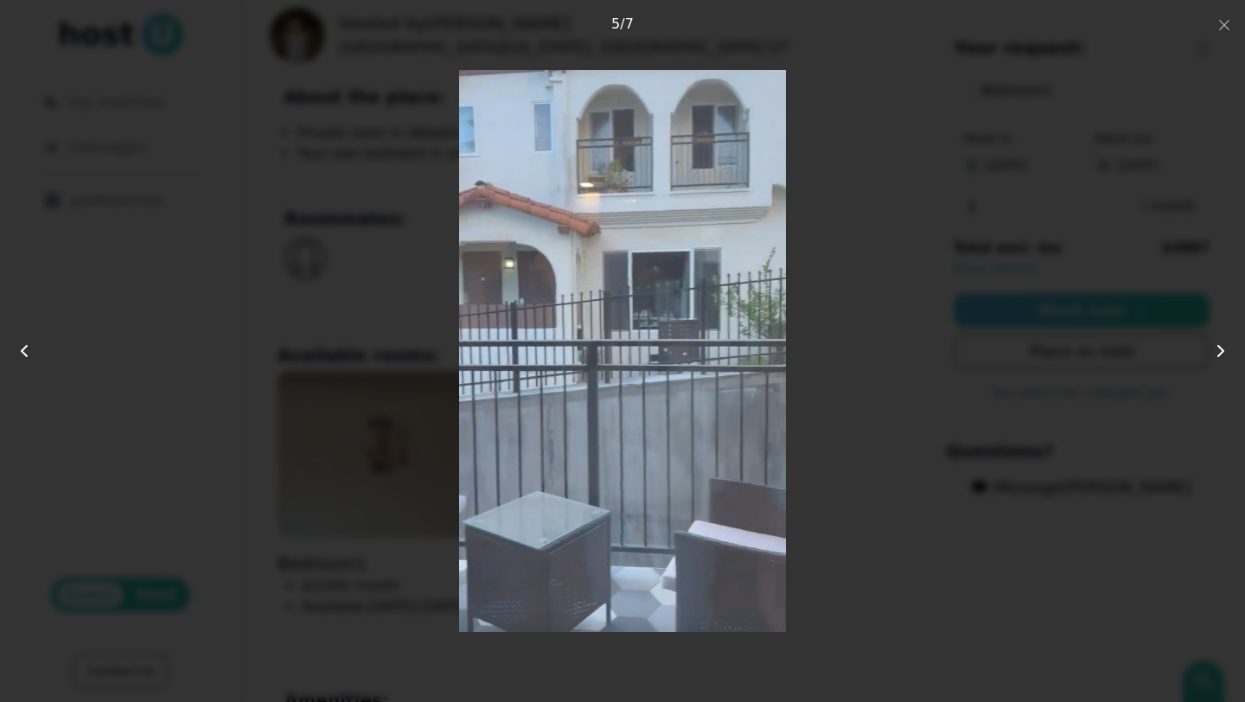
click at [846, 152] on div at bounding box center [623, 351] width 996 height 562
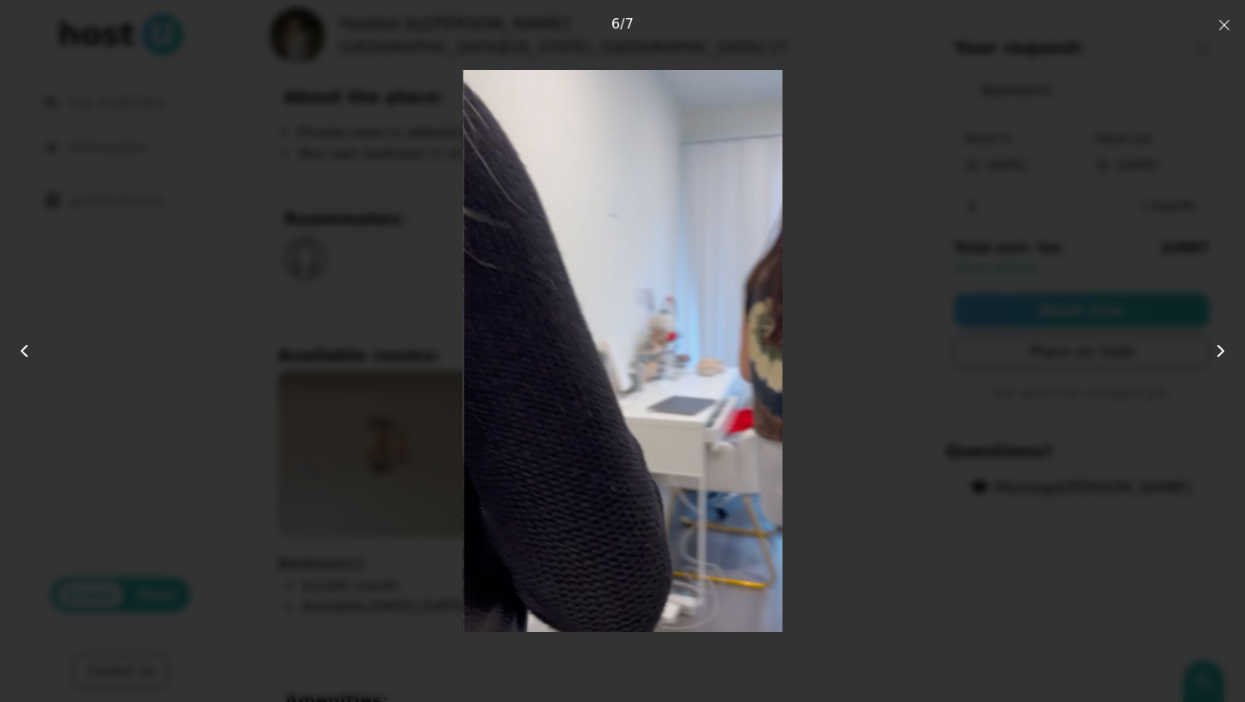
click at [846, 25] on icon "button" at bounding box center [1224, 25] width 14 height 14
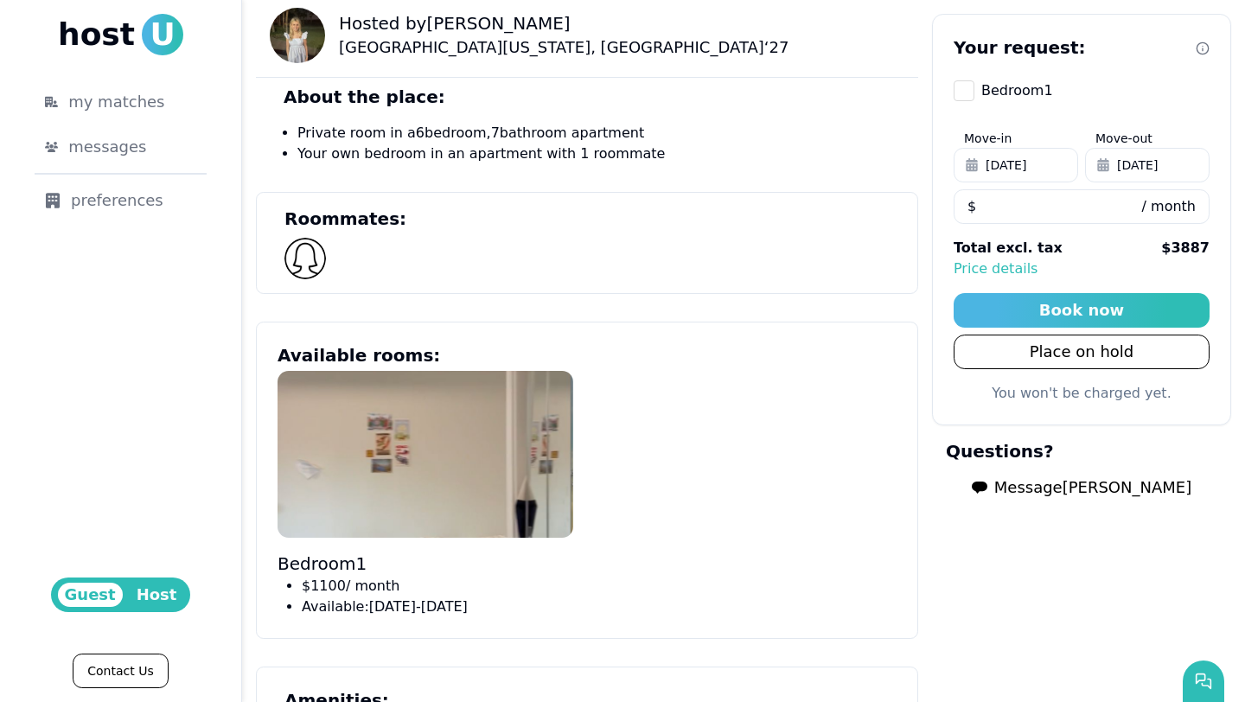
click at [846, 486] on use "submit" at bounding box center [980, 488] width 16 height 12
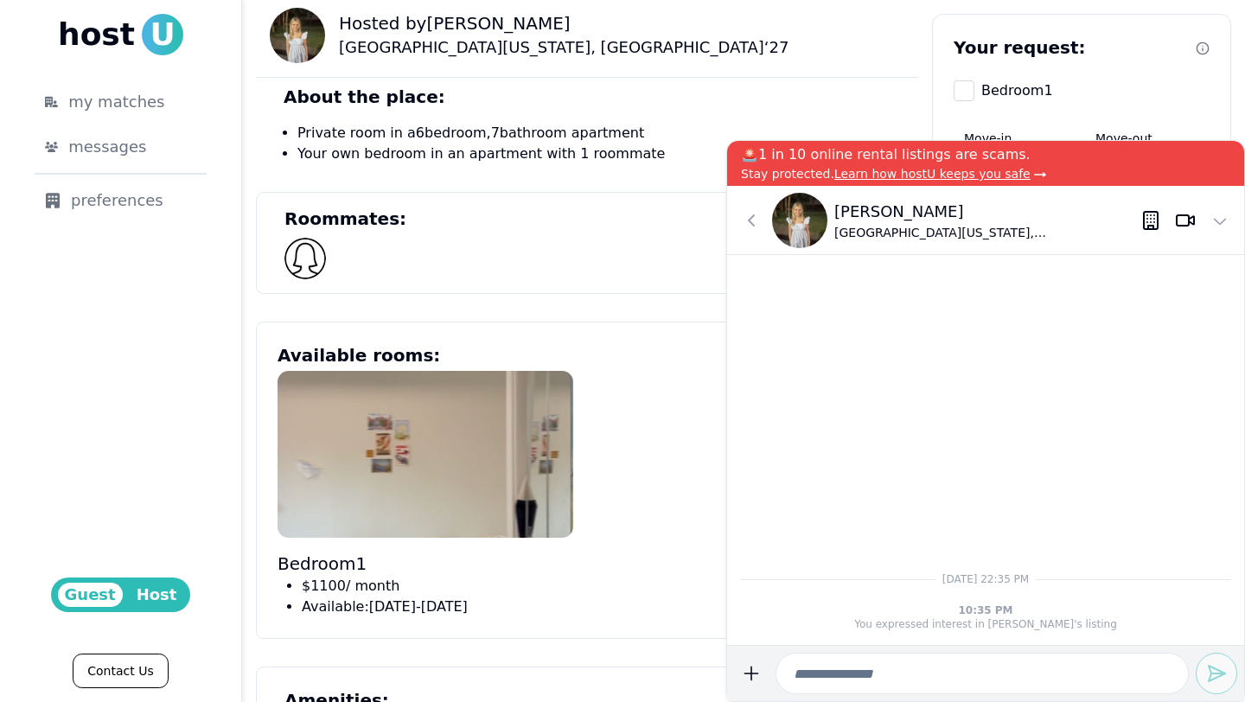
click at [846, 602] on input at bounding box center [982, 674] width 413 height 42
click at [754, 213] on icon at bounding box center [751, 220] width 21 height 21
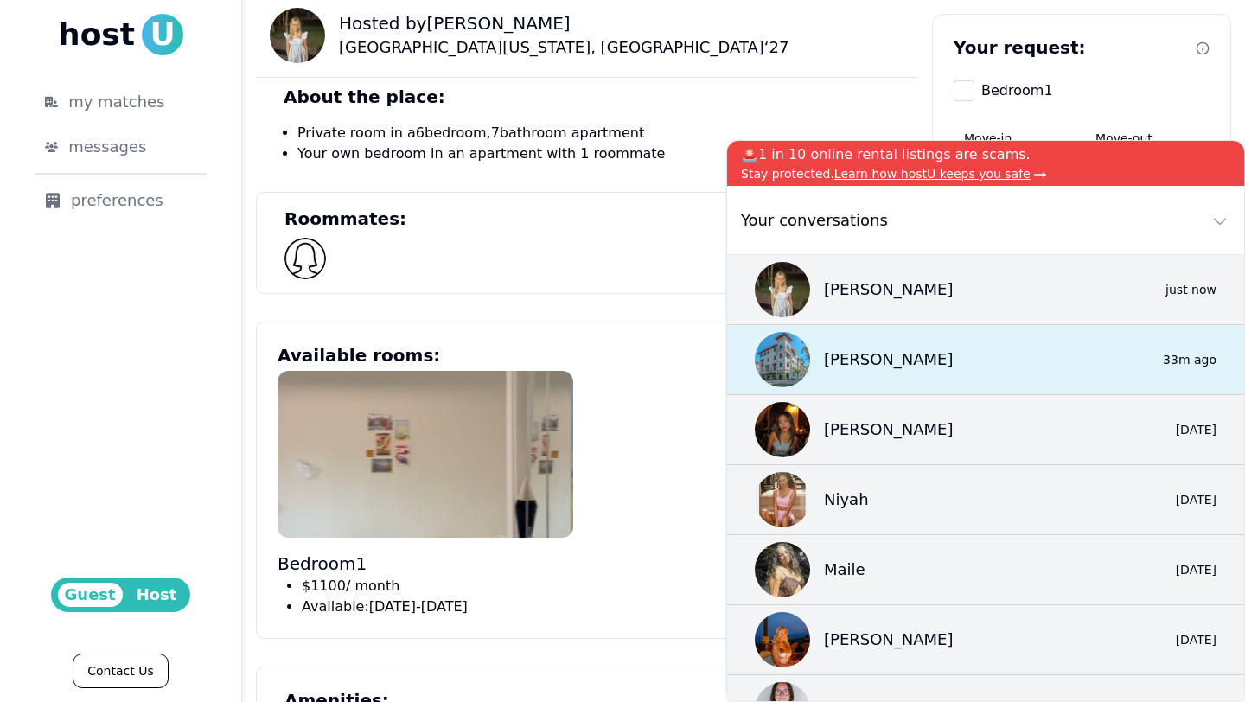
click at [846, 356] on div "[PERSON_NAME] 0 33m ago" at bounding box center [985, 360] width 517 height 70
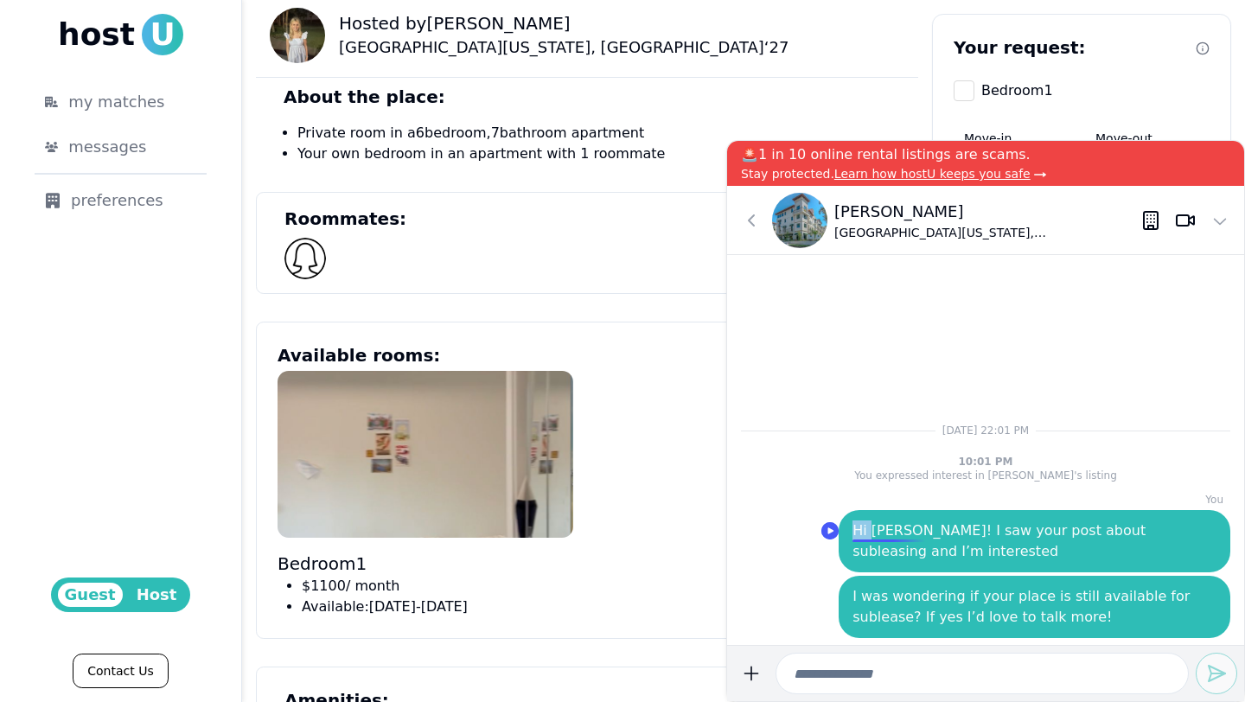
drag, startPoint x: 852, startPoint y: 527, endPoint x: 860, endPoint y: 519, distance: 11.6
click at [846, 520] on div "Hi [PERSON_NAME]! I saw your post about subleasing and I’m interested" at bounding box center [1035, 541] width 392 height 62
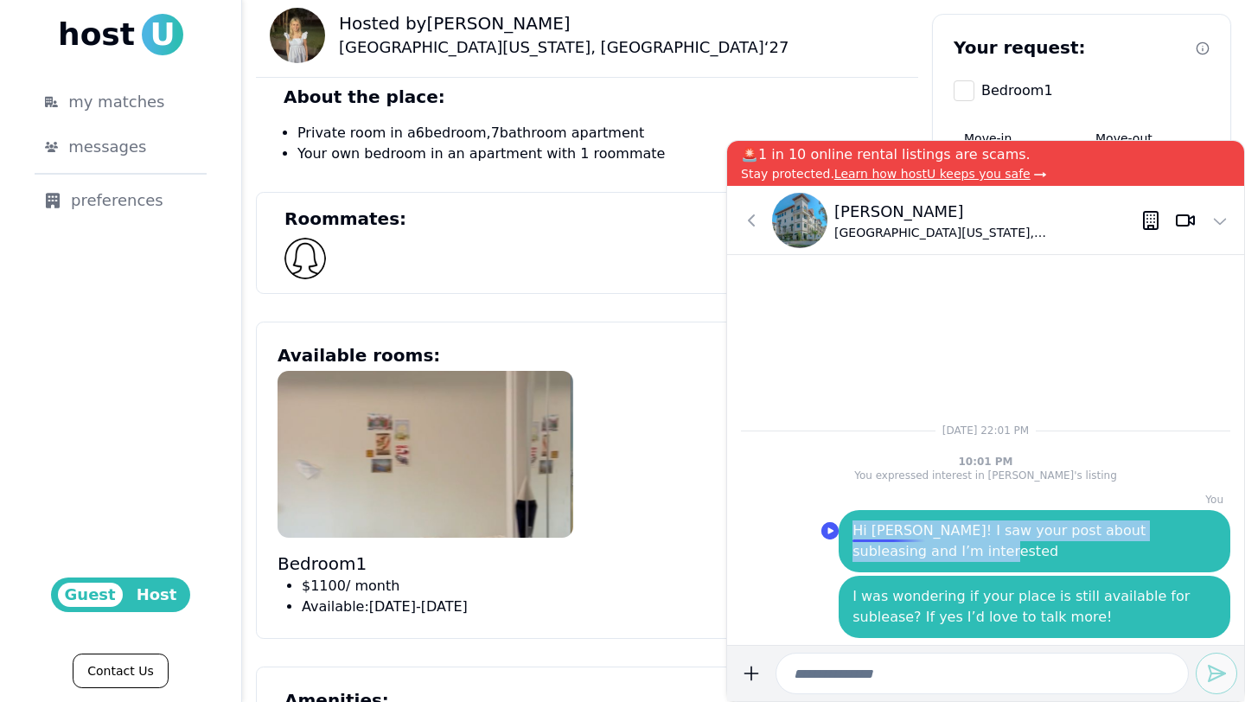
drag, startPoint x: 924, startPoint y: 552, endPoint x: 847, endPoint y: 523, distance: 82.1
click at [846, 523] on div "Hi [PERSON_NAME]! I saw your post about subleasing and I’m interested" at bounding box center [1035, 541] width 392 height 62
copy p "Hi [PERSON_NAME]! I saw your post about subleasing and I’m interested"
click at [746, 216] on icon at bounding box center [751, 220] width 21 height 21
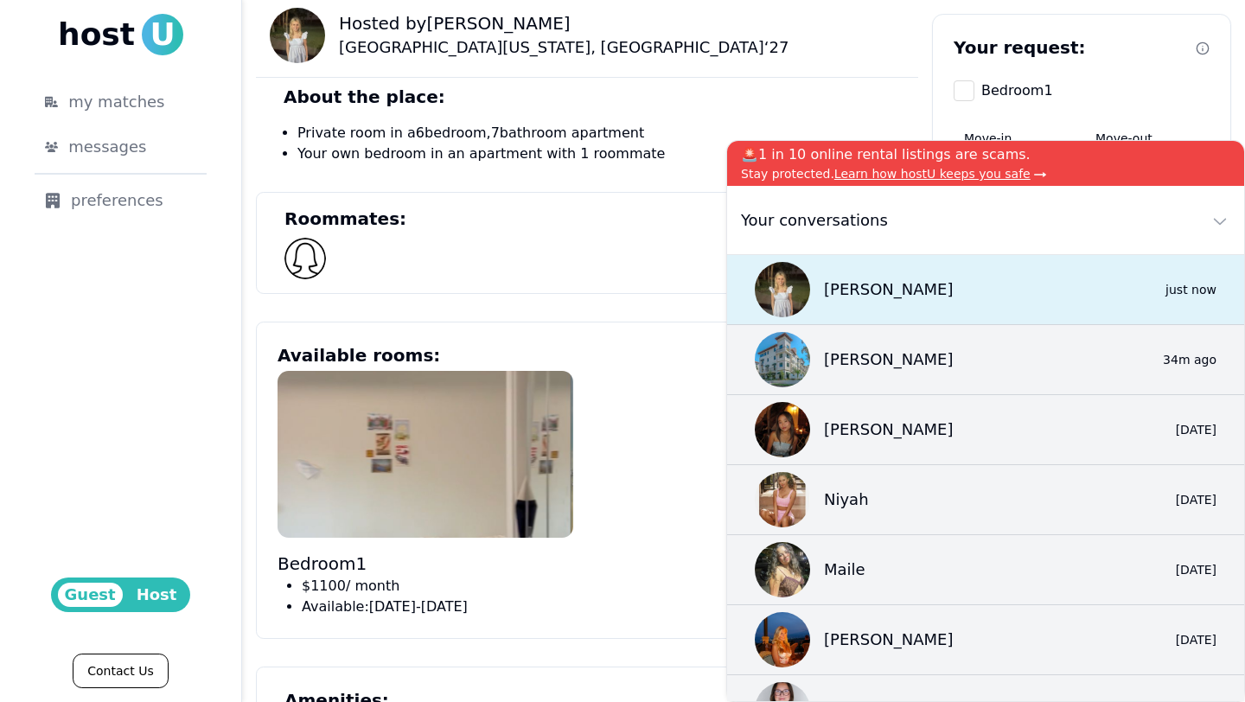
click at [841, 297] on p "[PERSON_NAME]" at bounding box center [889, 290] width 130 height 24
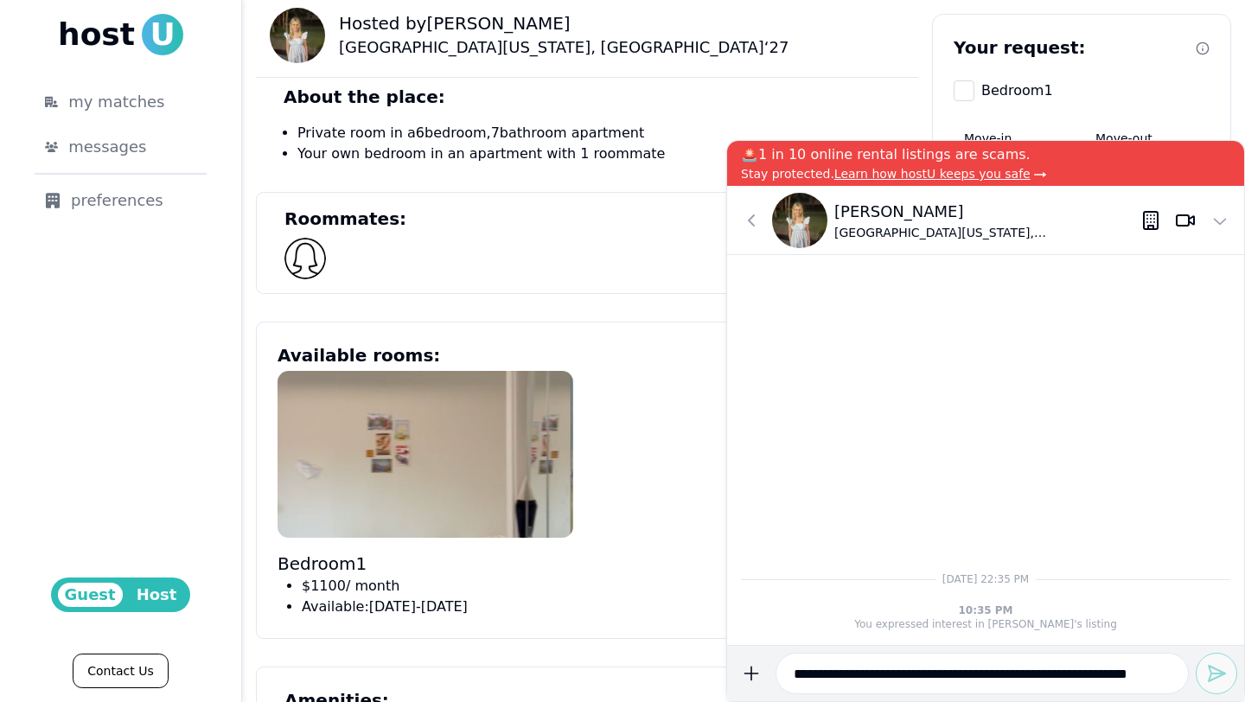
scroll to position [0, 14]
click at [827, 602] on input "**********" at bounding box center [982, 674] width 413 height 42
click at [804, 602] on input "**********" at bounding box center [982, 674] width 413 height 42
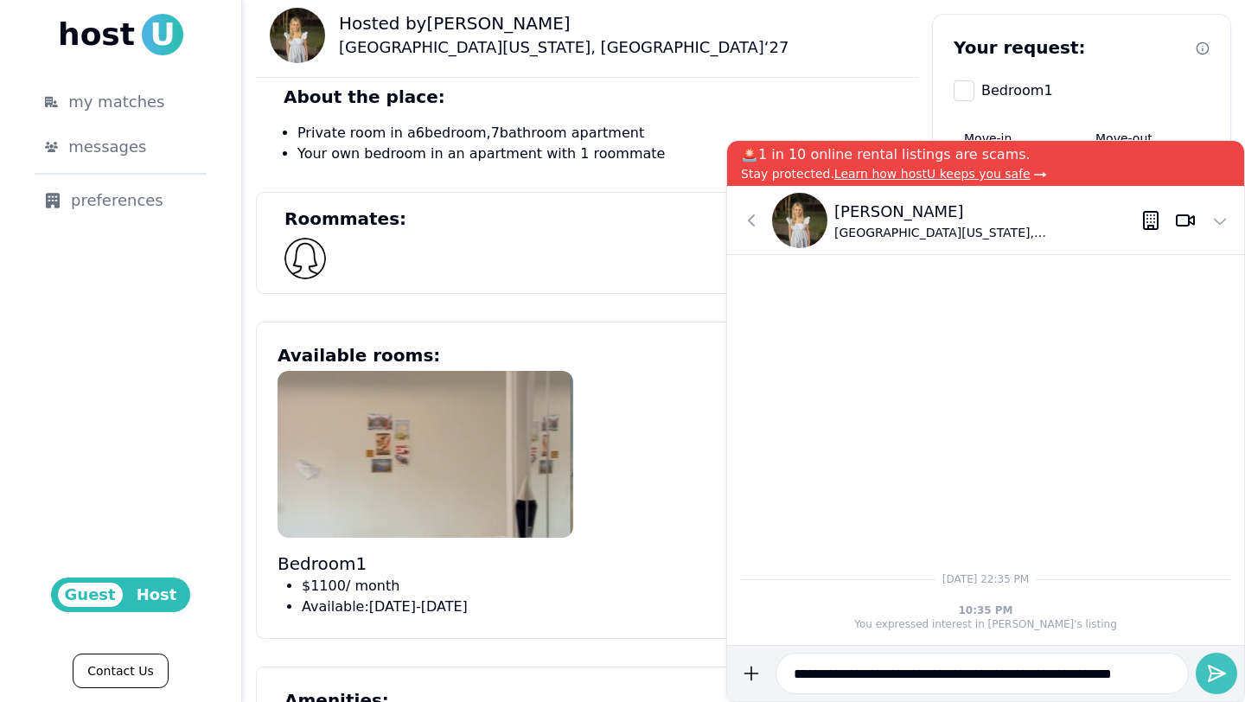
type input "**********"
click at [846, 602] on use "submit" at bounding box center [1217, 674] width 16 height 16
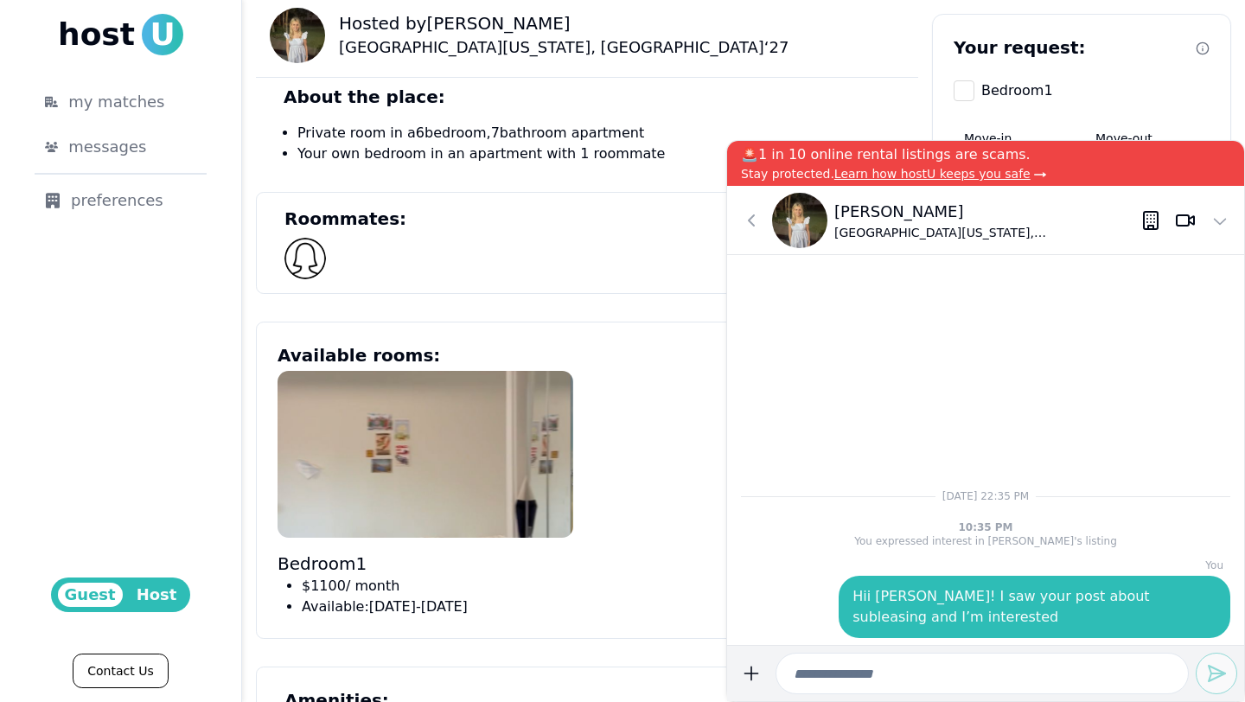
click at [753, 220] on icon at bounding box center [751, 220] width 21 height 21
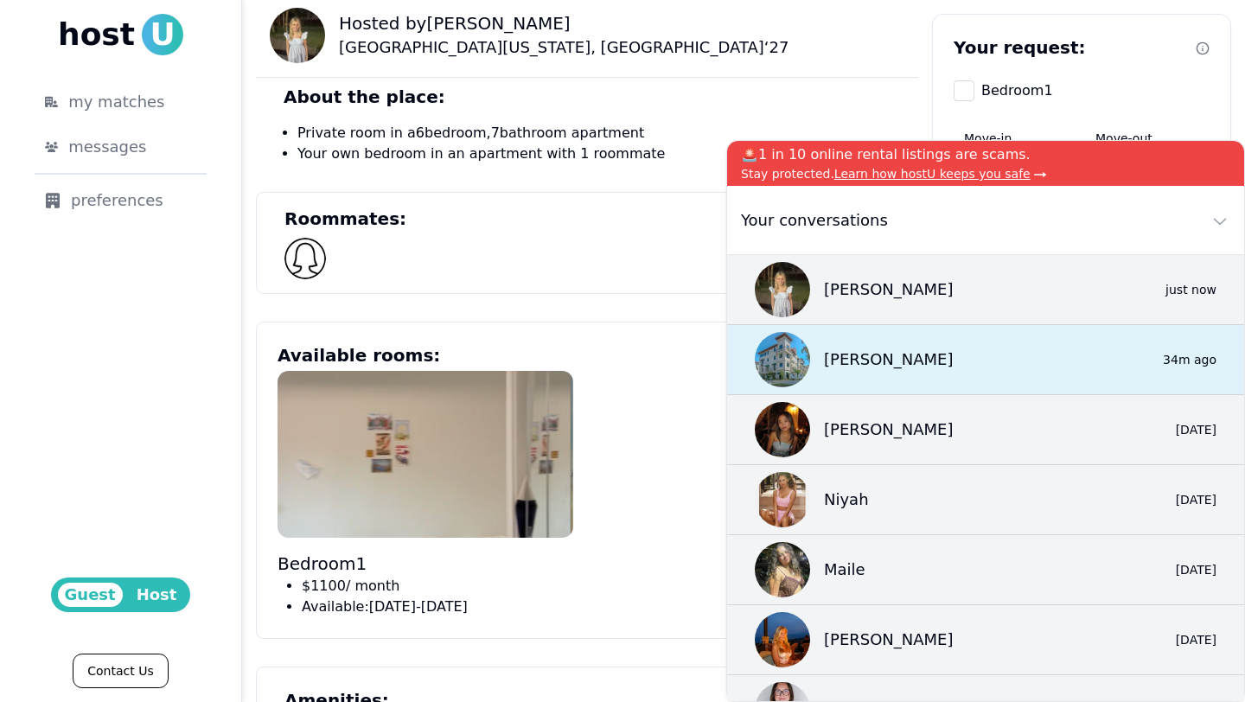
click at [846, 366] on p "[PERSON_NAME]" at bounding box center [889, 360] width 130 height 24
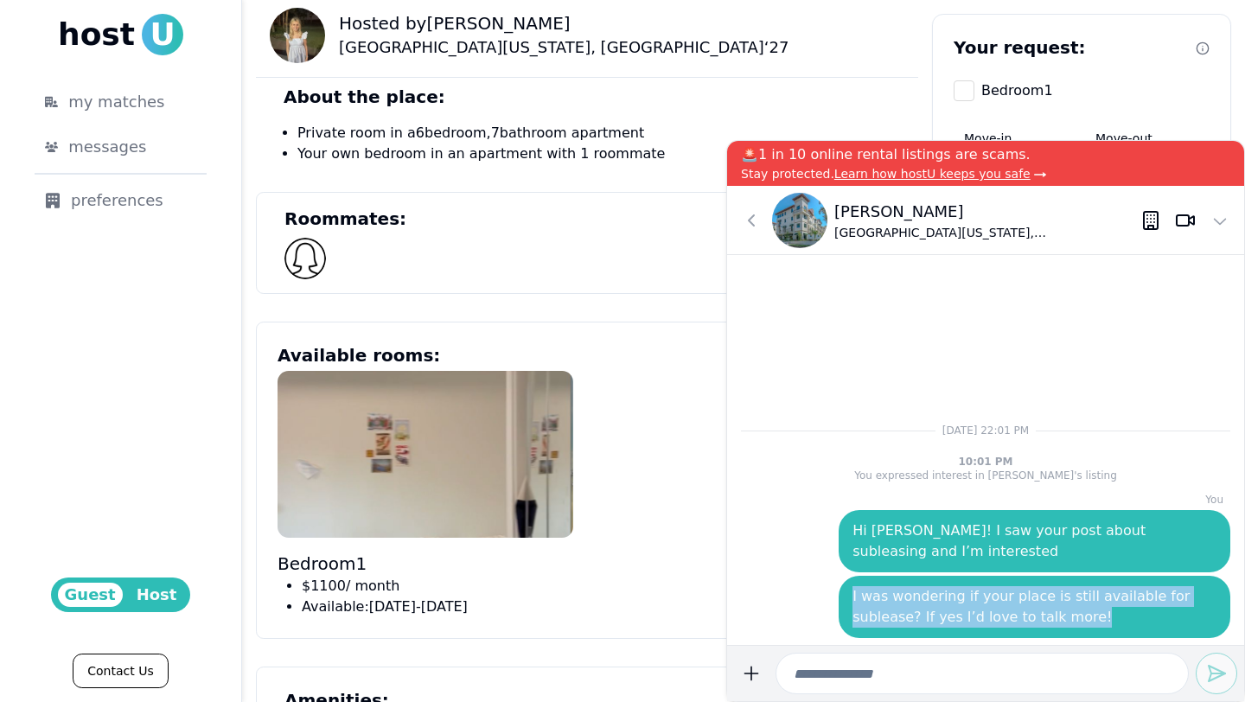
drag, startPoint x: 853, startPoint y: 598, endPoint x: 1141, endPoint y: 610, distance: 289.0
click at [846, 602] on p "I was wondering if your place is still available for sublease? If yes I’d love …" at bounding box center [1035, 607] width 364 height 42
copy p "I was wondering if your place is still available for sublease? If yes I’d love …"
click at [759, 232] on button at bounding box center [751, 220] width 35 height 35
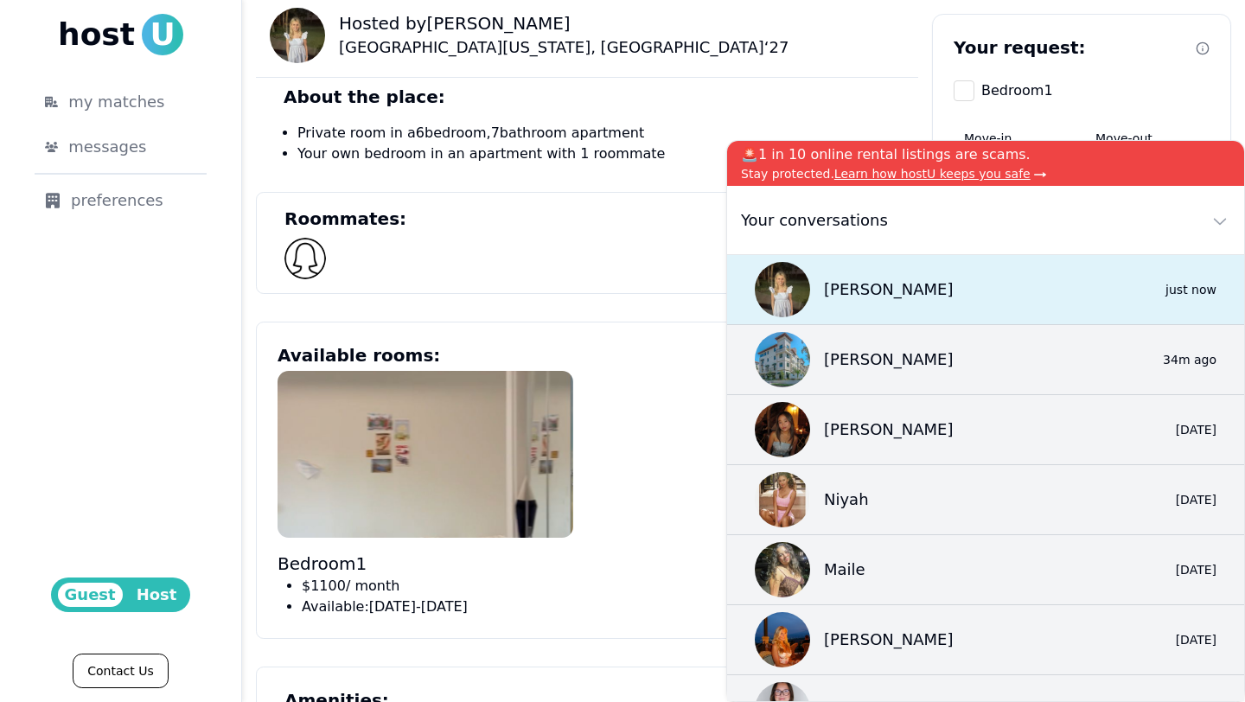
click at [831, 279] on p "[PERSON_NAME]" at bounding box center [889, 290] width 130 height 24
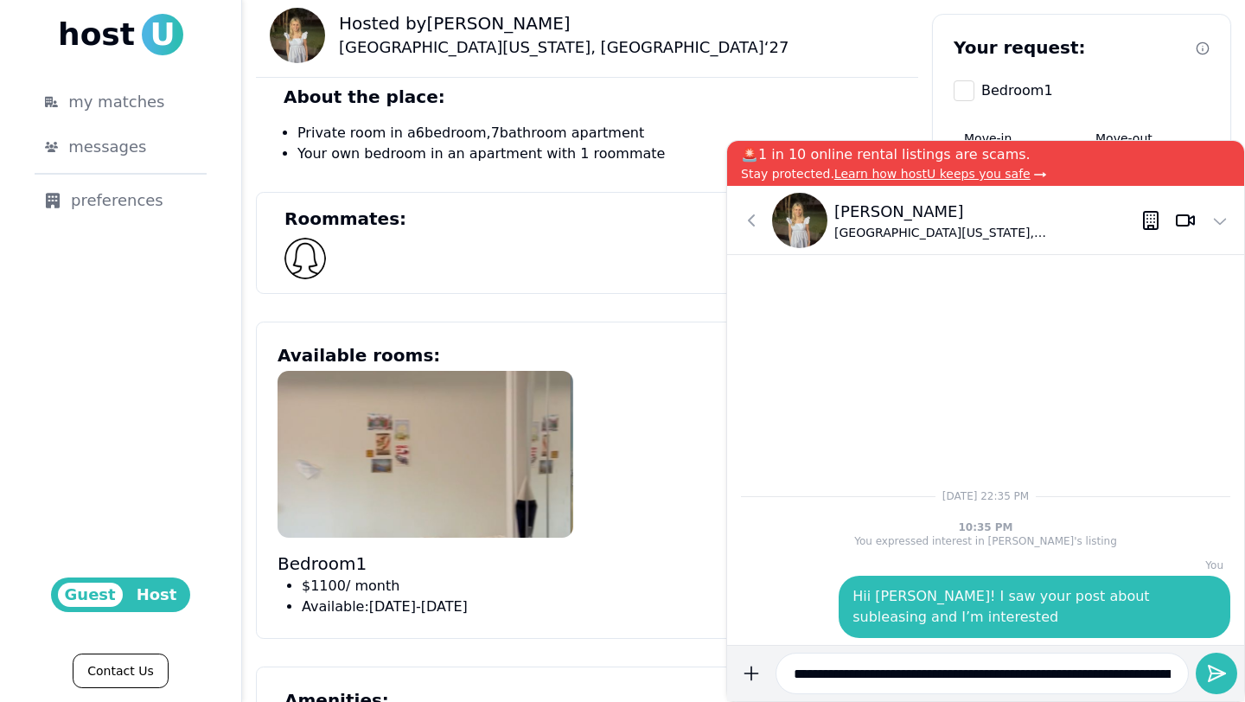
scroll to position [0, 154]
type input "**********"
click at [846, 602] on icon "submit" at bounding box center [1216, 673] width 21 height 21
